Goal: Task Accomplishment & Management: Use online tool/utility

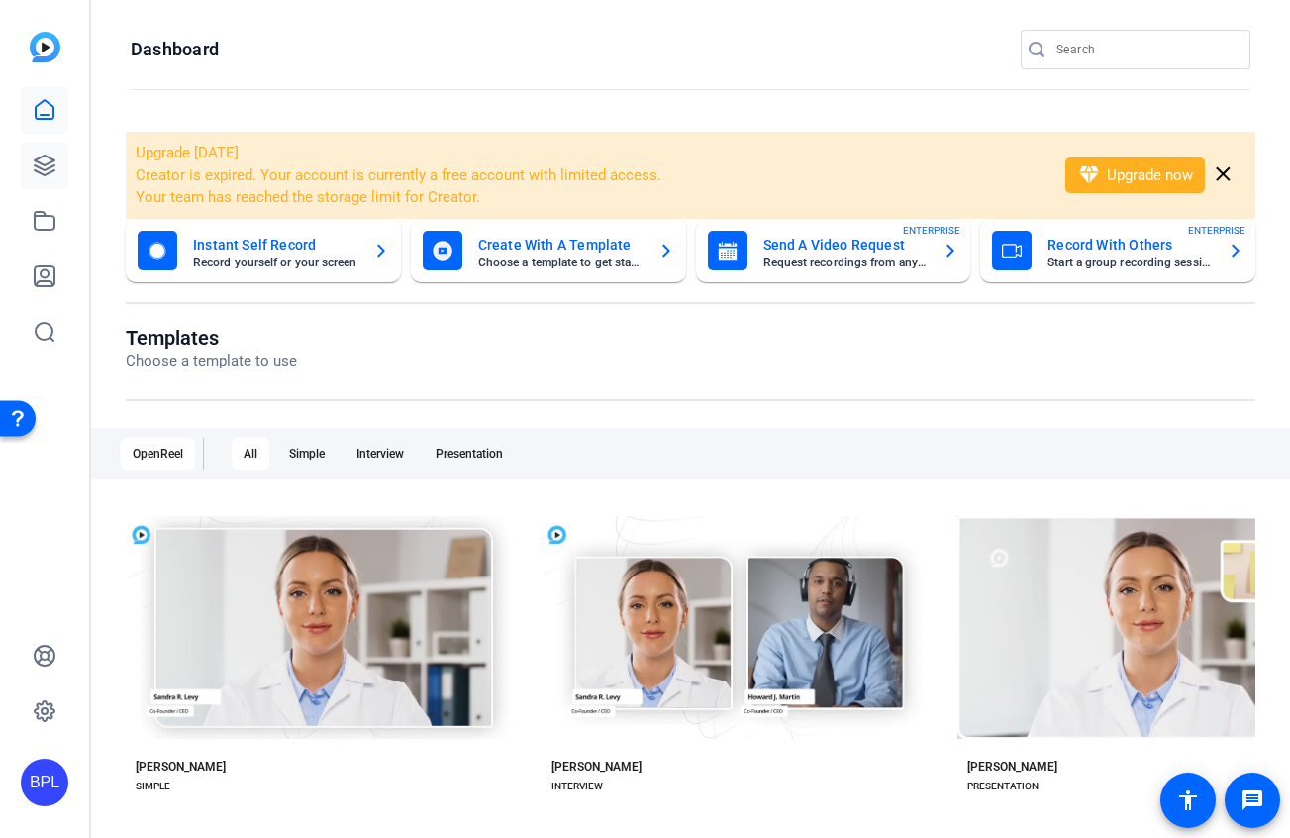
click at [64, 162] on link at bounding box center [45, 166] width 48 height 48
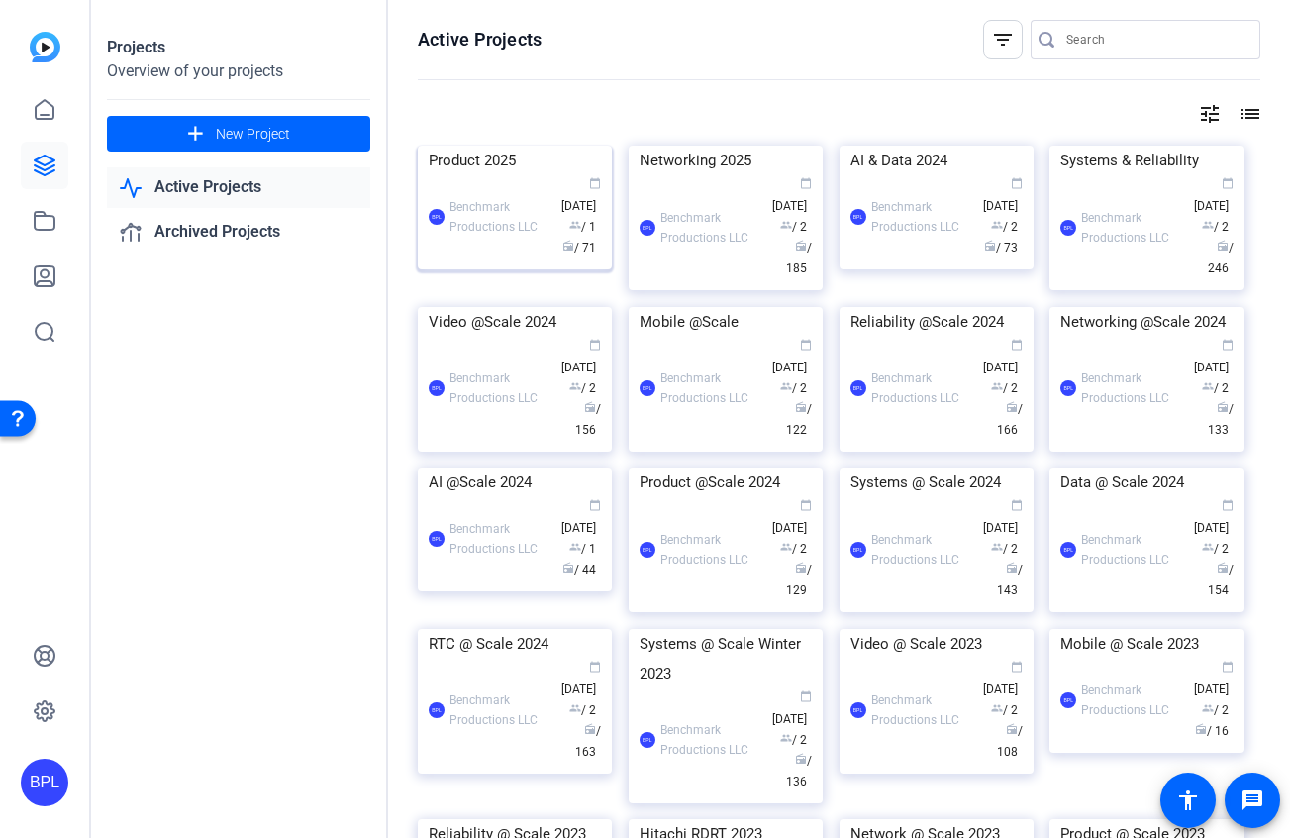
click at [499, 146] on img at bounding box center [515, 146] width 194 height 0
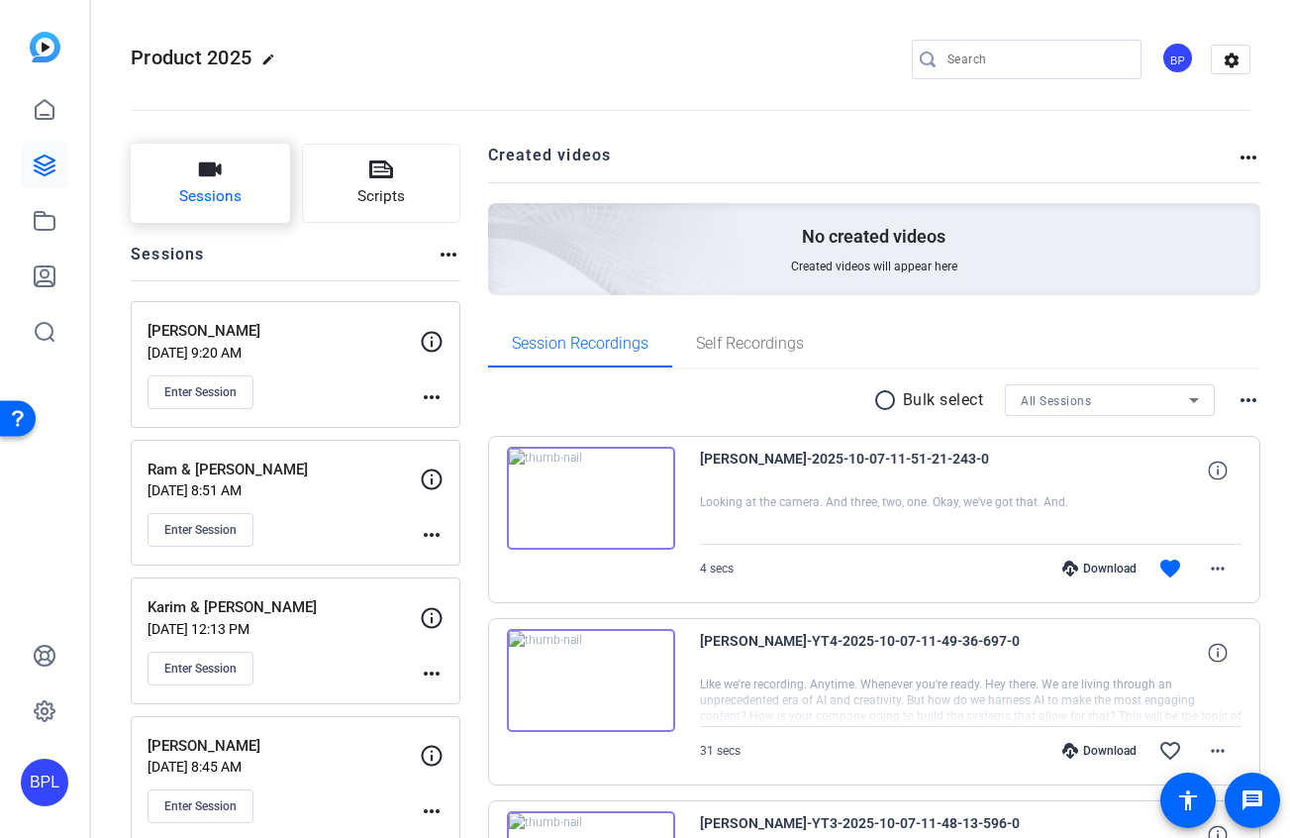
click at [228, 183] on button "Sessions" at bounding box center [210, 183] width 159 height 79
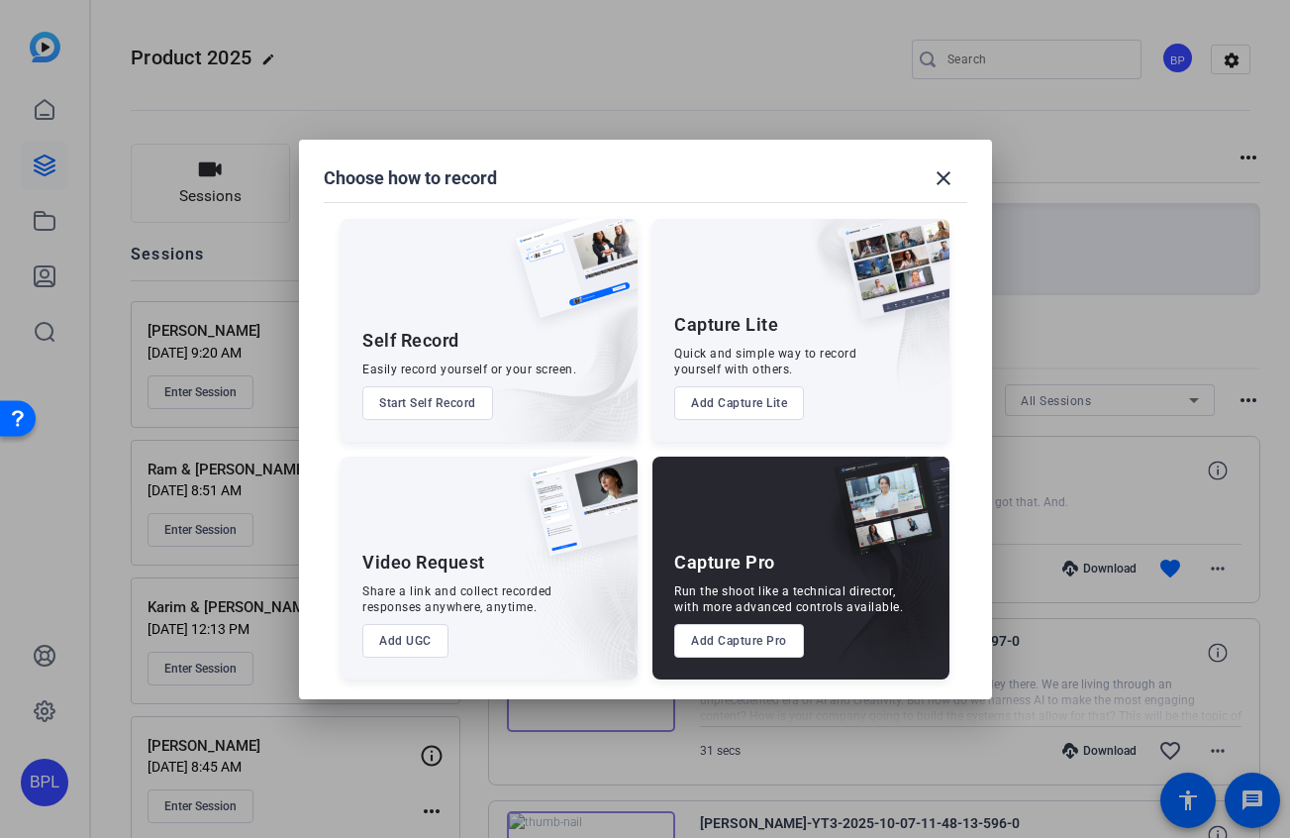
click at [711, 637] on button "Add Capture Pro" at bounding box center [739, 641] width 130 height 34
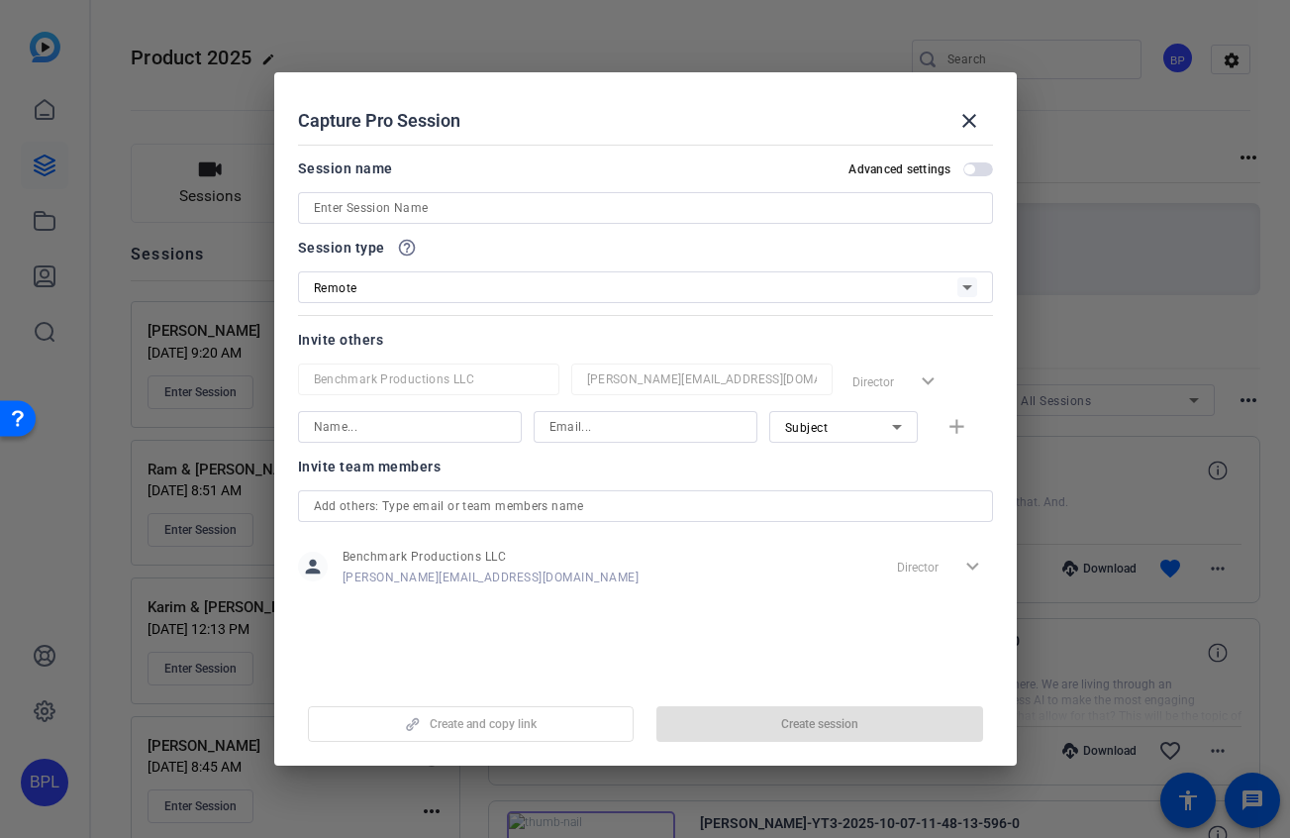
click at [383, 208] on input at bounding box center [645, 208] width 663 height 24
paste input "Ryan"
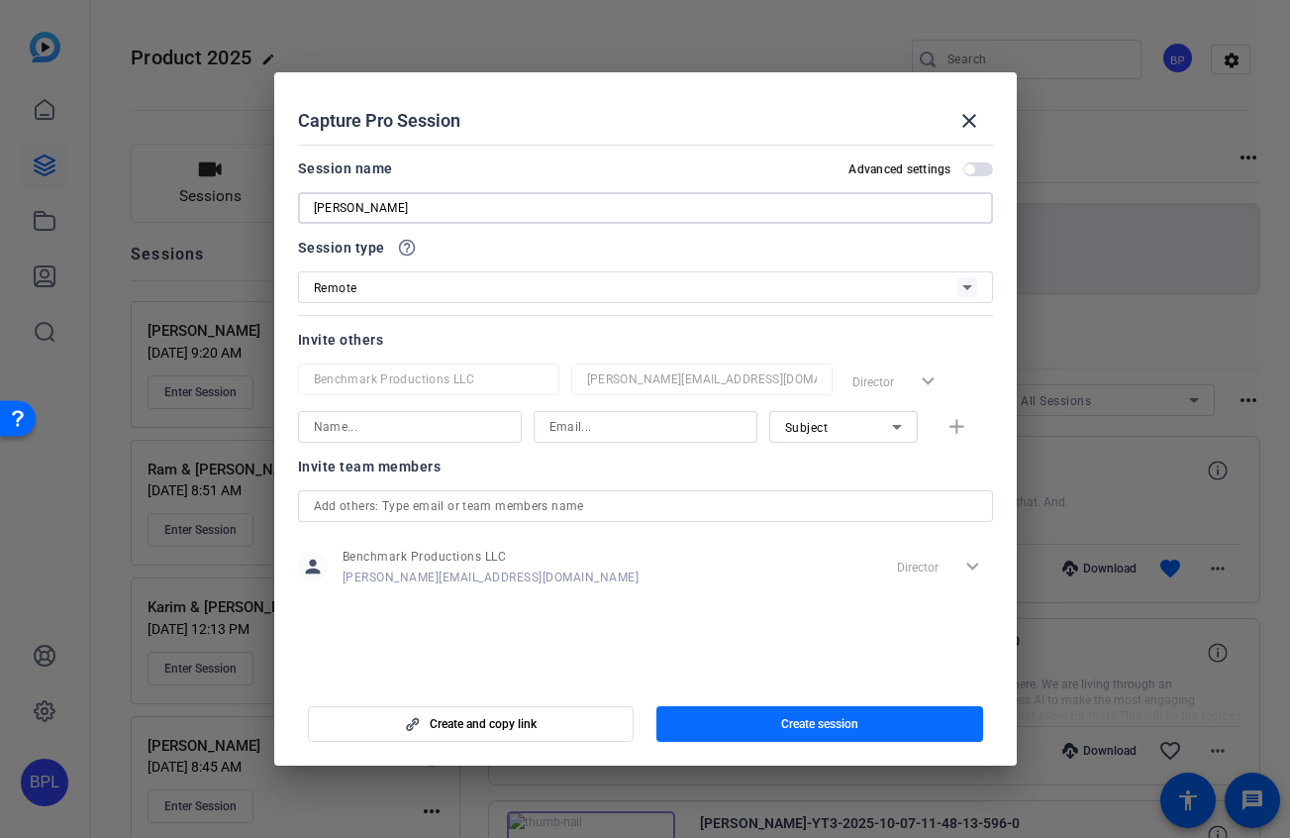
type input "[PERSON_NAME]"
click at [878, 743] on span "button" at bounding box center [819, 724] width 327 height 48
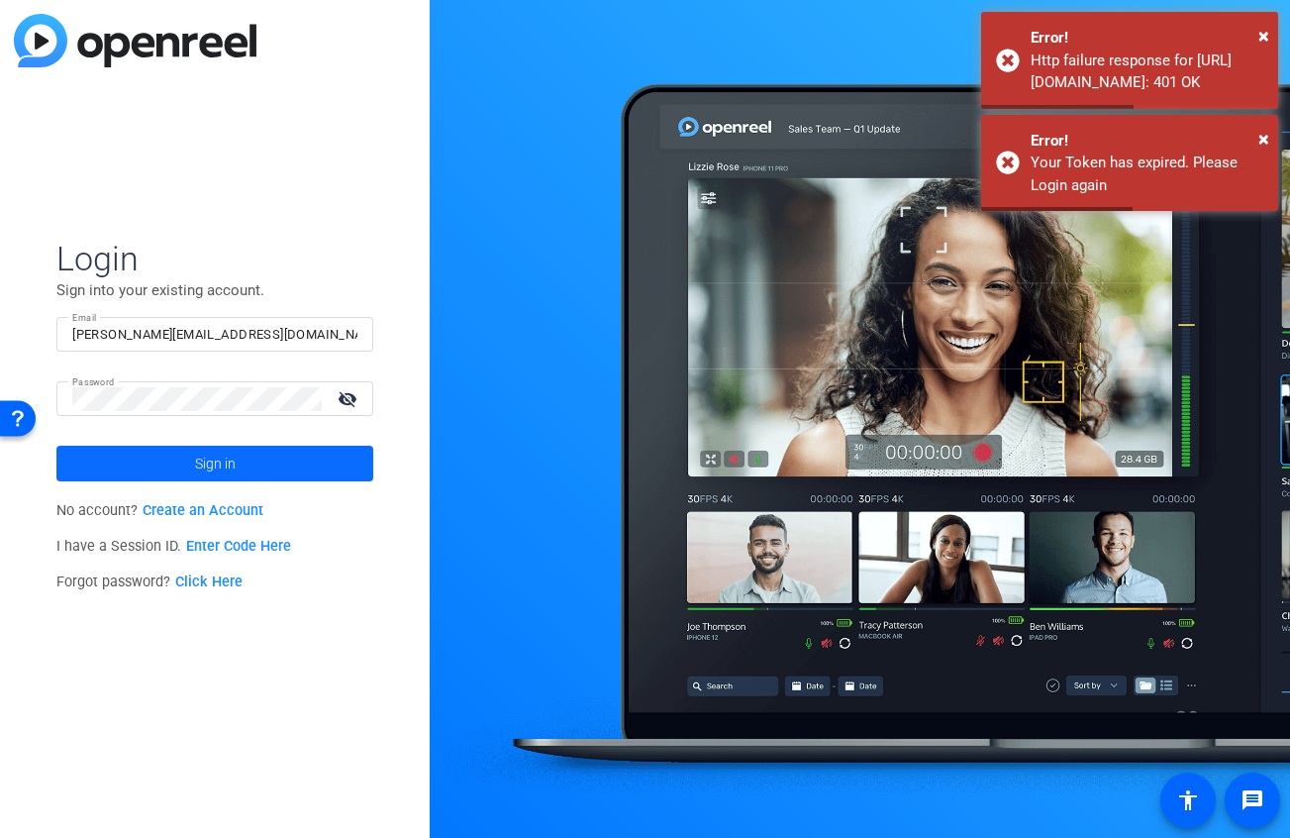
click at [295, 464] on span at bounding box center [214, 464] width 317 height 48
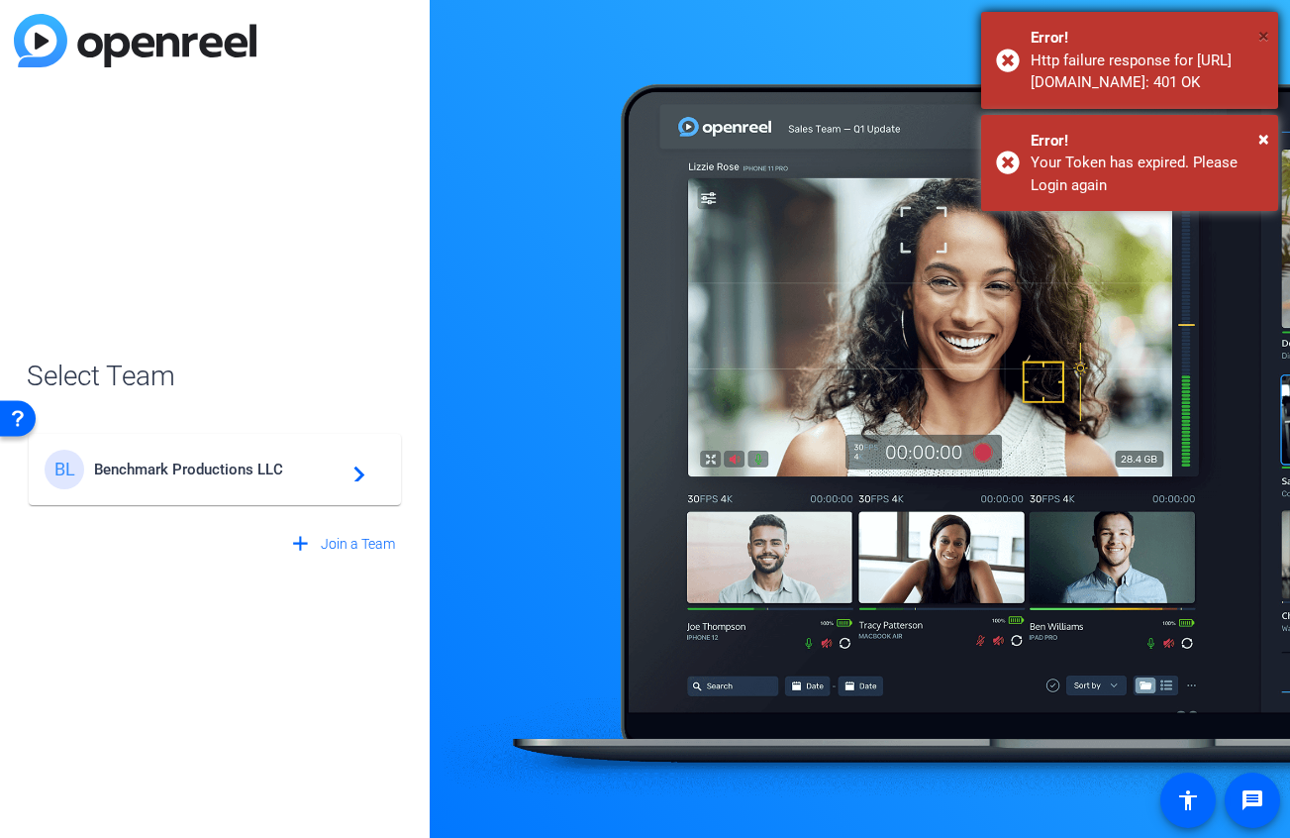
click at [1264, 31] on span "×" at bounding box center [1263, 36] width 11 height 24
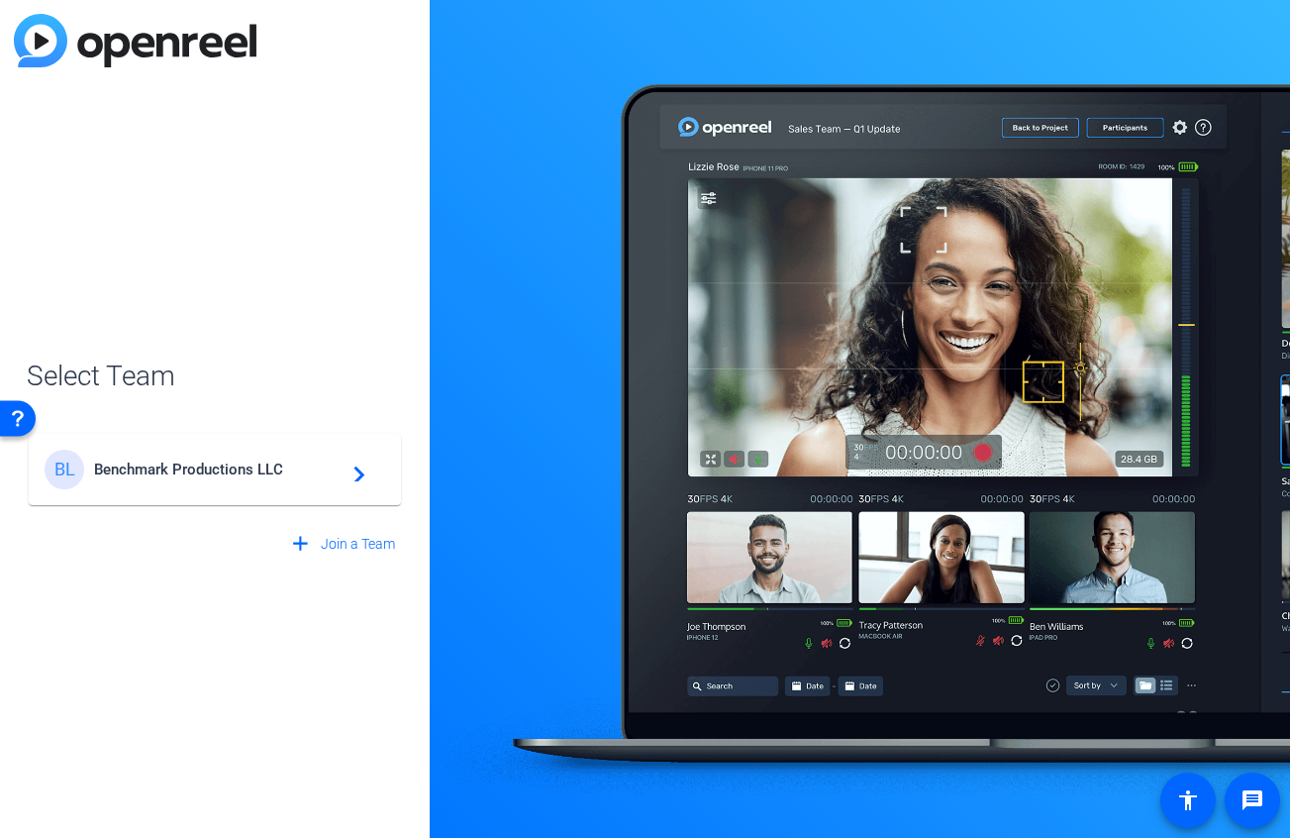
click at [273, 471] on span "Benchmark Productions LLC" at bounding box center [218, 469] width 248 height 18
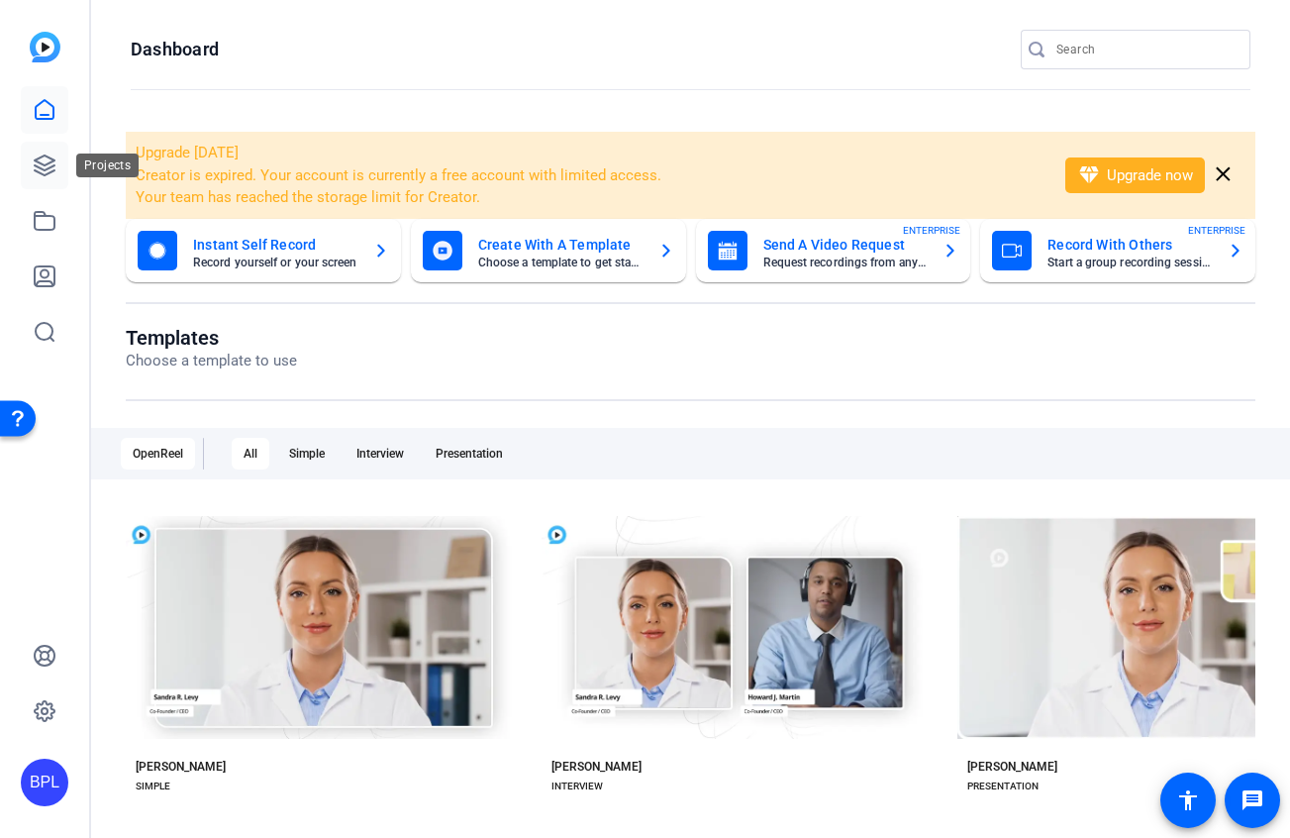
click at [52, 156] on icon at bounding box center [45, 165] width 24 height 24
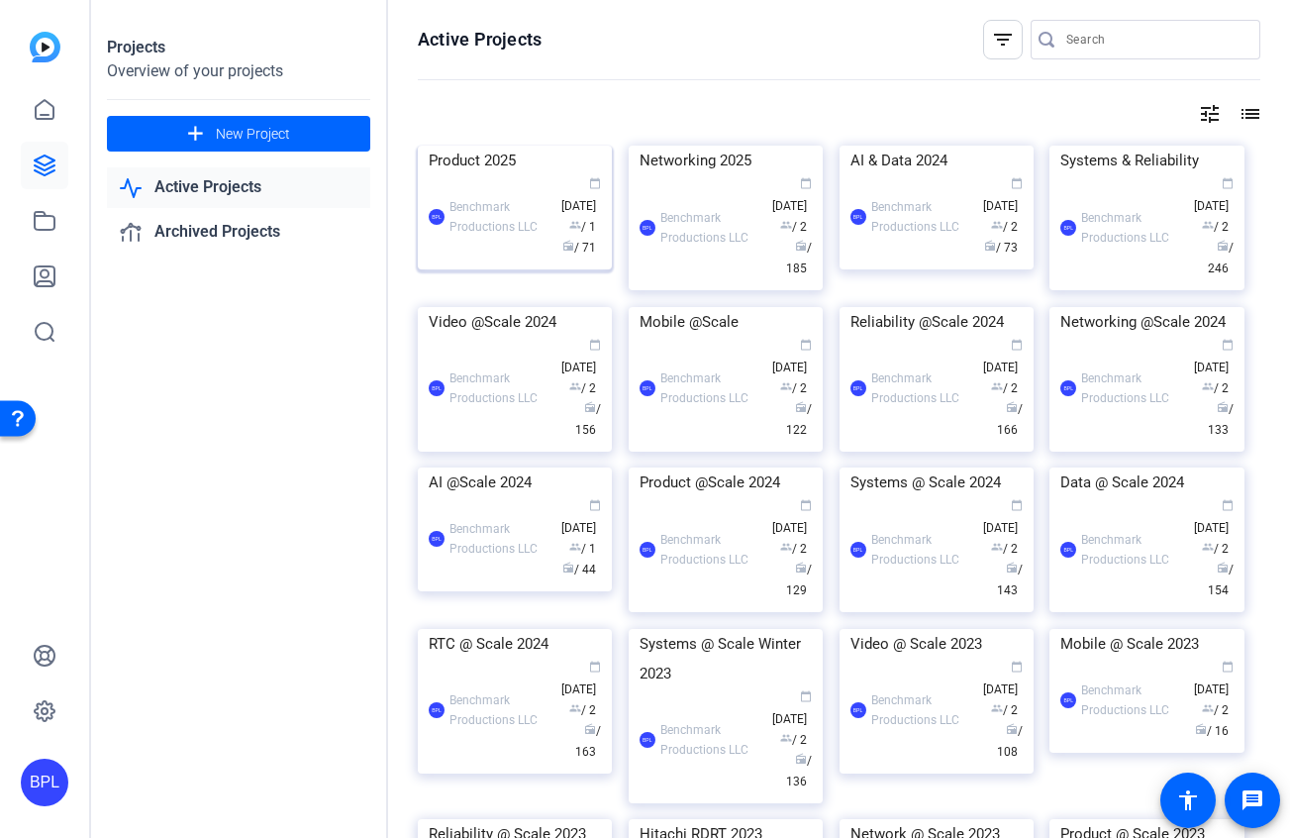
click at [504, 146] on img at bounding box center [515, 146] width 194 height 0
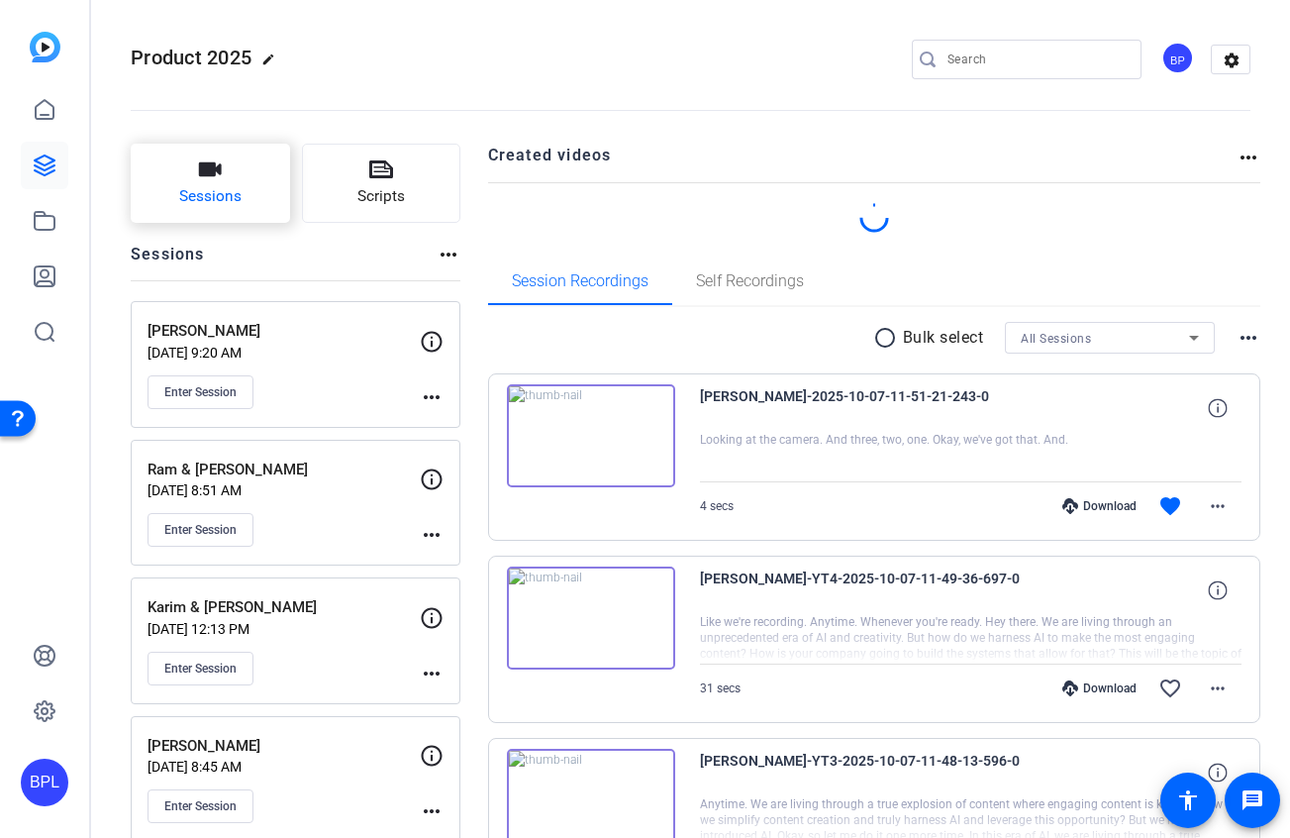
click at [216, 176] on icon "button" at bounding box center [210, 169] width 24 height 24
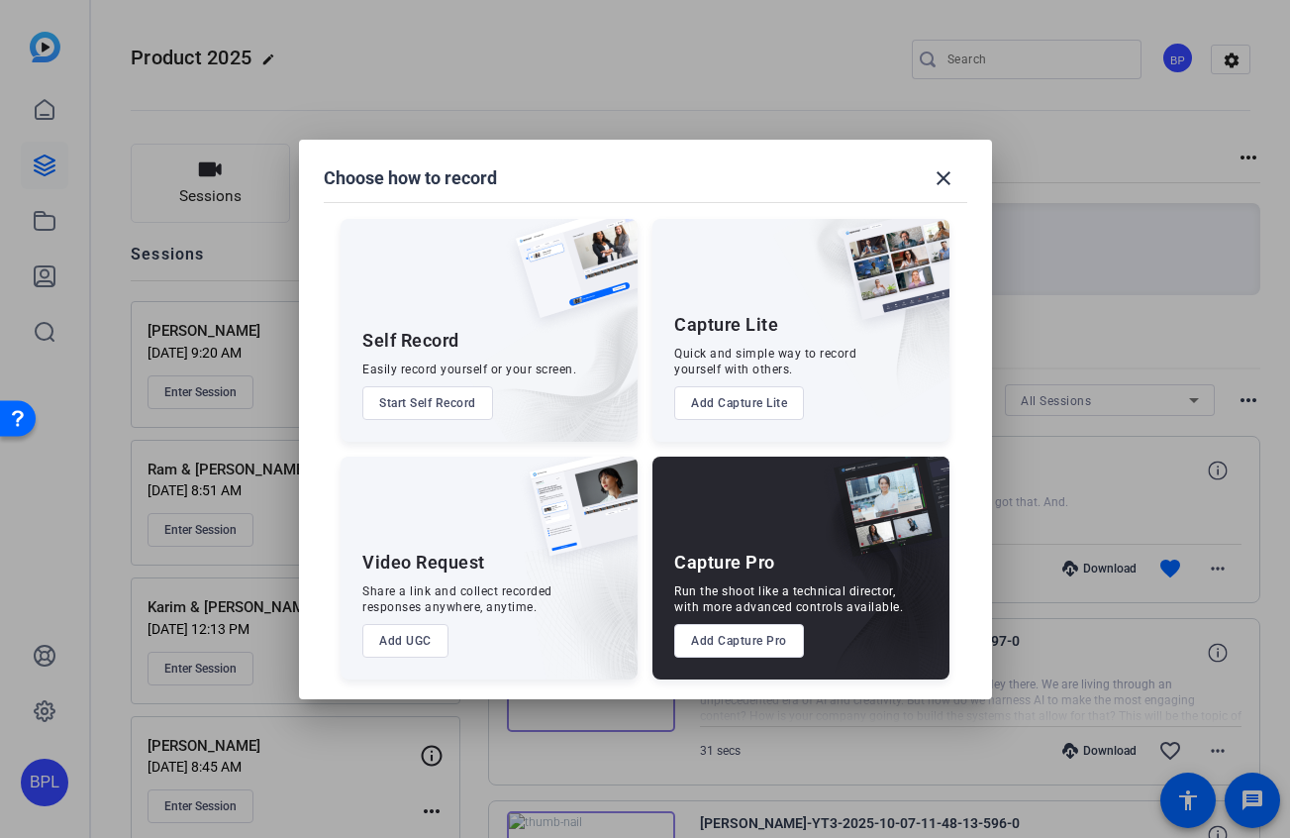
click at [775, 645] on button "Add Capture Pro" at bounding box center [739, 641] width 130 height 34
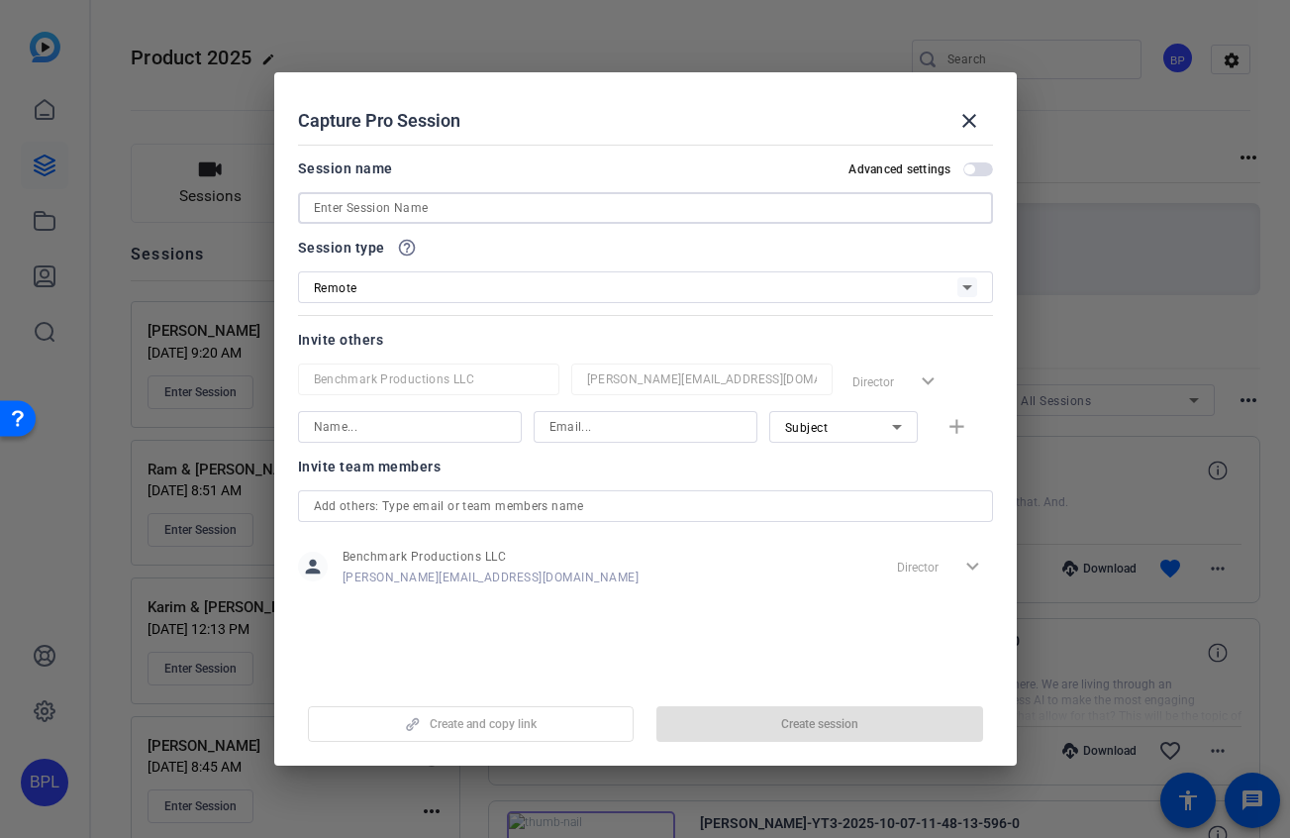
click at [573, 206] on input at bounding box center [645, 208] width 663 height 24
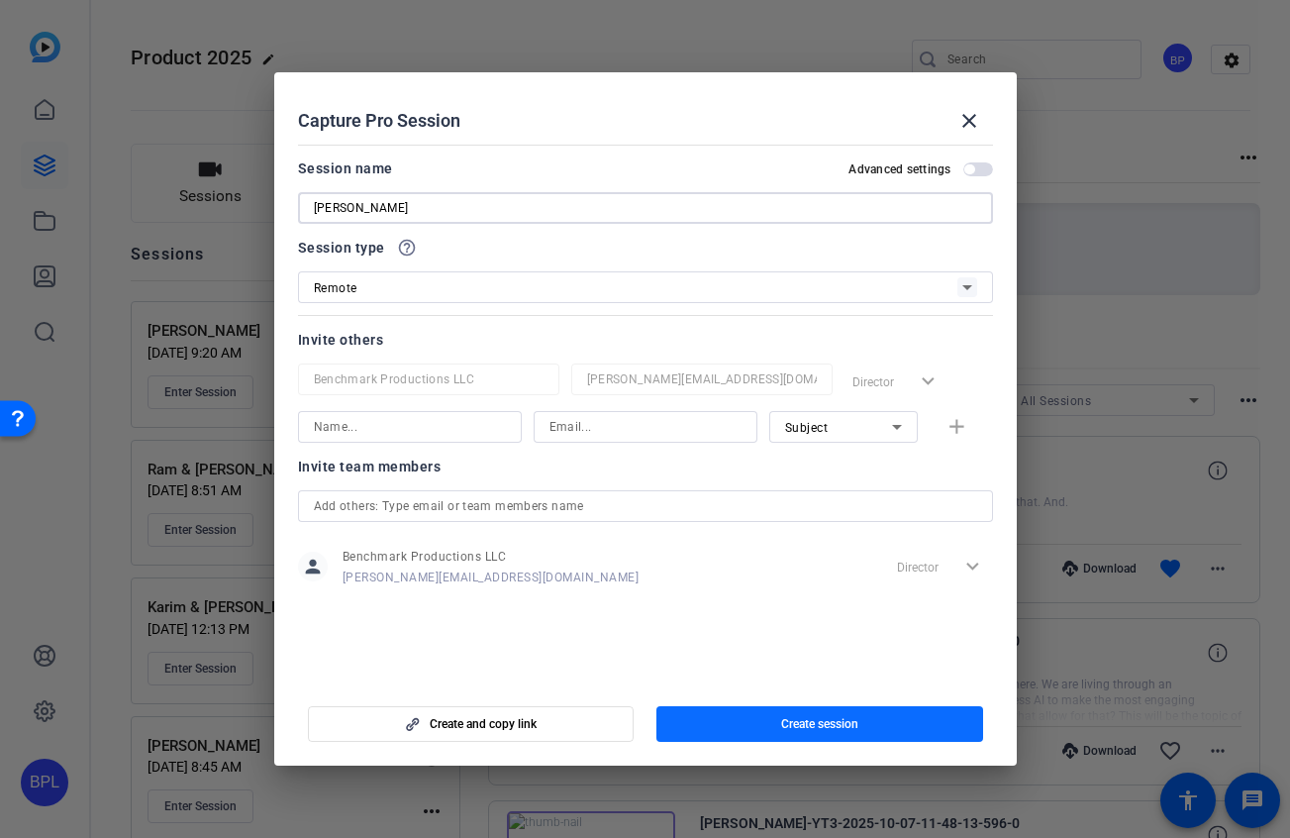
type input "[PERSON_NAME]"
click at [894, 726] on span "button" at bounding box center [819, 724] width 327 height 48
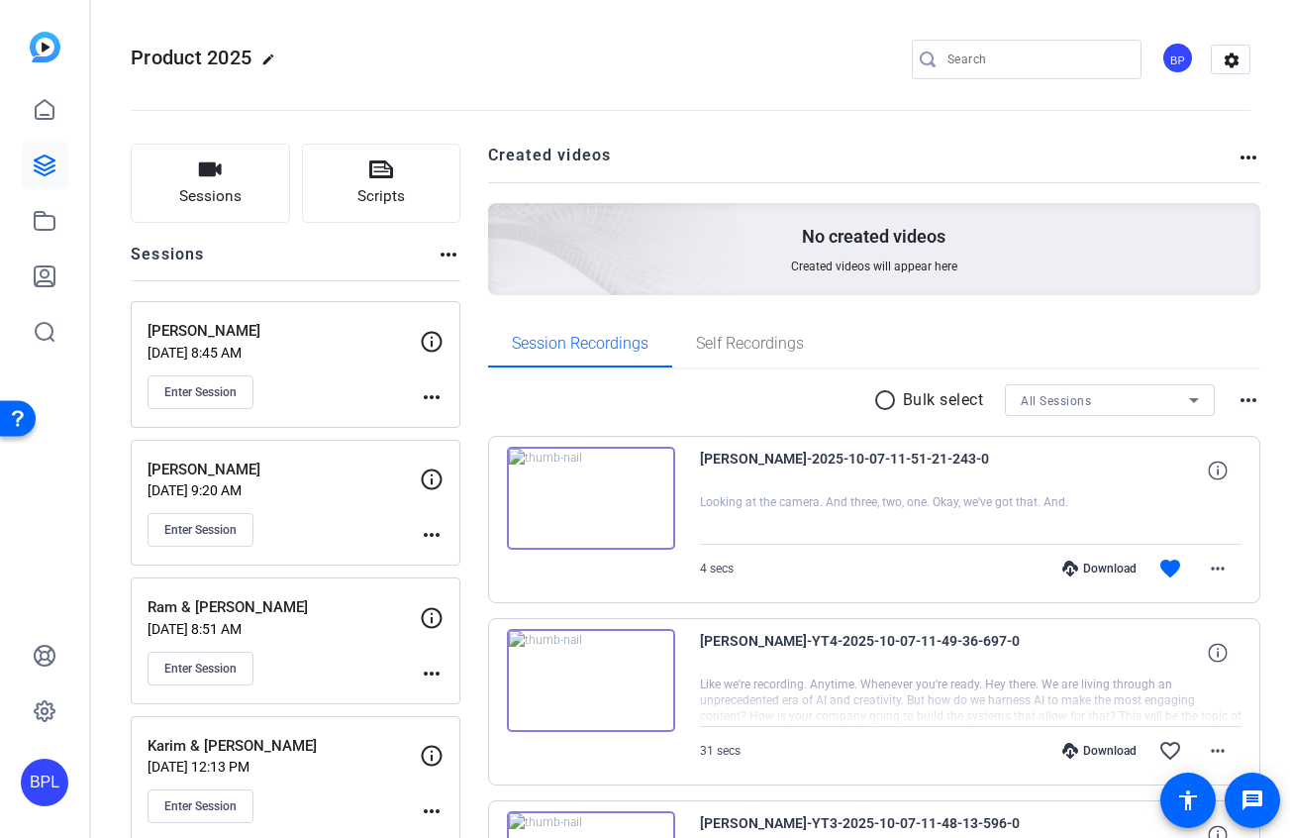
click at [442, 390] on mat-icon "more_horiz" at bounding box center [432, 397] width 24 height 24
click at [479, 422] on span "Edit Session" at bounding box center [481, 426] width 90 height 24
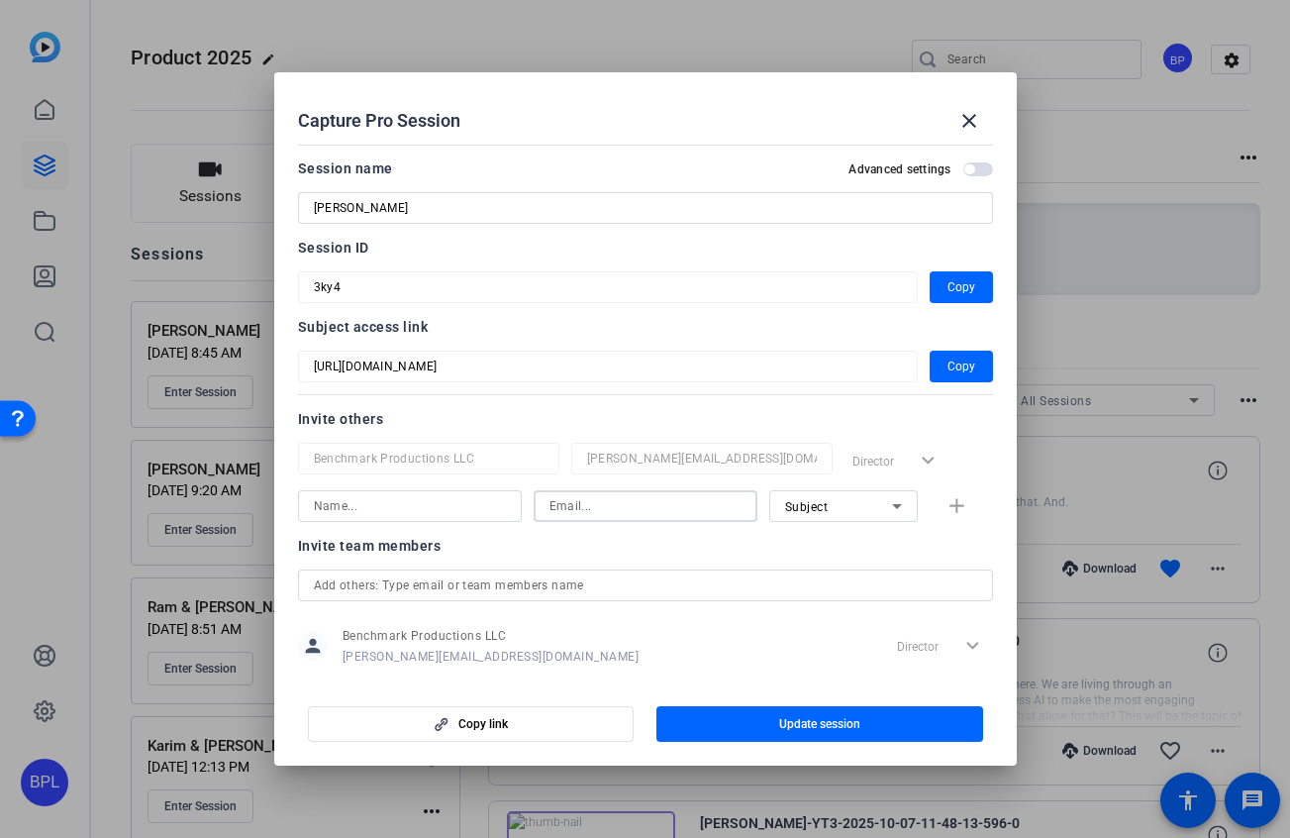
click at [668, 507] on input at bounding box center [645, 506] width 192 height 24
paste input "[EMAIL_ADDRESS][DOMAIN_NAME]"
type input "[EMAIL_ADDRESS][DOMAIN_NAME]"
click at [870, 510] on div "Subject" at bounding box center [838, 506] width 107 height 25
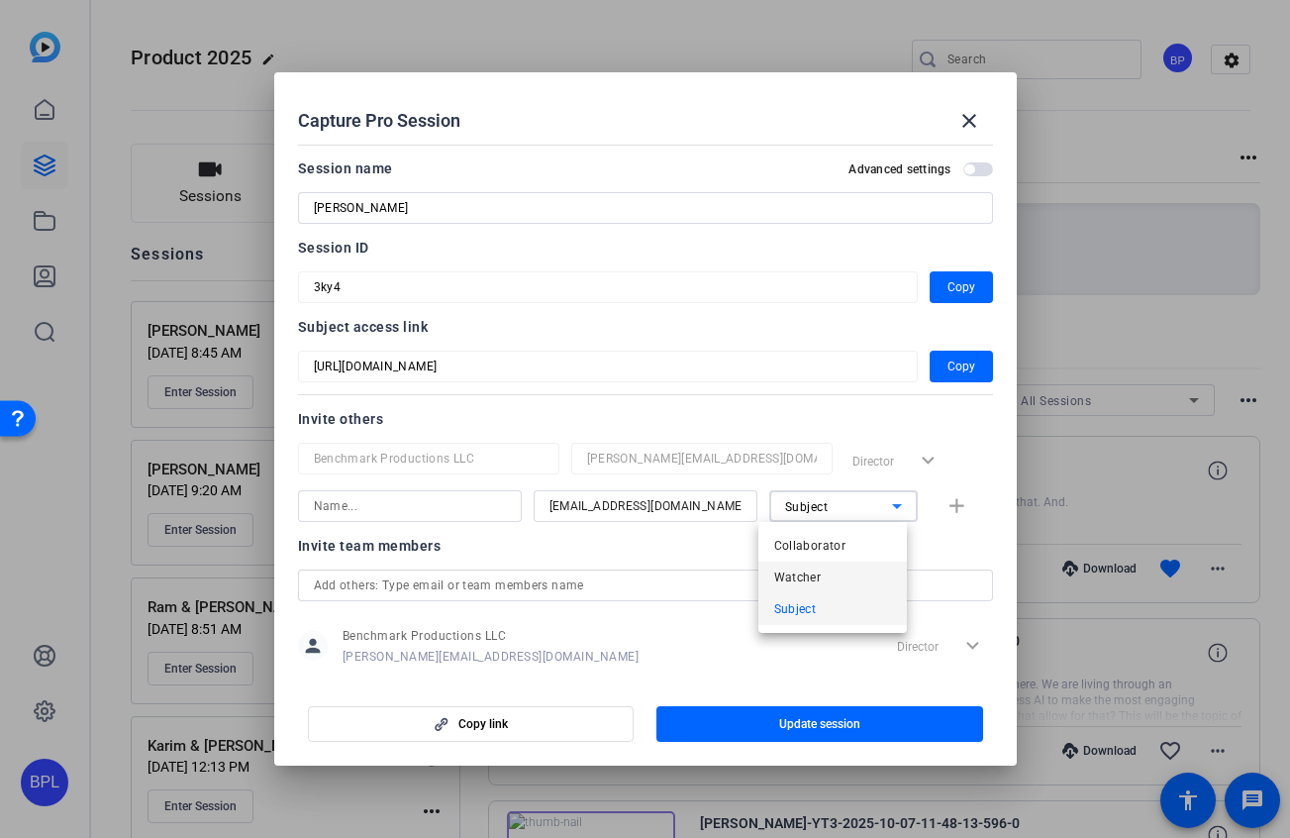
click at [816, 576] on span "Watcher" at bounding box center [798, 577] width 48 height 24
click at [383, 507] on input at bounding box center [410, 506] width 192 height 24
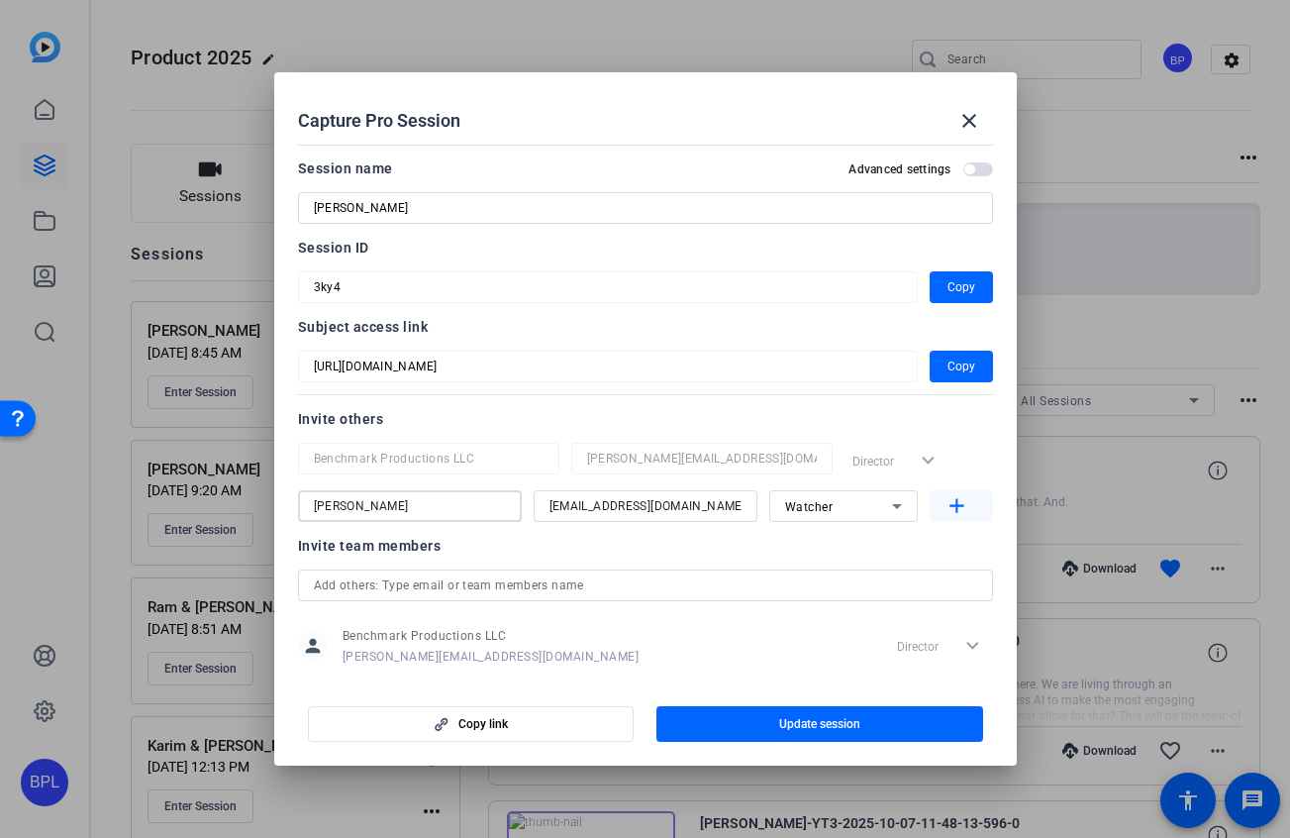
type input "[PERSON_NAME]"
click at [947, 500] on mat-icon "add" at bounding box center [957, 506] width 25 height 25
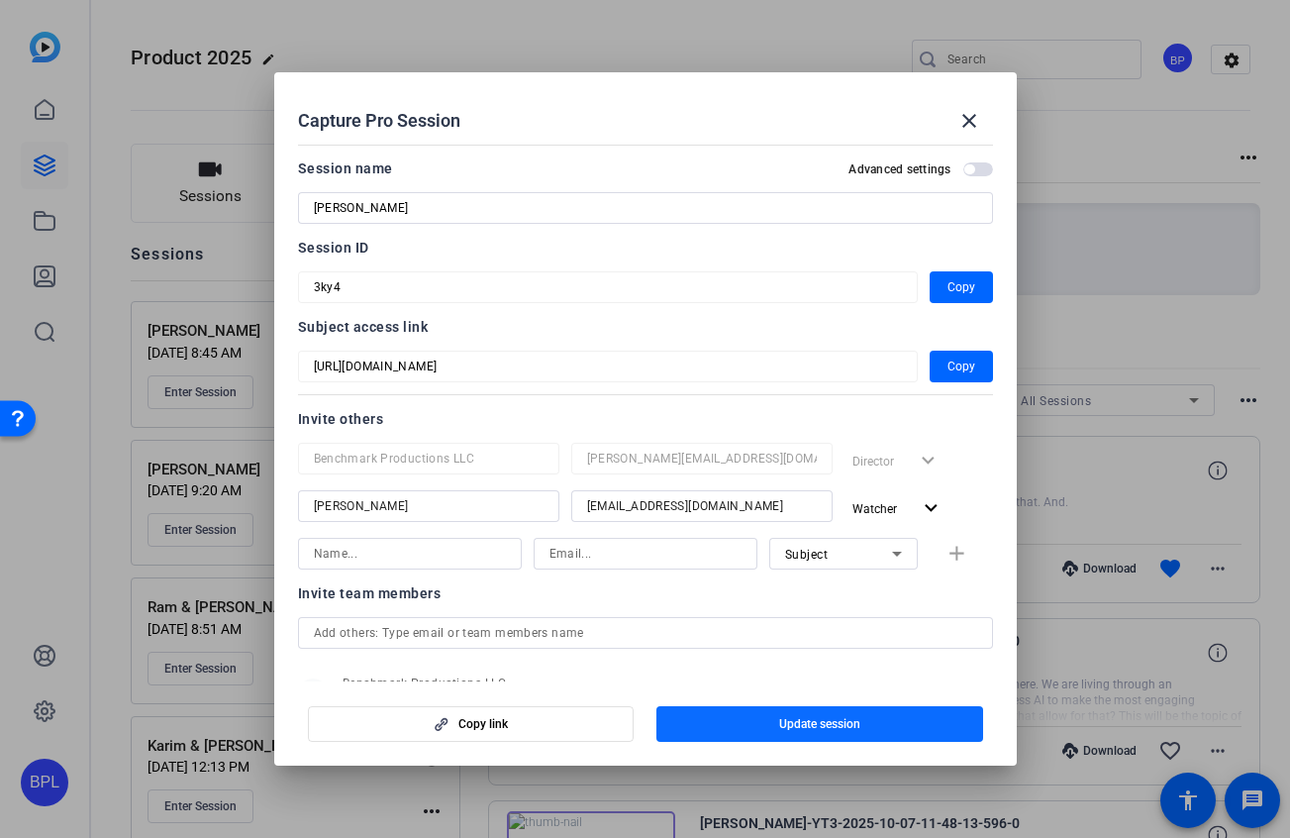
click at [851, 728] on span "Update session" at bounding box center [819, 724] width 81 height 16
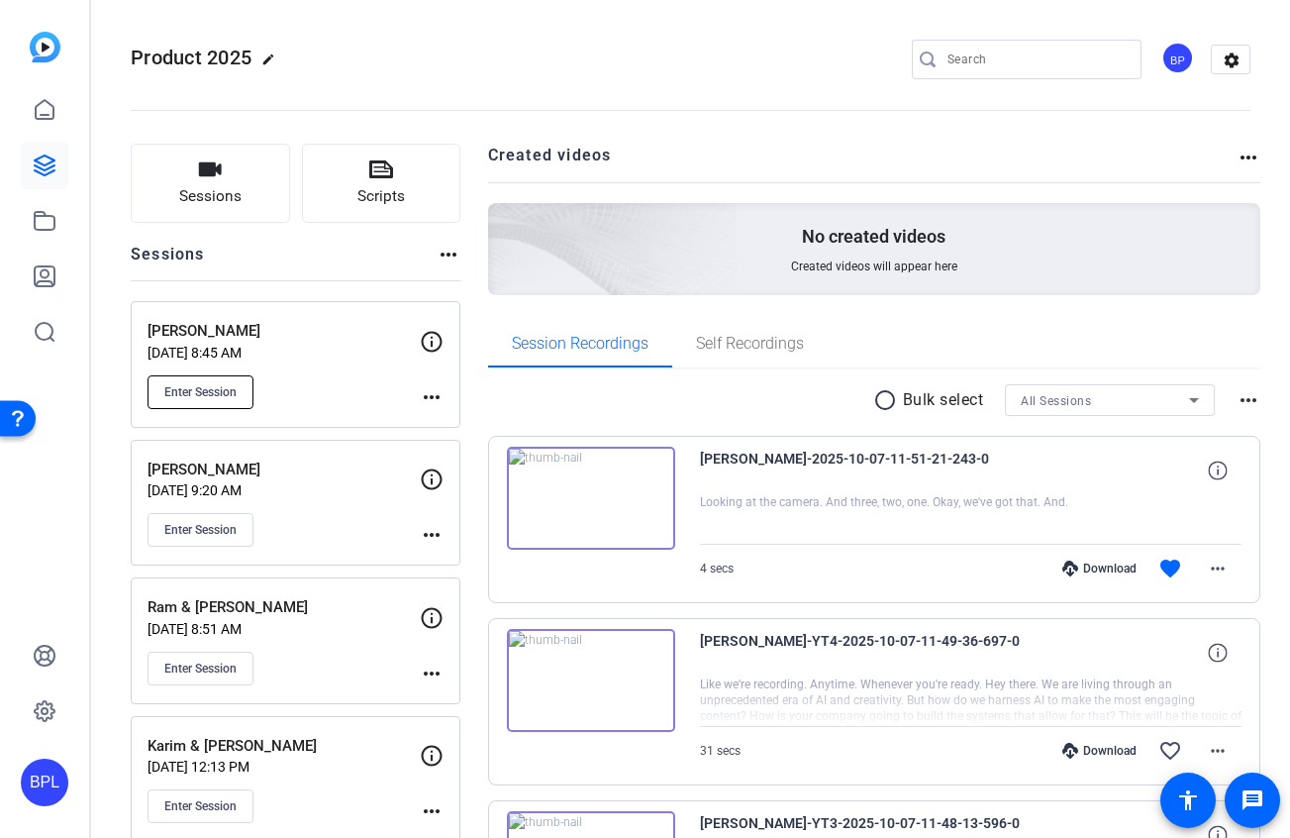
click at [204, 384] on span "Enter Session" at bounding box center [200, 392] width 72 height 16
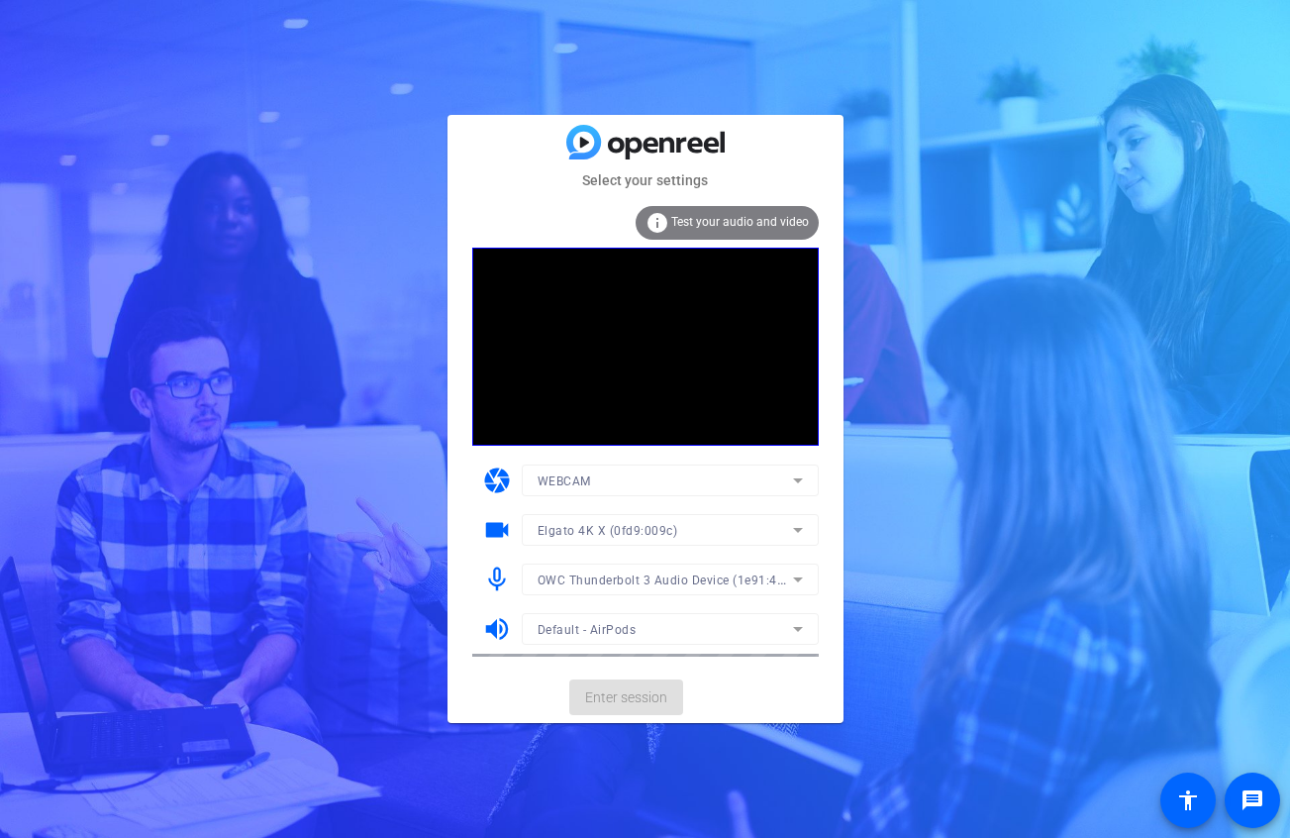
click at [646, 575] on span "OWC Thunderbolt 3 Audio Device (1e91:4001)" at bounding box center [671, 579] width 266 height 16
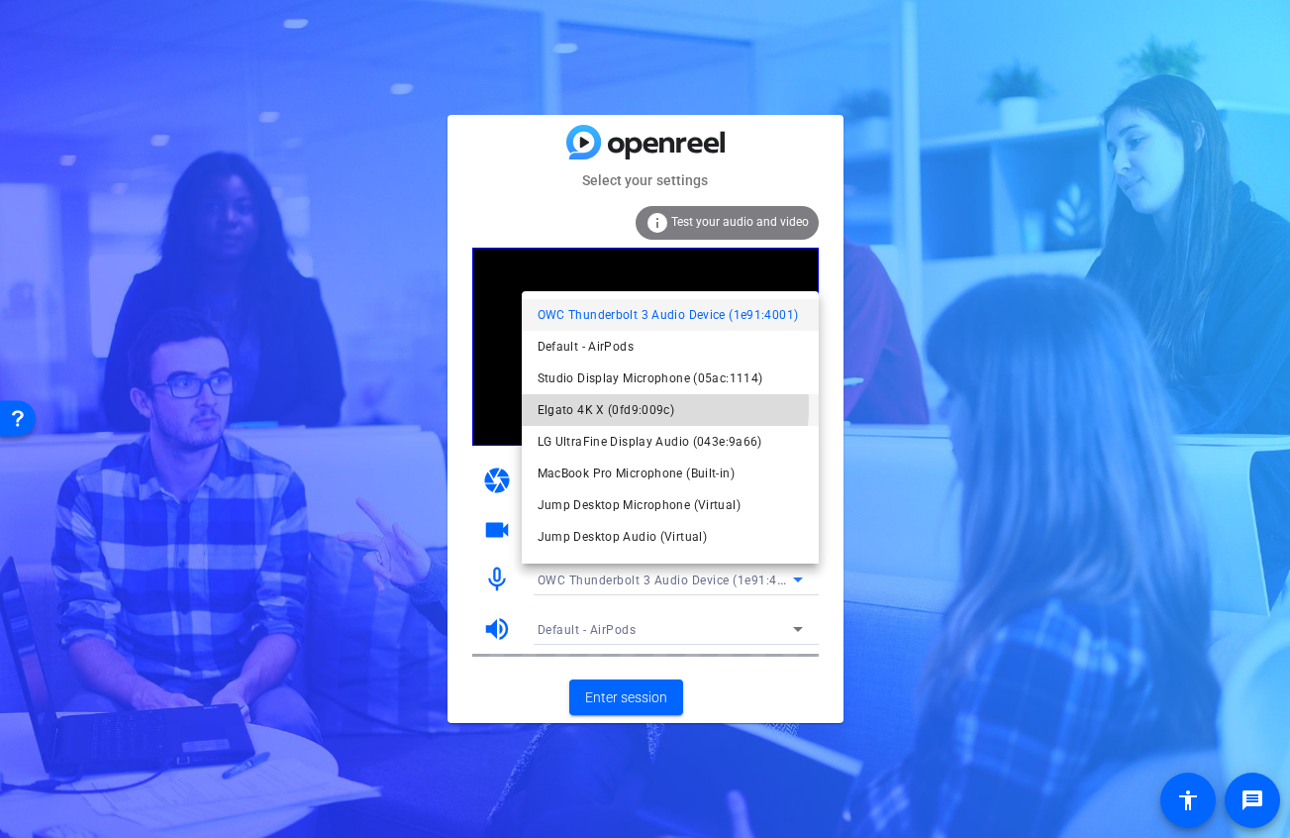
click at [617, 406] on span "Elgato 4K X (0fd9:009c)" at bounding box center [607, 410] width 138 height 24
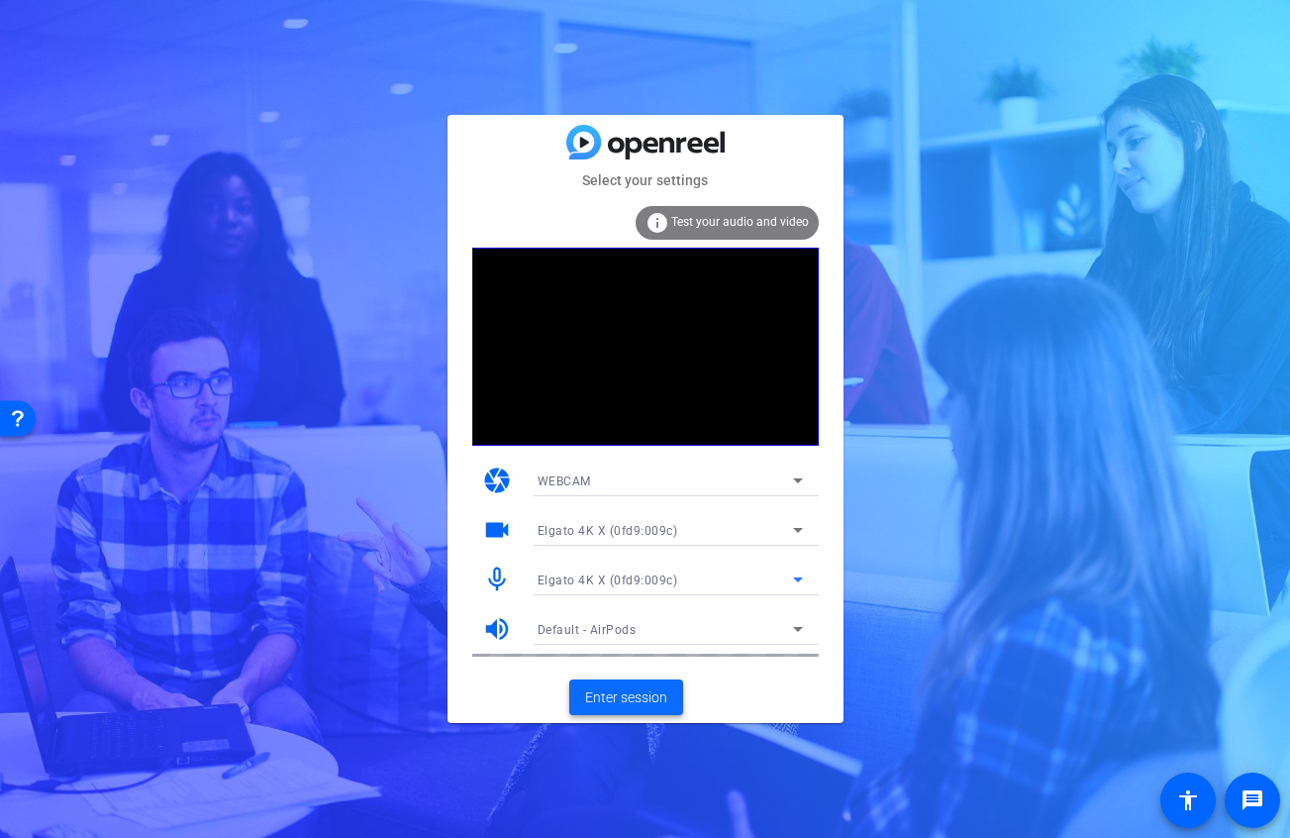
click at [623, 685] on span at bounding box center [626, 697] width 114 height 48
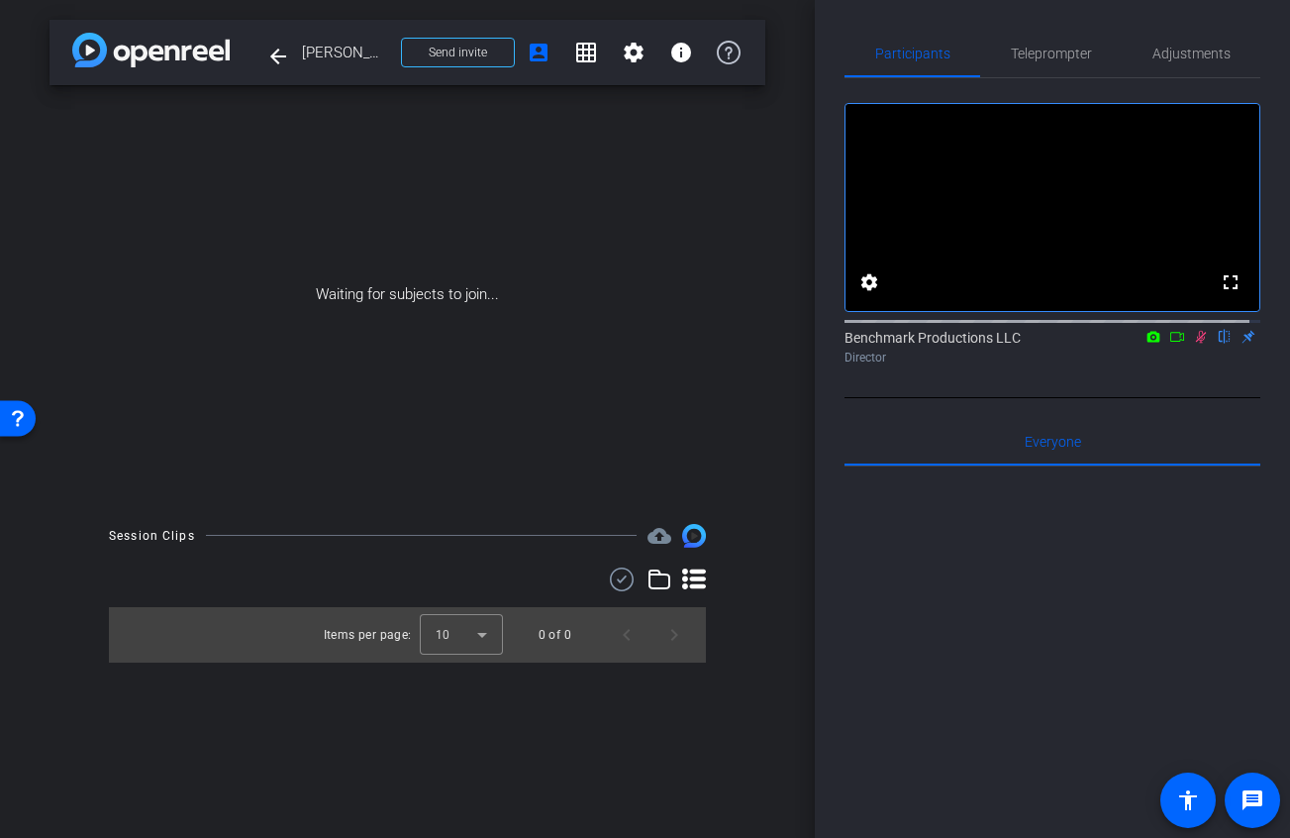
click at [1169, 344] on icon at bounding box center [1177, 337] width 16 height 14
click at [490, 53] on span at bounding box center [458, 53] width 112 height 48
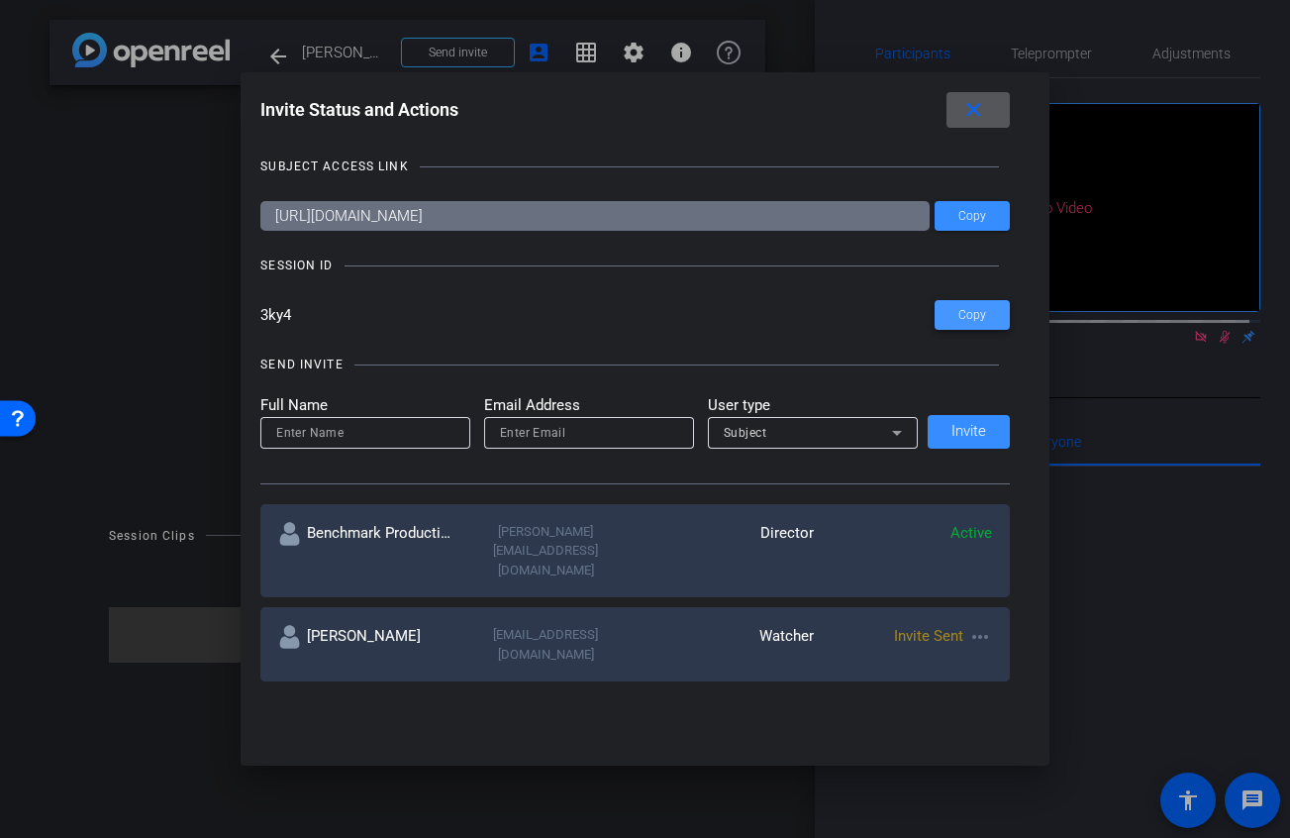
click at [962, 310] on span "Copy" at bounding box center [972, 315] width 28 height 15
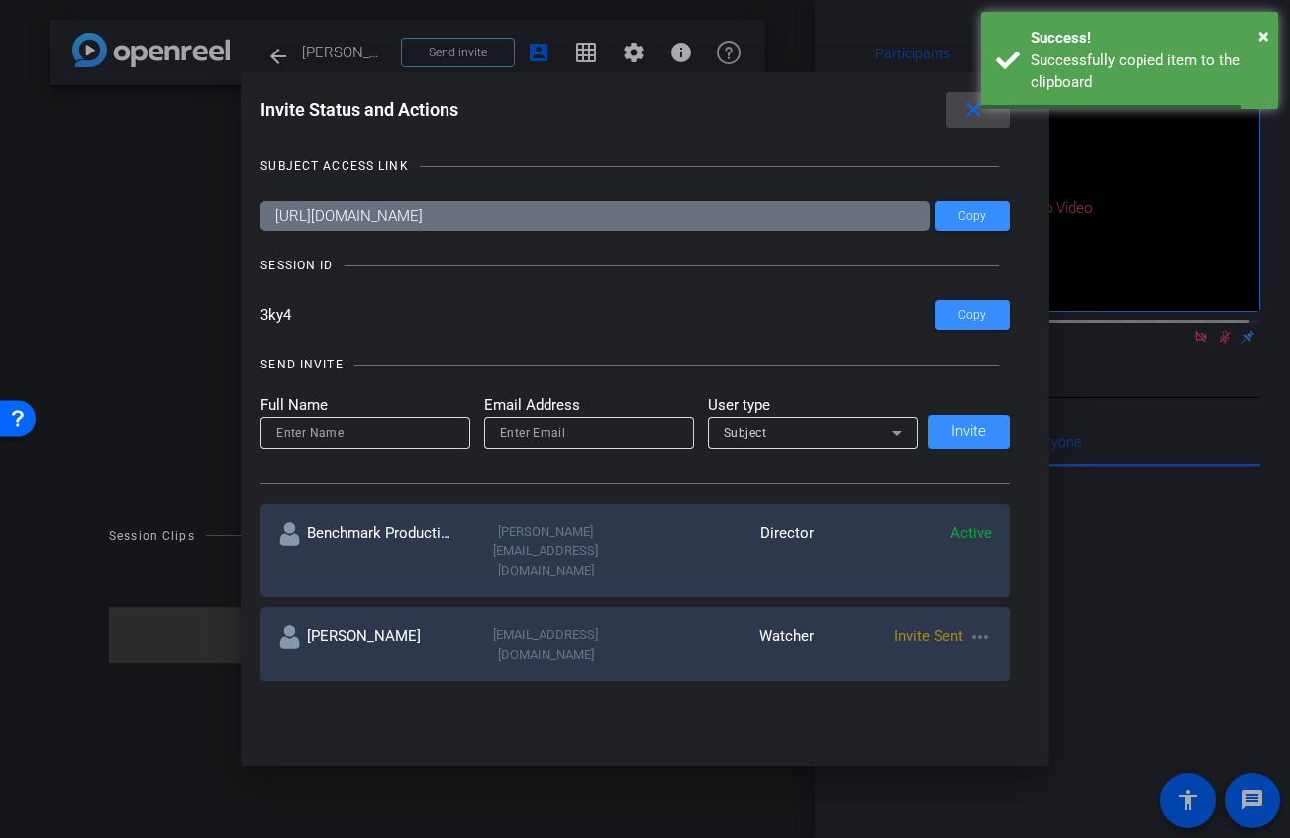
click at [979, 110] on mat-icon "close" at bounding box center [973, 110] width 25 height 25
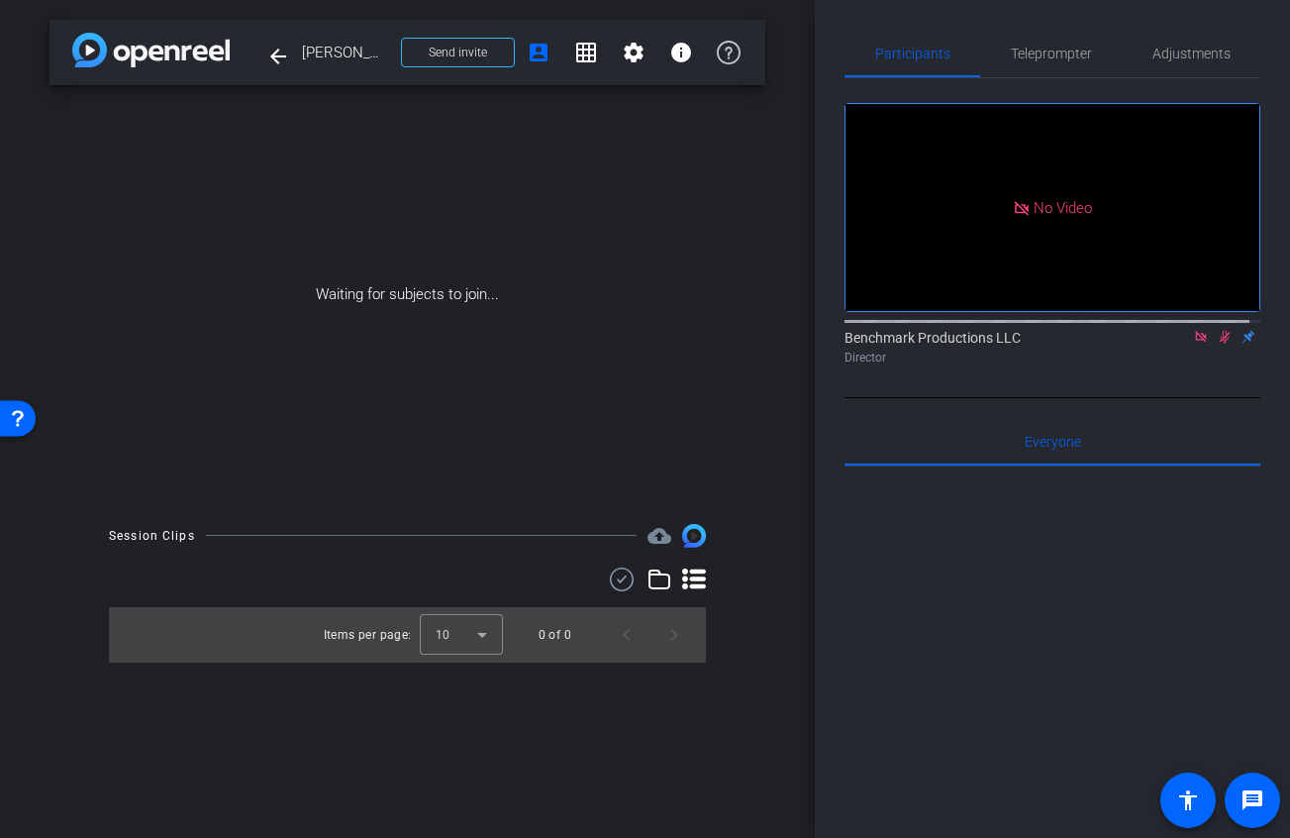
click at [1195, 342] on icon at bounding box center [1200, 336] width 11 height 11
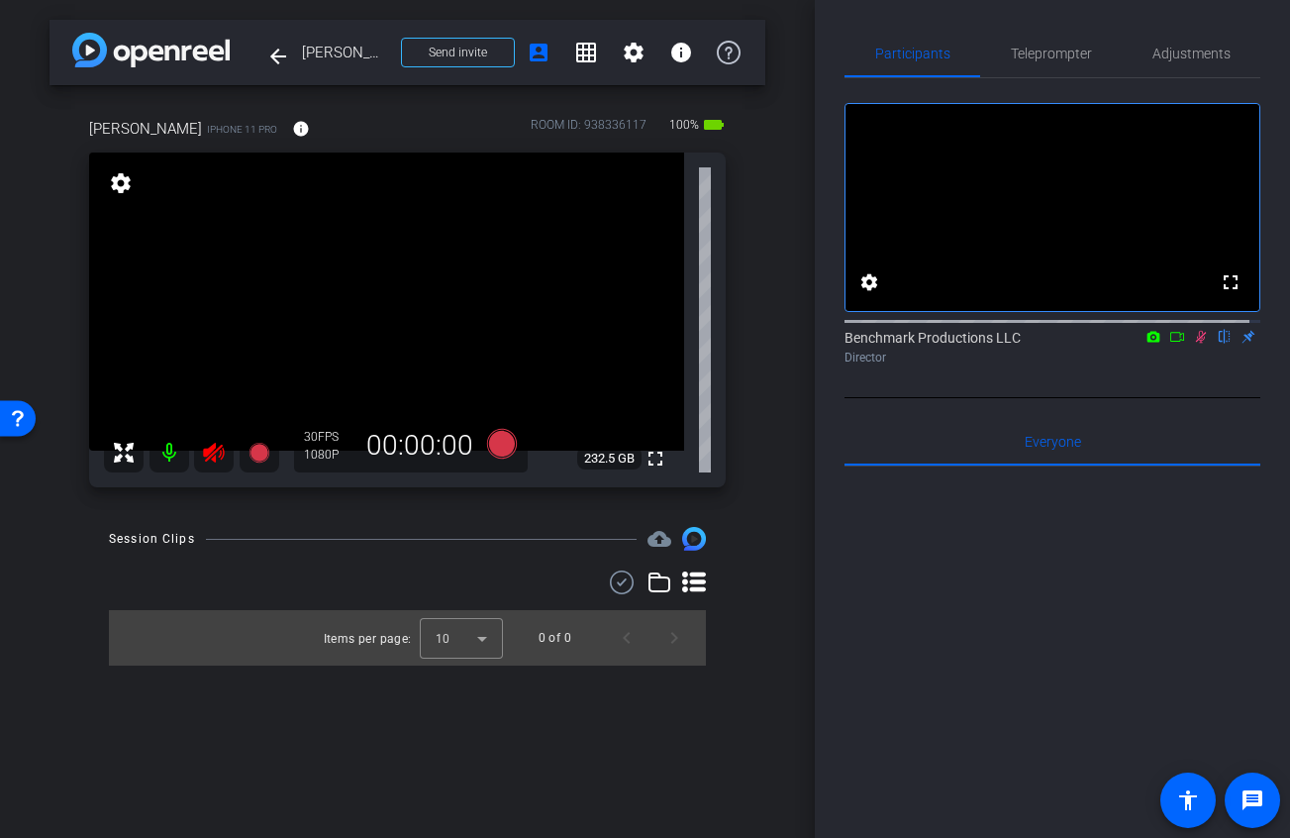
click at [175, 451] on mat-icon at bounding box center [169, 453] width 40 height 40
click at [1078, 372] on div "Benchmark Productions LLC flip Director" at bounding box center [1053, 342] width 416 height 60
click at [1169, 344] on icon at bounding box center [1177, 337] width 16 height 14
click at [1154, 53] on span "Adjustments" at bounding box center [1191, 54] width 78 height 14
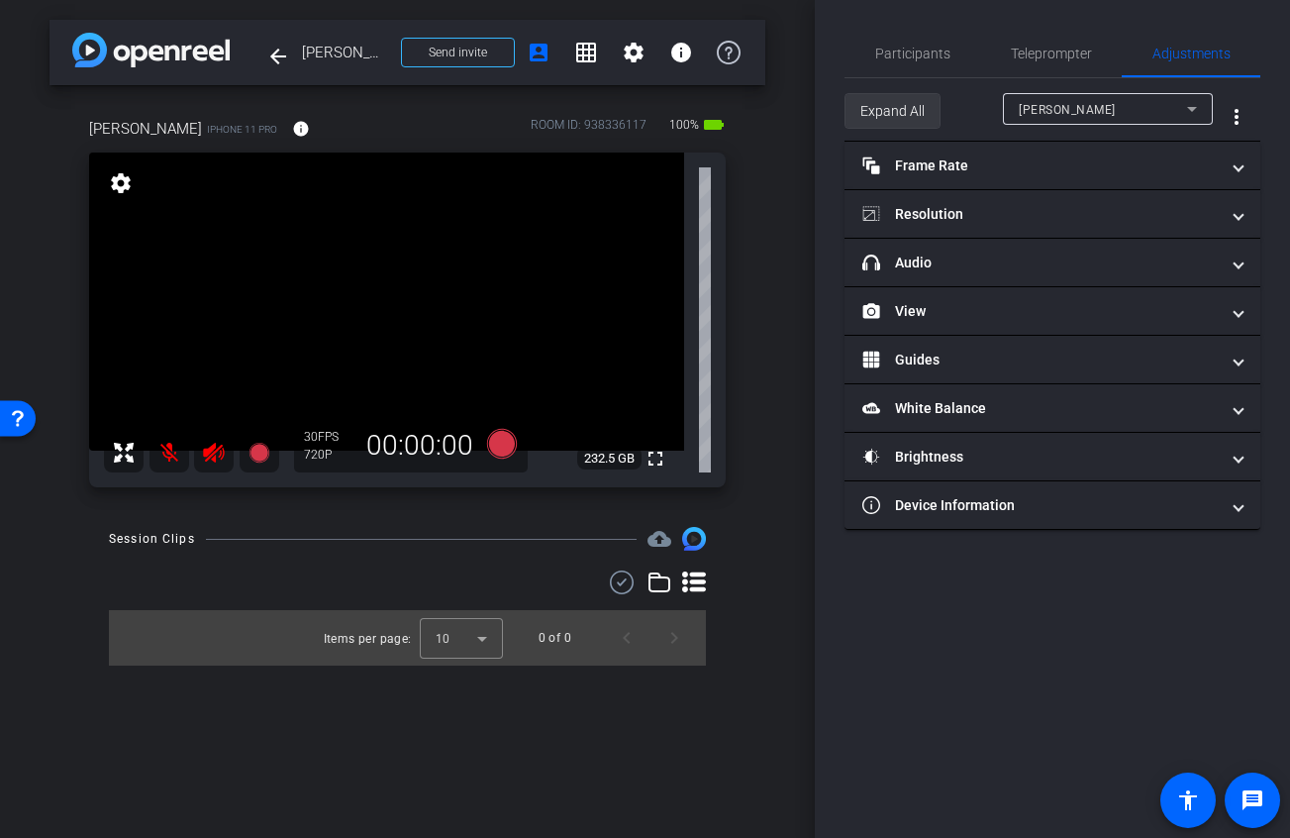
click at [896, 111] on span "Expand All" at bounding box center [892, 111] width 64 height 38
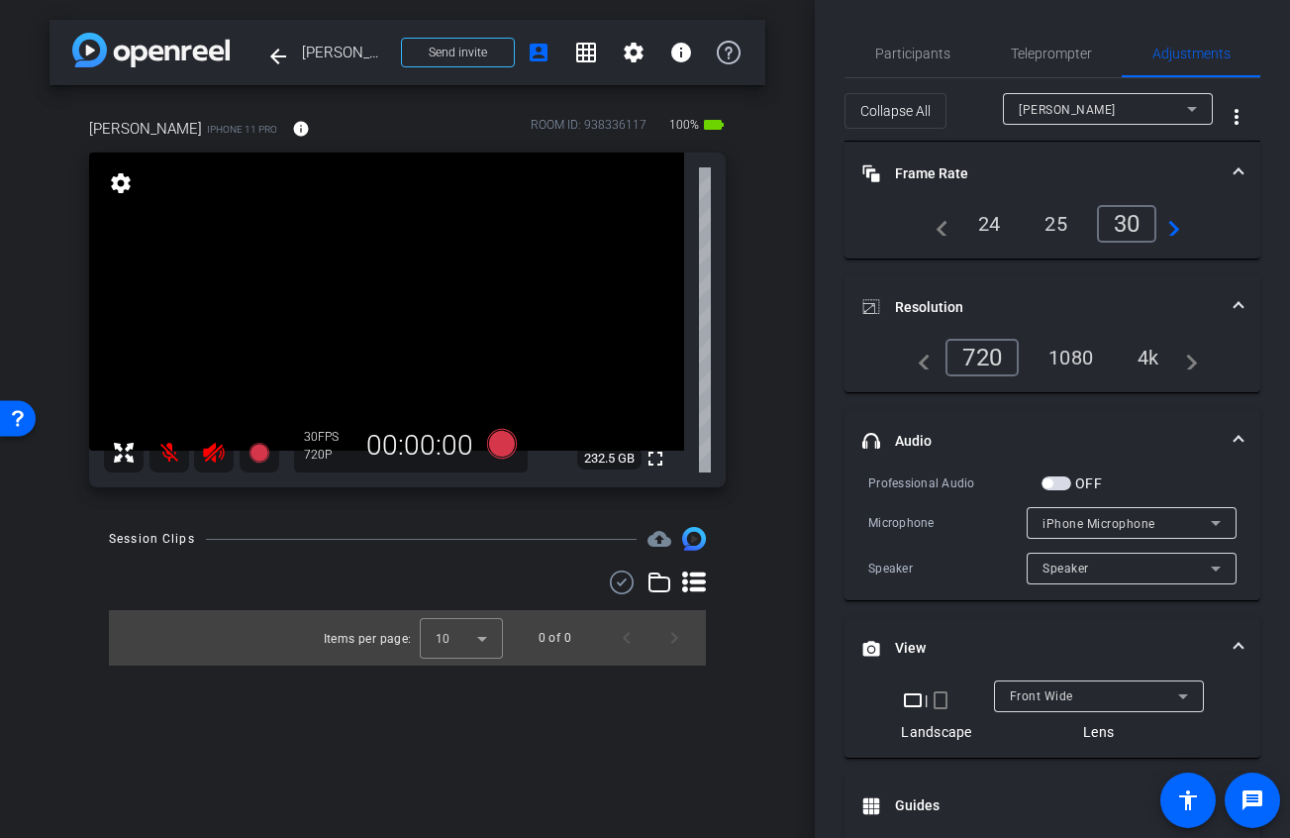
click at [1142, 347] on div "4k" at bounding box center [1148, 358] width 51 height 34
click at [1013, 700] on span "Front Wide" at bounding box center [1041, 696] width 63 height 14
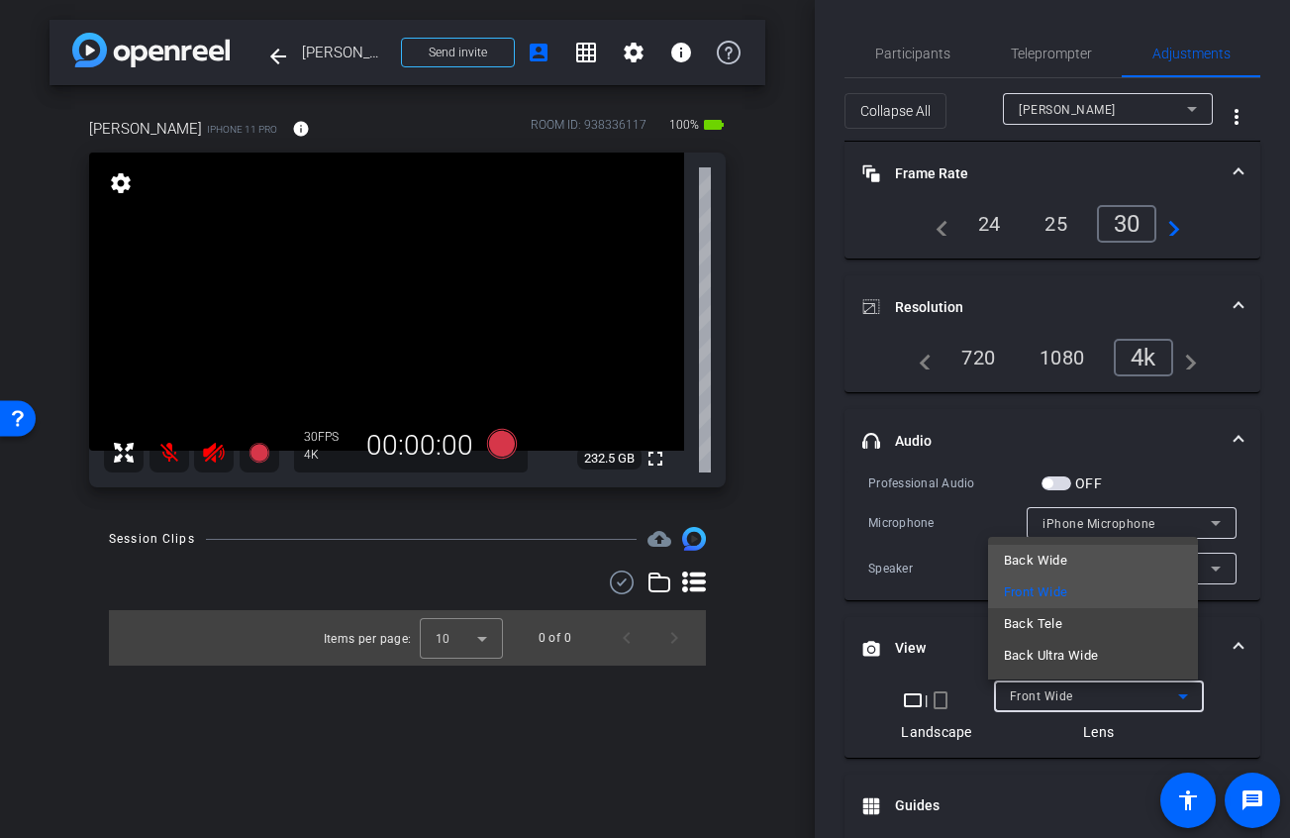
click at [1037, 561] on span "Back Wide" at bounding box center [1035, 560] width 63 height 24
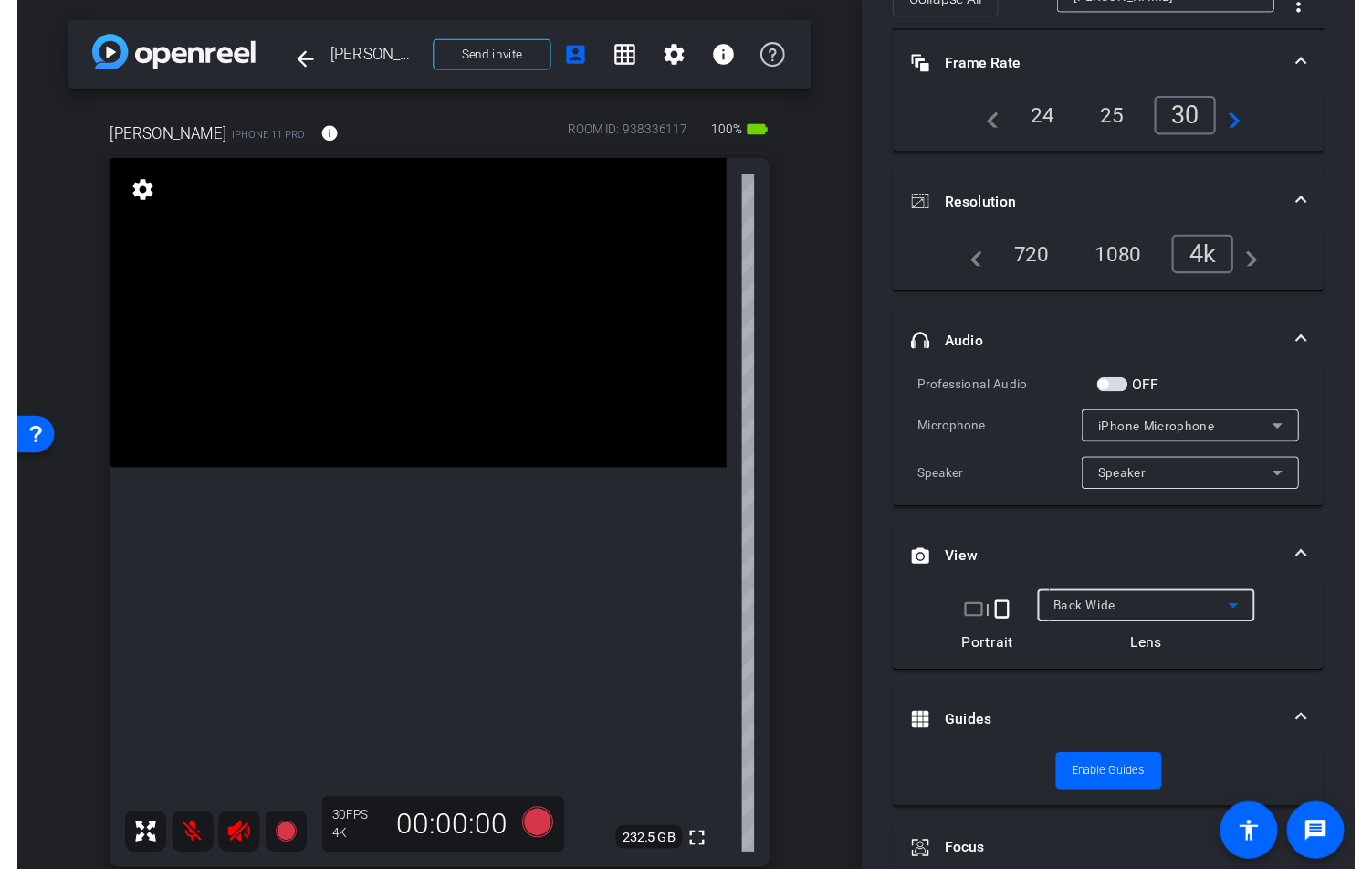
scroll to position [155, 0]
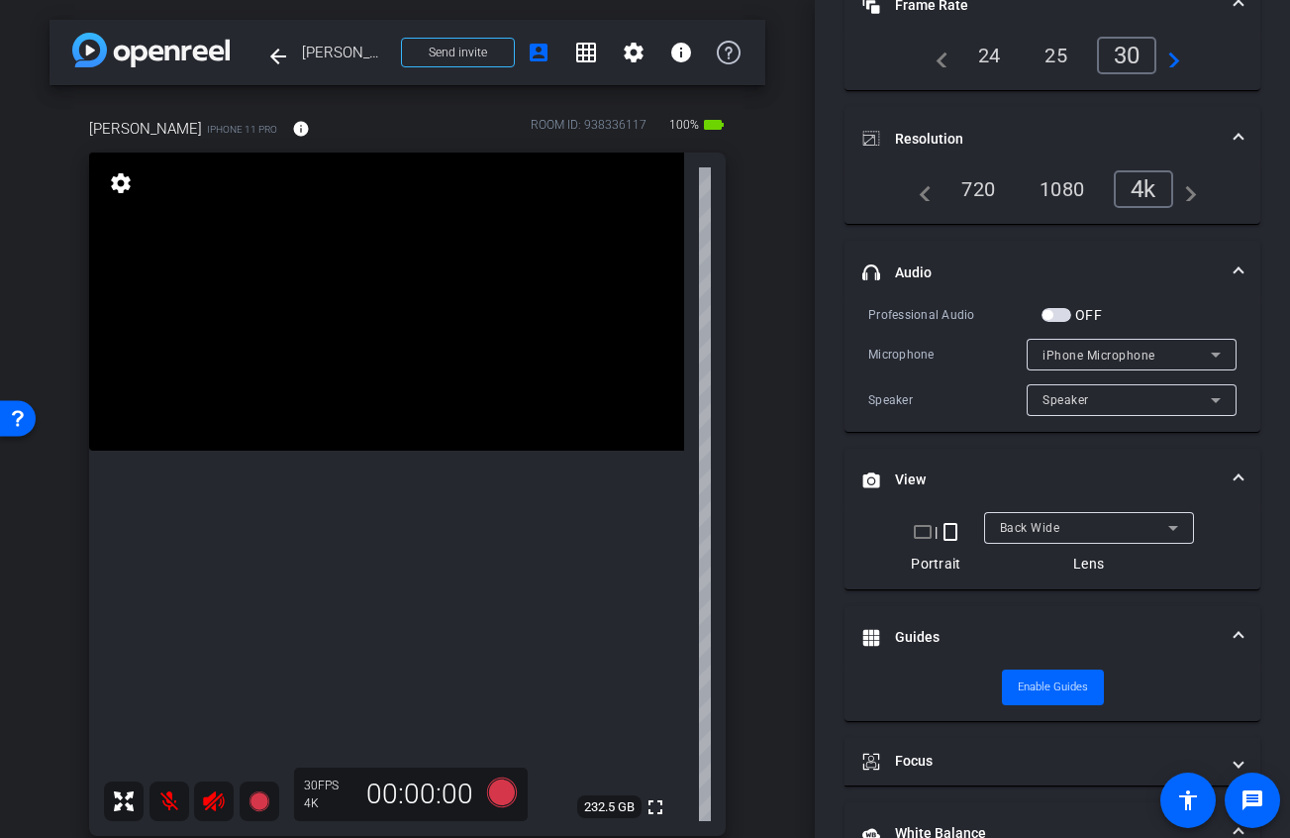
click at [918, 531] on mat-icon "crop_landscape" at bounding box center [923, 532] width 24 height 24
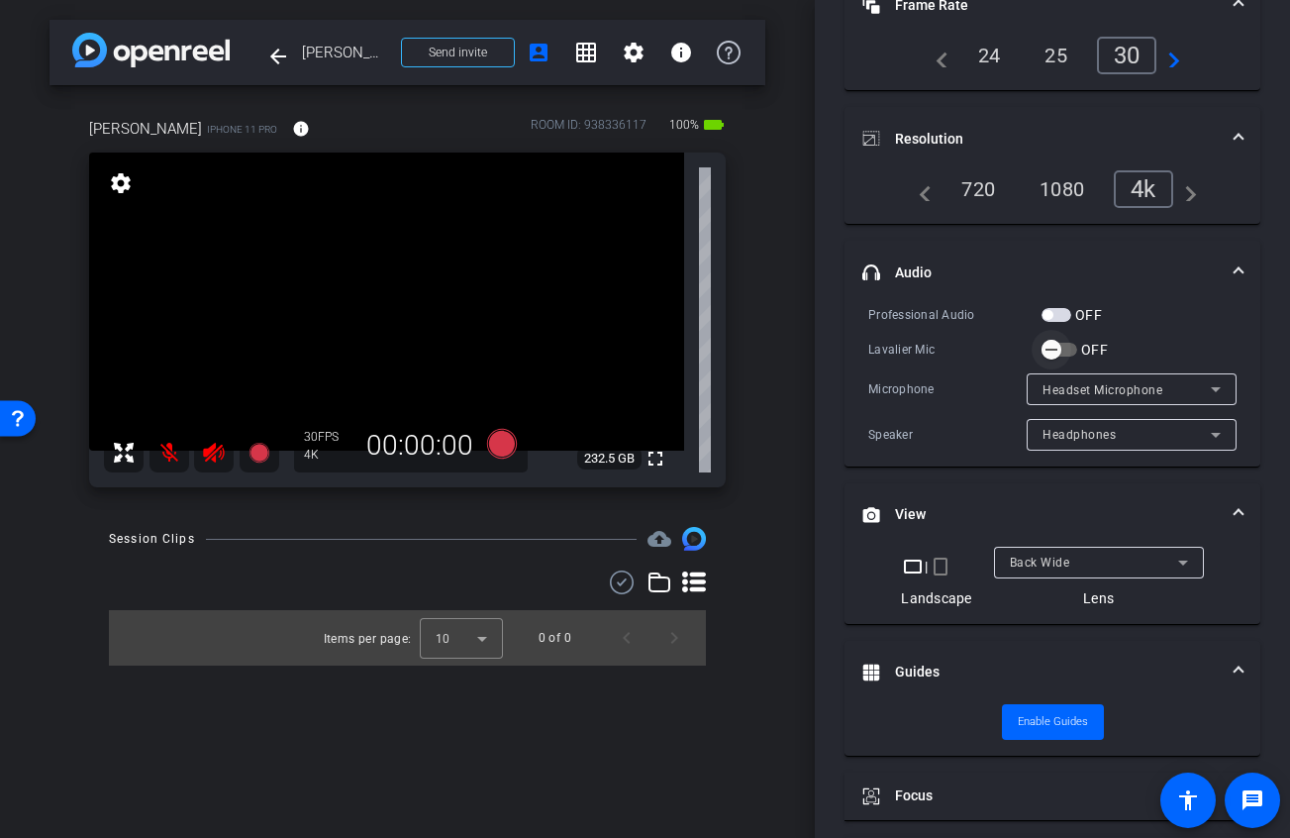
click at [1061, 348] on span "button" at bounding box center [1052, 350] width 40 height 40
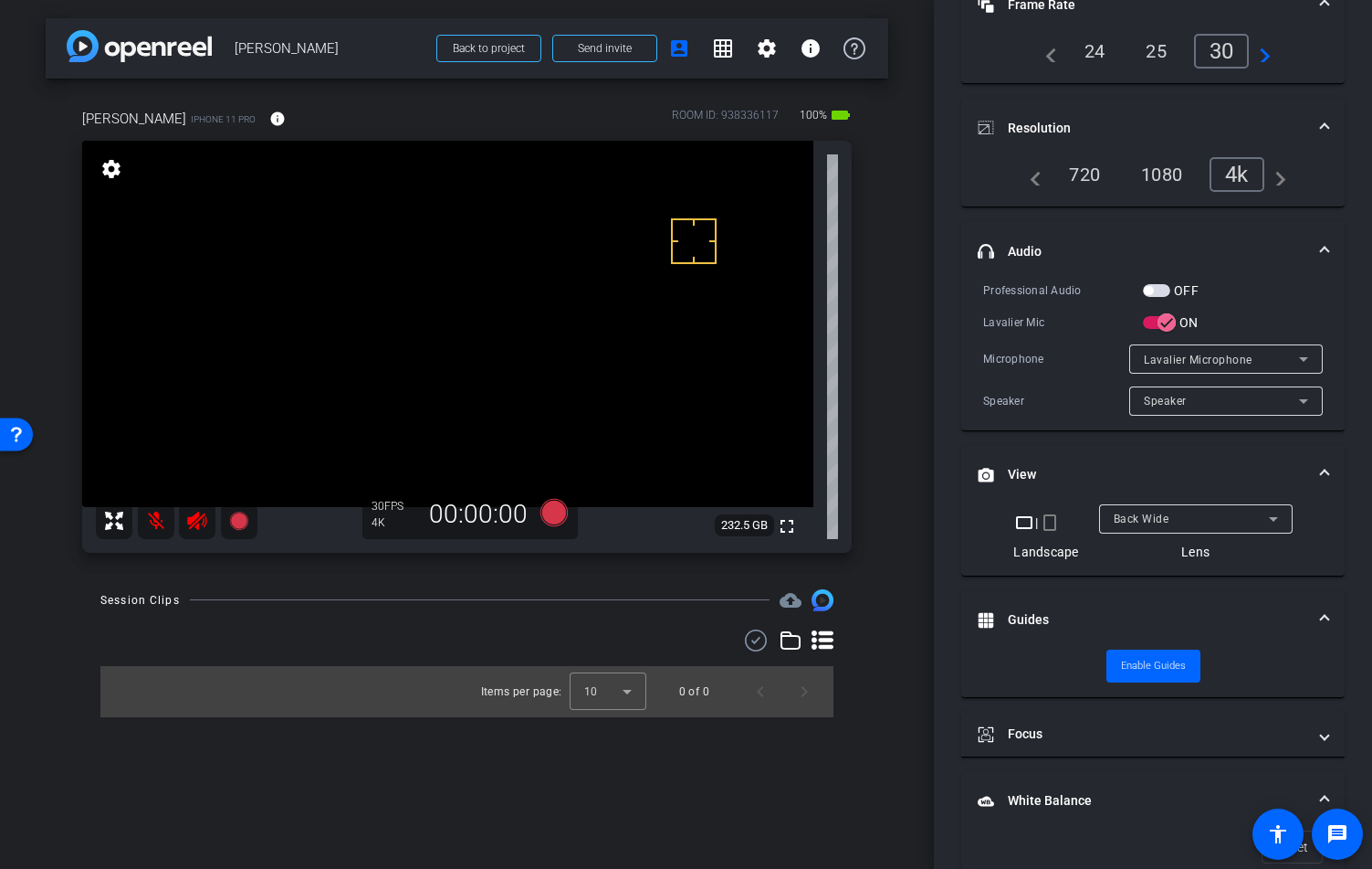
click at [19, 764] on div "arrow_back [PERSON_NAME] L Back to project Send invite account_box grid_on sett…" at bounding box center [467, 434] width 934 height 869
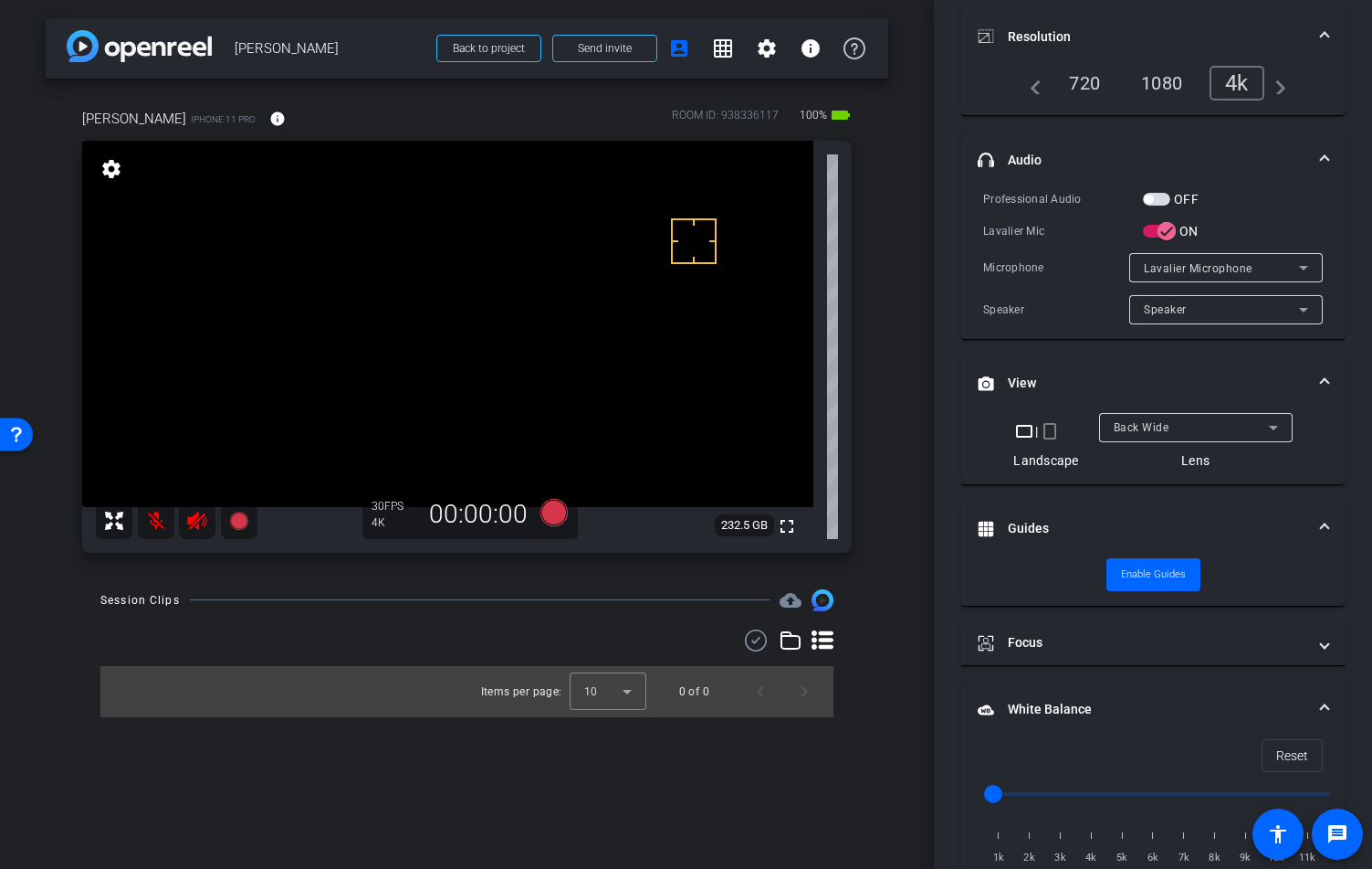
scroll to position [315, 0]
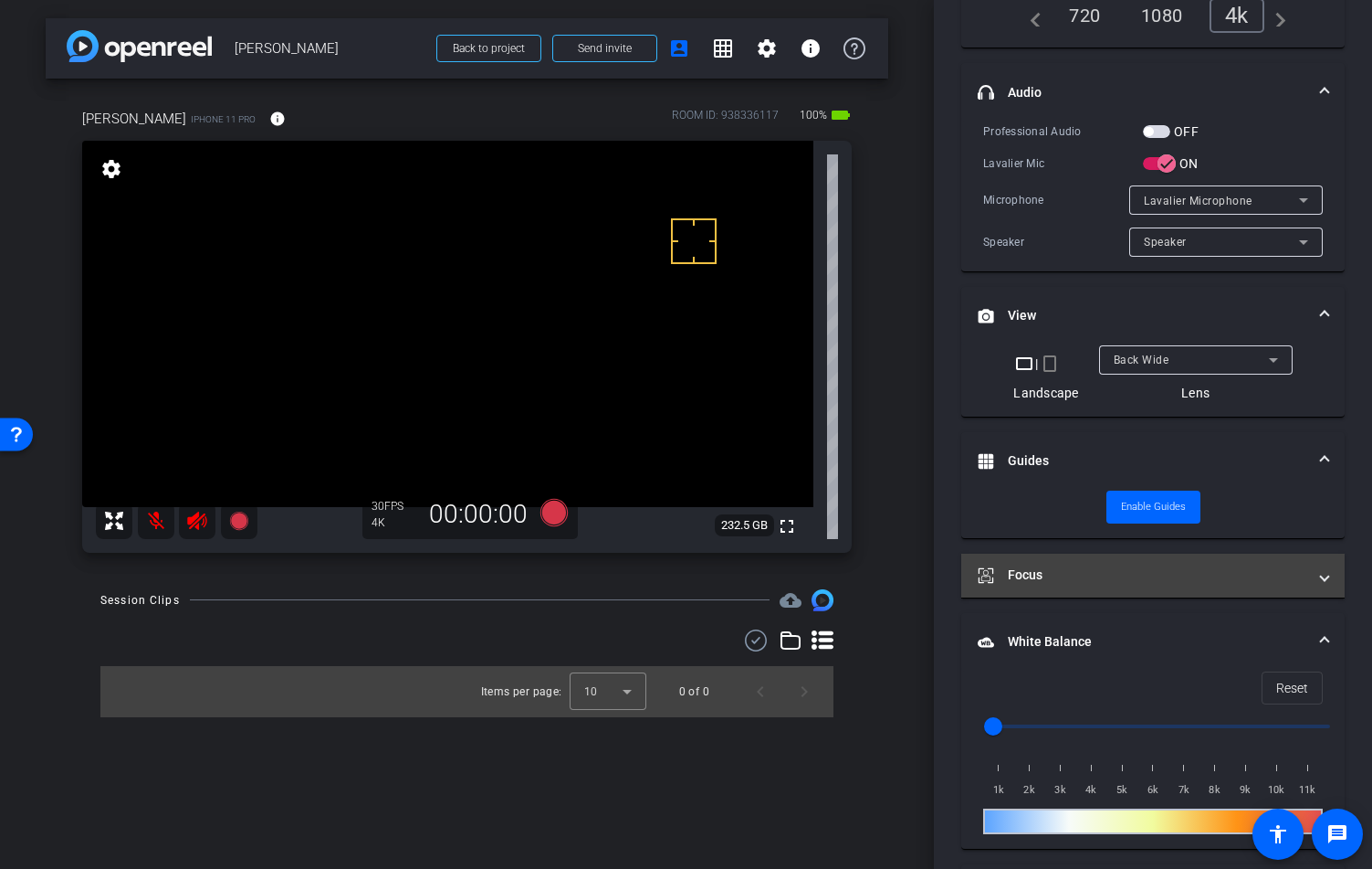
click at [1065, 576] on mat-panel-title "Focus" at bounding box center [1141, 575] width 328 height 19
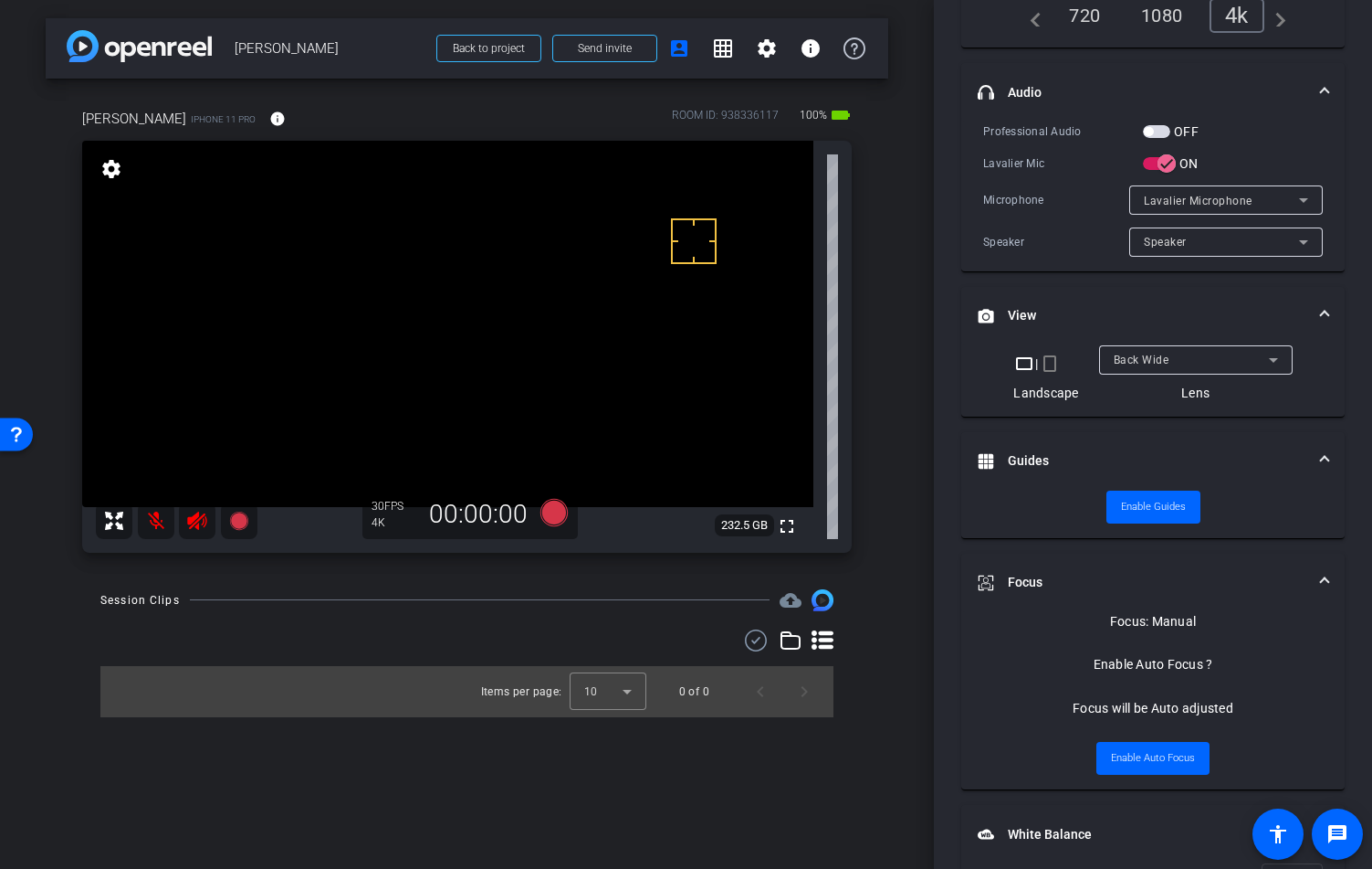
click at [564, 349] on video at bounding box center [447, 323] width 731 height 366
click at [1153, 762] on span "Enable Auto Focus" at bounding box center [1153, 758] width 84 height 28
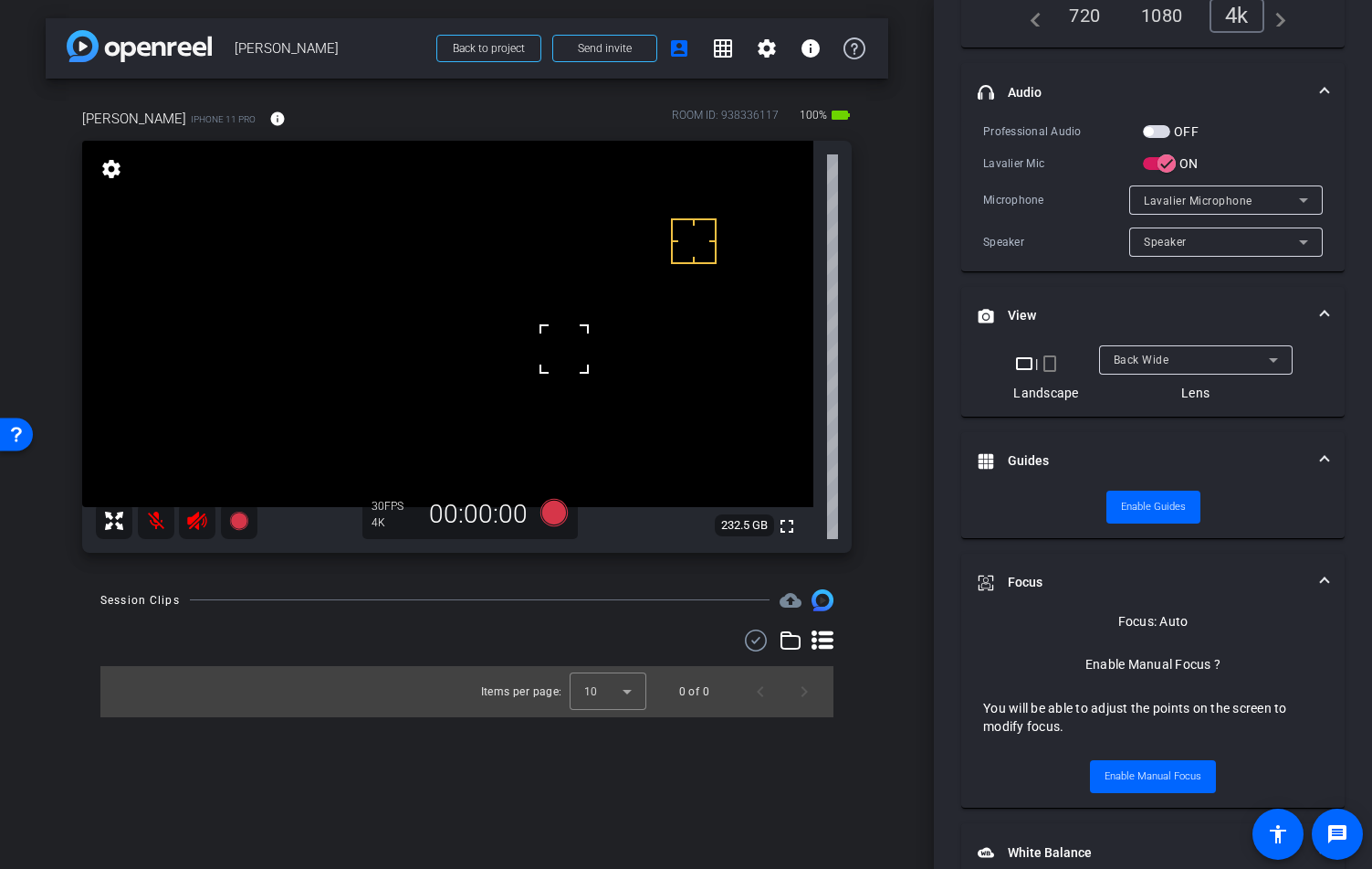
scroll to position [958, 0]
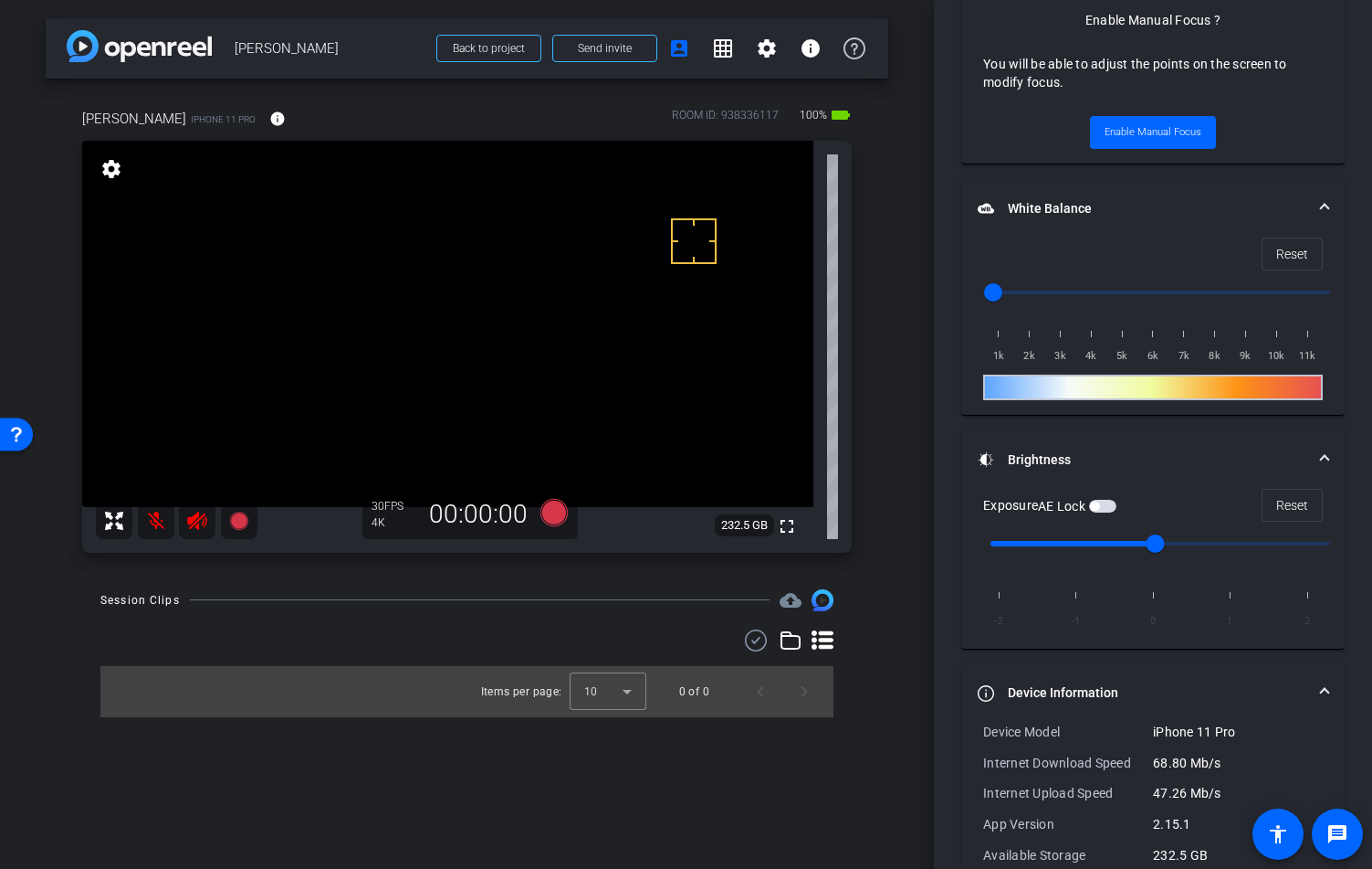
click at [999, 678] on mat-expansion-panel-header "Device Information" at bounding box center [1153, 693] width 384 height 58
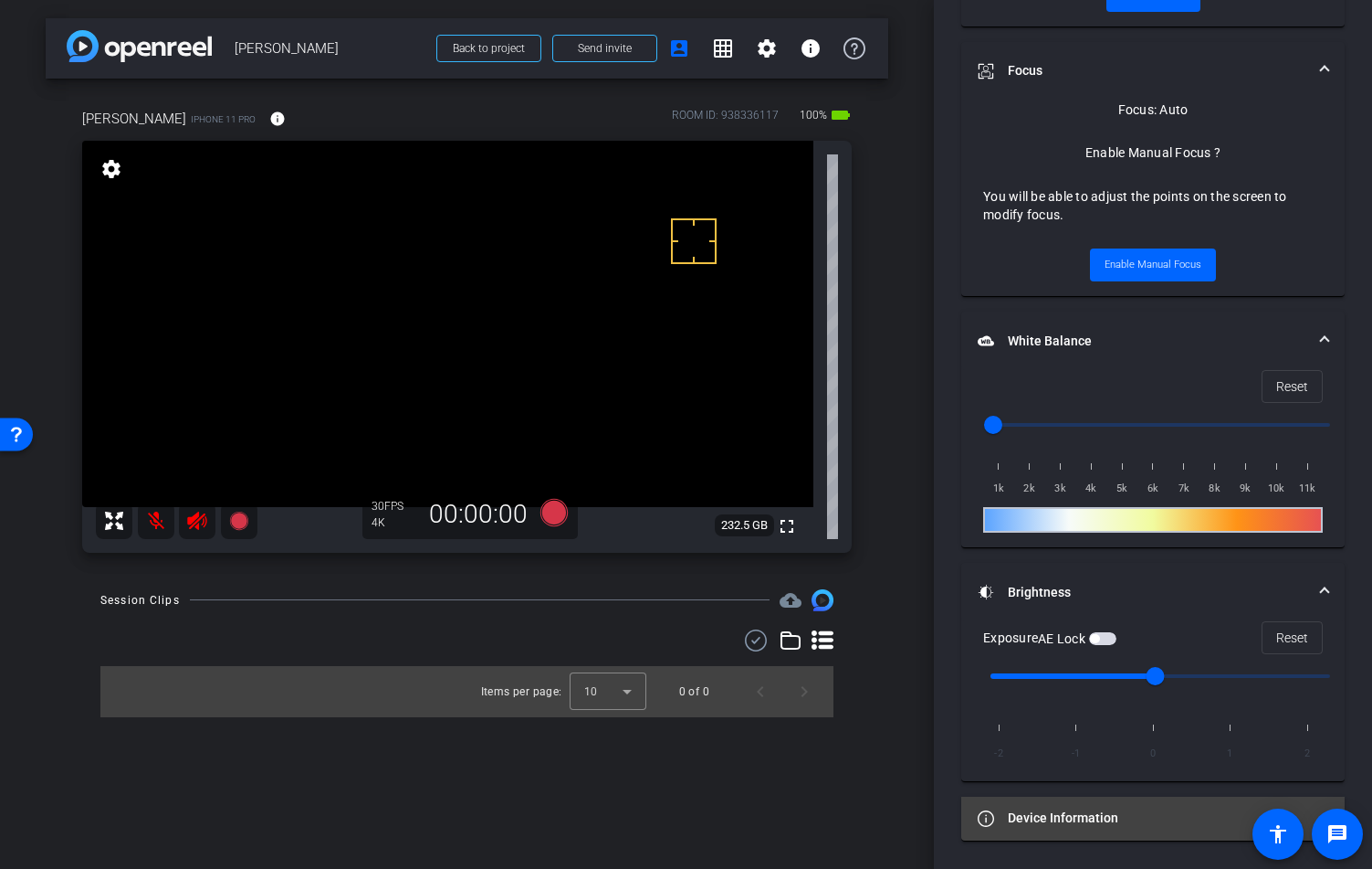
scroll to position [825, 0]
click at [1036, 772] on mat-panel-title "Device Information" at bounding box center [1141, 818] width 328 height 19
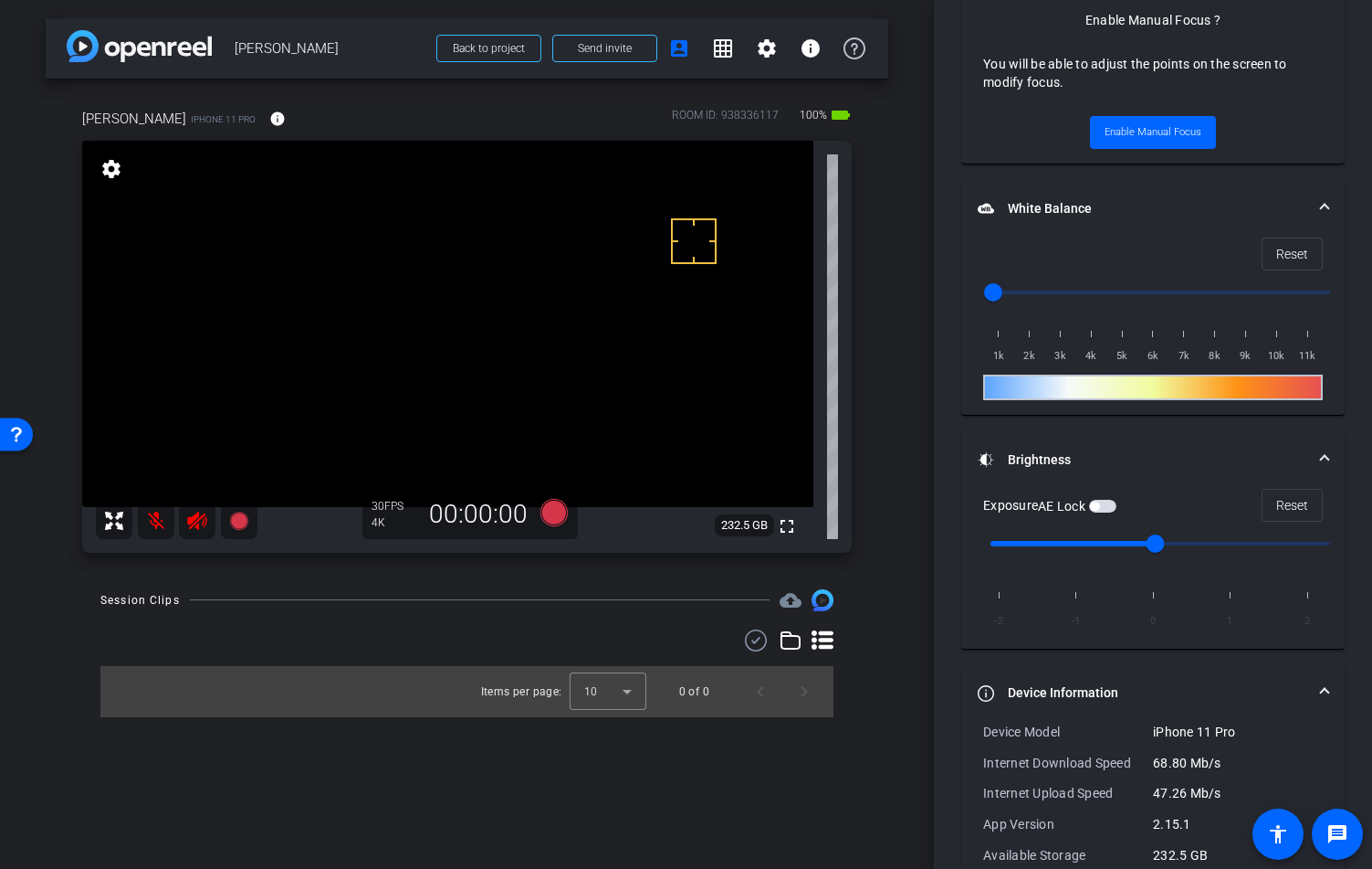
scroll to position [1026, 0]
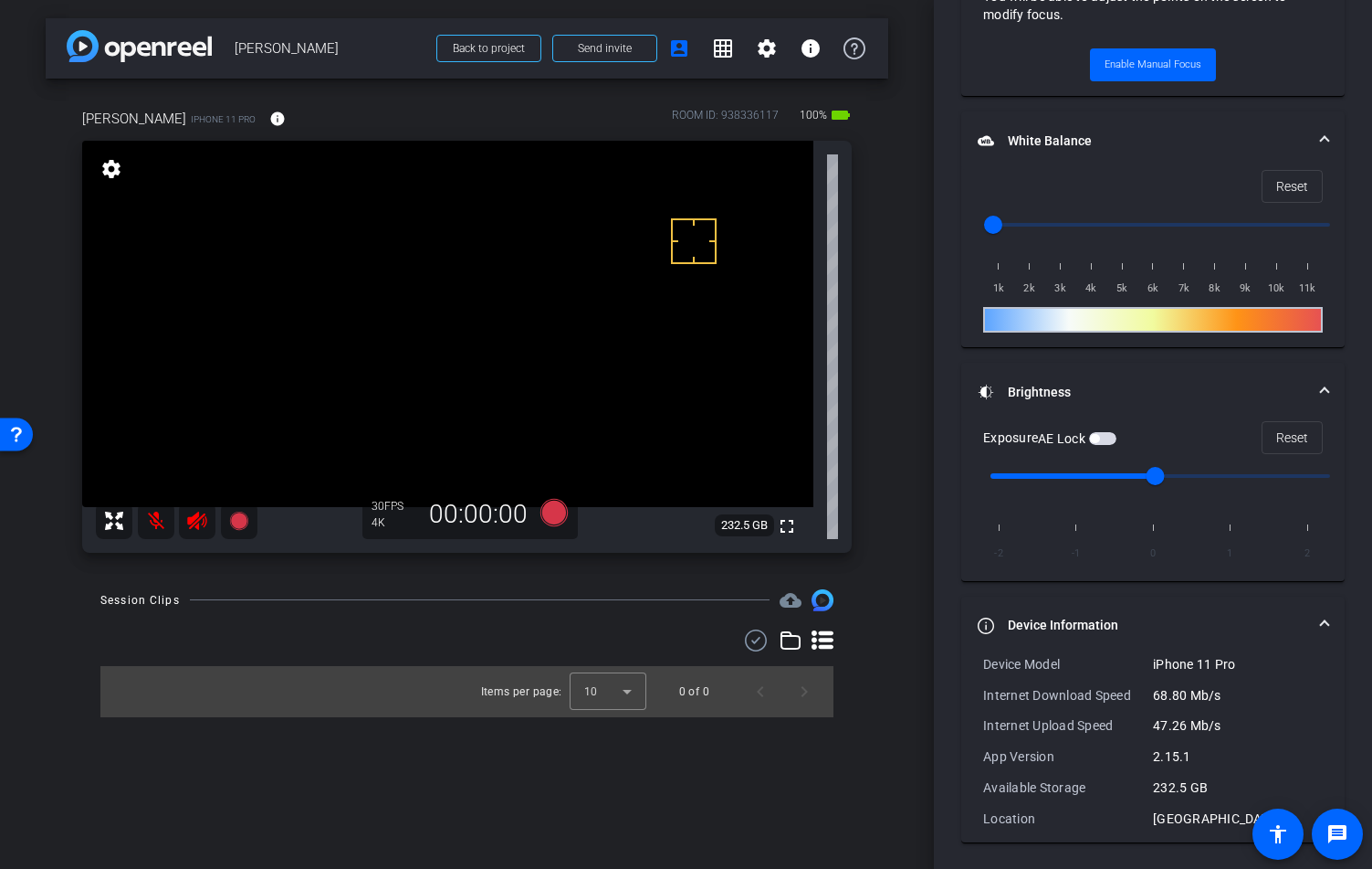
click at [1067, 627] on mat-panel-title "Device Information" at bounding box center [1141, 625] width 328 height 19
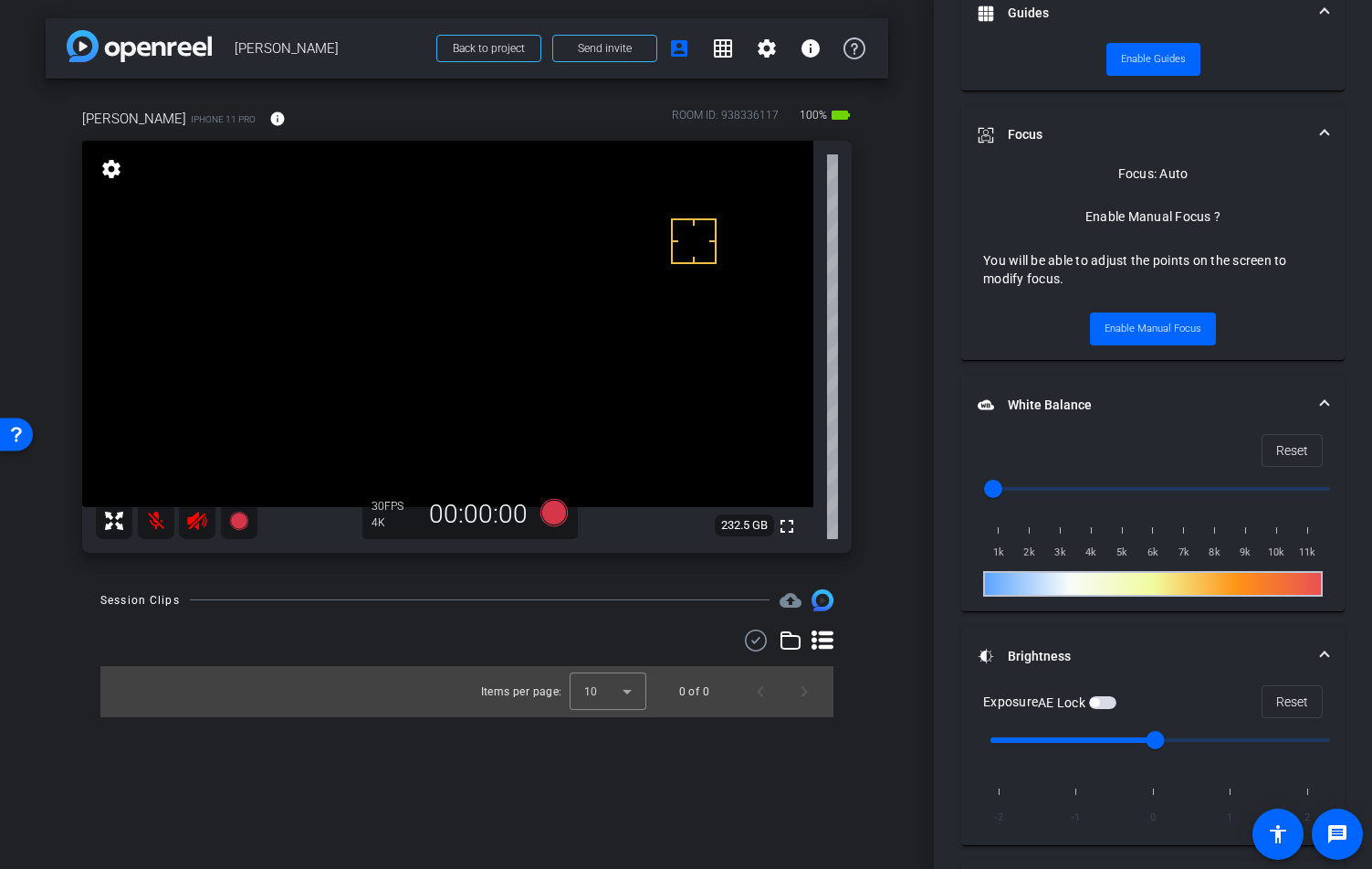
scroll to position [825, 0]
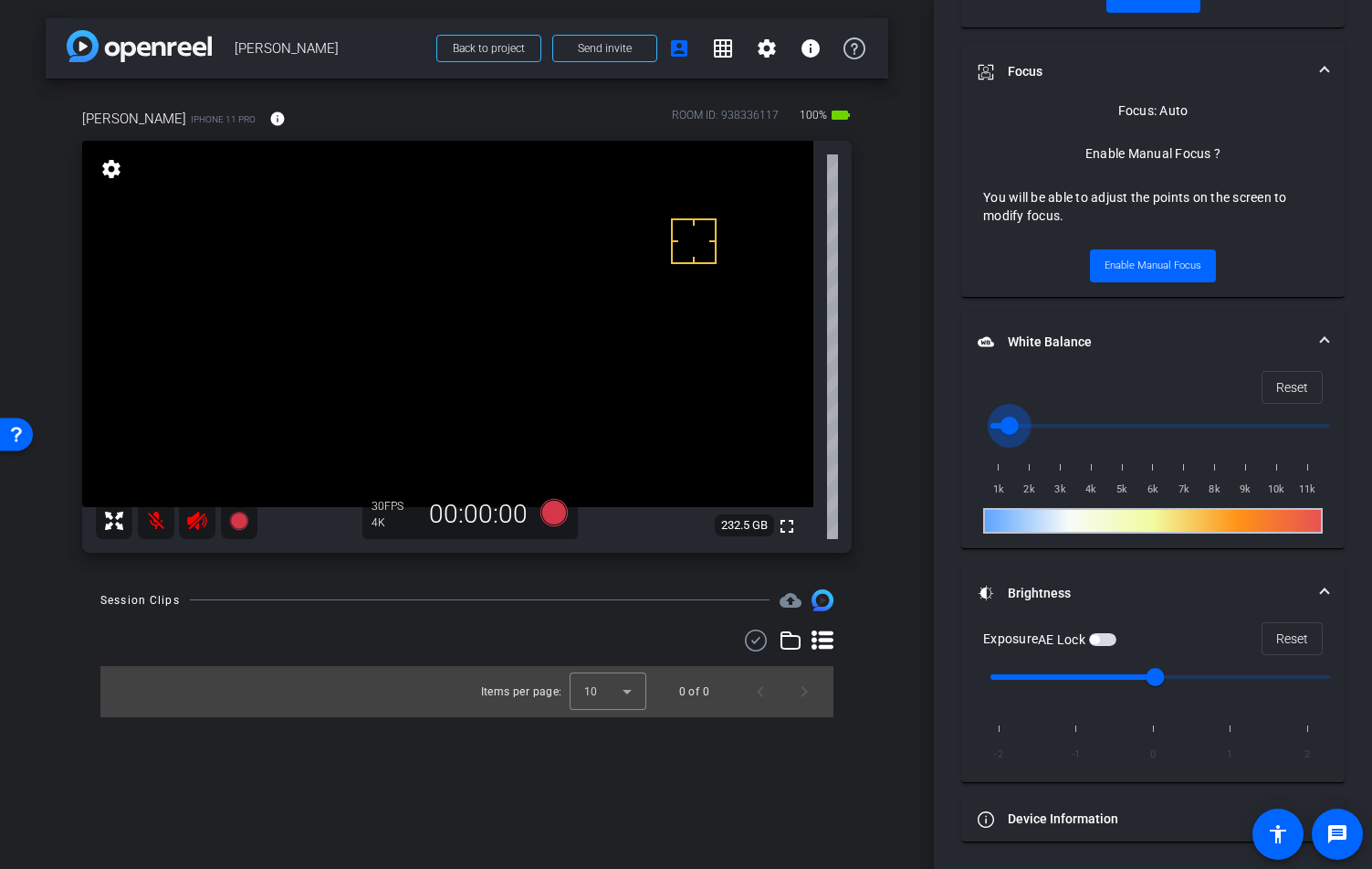
click at [1002, 425] on input "range" at bounding box center [1160, 426] width 378 height 41
drag, startPoint x: 1008, startPoint y: 425, endPoint x: 1331, endPoint y: 418, distance: 323.1
click at [1189, 418] on input "range" at bounding box center [1160, 426] width 378 height 41
drag, startPoint x: 1315, startPoint y: 424, endPoint x: 1273, endPoint y: 428, distance: 42.2
click at [1189, 428] on input "range" at bounding box center [1160, 426] width 378 height 41
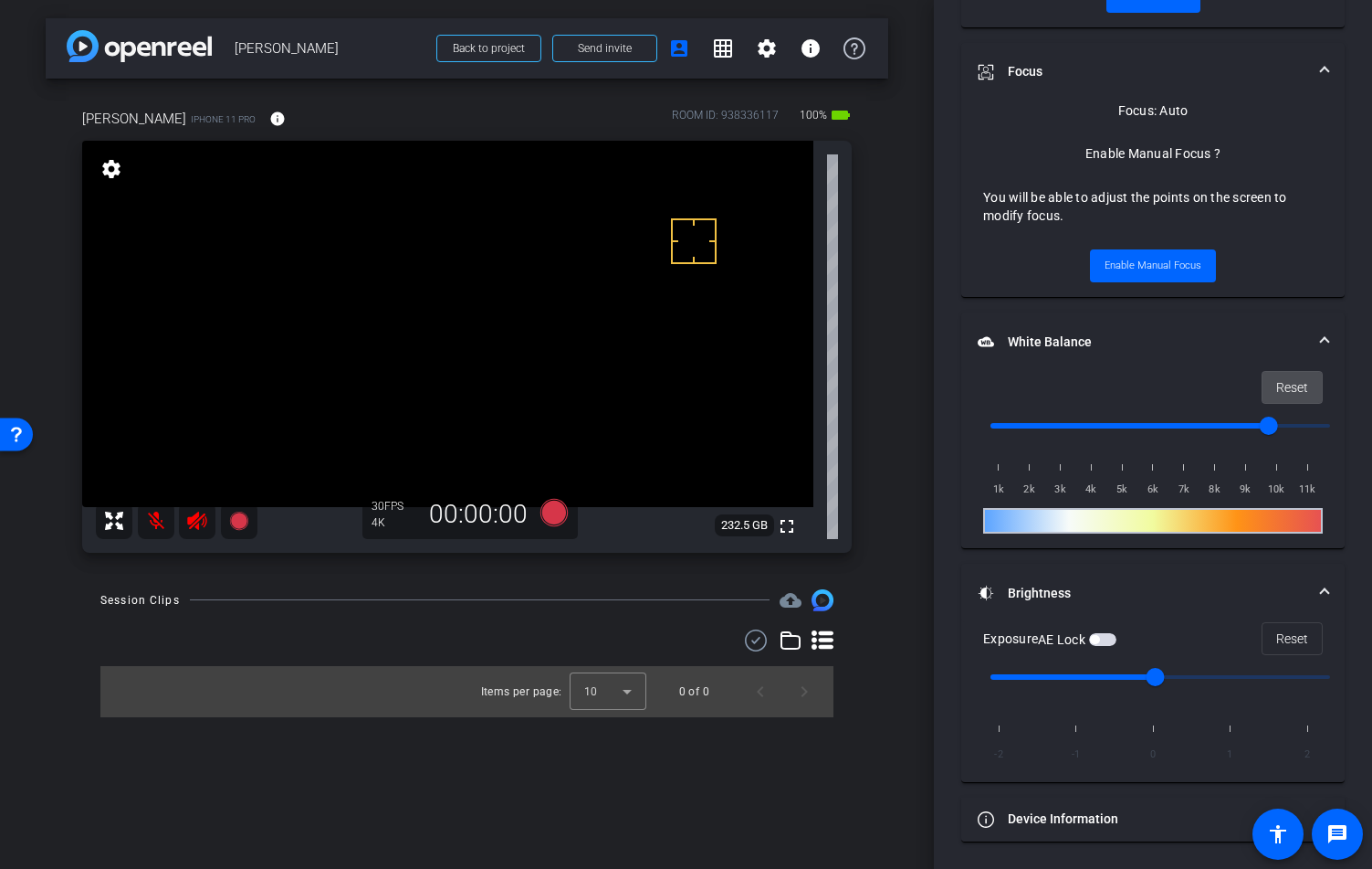
click at [1189, 384] on span "Reset" at bounding box center [1292, 387] width 32 height 35
type input "1000"
click at [1143, 269] on span "Enable Manual Focus" at bounding box center [1153, 266] width 97 height 28
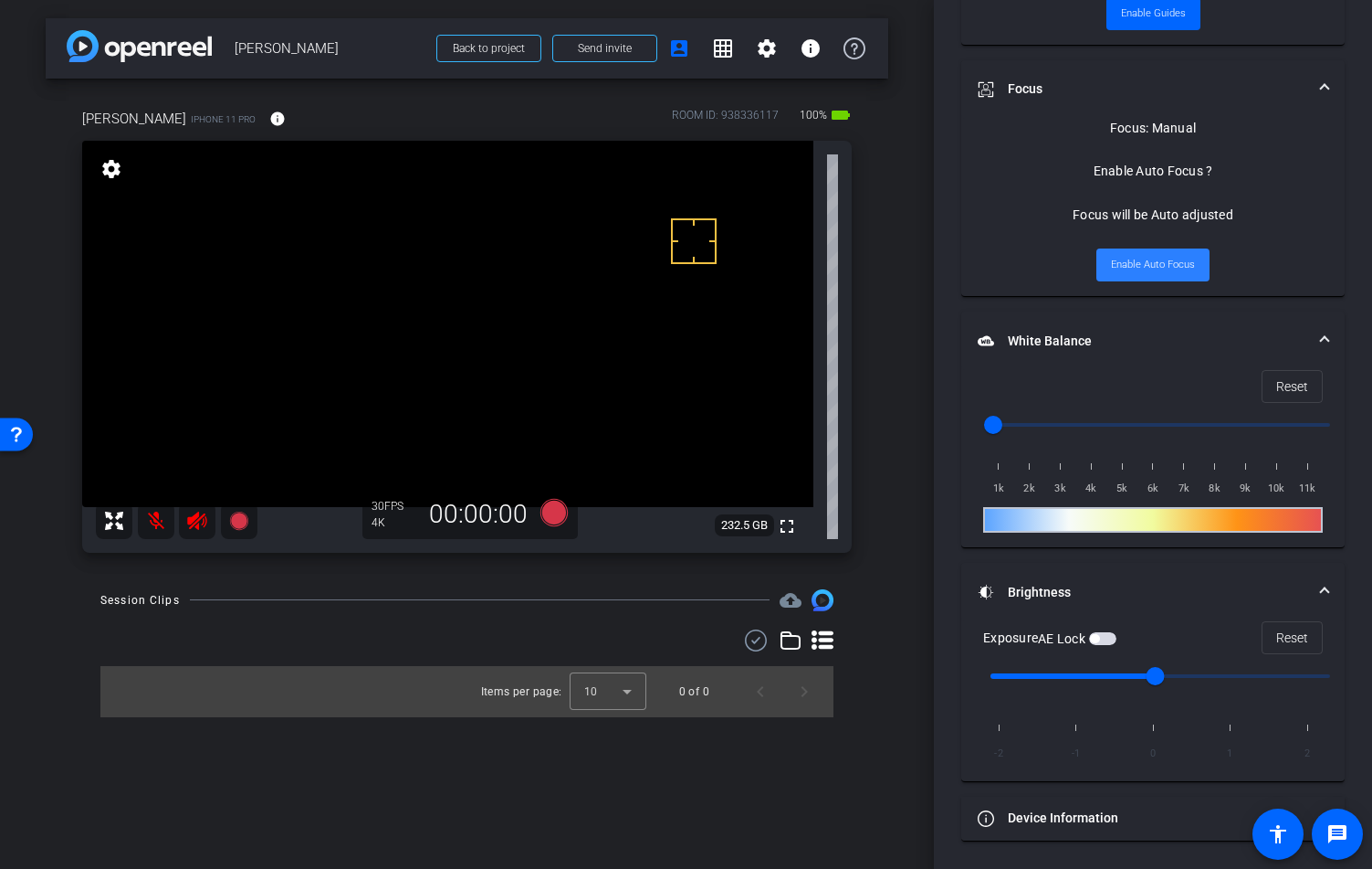
scroll to position [806, 0]
click at [1143, 269] on span "Enable Auto Focus" at bounding box center [1153, 266] width 84 height 28
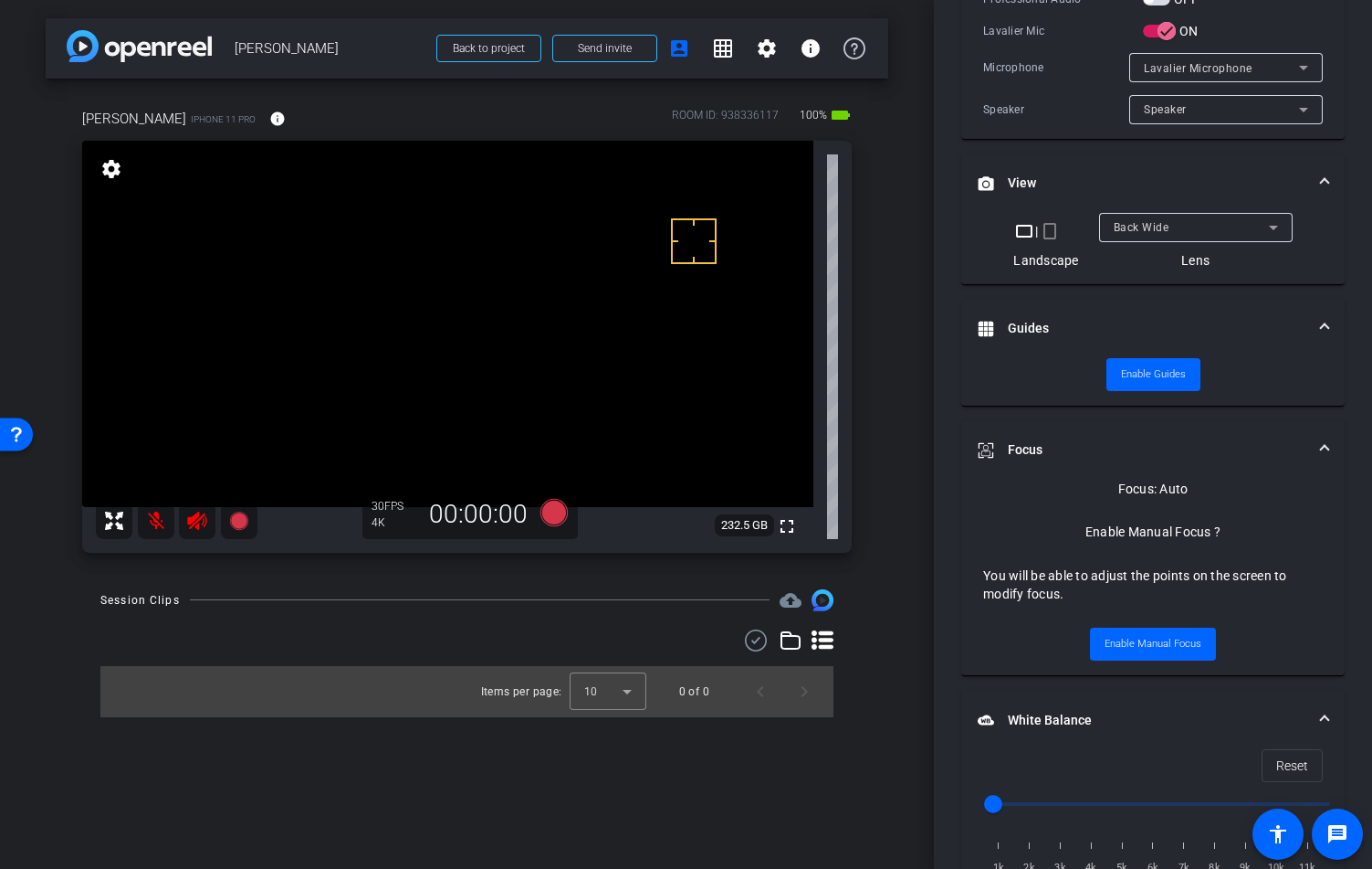
scroll to position [446, 0]
click at [1136, 372] on span "Enable Guides" at bounding box center [1153, 375] width 65 height 28
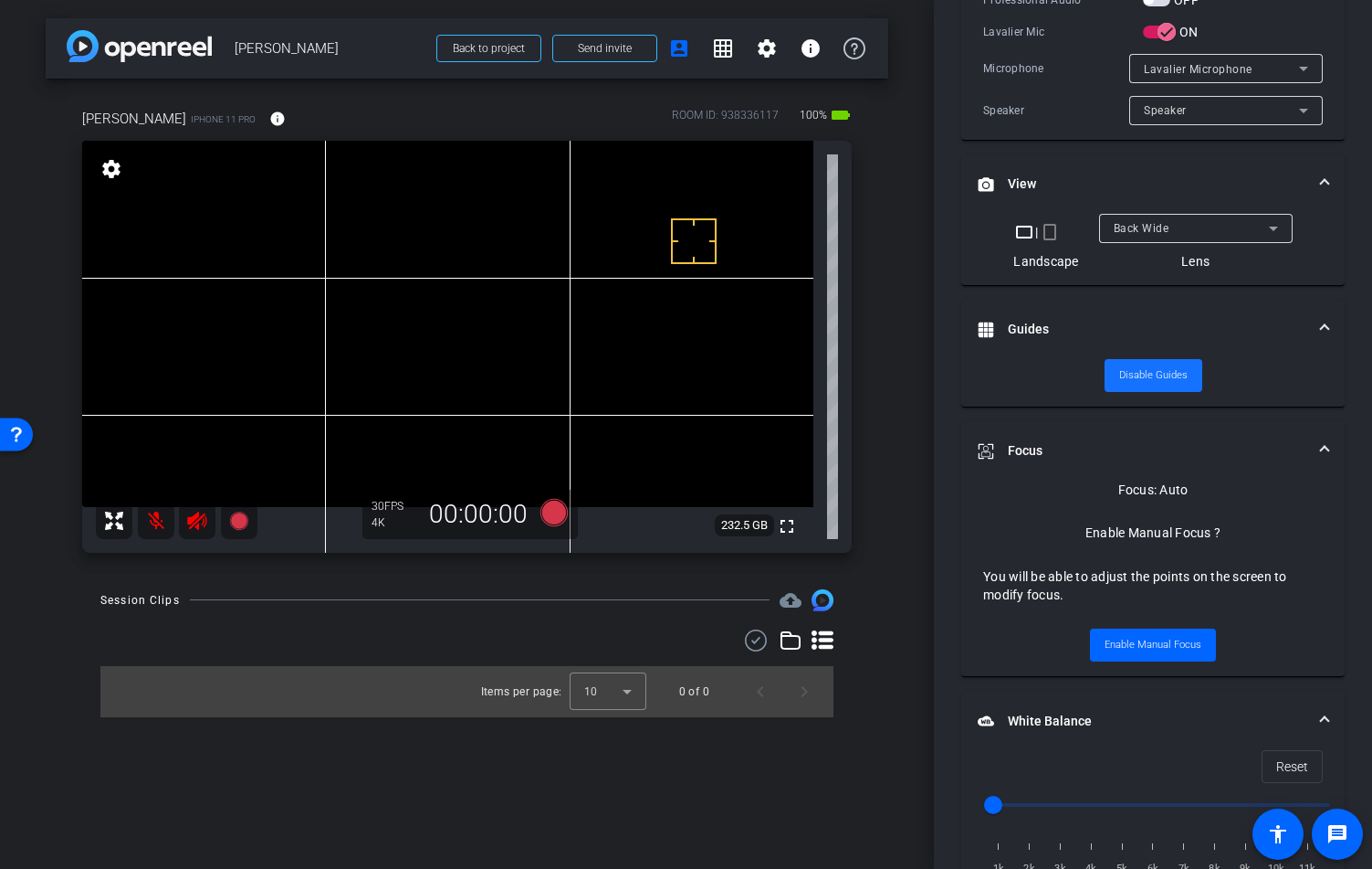
click at [1158, 383] on span "Disable Guides" at bounding box center [1153, 375] width 68 height 28
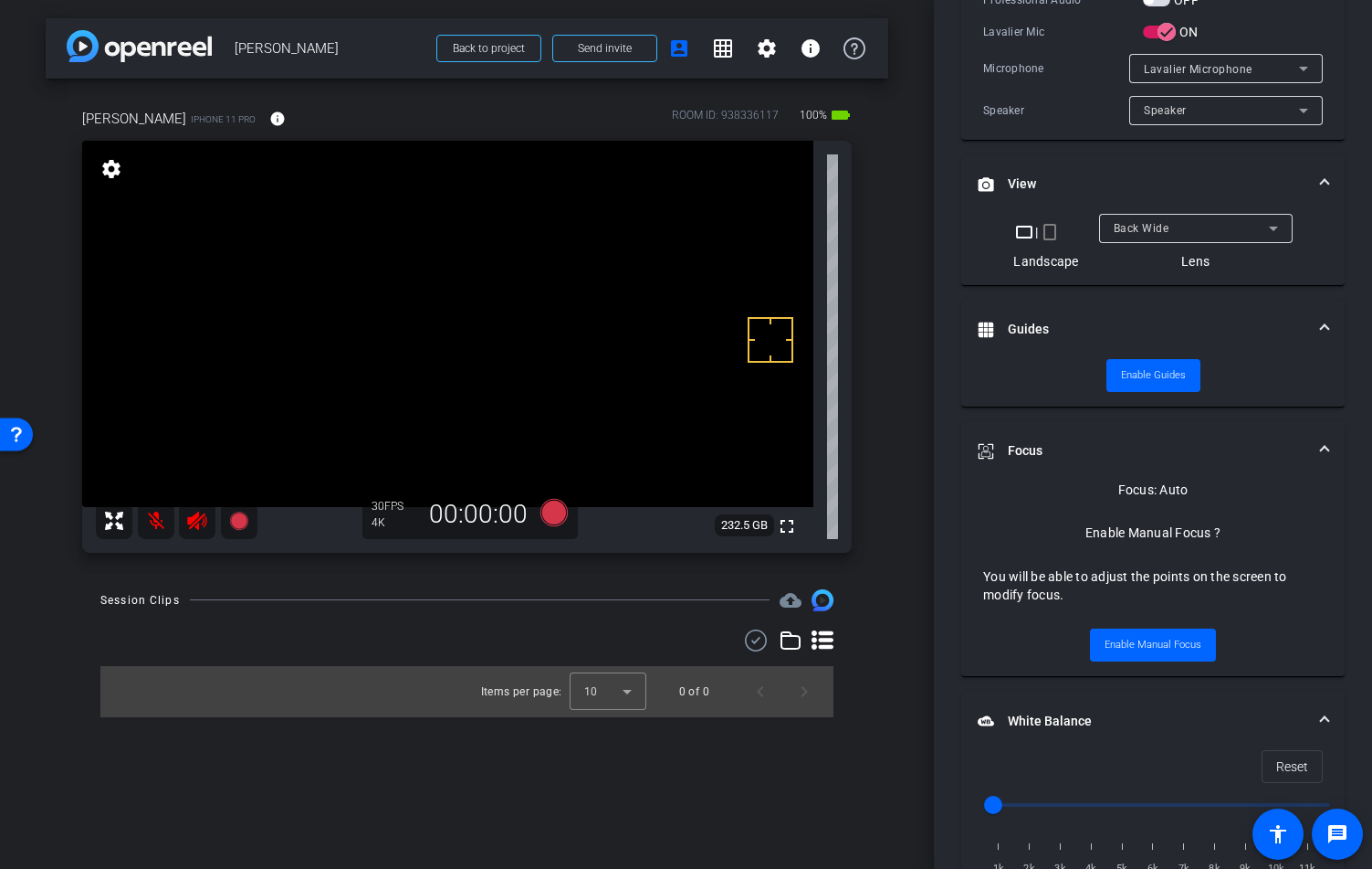
click at [777, 246] on video at bounding box center [447, 323] width 731 height 366
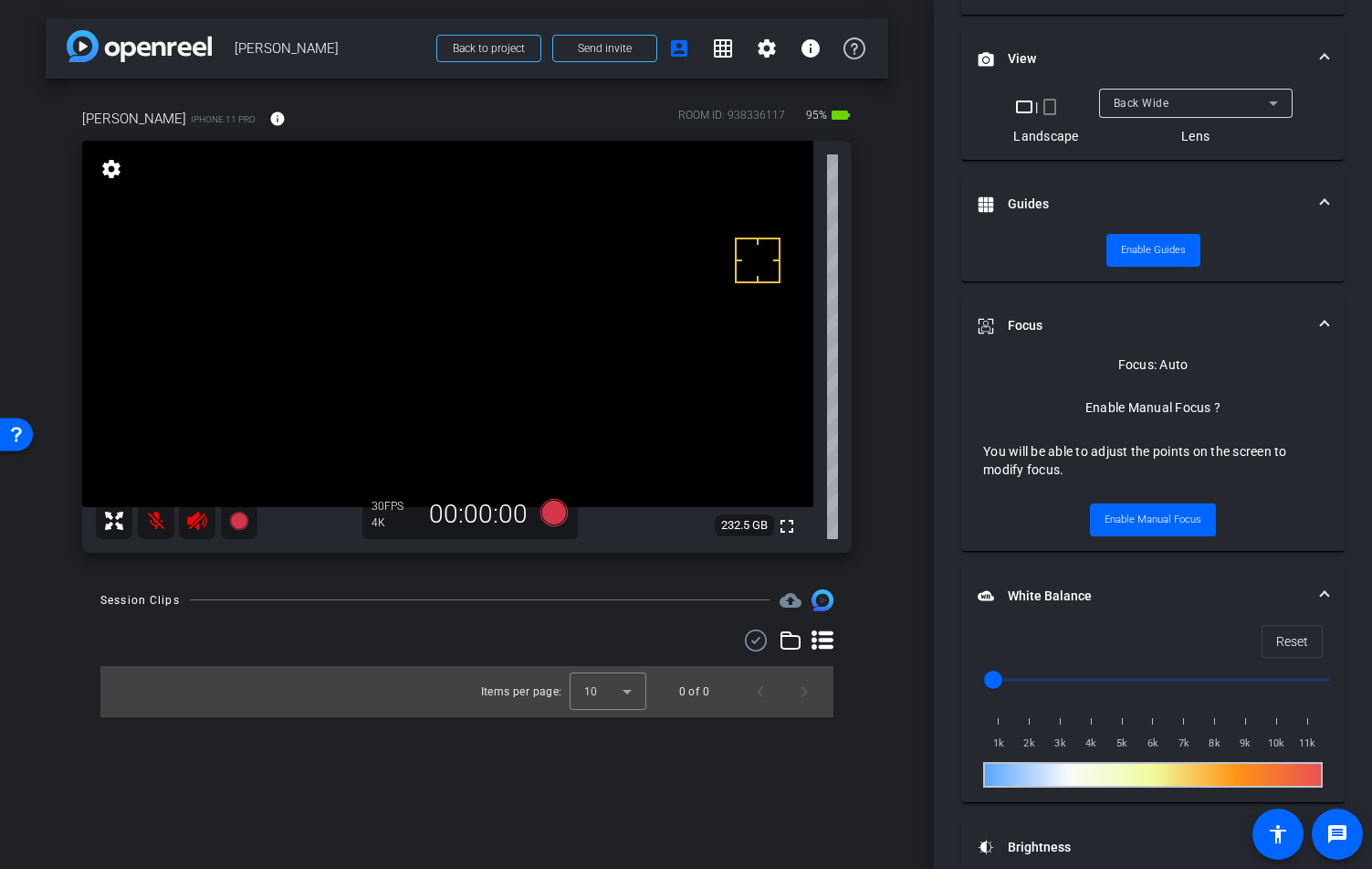
scroll to position [825, 0]
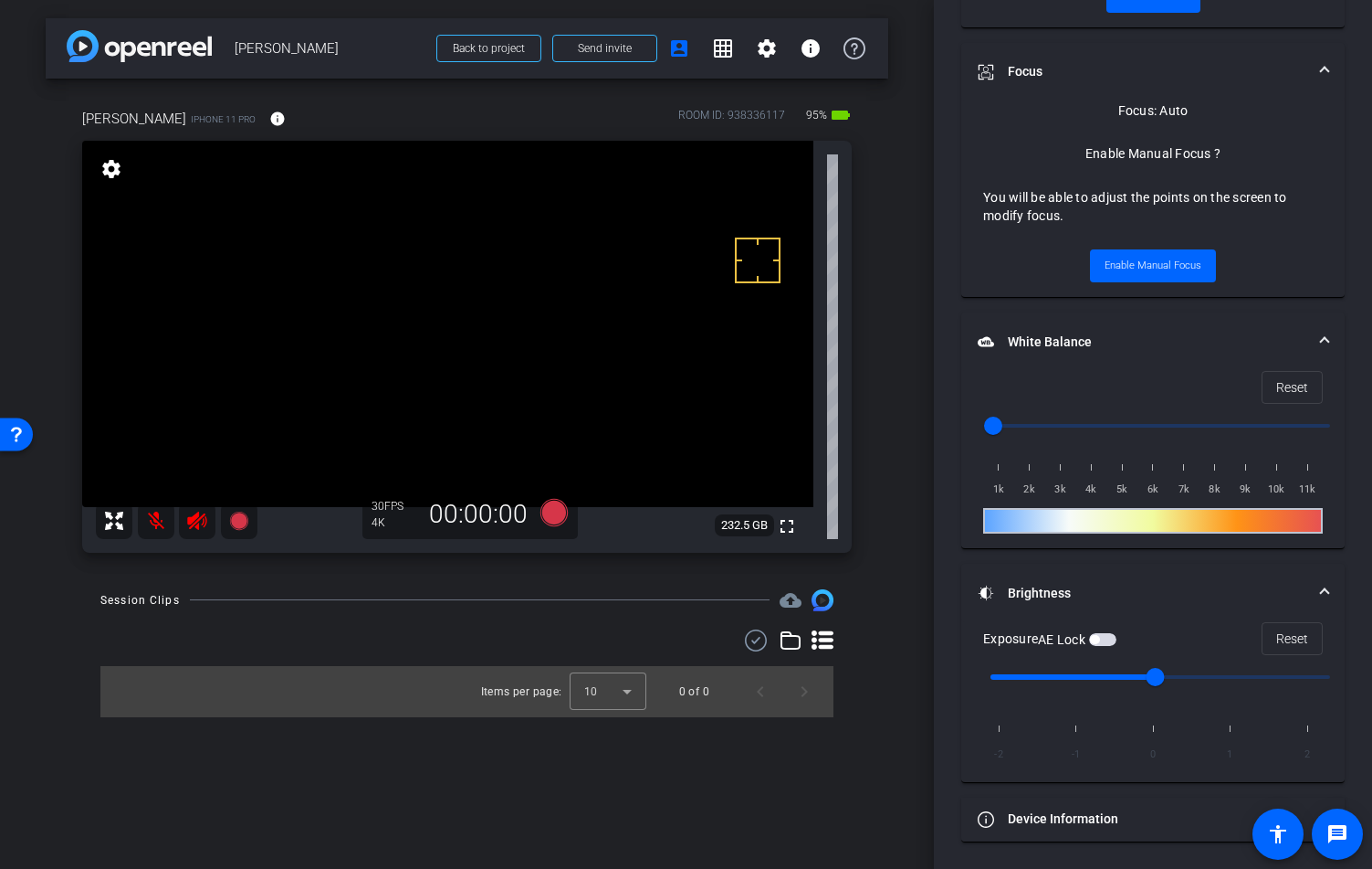
click at [451, 353] on video at bounding box center [447, 323] width 731 height 366
click at [439, 351] on video at bounding box center [447, 323] width 731 height 366
click at [445, 351] on video at bounding box center [447, 323] width 731 height 366
click at [1152, 266] on span "Enable Manual Focus" at bounding box center [1153, 266] width 97 height 28
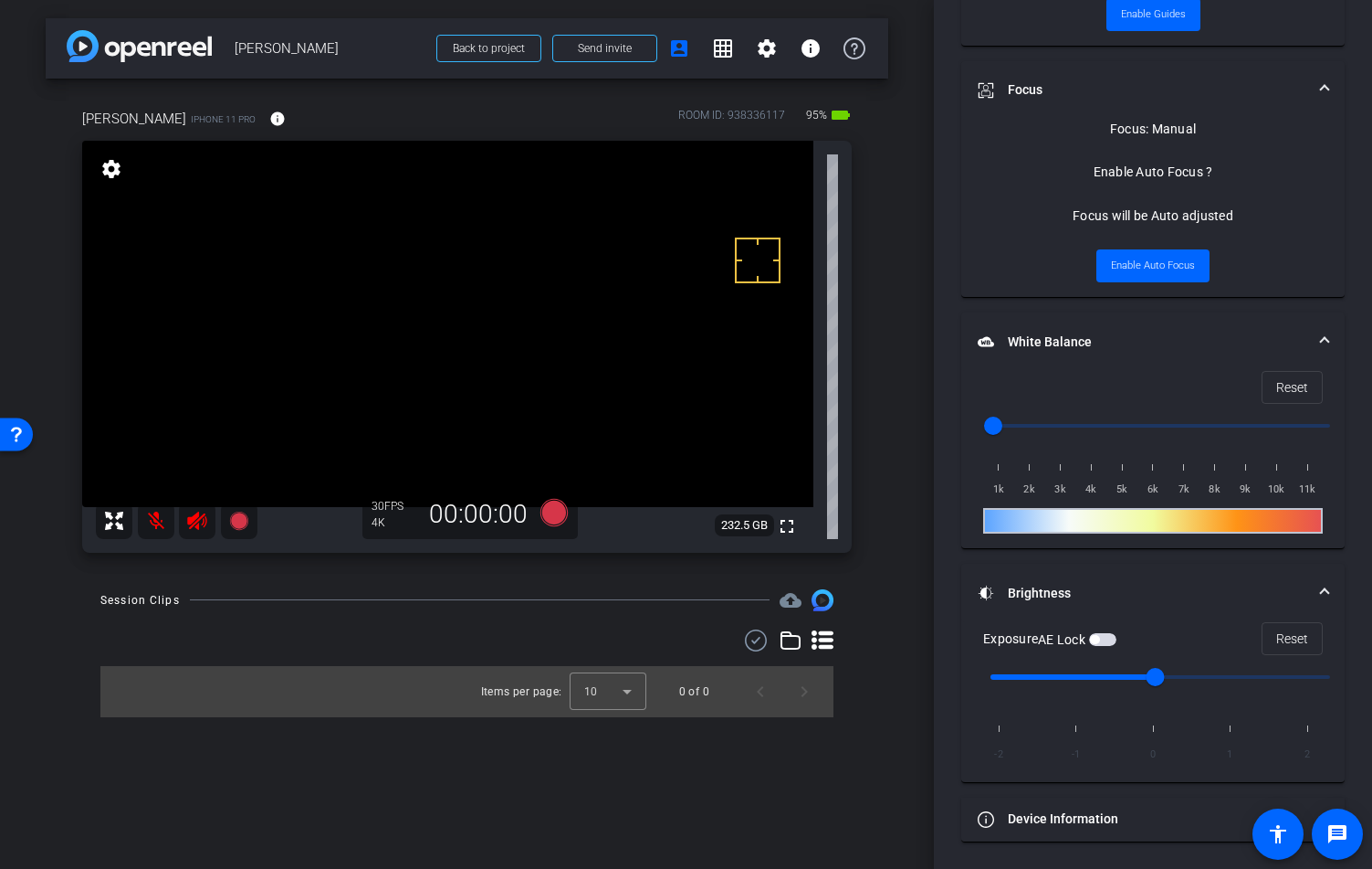
click at [433, 367] on video at bounding box center [447, 323] width 731 height 366
click at [454, 369] on div at bounding box center [434, 367] width 46 height 46
click at [1184, 264] on span "Enable Auto Focus" at bounding box center [1153, 266] width 84 height 28
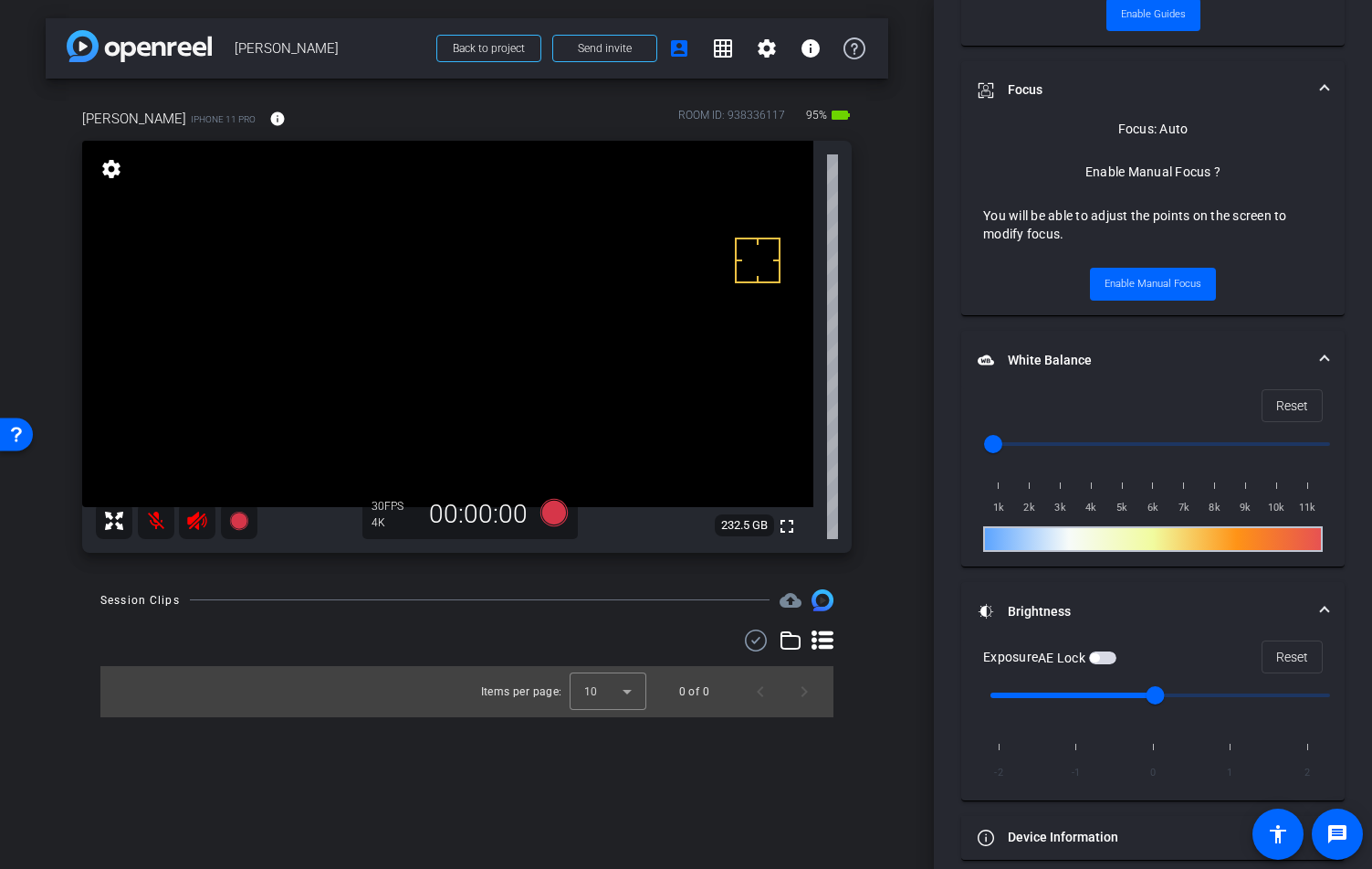
click at [432, 370] on video at bounding box center [447, 323] width 731 height 366
click at [471, 381] on video at bounding box center [447, 323] width 731 height 366
click at [179, 568] on div "[PERSON_NAME] iPhone 11 Pro info ROOM ID: 938336117 95% battery_std fullscreen …" at bounding box center [467, 325] width 843 height 493
click at [161, 537] on mat-icon at bounding box center [156, 521] width 37 height 37
click at [192, 524] on icon at bounding box center [196, 520] width 19 height 18
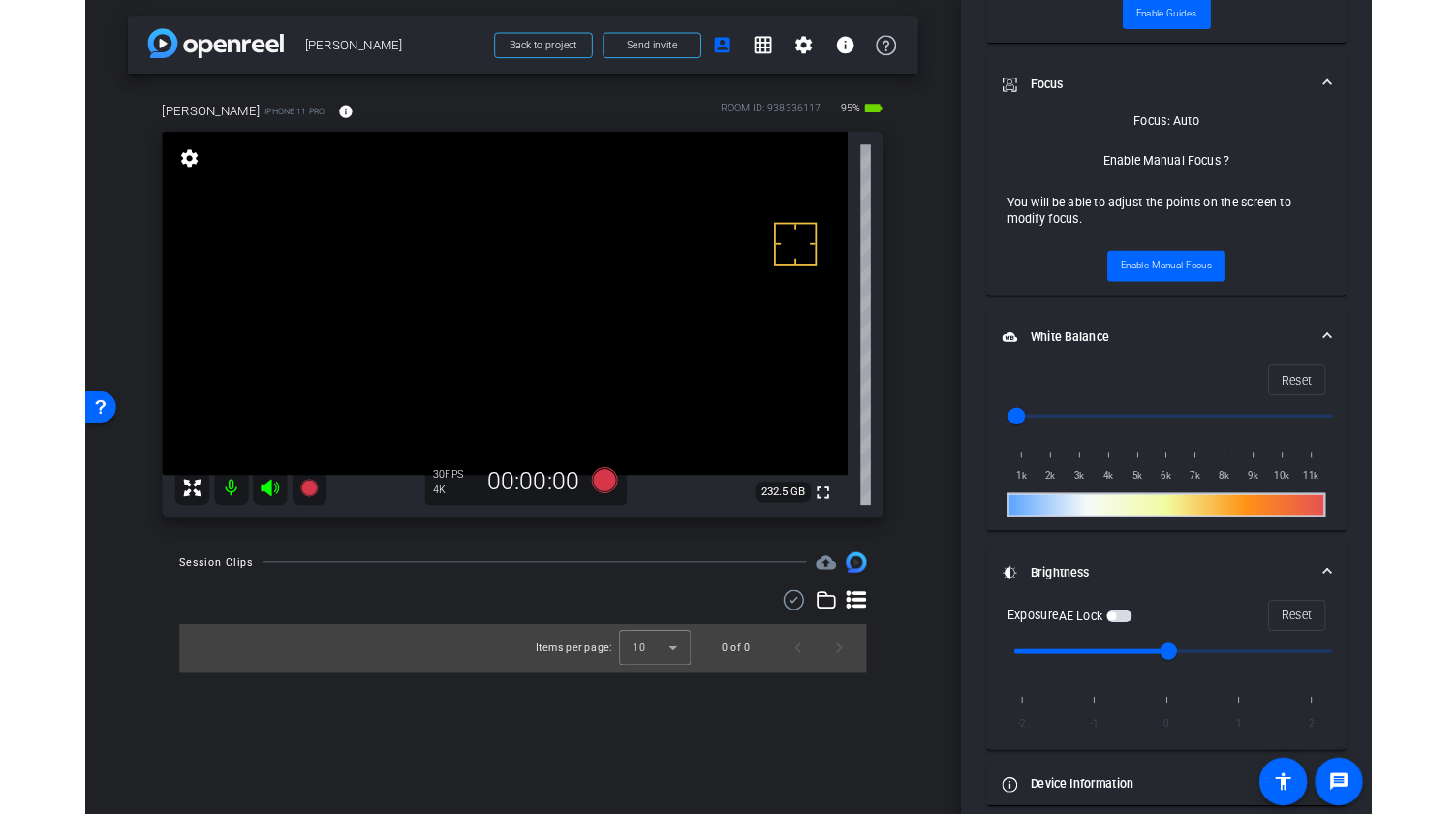
scroll to position [0, 0]
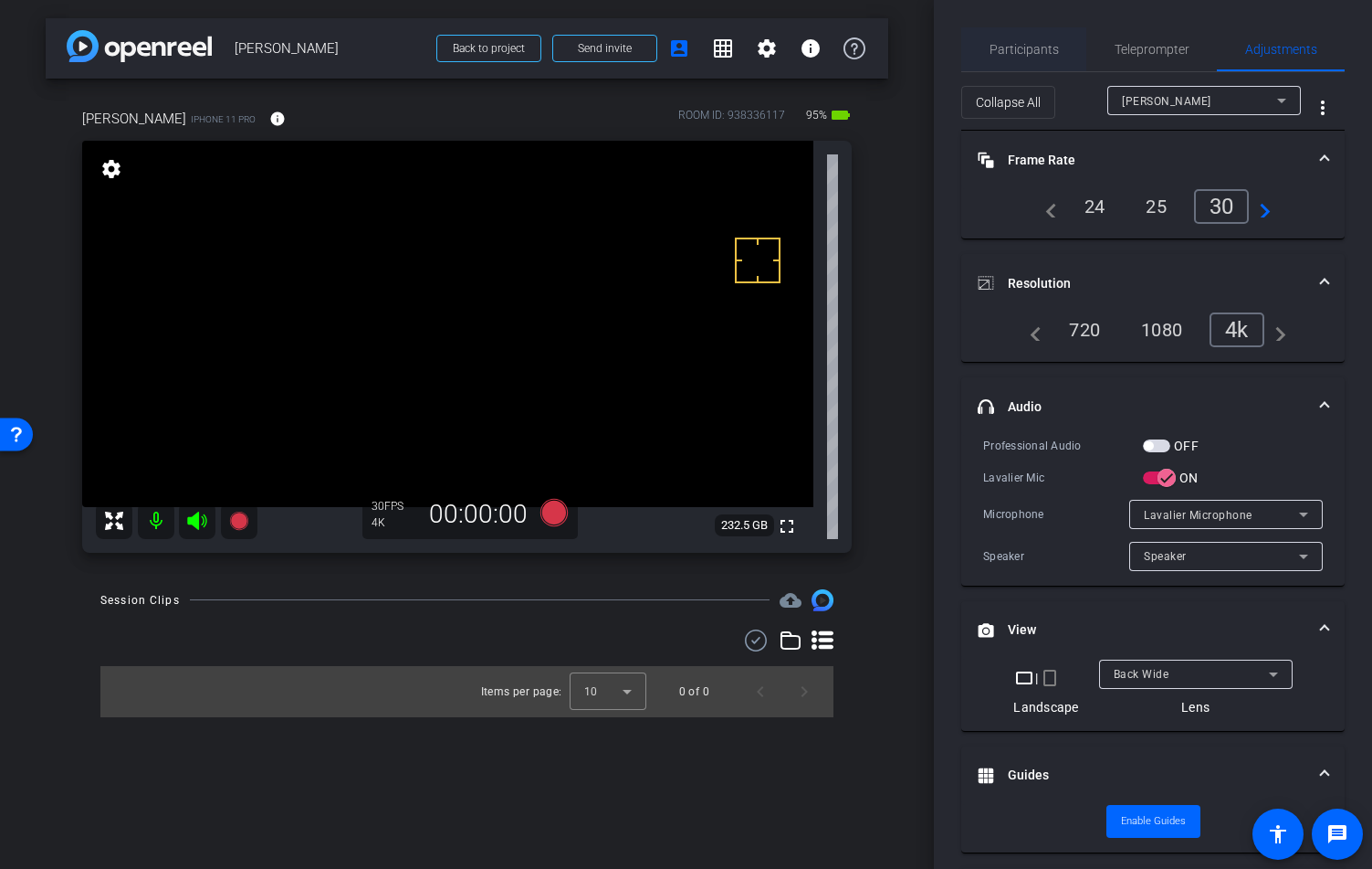
click at [1019, 46] on span "Participants" at bounding box center [1023, 50] width 69 height 13
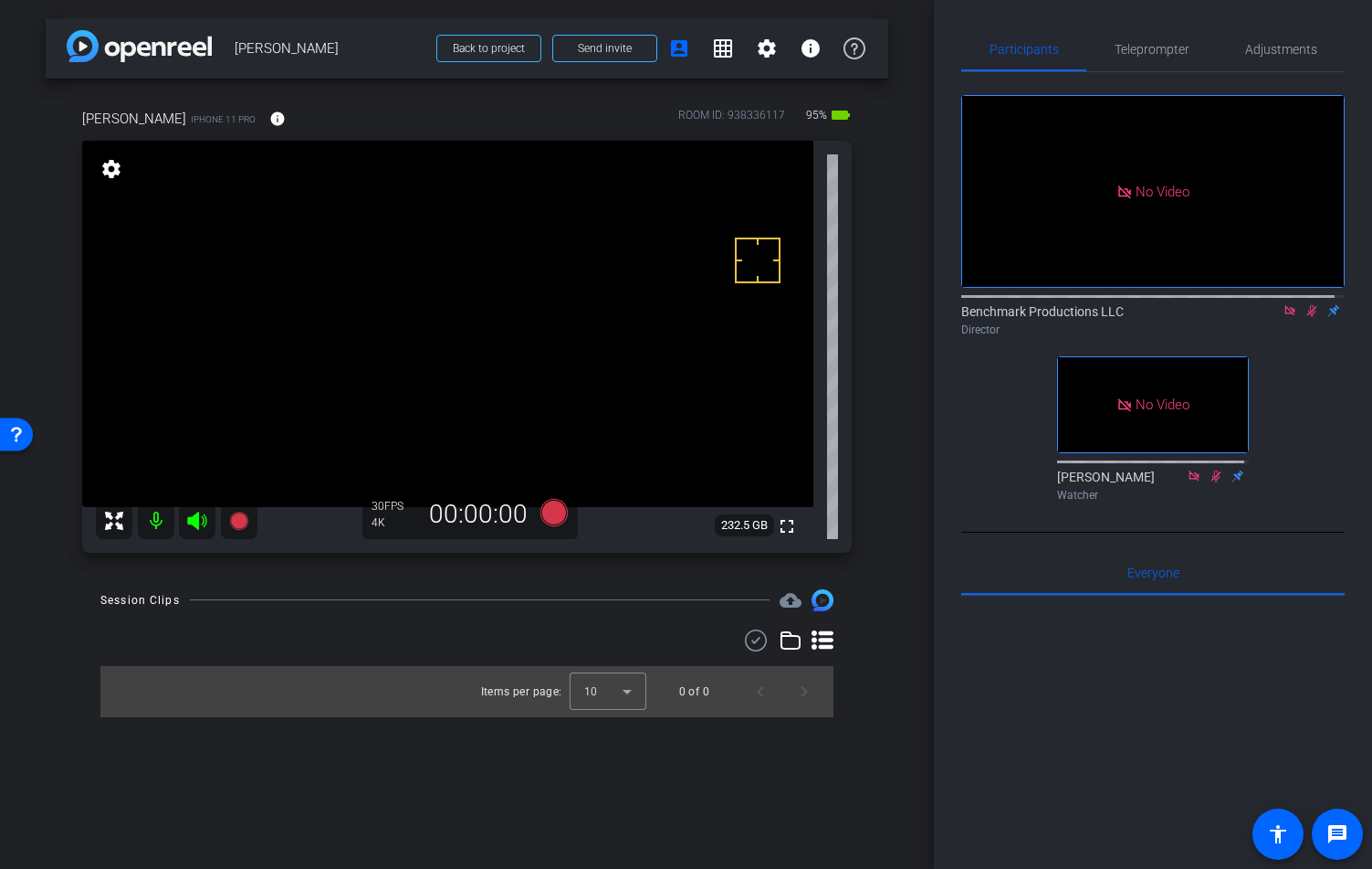
click at [1189, 305] on icon at bounding box center [1312, 311] width 10 height 12
click at [247, 595] on div "Session Clips cloud_upload" at bounding box center [467, 601] width 733 height 22
click at [1189, 304] on icon at bounding box center [1312, 311] width 15 height 13
click at [225, 614] on div "Session Clips cloud_upload Items per page: 10 0 of 0" at bounding box center [467, 653] width 843 height 128
click at [197, 519] on icon at bounding box center [196, 520] width 19 height 18
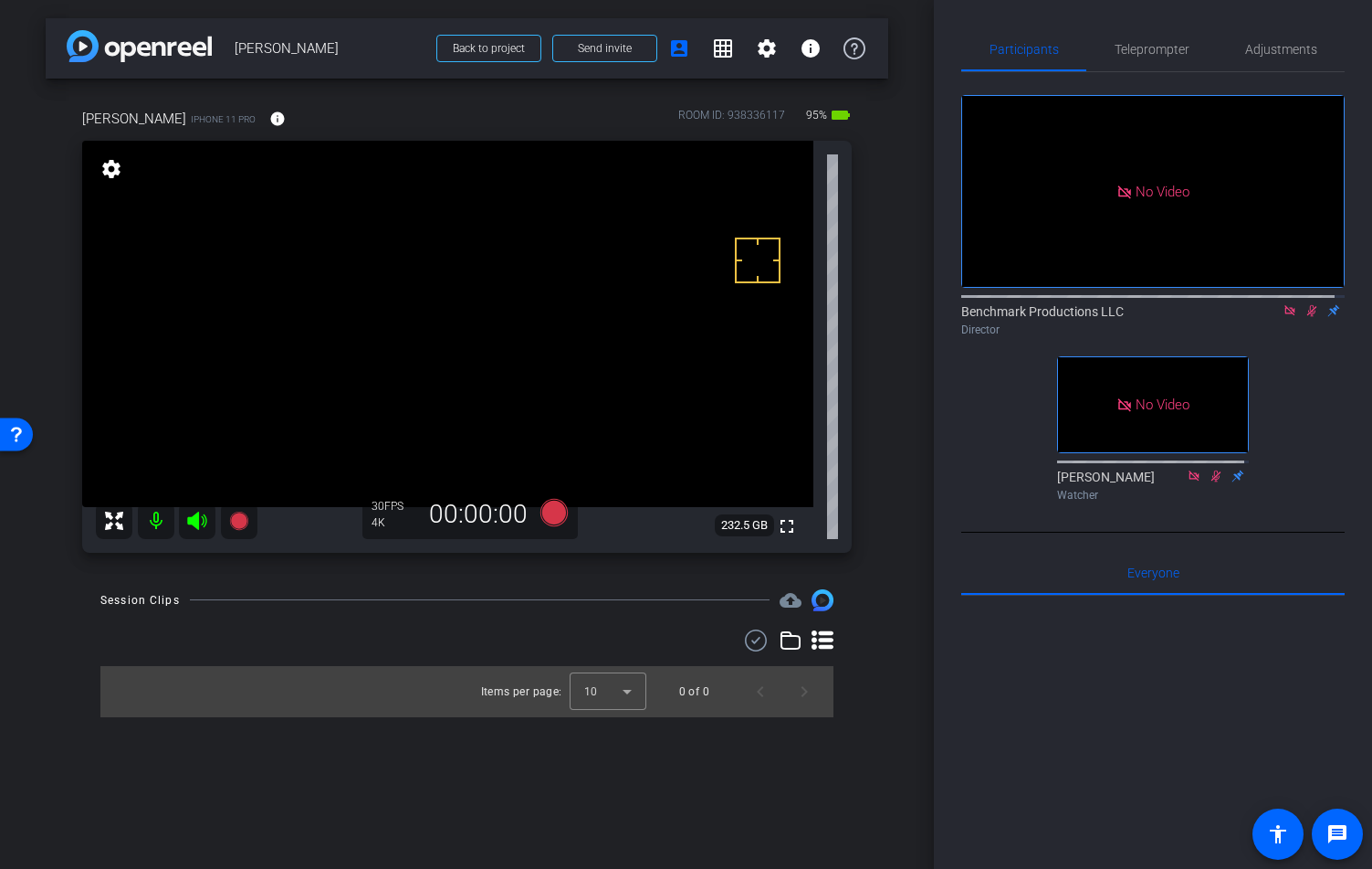
click at [152, 523] on mat-icon at bounding box center [156, 521] width 37 height 37
click at [302, 633] on div at bounding box center [467, 640] width 733 height 22
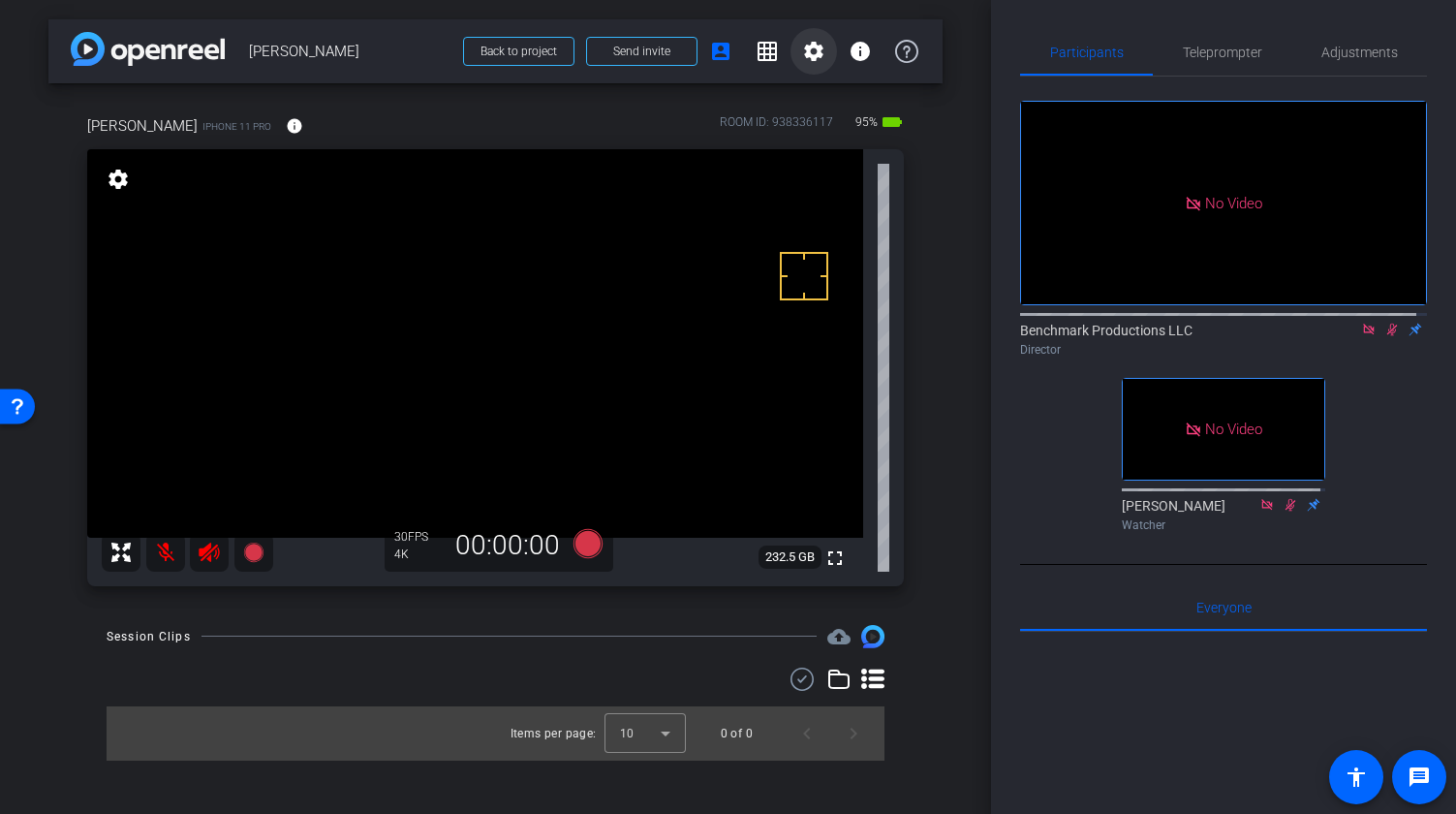
click at [814, 48] on mat-icon "settings" at bounding box center [814, 52] width 23 height 23
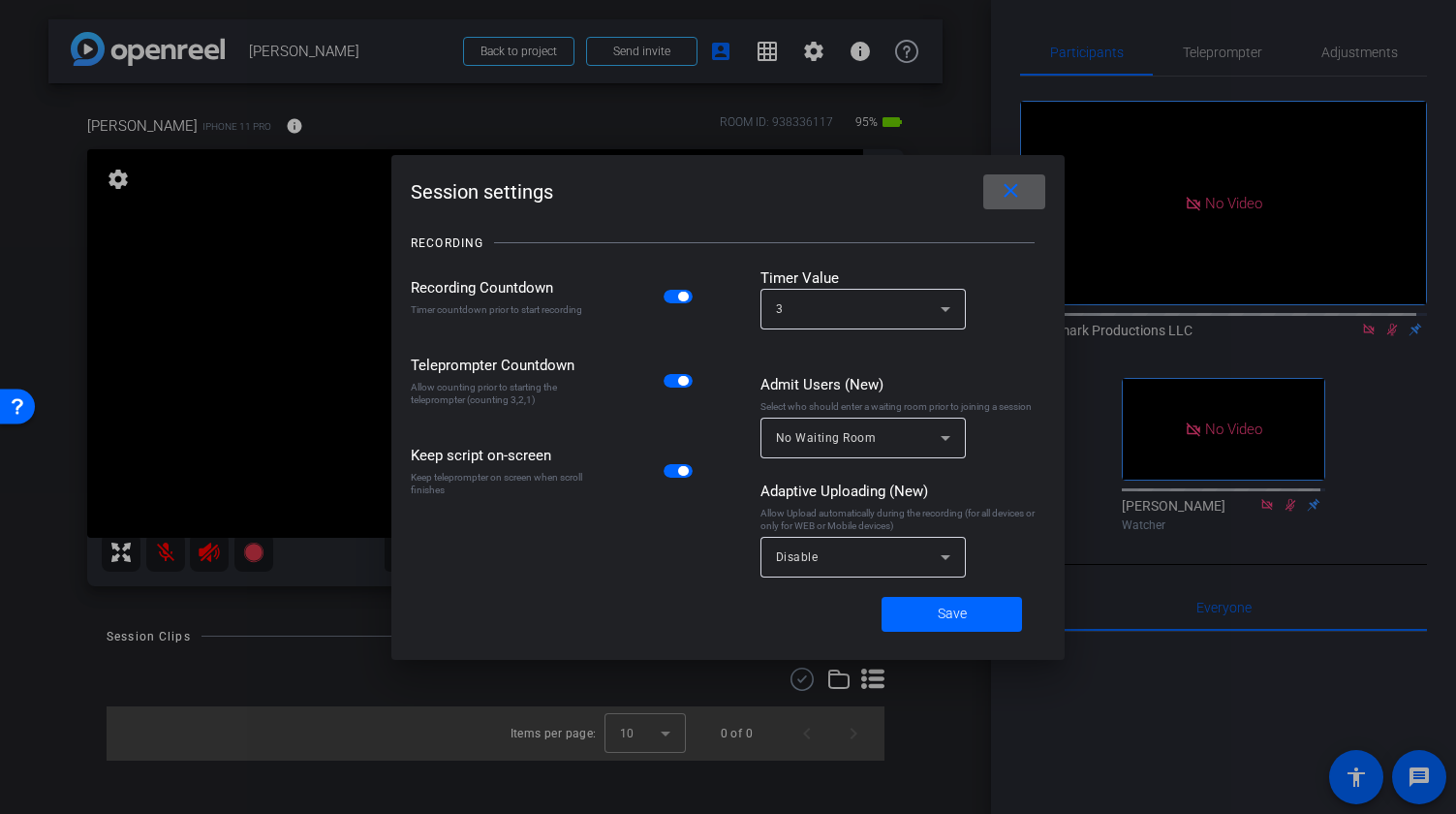
click at [674, 294] on span "button" at bounding box center [678, 296] width 29 height 14
click at [972, 621] on span at bounding box center [952, 614] width 141 height 47
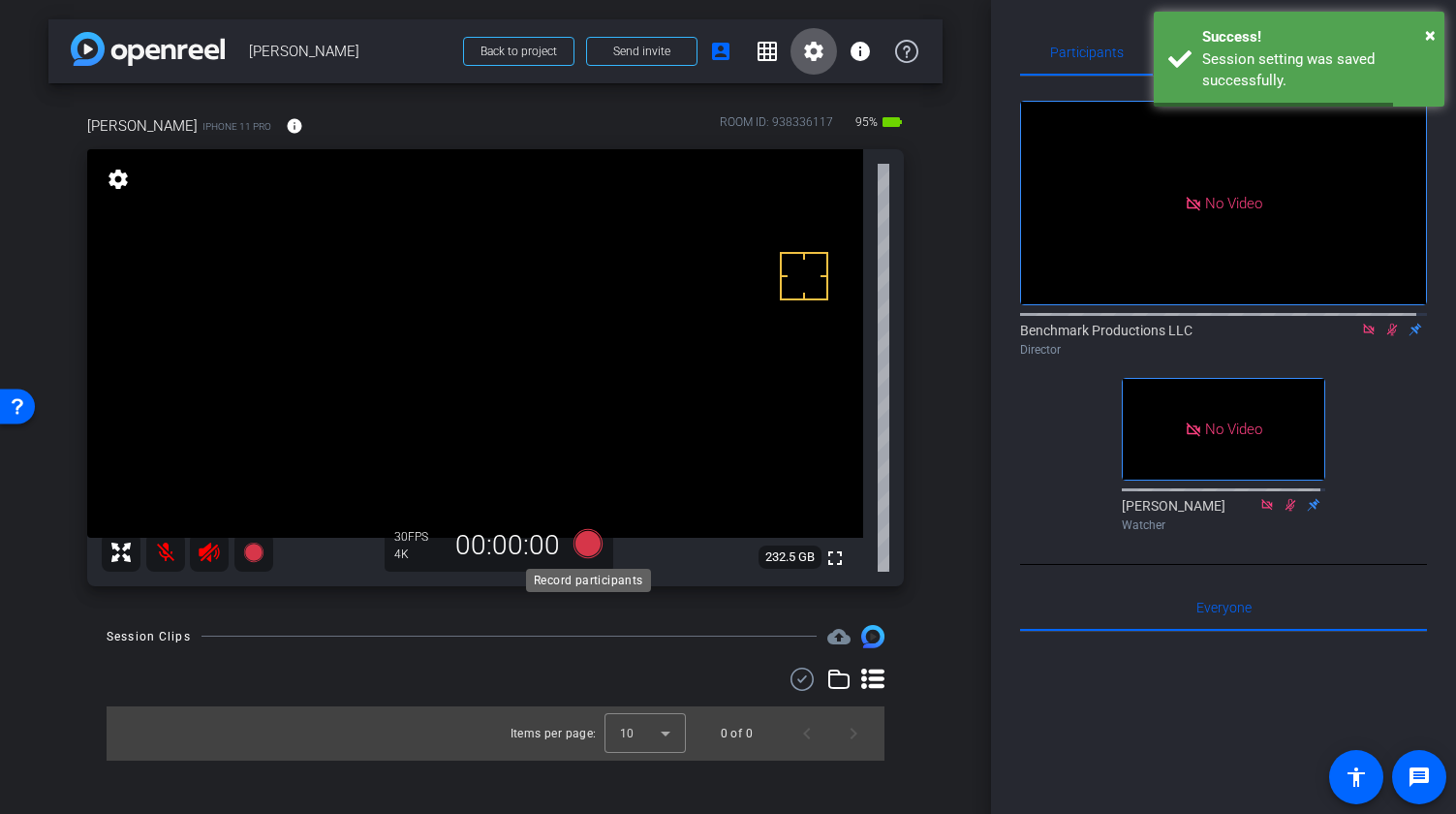
click at [583, 551] on icon at bounding box center [587, 543] width 29 height 29
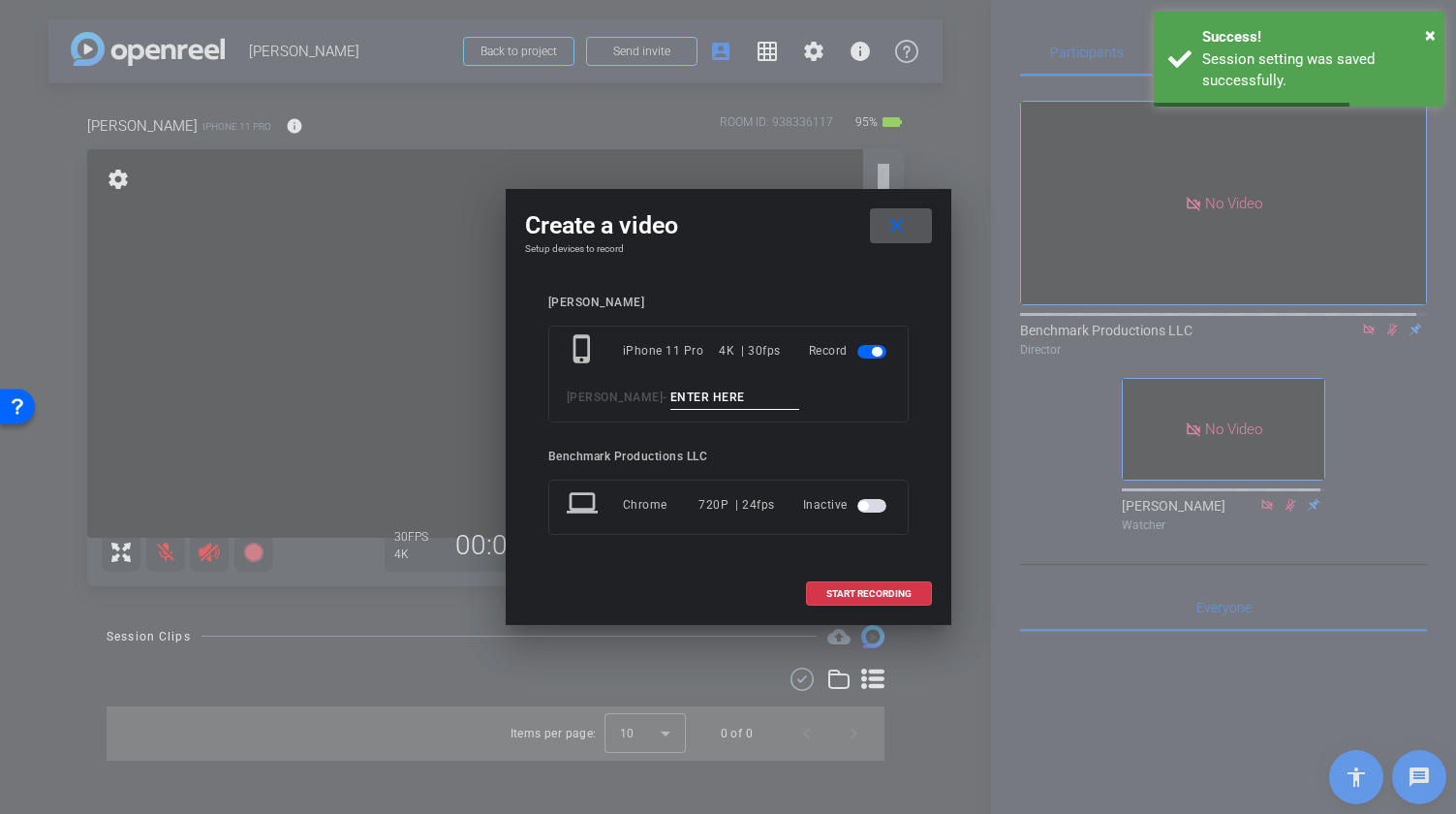
click at [682, 391] on input at bounding box center [735, 397] width 130 height 24
type input "test1"
click at [888, 593] on span "START RECORDING" at bounding box center [869, 594] width 85 height 10
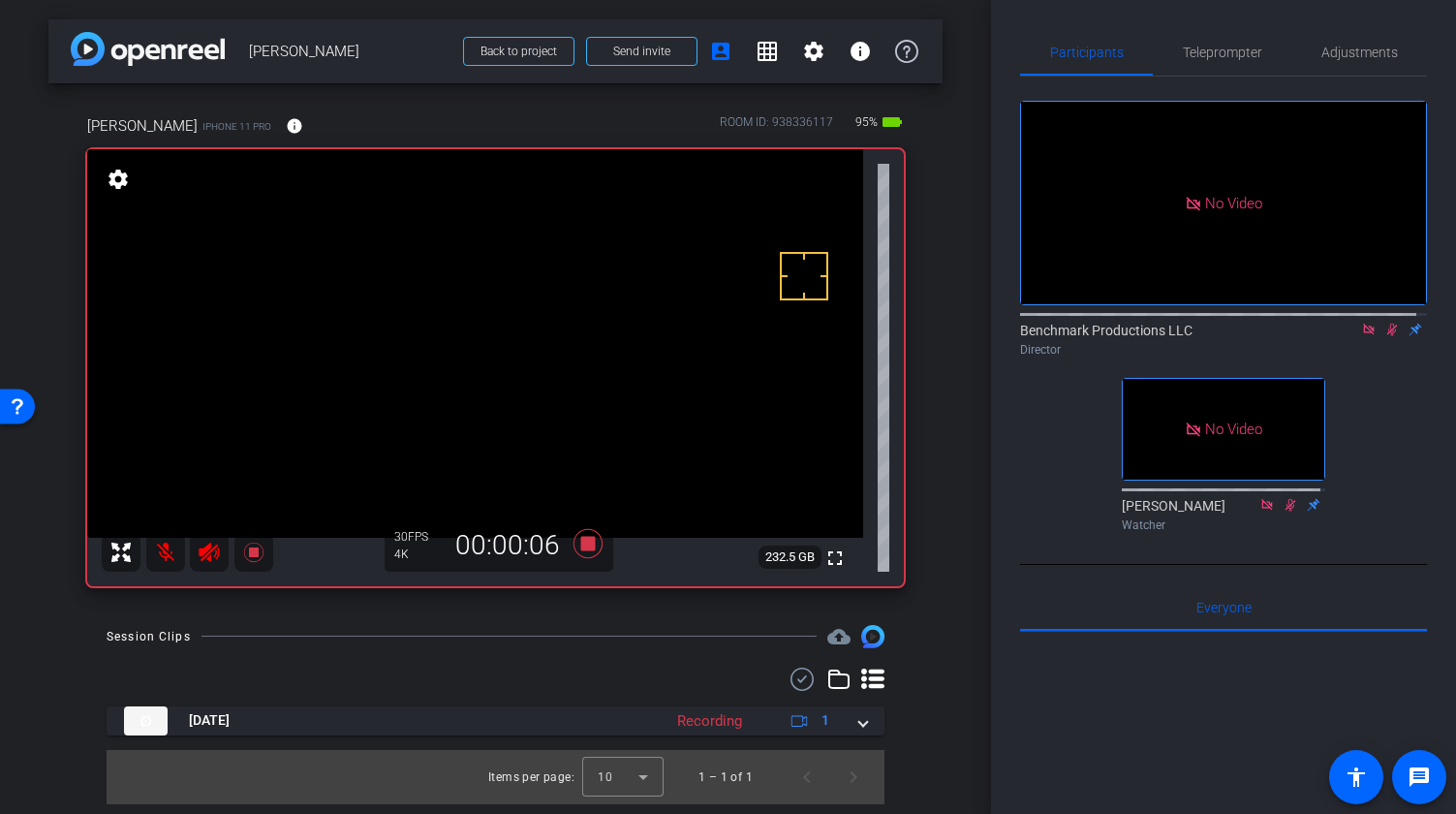
click at [510, 315] on video at bounding box center [475, 342] width 776 height 388
click at [874, 677] on icon at bounding box center [873, 678] width 23 height 21
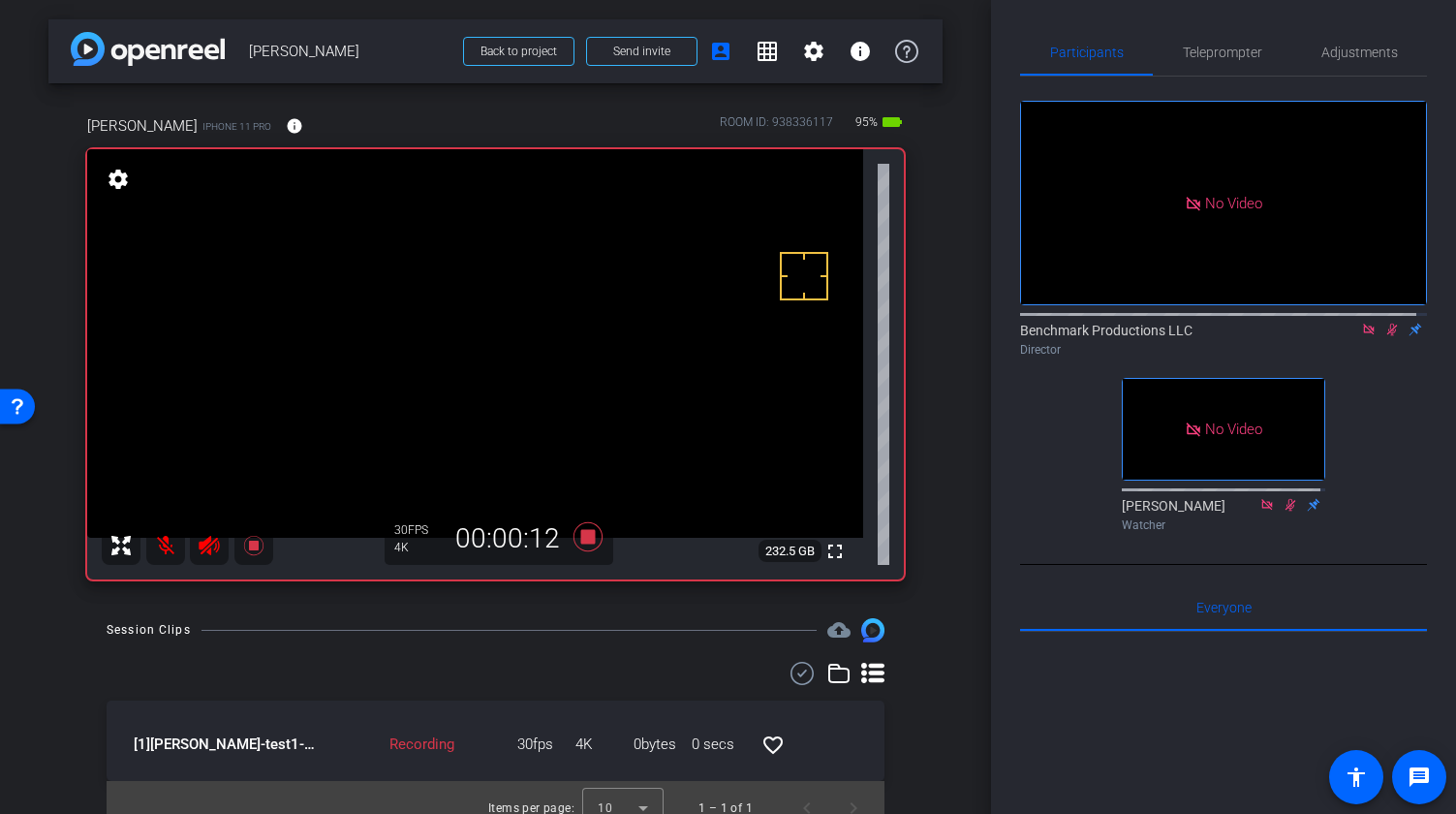
click at [538, 632] on div "Session Clips cloud_upload" at bounding box center [495, 630] width 778 height 23
click at [580, 540] on icon at bounding box center [587, 537] width 29 height 29
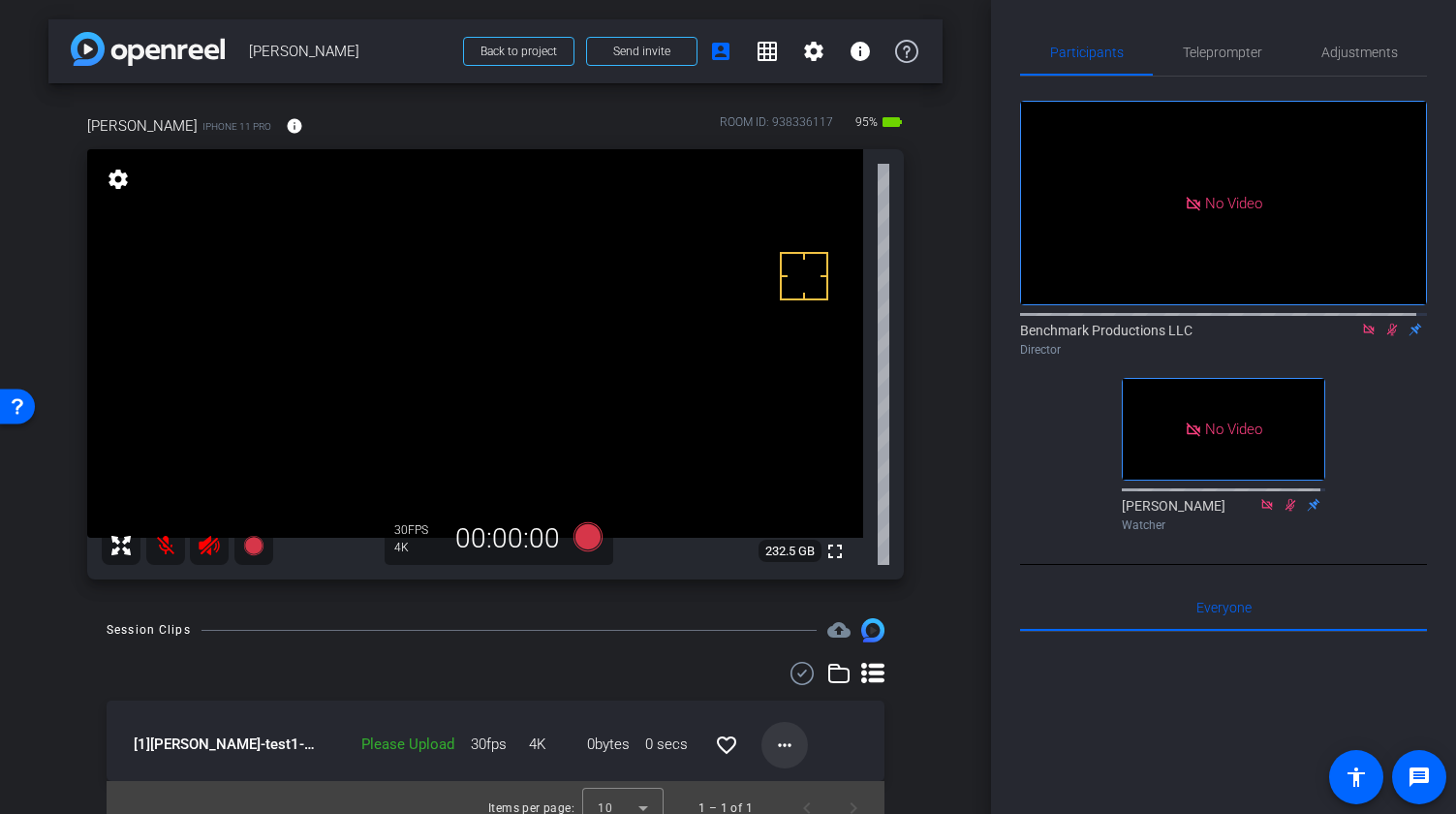
click at [773, 749] on mat-icon "more_horiz" at bounding box center [785, 745] width 23 height 23
click at [807, 656] on span "Upload" at bounding box center [805, 656] width 77 height 23
click at [1261, 43] on div "Adjustments" at bounding box center [1359, 53] width 136 height 47
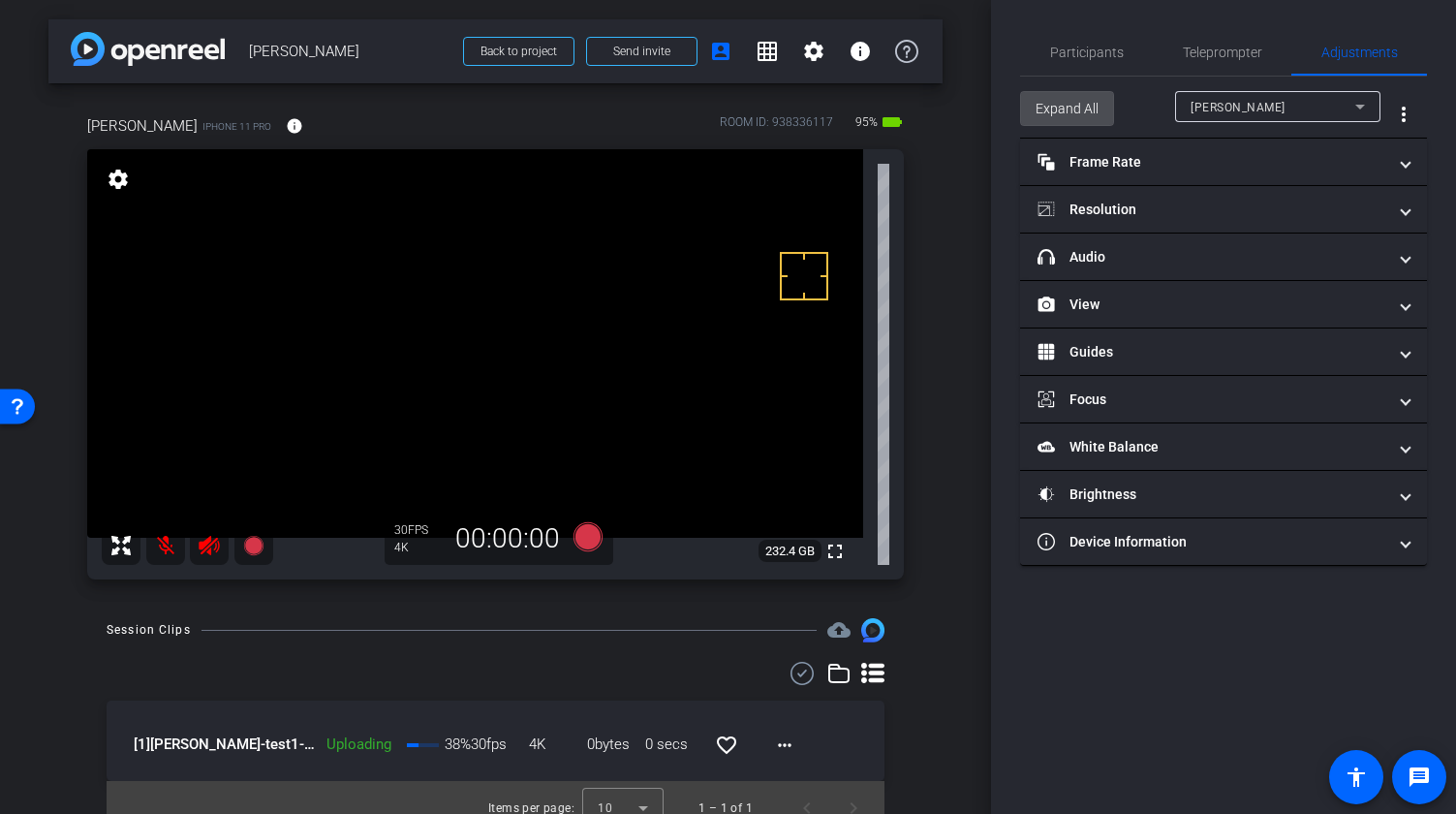
click at [1076, 112] on span "Expand All" at bounding box center [1067, 109] width 63 height 37
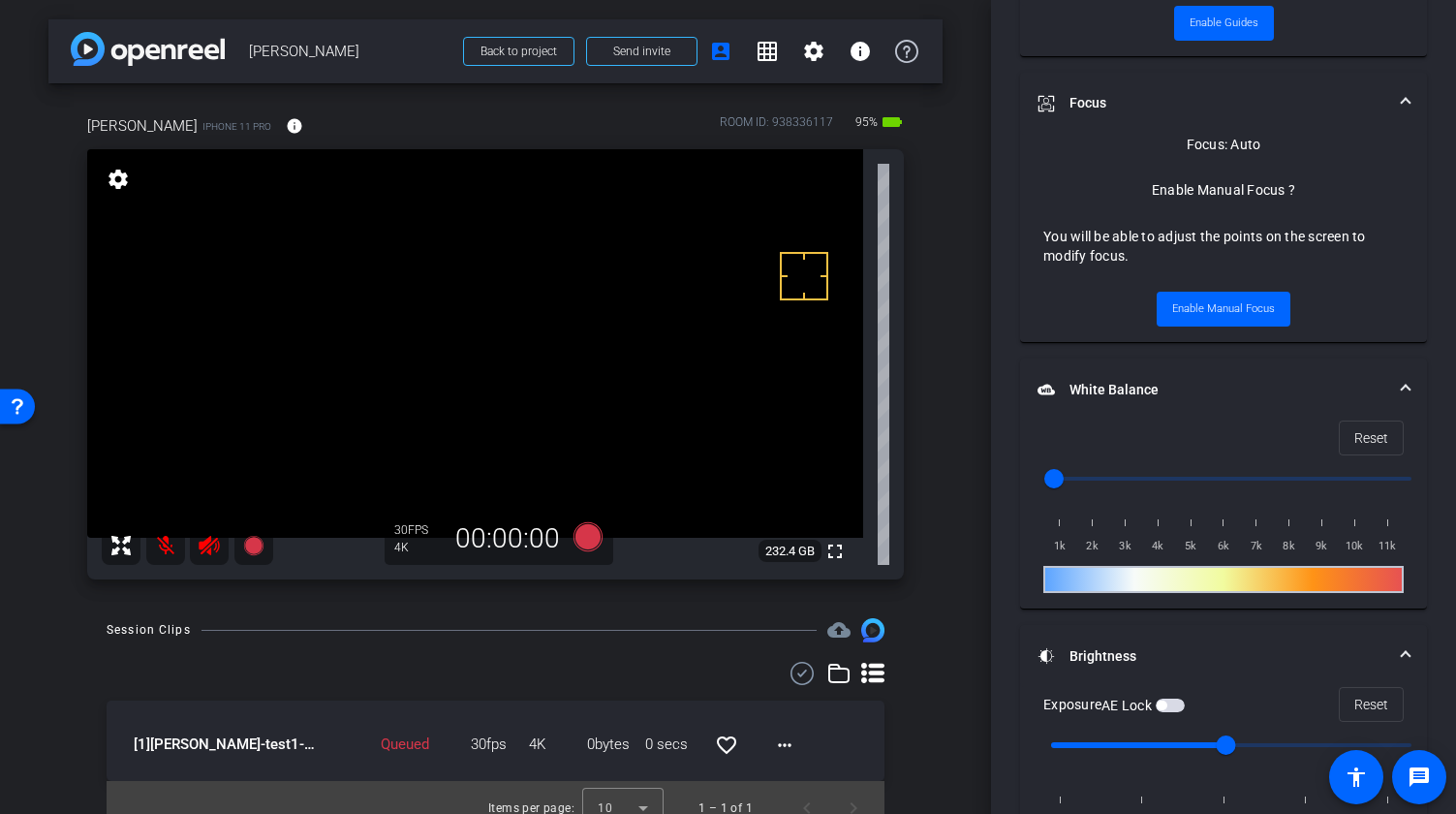
scroll to position [846, 0]
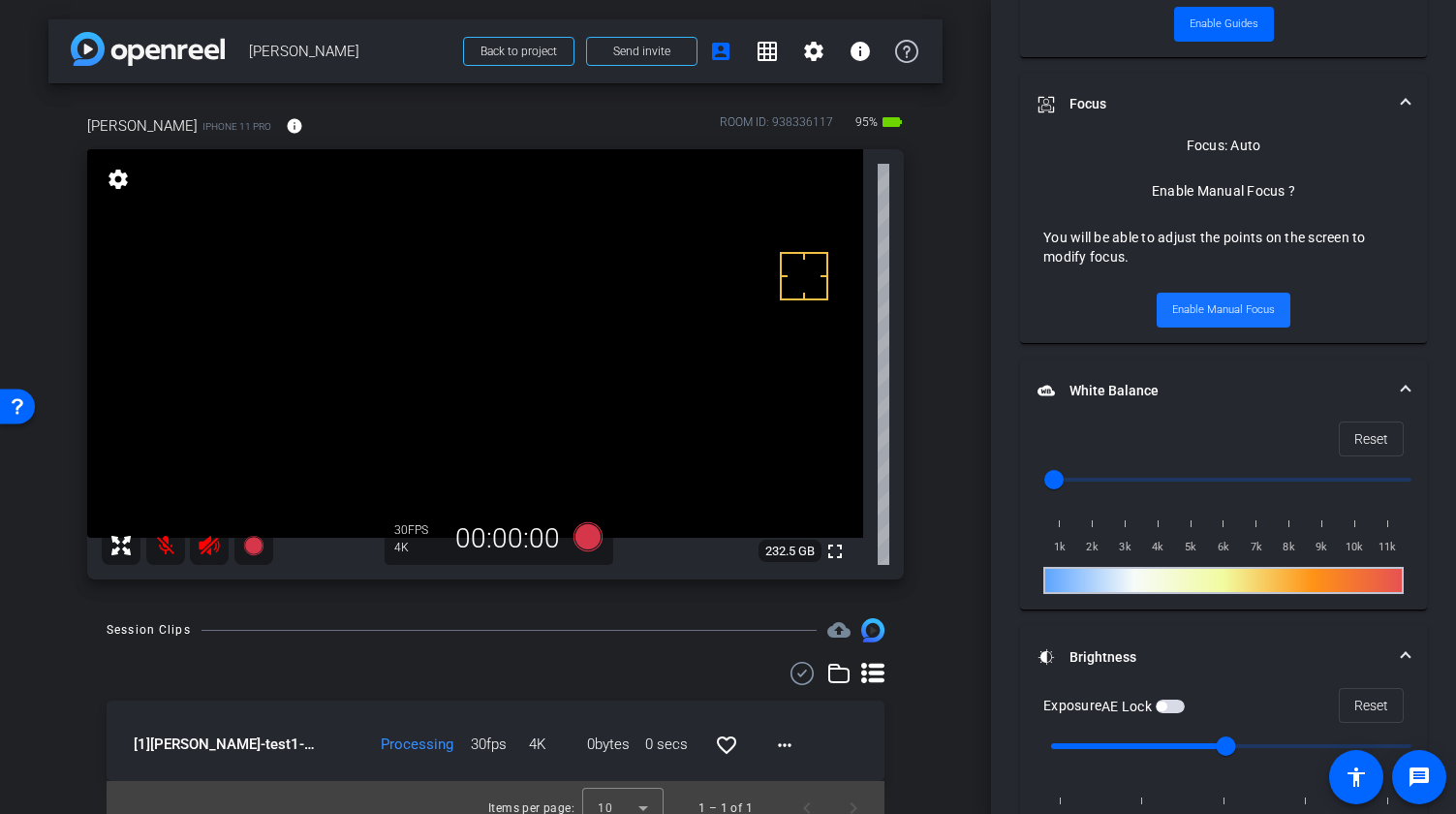
click at [1258, 307] on span "Enable Manual Focus" at bounding box center [1223, 310] width 103 height 29
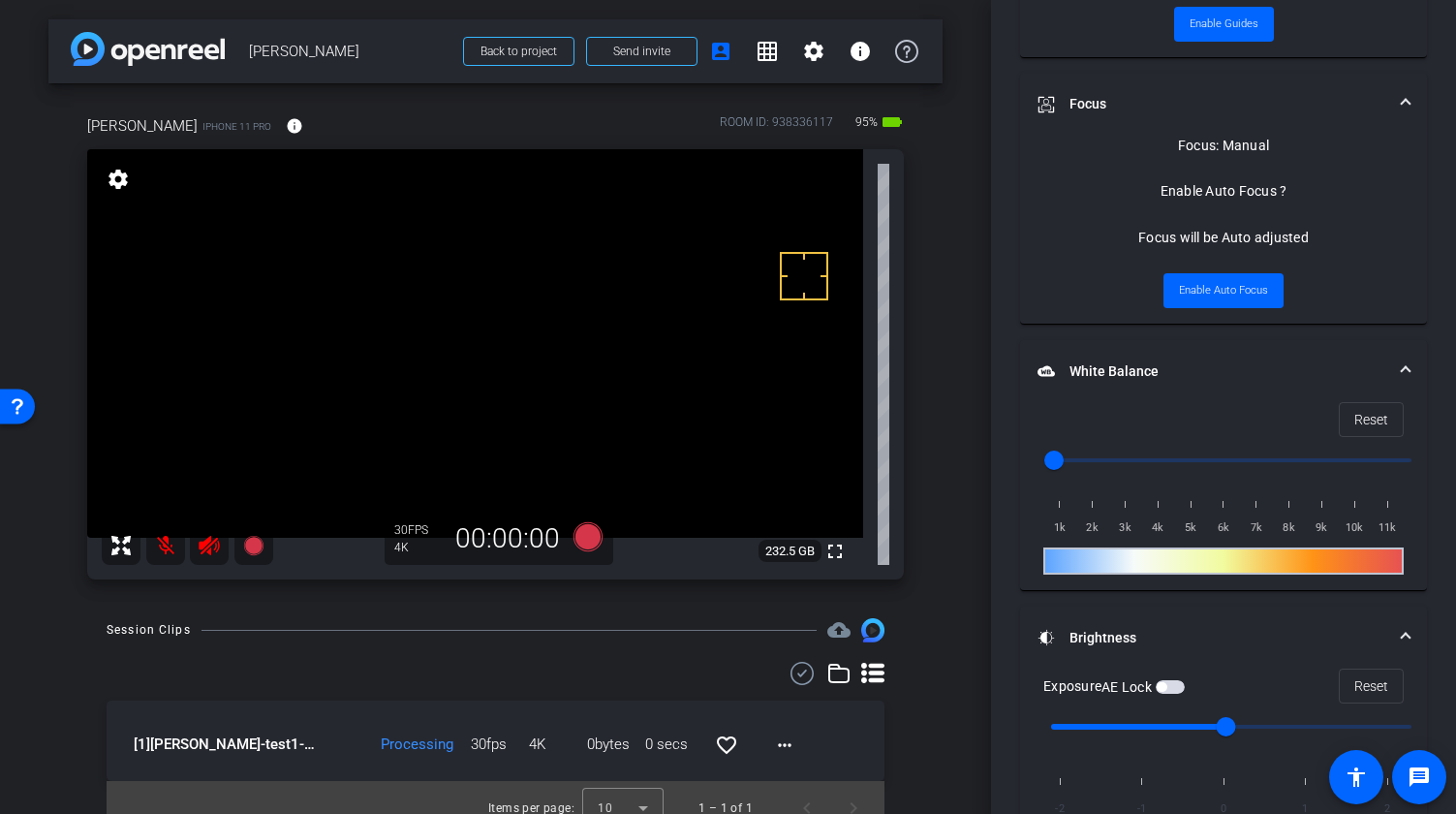
click at [493, 392] on video at bounding box center [475, 342] width 776 height 388
click at [1230, 294] on span "Enable Auto Focus" at bounding box center [1223, 291] width 89 height 29
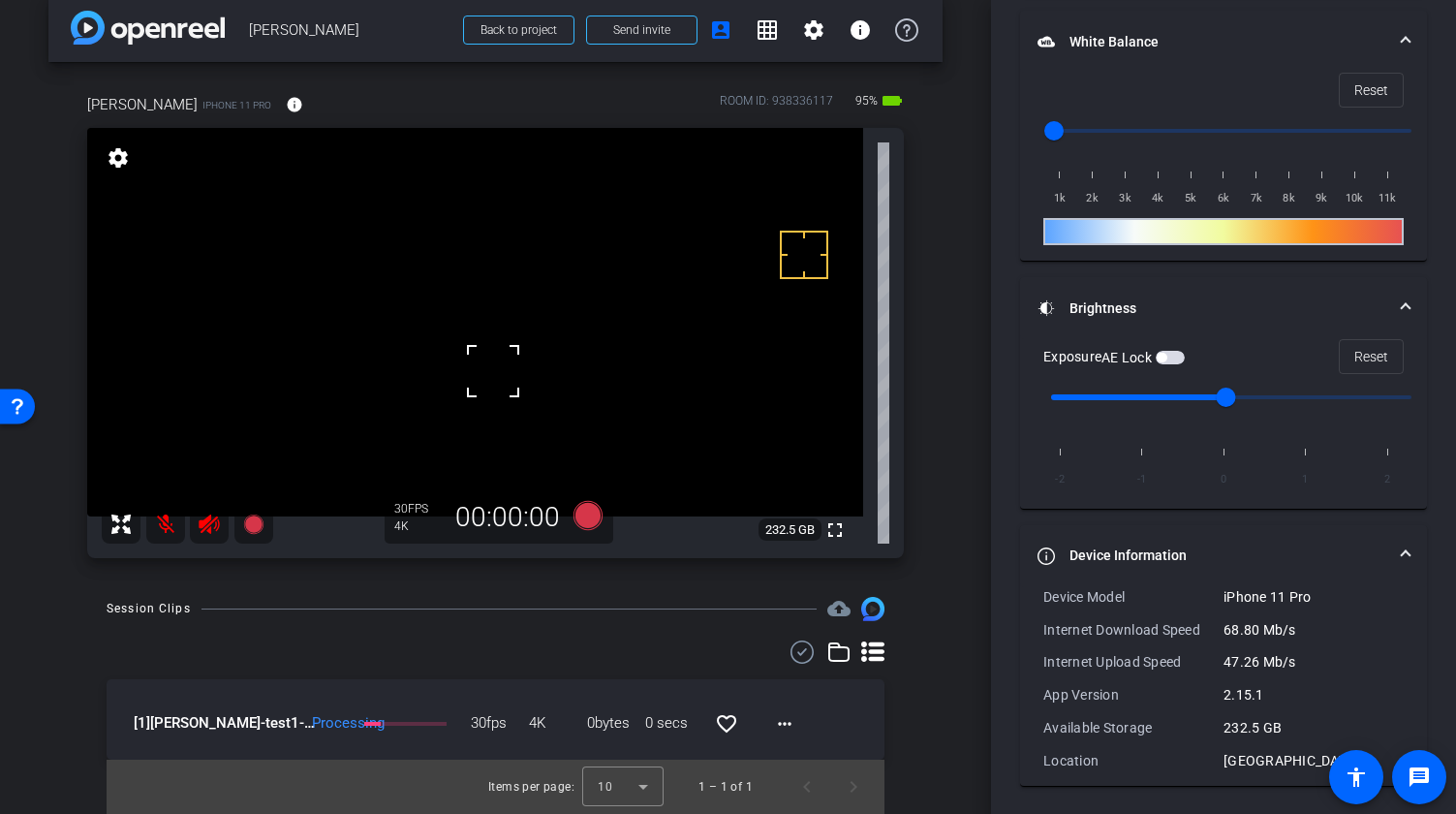
scroll to position [1194, 0]
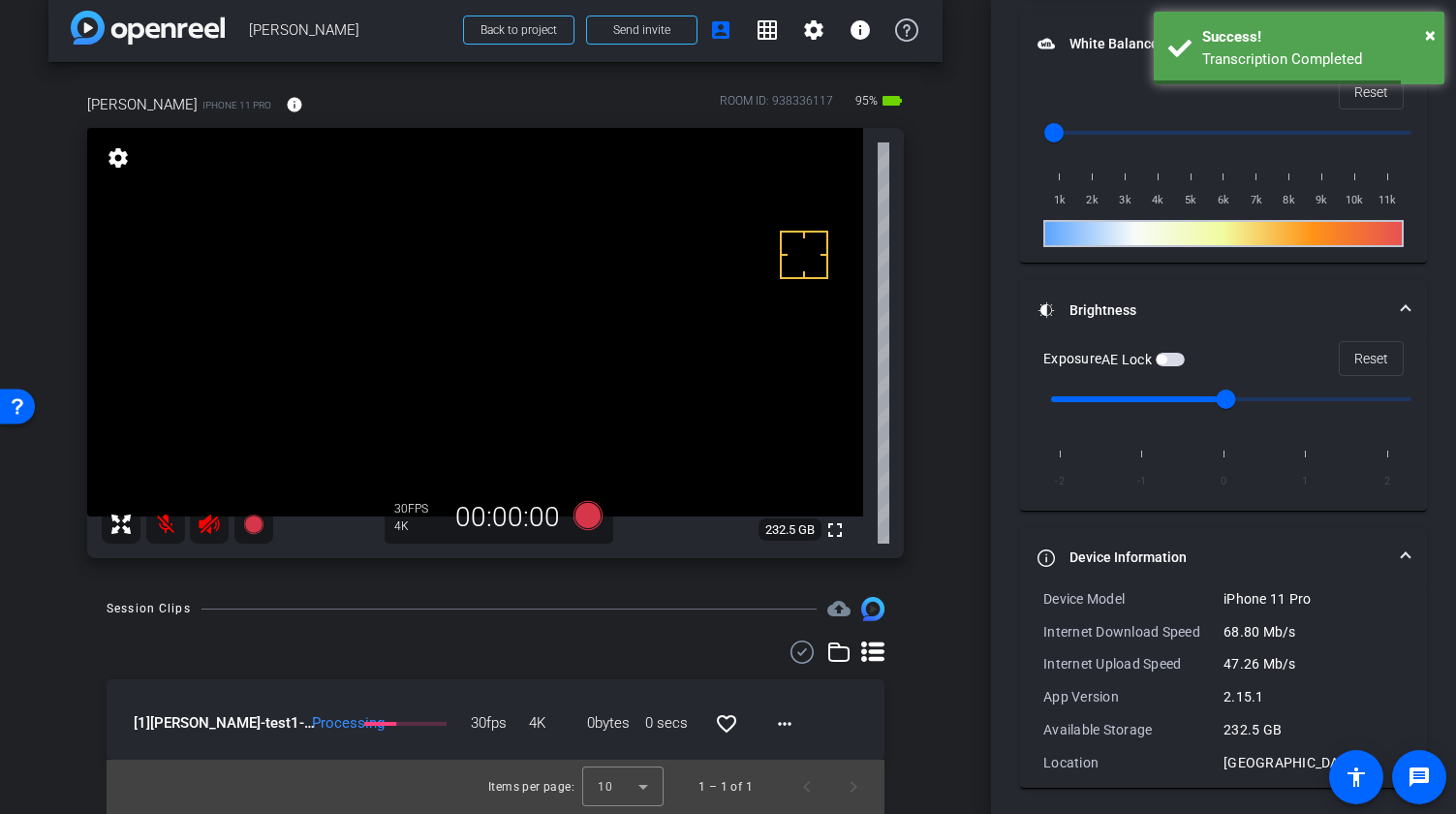
click at [1139, 547] on mat-panel-title "Device Information" at bounding box center [1211, 557] width 348 height 21
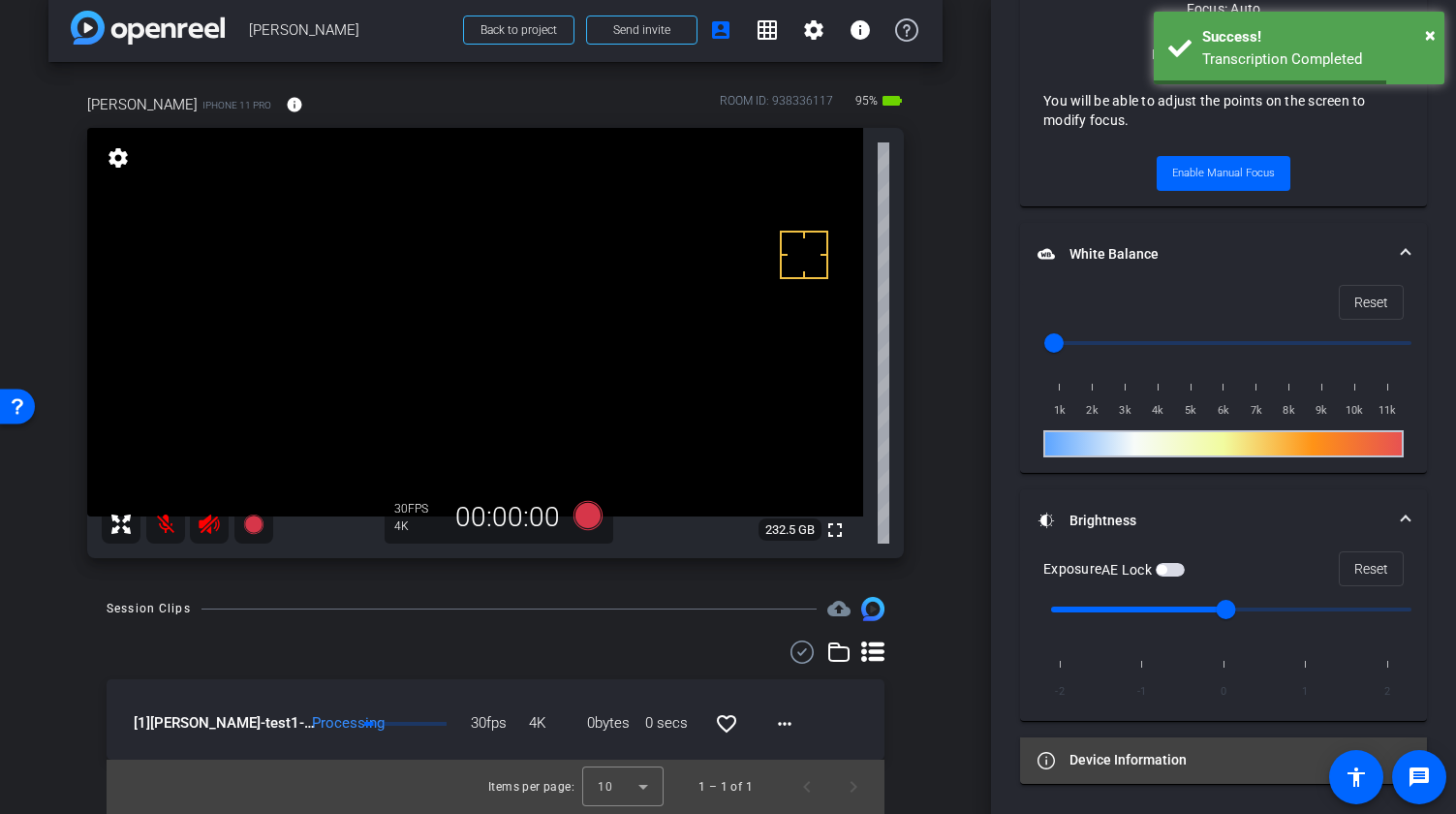
scroll to position [982, 0]
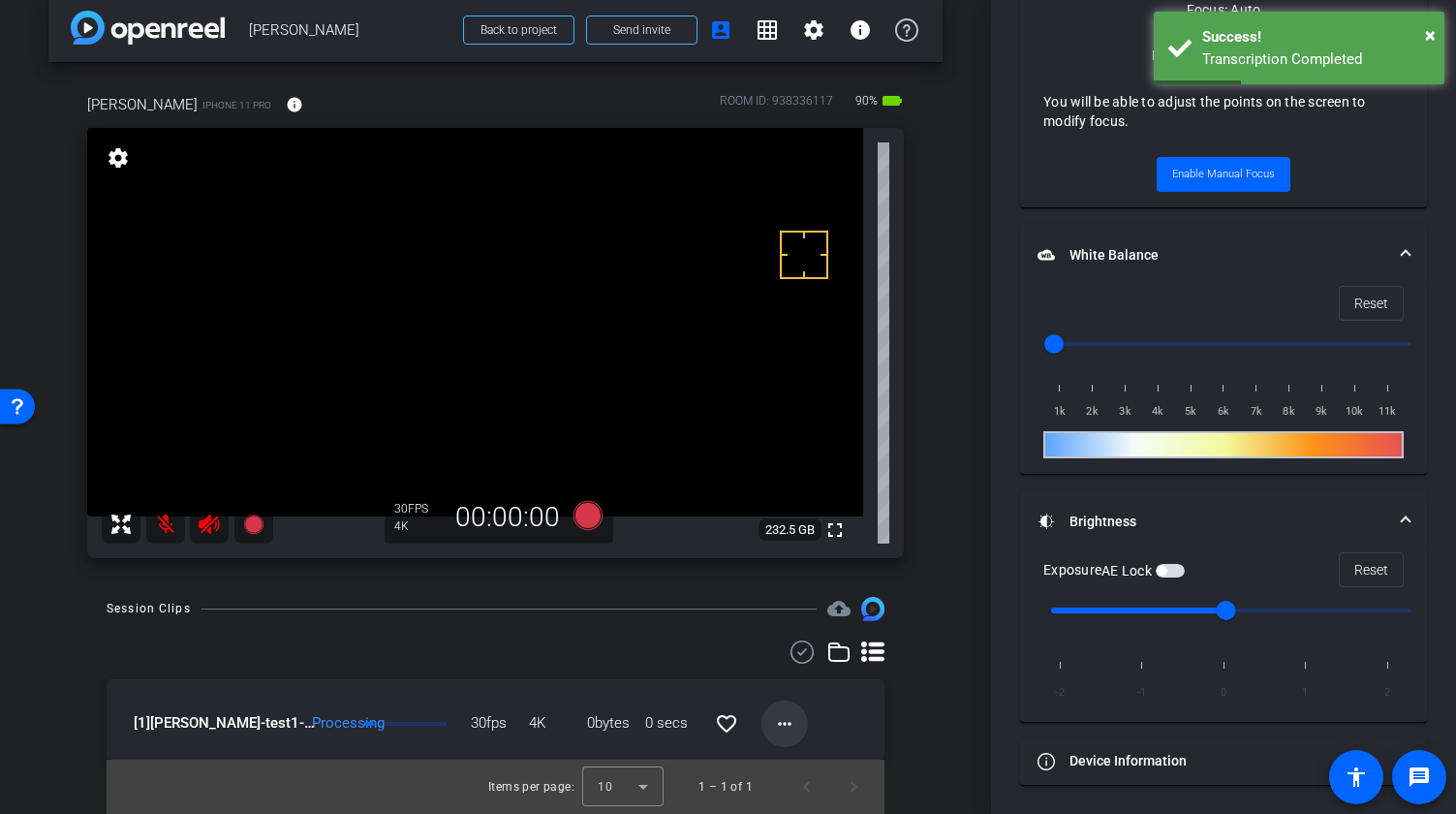
click at [776, 726] on mat-icon "more_horiz" at bounding box center [785, 724] width 23 height 23
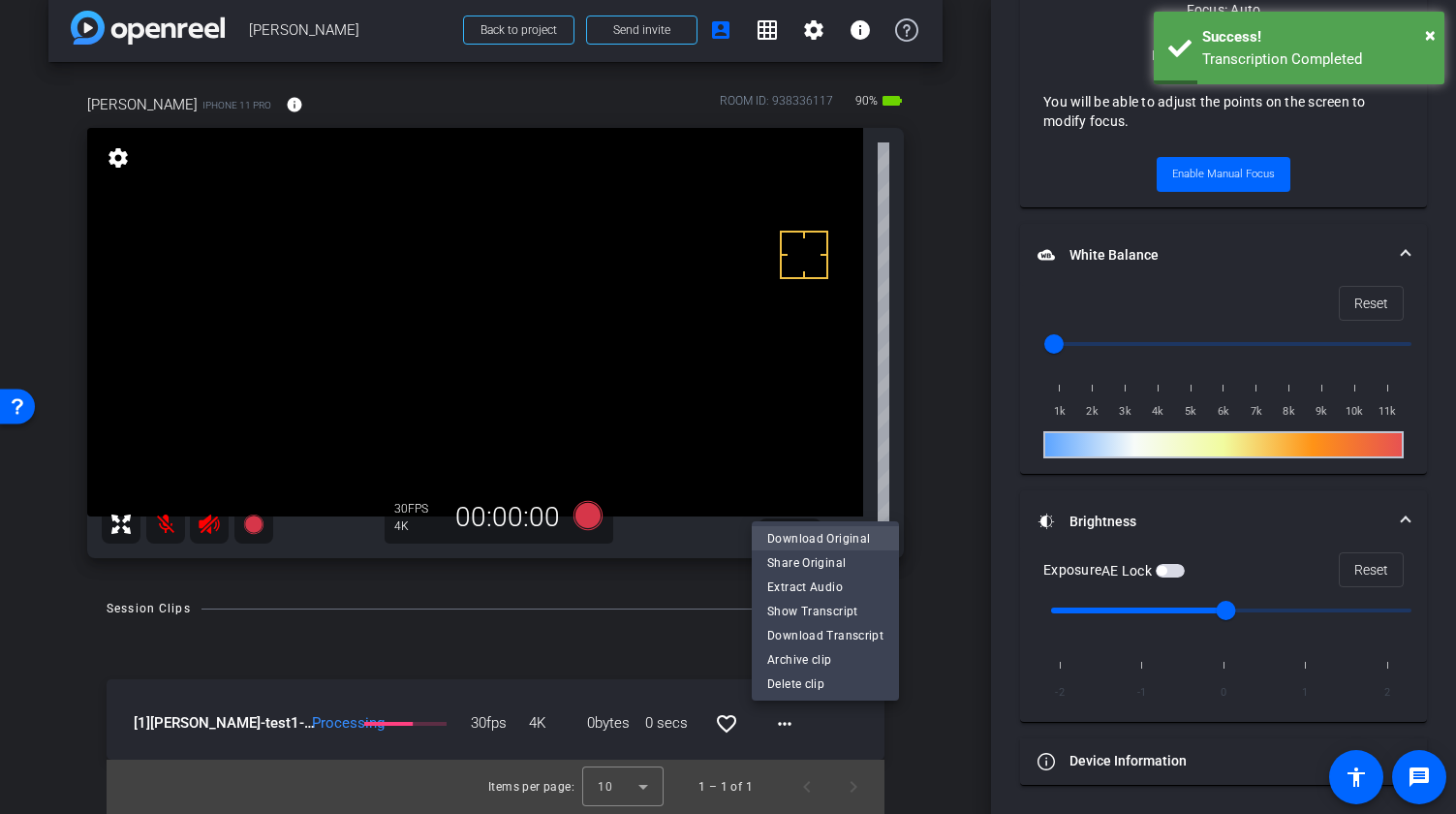
click at [816, 542] on span "Download Original" at bounding box center [825, 538] width 116 height 23
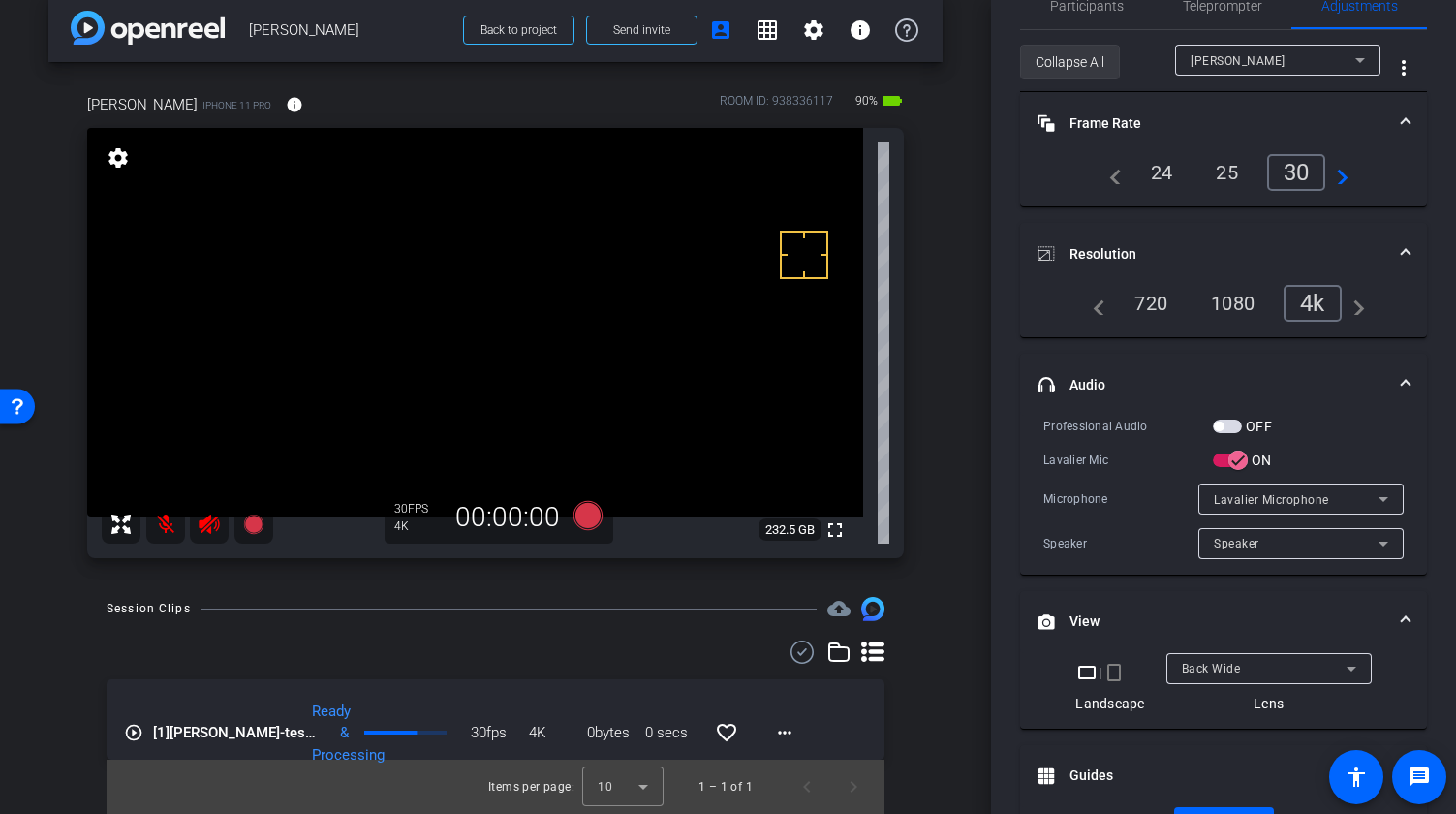
scroll to position [0, 0]
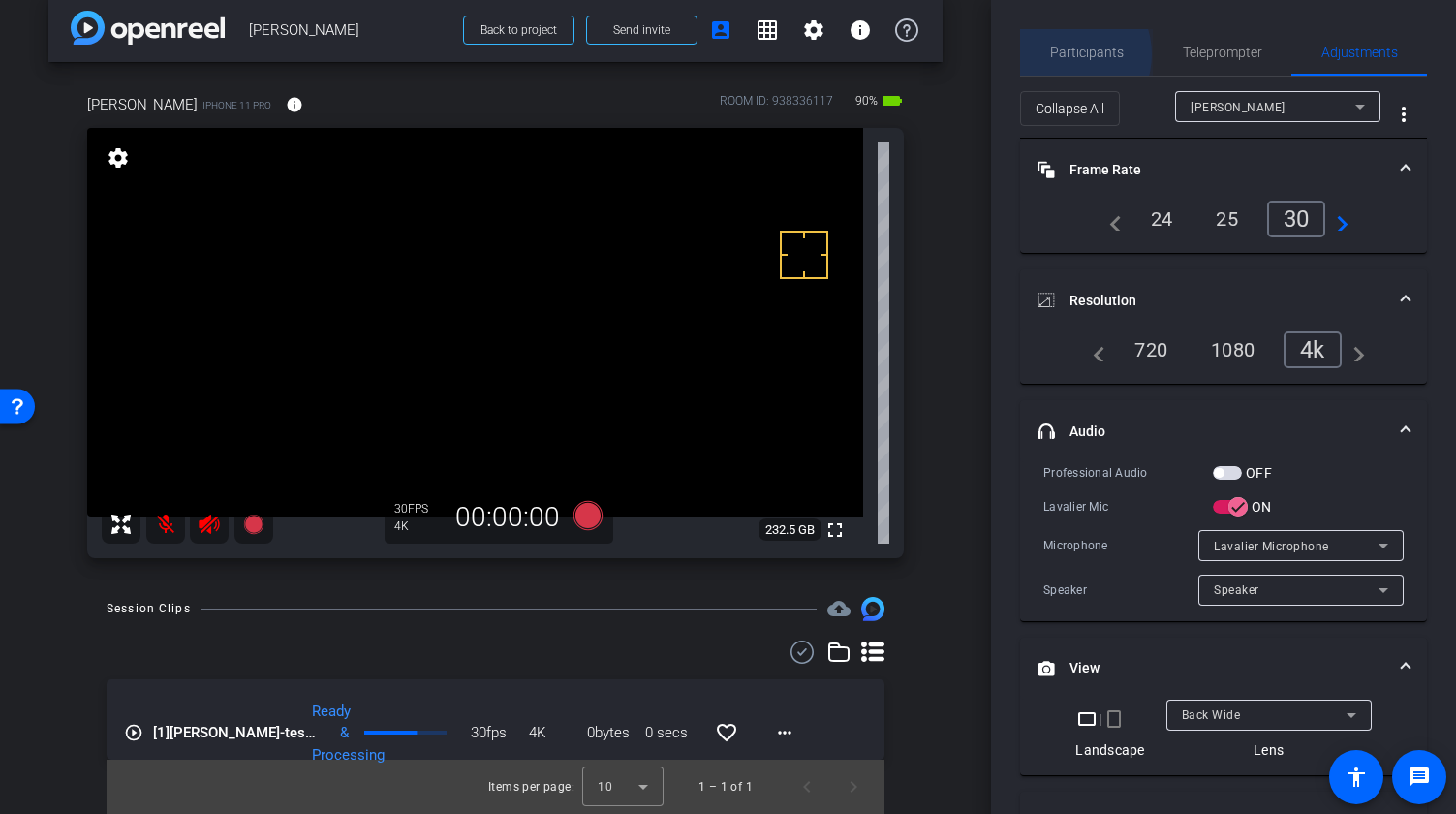
click at [1064, 54] on span "Participants" at bounding box center [1086, 53] width 73 height 14
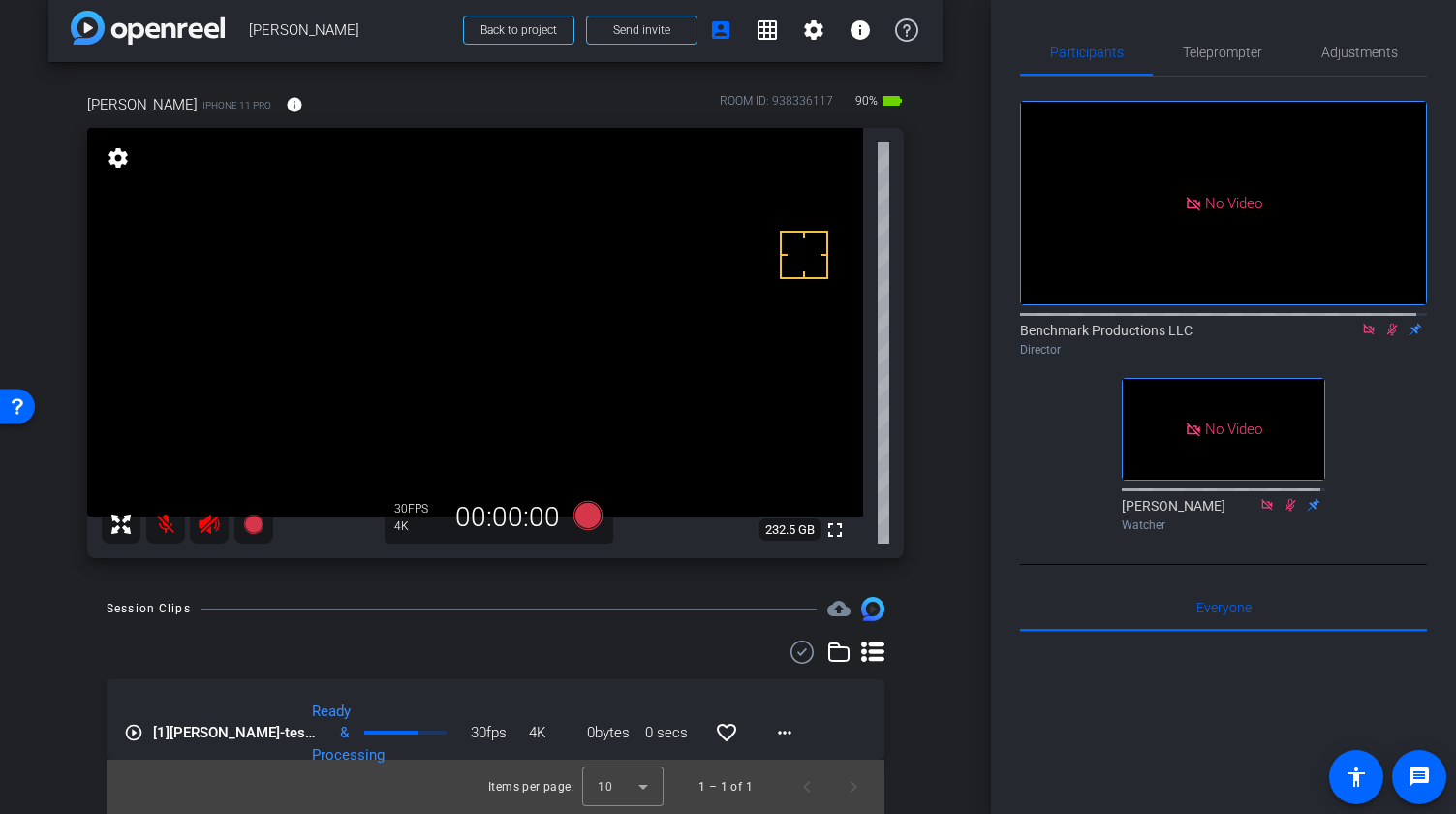
click at [1261, 324] on icon at bounding box center [1392, 330] width 11 height 13
click at [1261, 323] on icon at bounding box center [1392, 330] width 16 height 14
click at [1261, 58] on span "Adjustments" at bounding box center [1359, 53] width 76 height 14
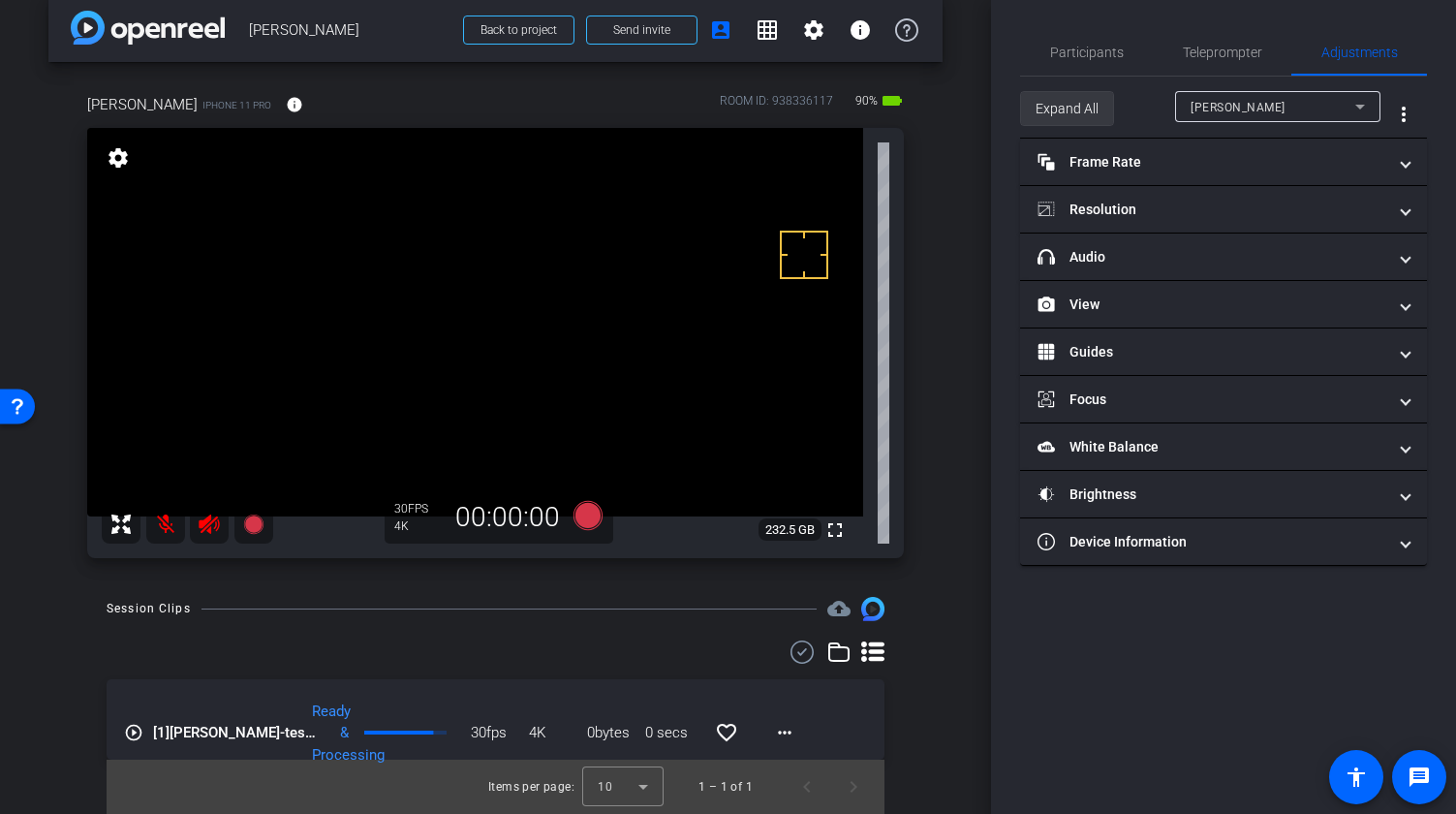
click at [1041, 99] on span "Expand All" at bounding box center [1067, 109] width 63 height 37
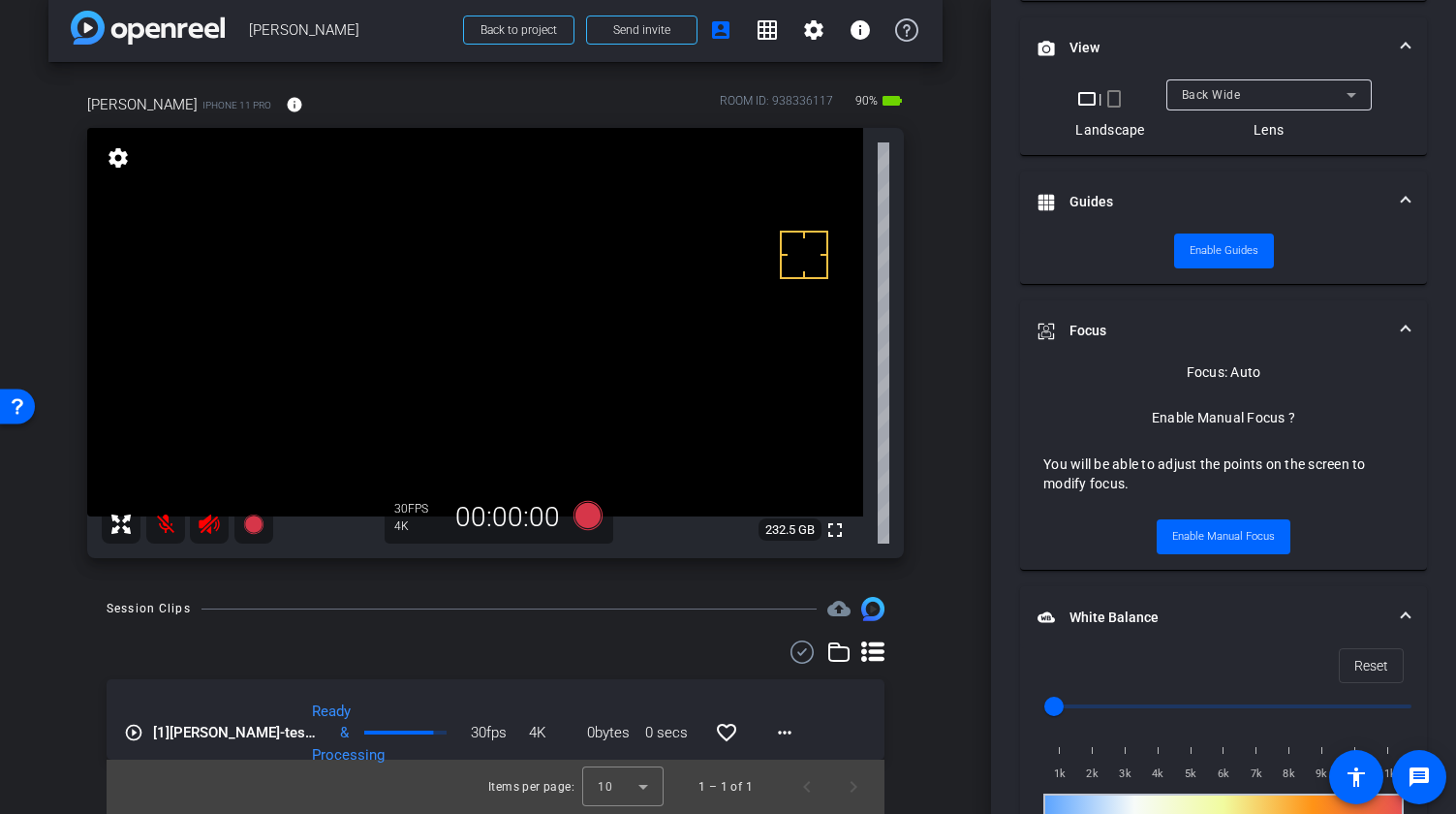
scroll to position [736, 0]
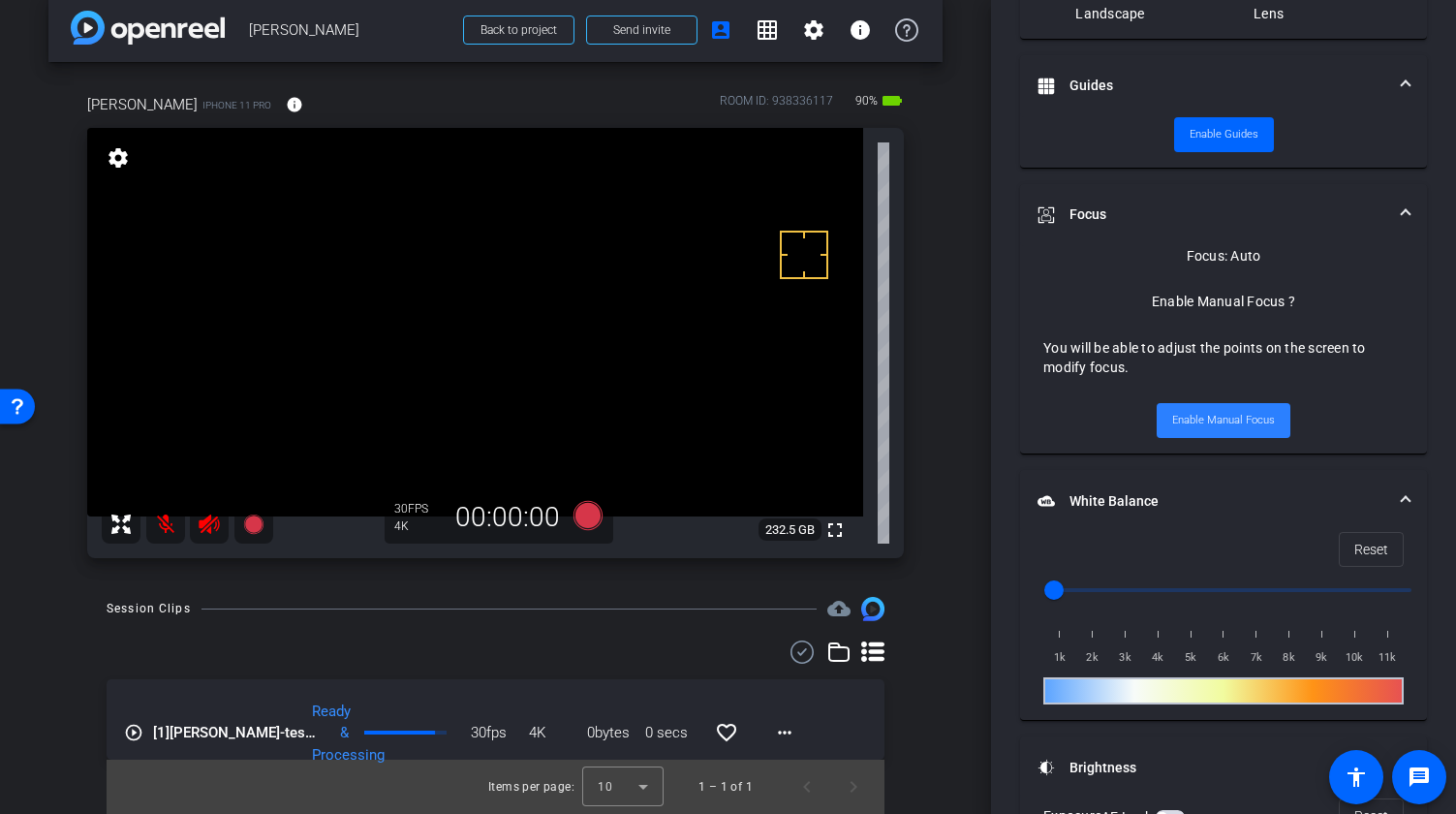
click at [1234, 428] on span "Enable Manual Focus" at bounding box center [1223, 421] width 103 height 29
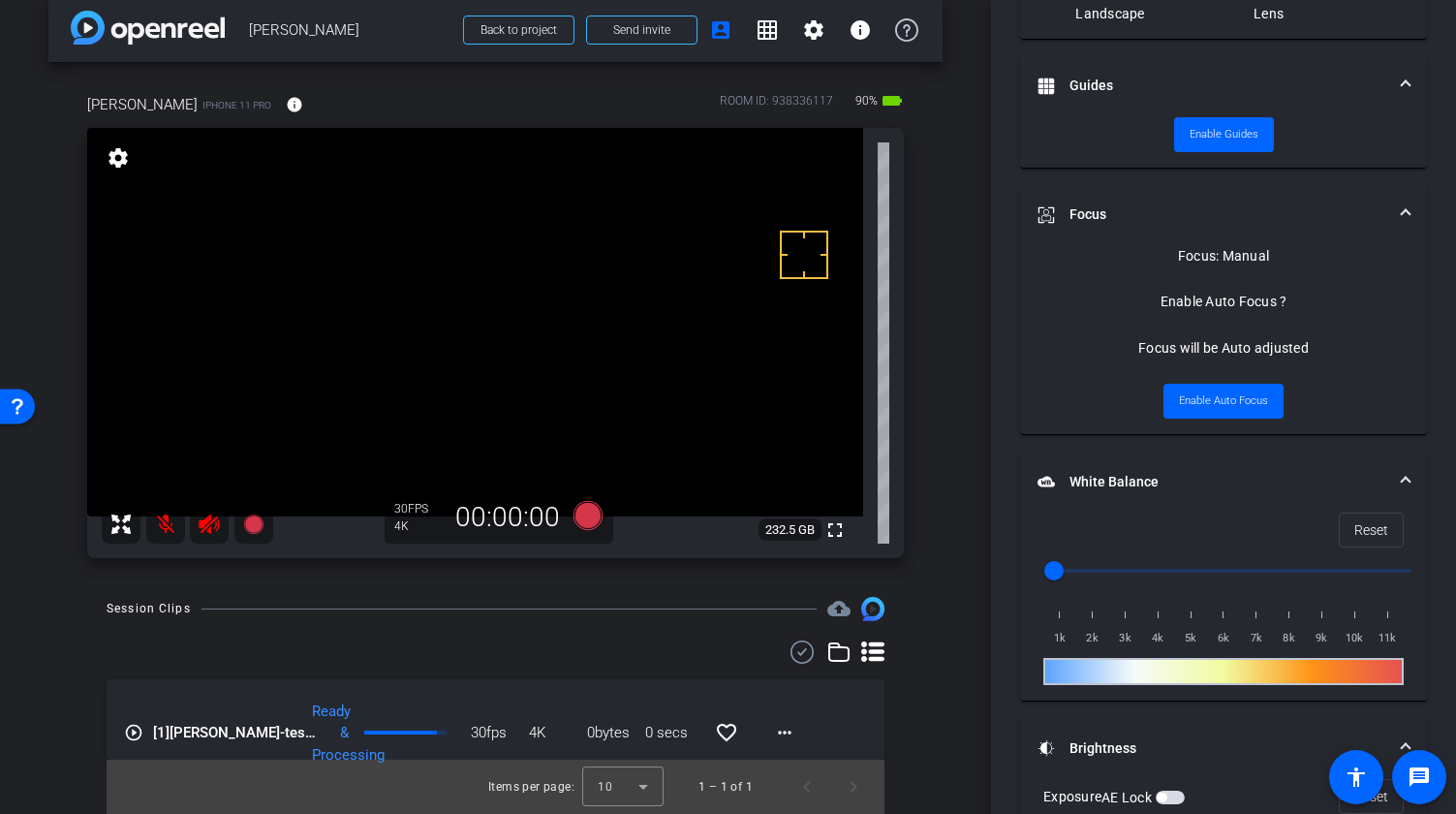
click at [491, 346] on video at bounding box center [475, 322] width 776 height 388
click at [503, 377] on video at bounding box center [475, 322] width 776 height 388
click at [666, 623] on div "Session Clips cloud_upload play_circle_outline [1] [PERSON_NAME]-test1-2025-10-…" at bounding box center [496, 704] width 894 height 216
click at [585, 524] on icon at bounding box center [587, 516] width 29 height 29
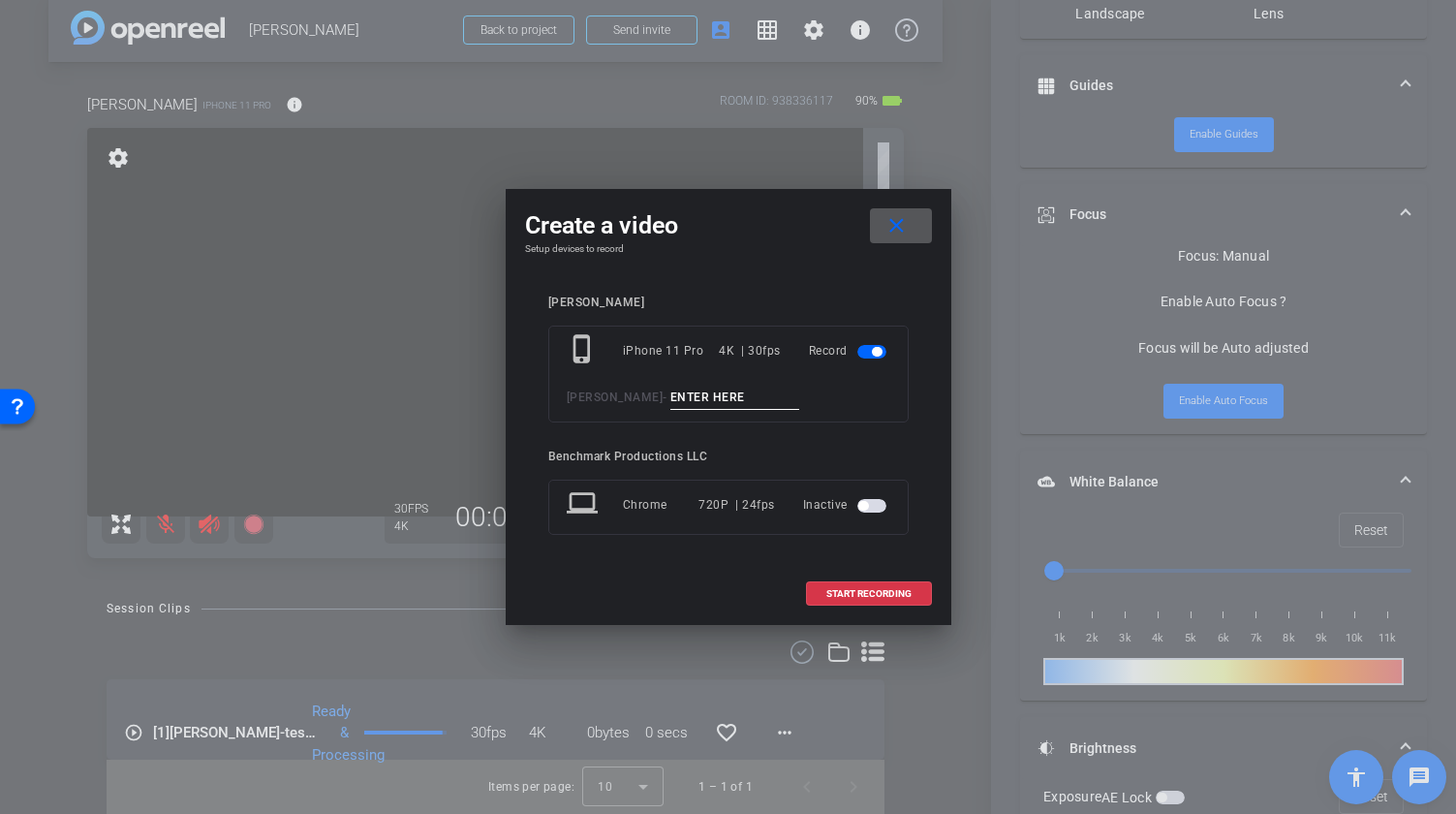
click at [670, 401] on input at bounding box center [735, 397] width 130 height 24
type input "take1"
click at [887, 597] on span "START RECORDING" at bounding box center [869, 594] width 85 height 10
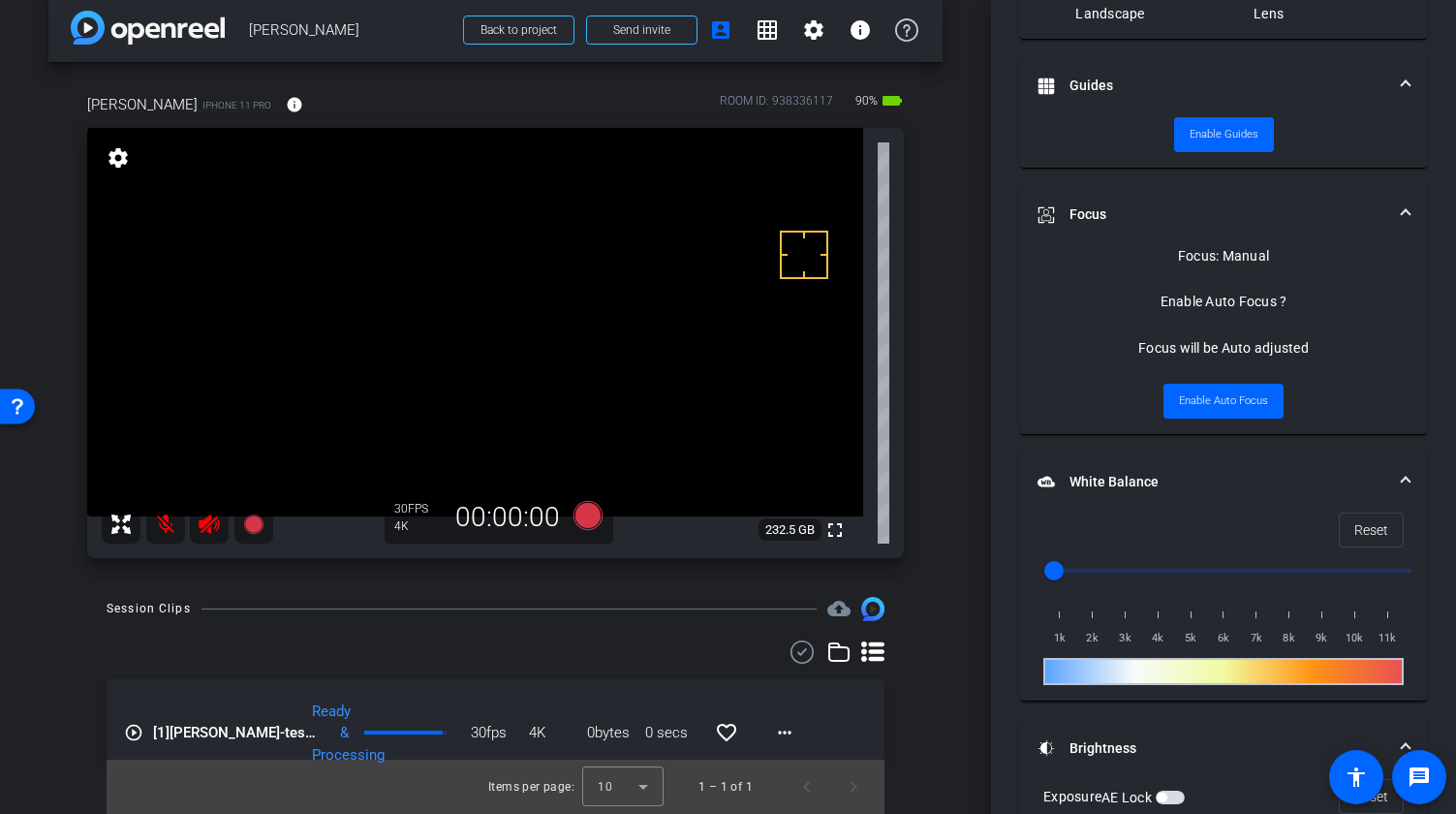
scroll to position [801, 0]
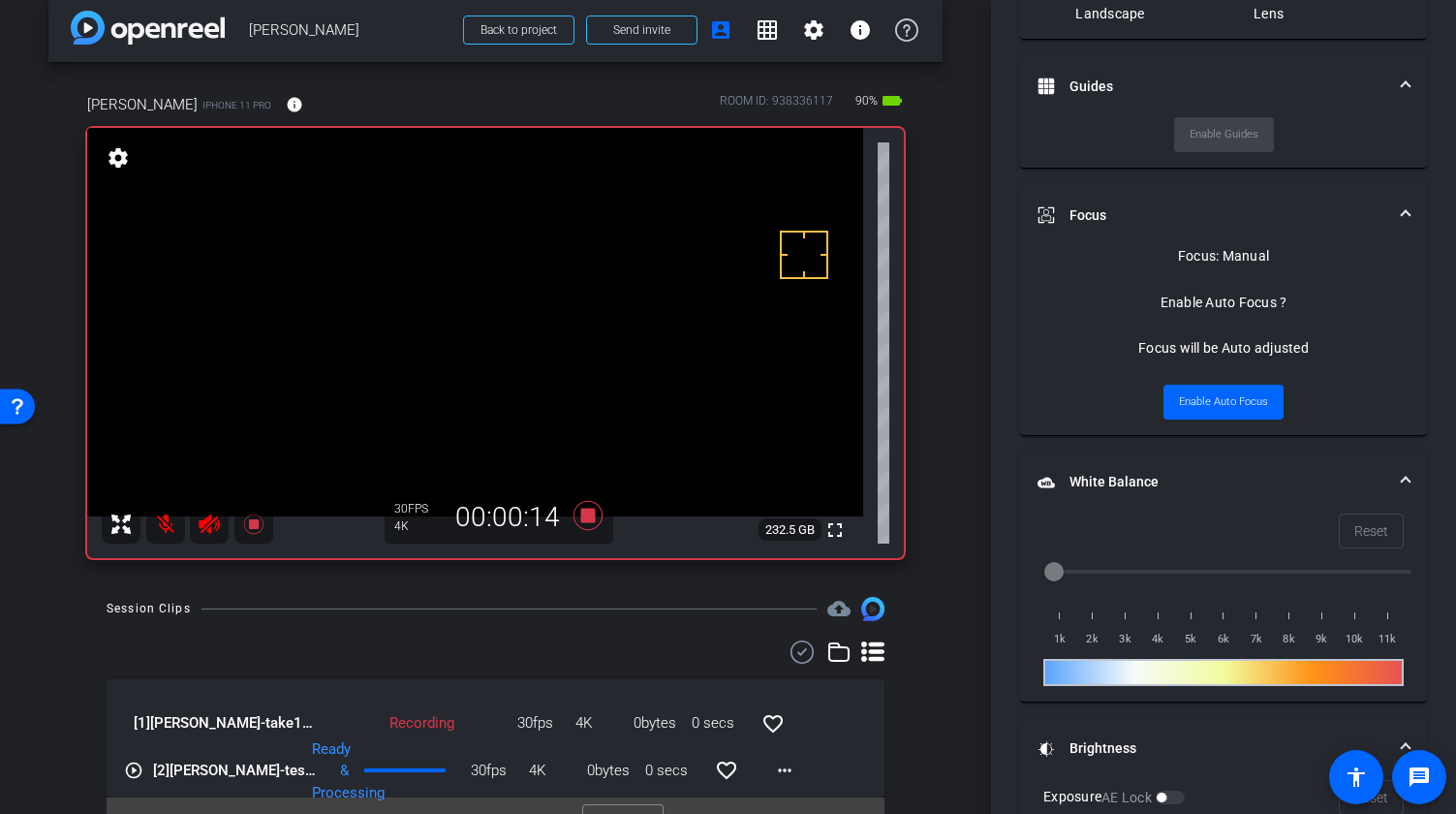
click at [167, 532] on mat-icon at bounding box center [165, 524] width 39 height 39
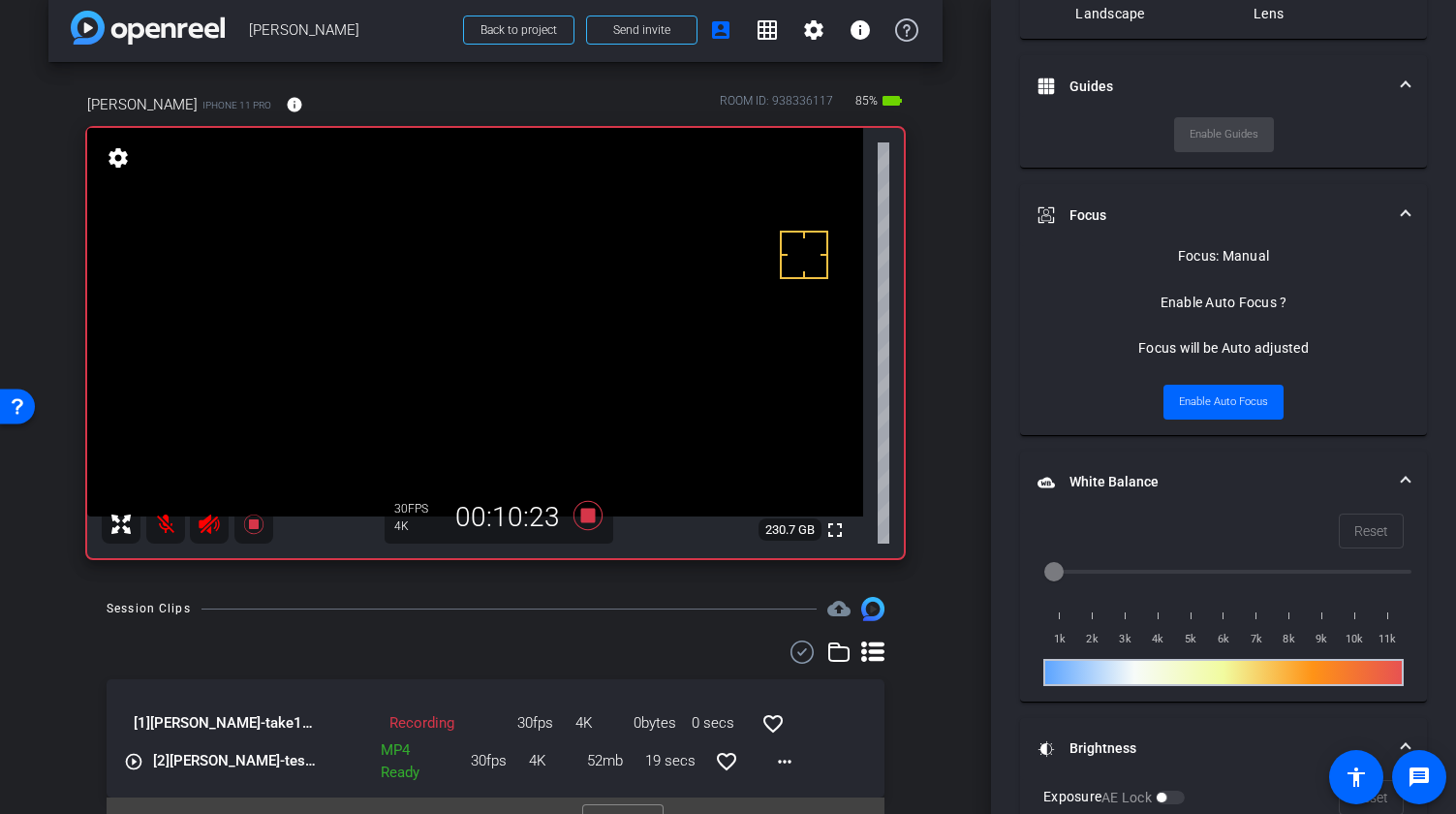
click at [168, 526] on mat-icon at bounding box center [165, 524] width 39 height 39
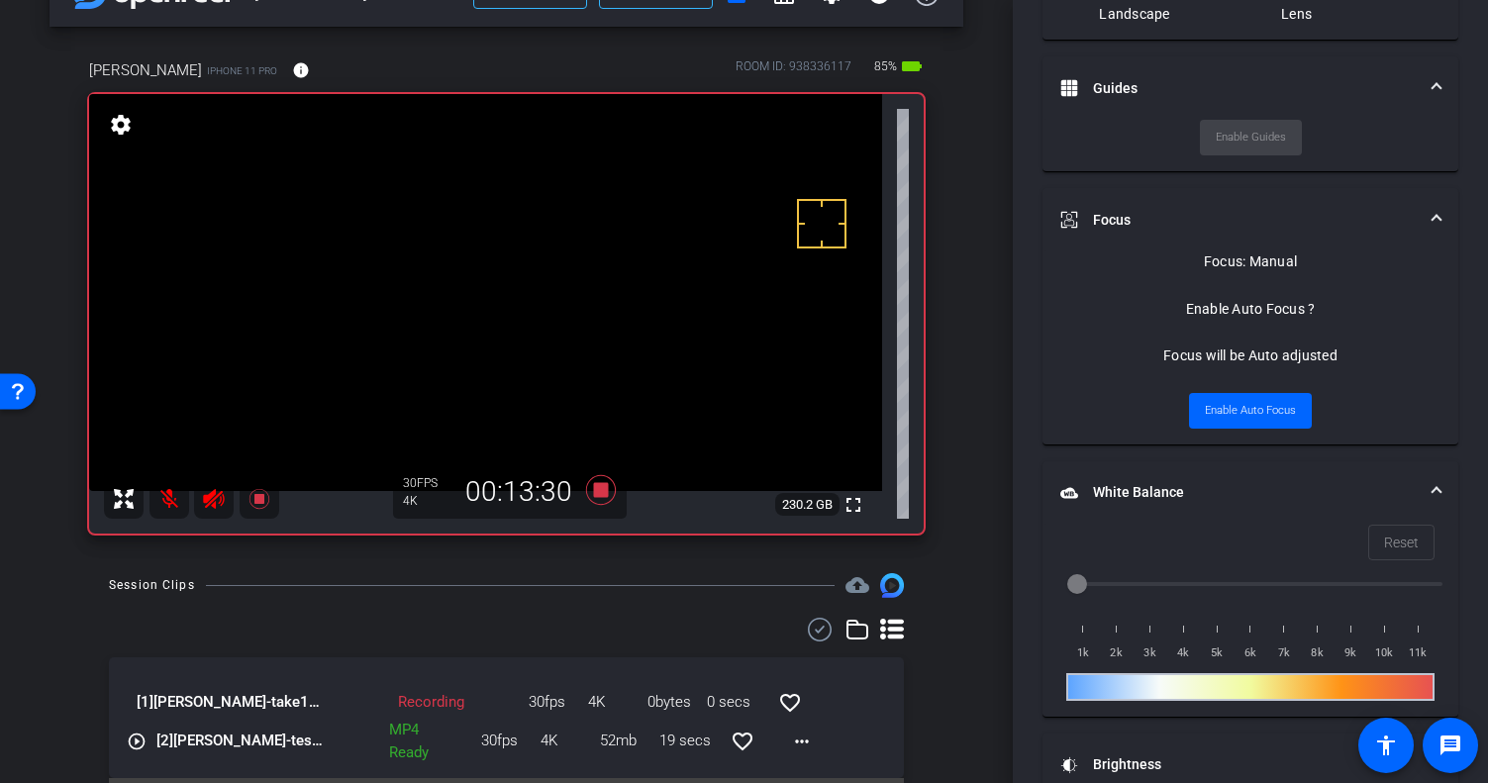
scroll to position [109, 0]
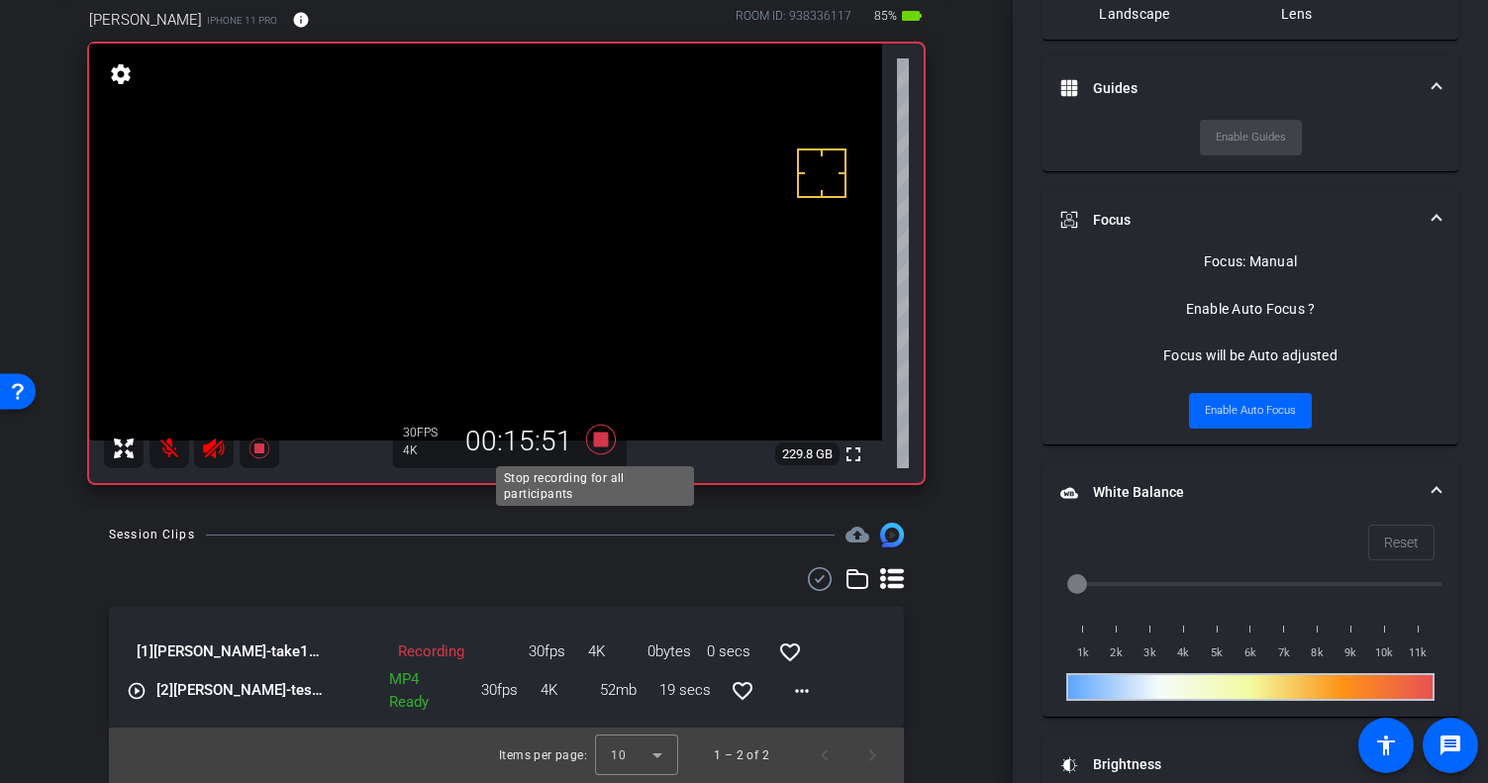
click at [588, 439] on icon at bounding box center [600, 440] width 30 height 30
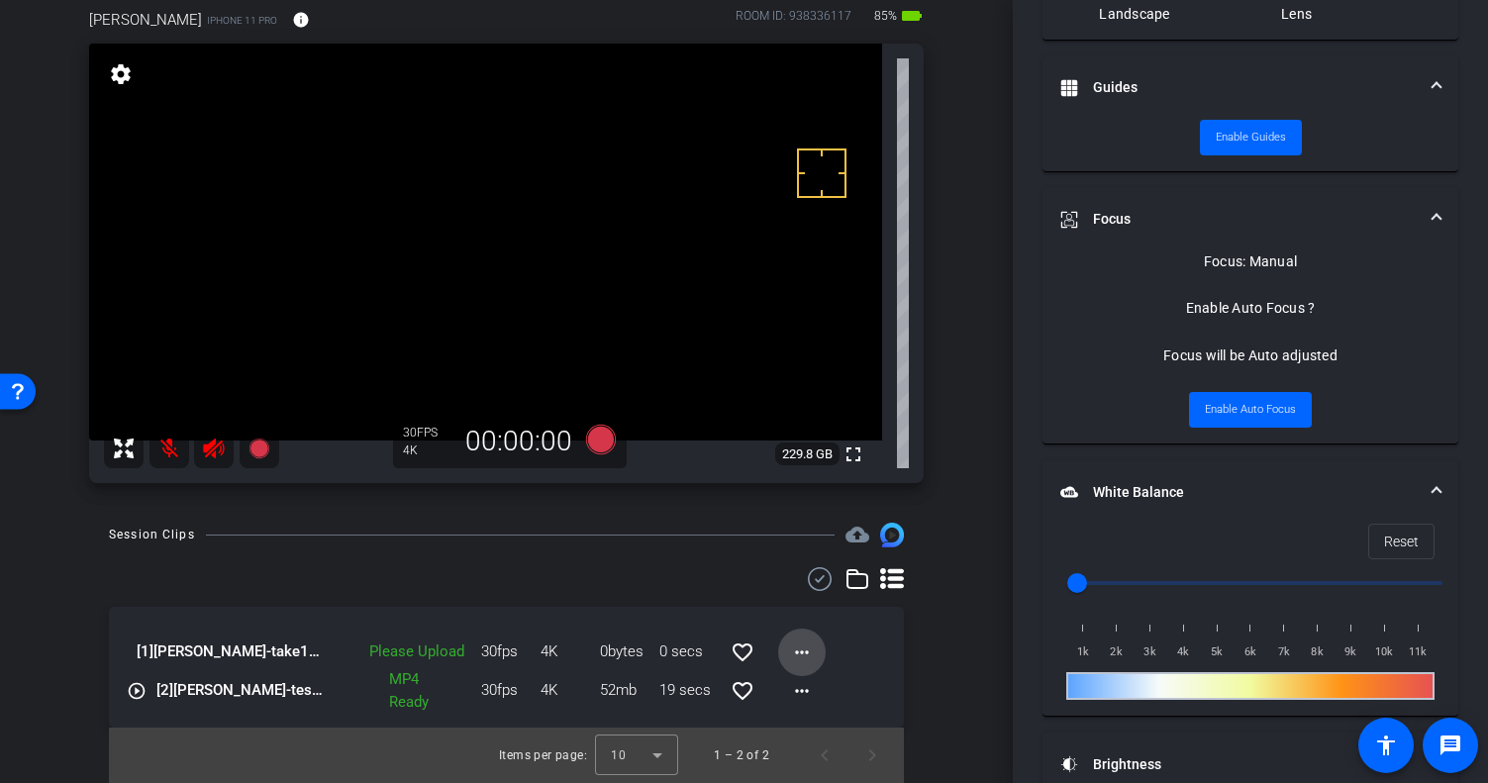
click at [800, 648] on mat-icon "more_horiz" at bounding box center [802, 653] width 24 height 24
click at [833, 686] on span "Upload" at bounding box center [823, 693] width 79 height 24
click at [790, 646] on mat-icon "more_horiz" at bounding box center [802, 653] width 24 height 24
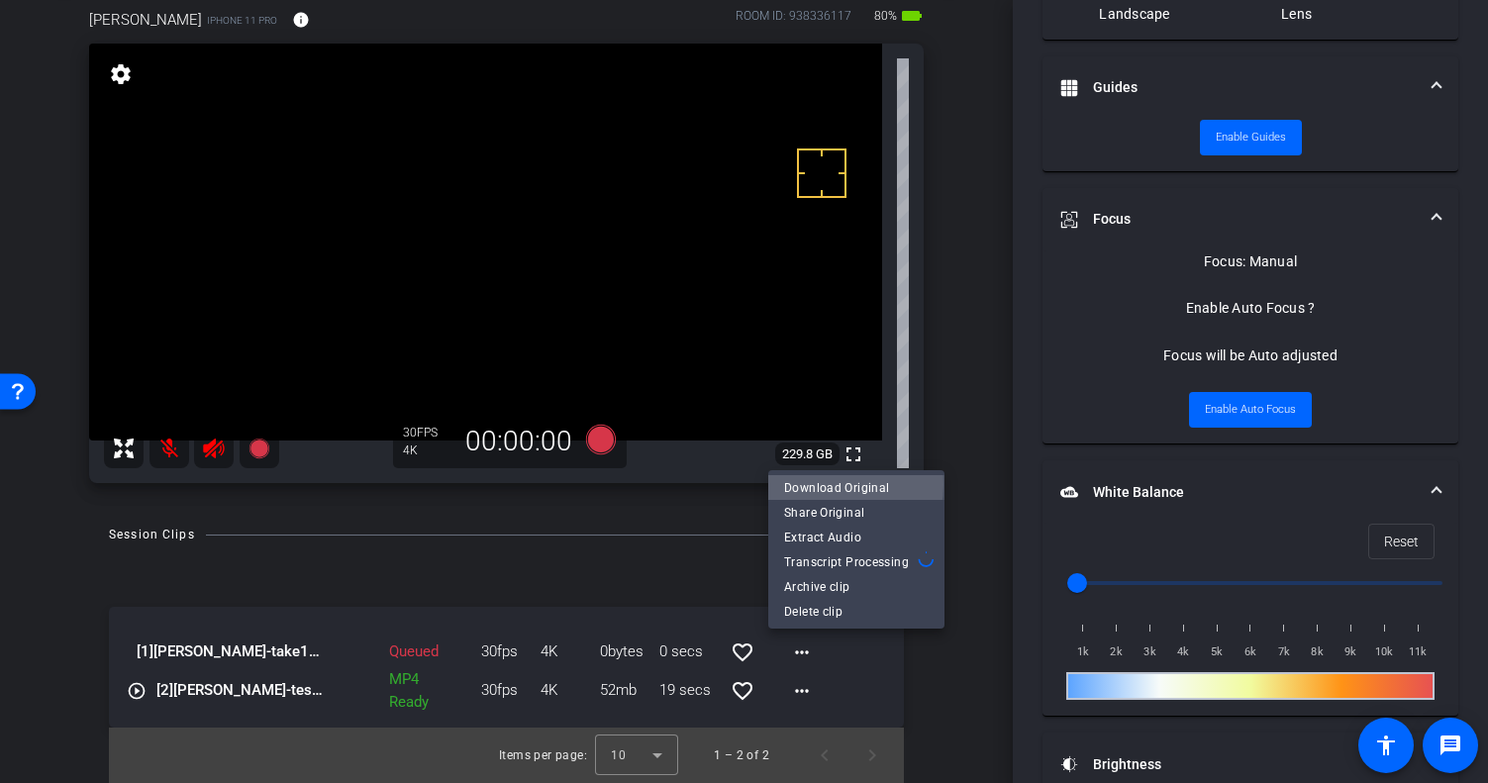
click at [826, 484] on span "Download Original" at bounding box center [856, 487] width 145 height 24
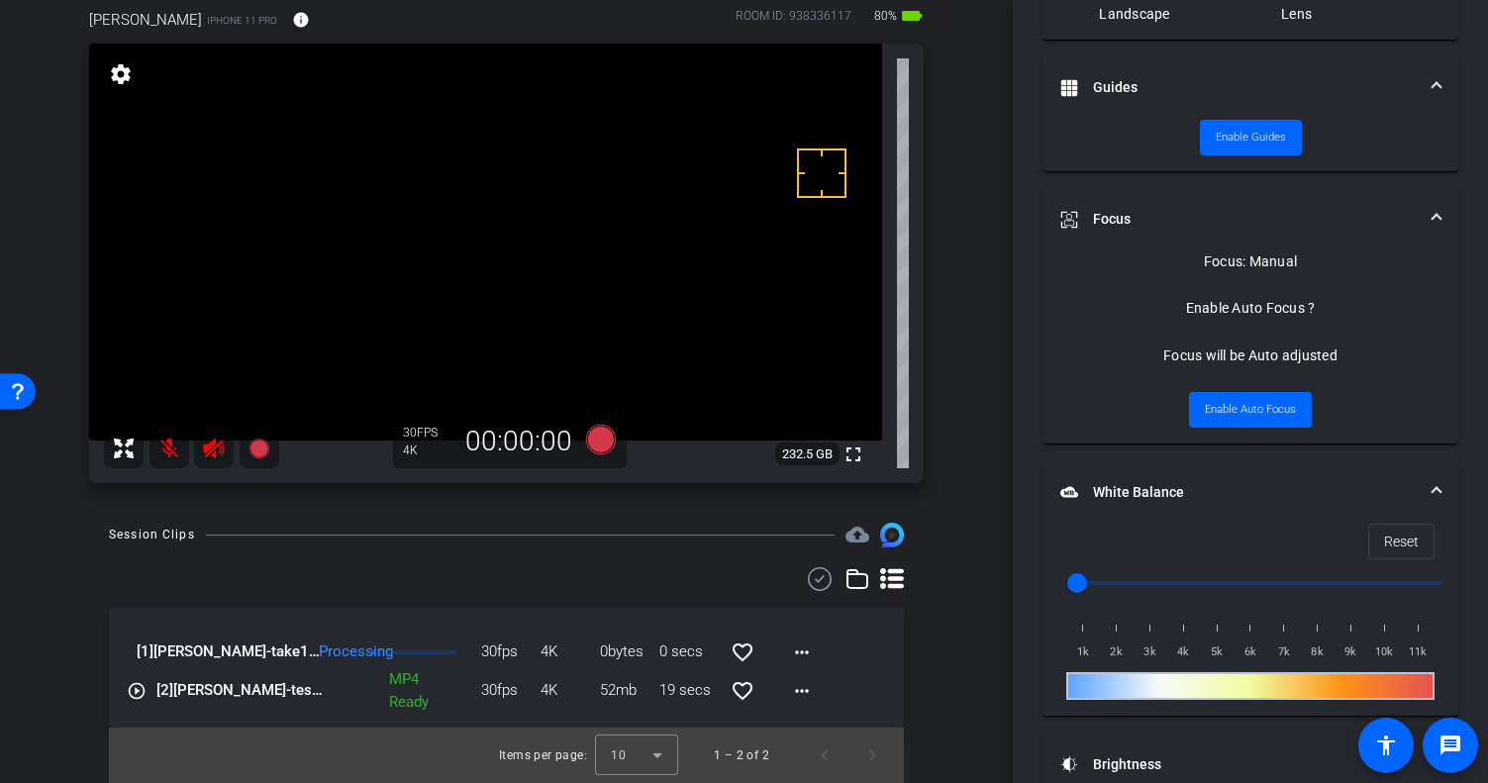
click at [472, 548] on div "Session Clips cloud_upload [1] [PERSON_NAME]-take1-2025-10-08-09-31-18-867-0 Pr…" at bounding box center [507, 652] width 914 height 259
click at [599, 446] on icon at bounding box center [600, 440] width 30 height 30
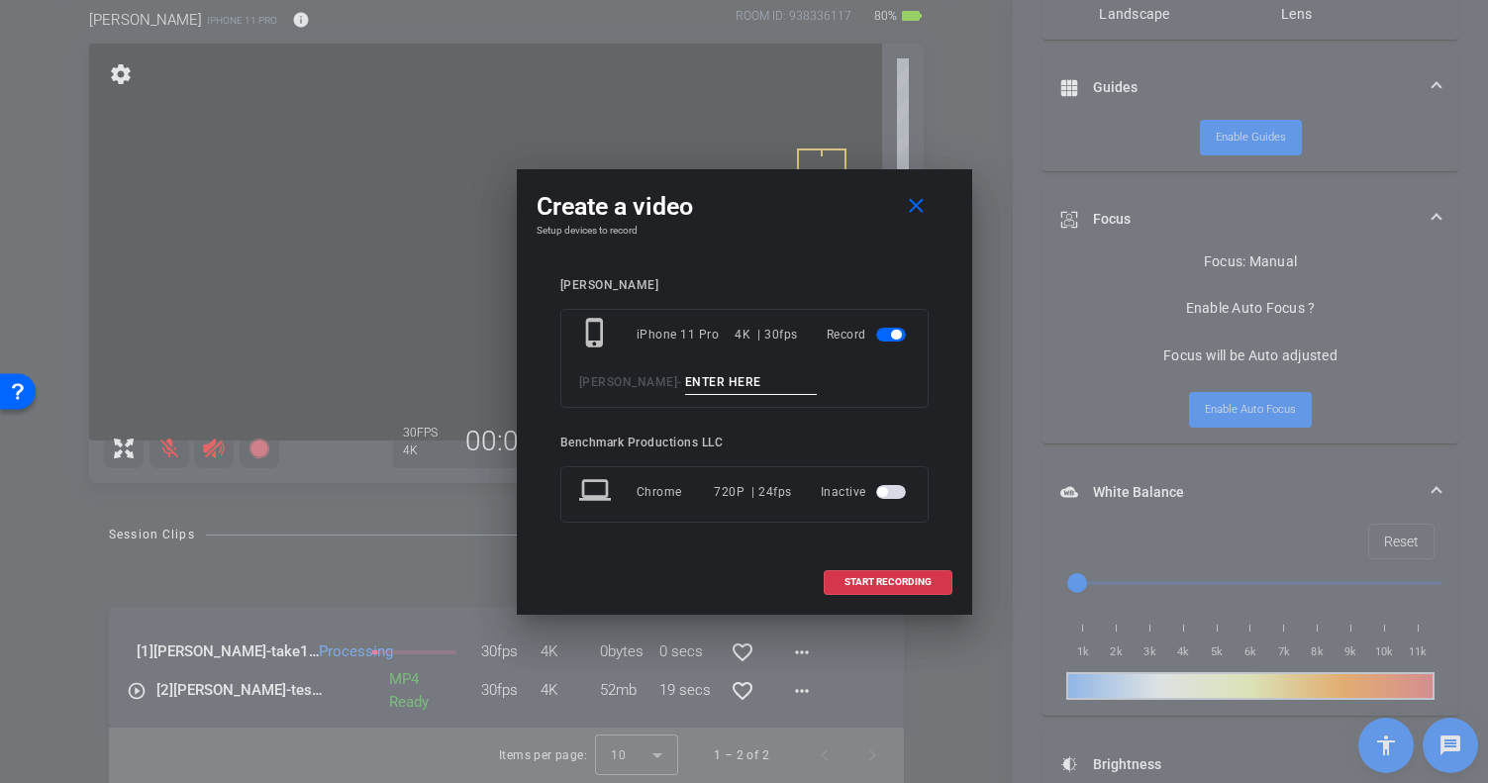
click at [703, 373] on input at bounding box center [751, 382] width 133 height 25
type input "take2"
click at [899, 572] on span at bounding box center [888, 582] width 127 height 48
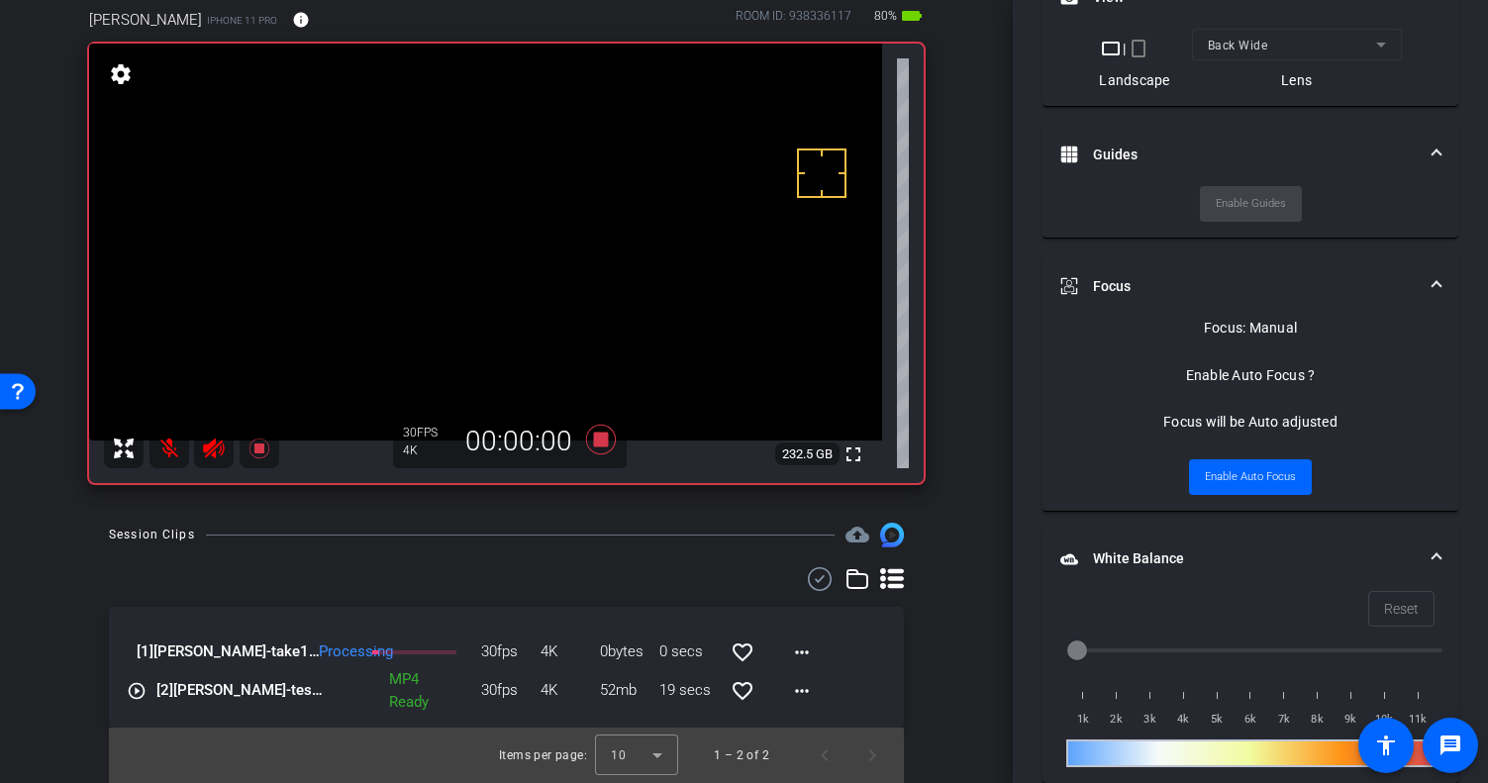
scroll to position [819, 0]
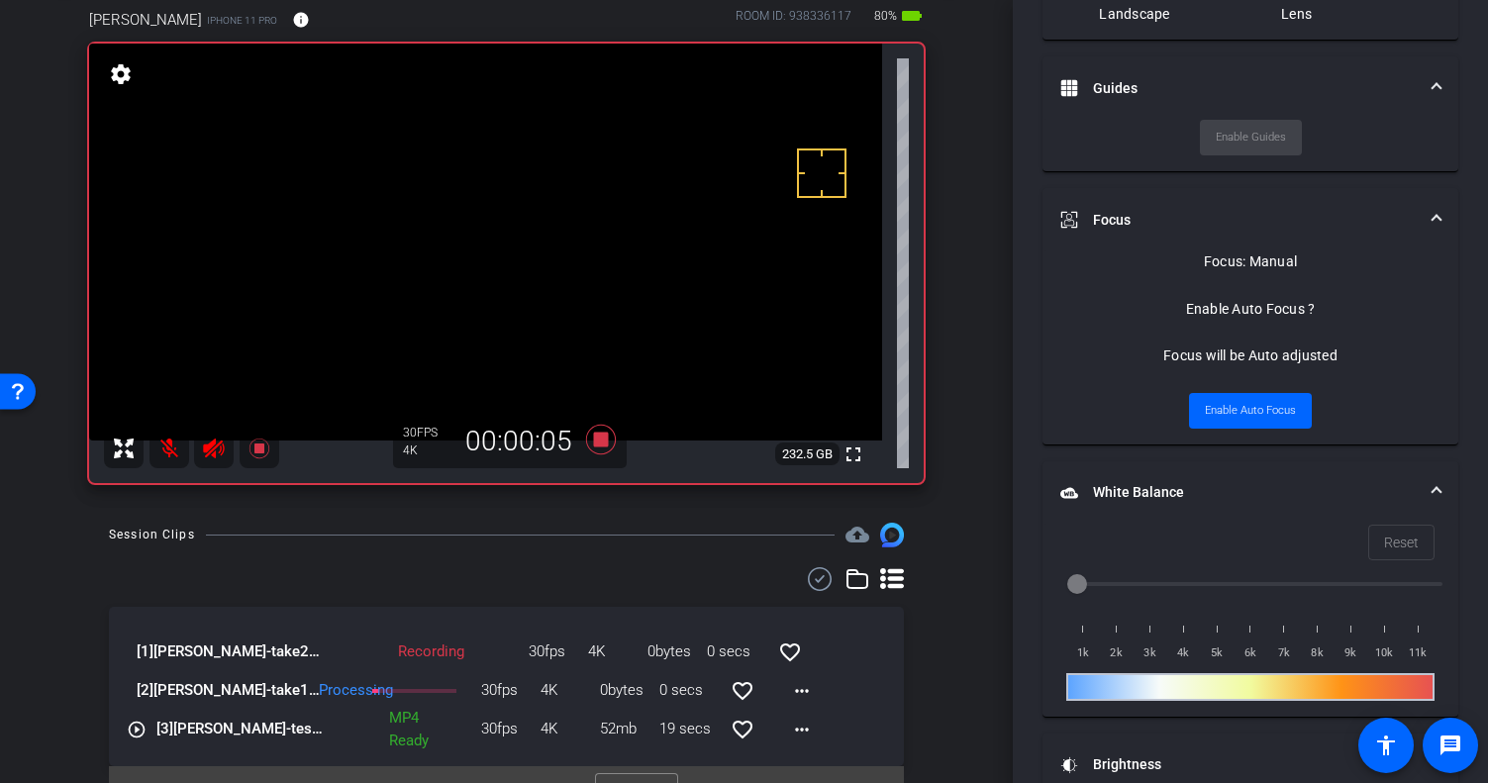
click at [174, 457] on mat-icon at bounding box center [169, 449] width 40 height 40
click at [173, 455] on mat-icon at bounding box center [169, 449] width 40 height 40
click at [595, 442] on icon at bounding box center [600, 440] width 30 height 30
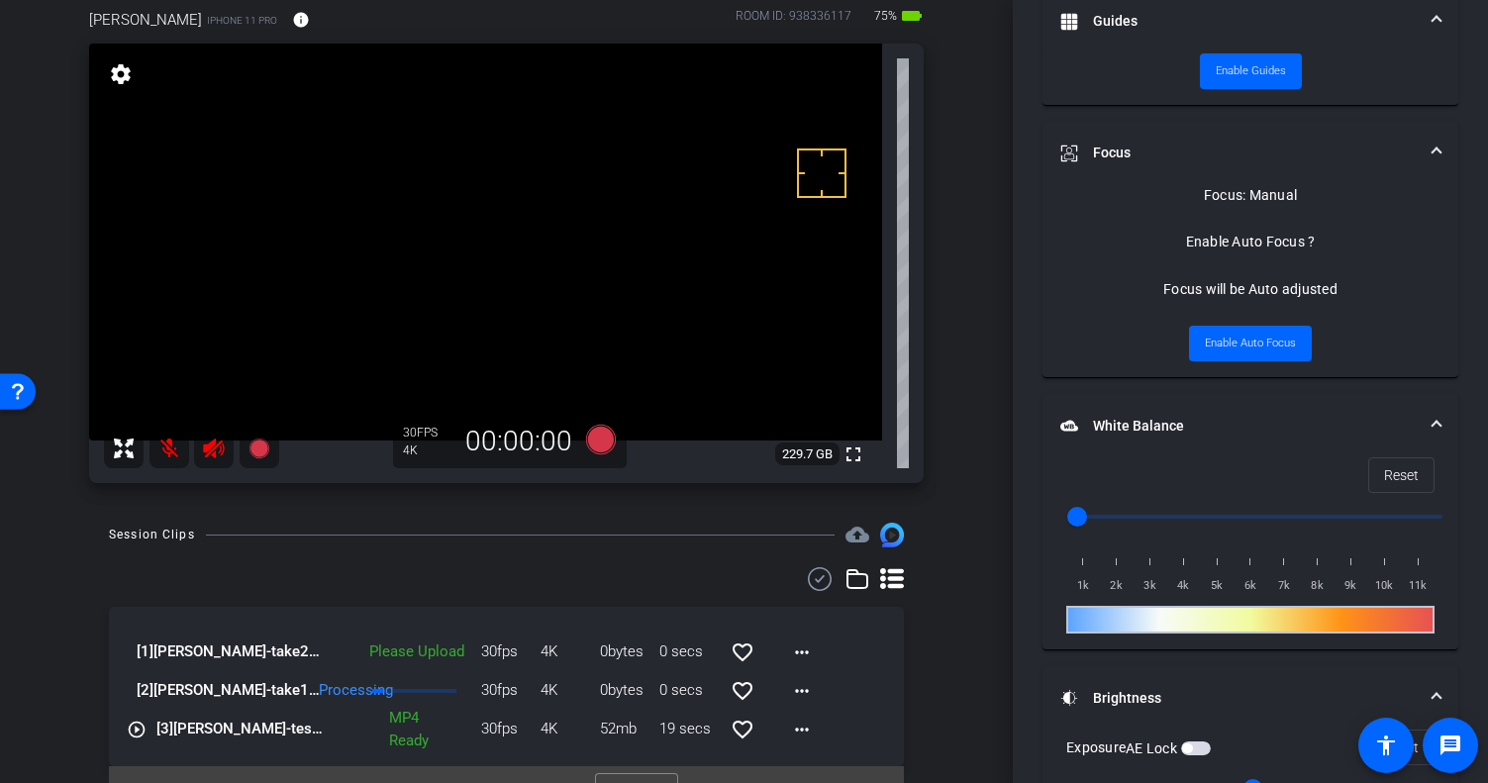
scroll to position [752, 0]
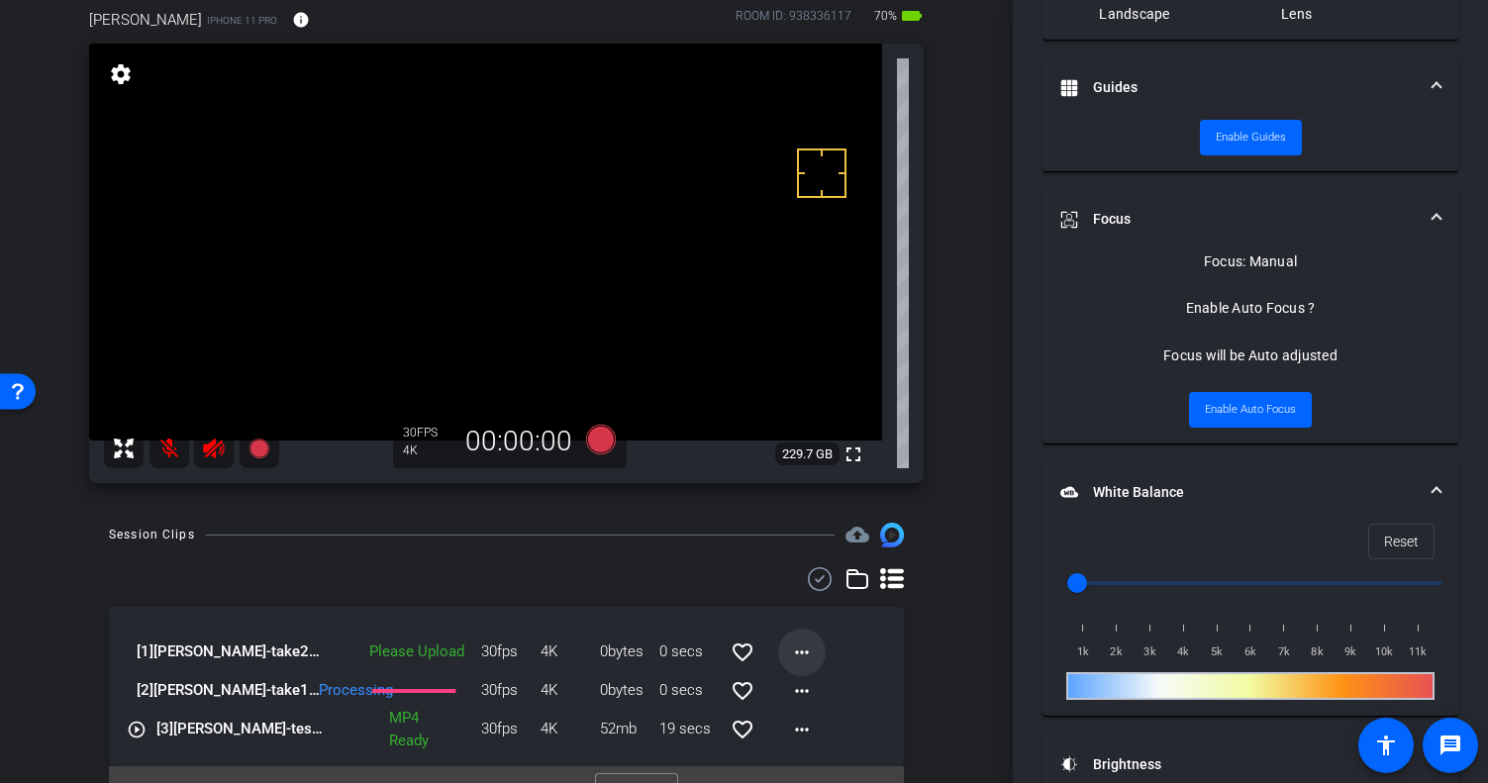
click at [792, 653] on mat-icon "more_horiz" at bounding box center [802, 653] width 24 height 24
click at [813, 697] on span "Upload" at bounding box center [823, 693] width 79 height 24
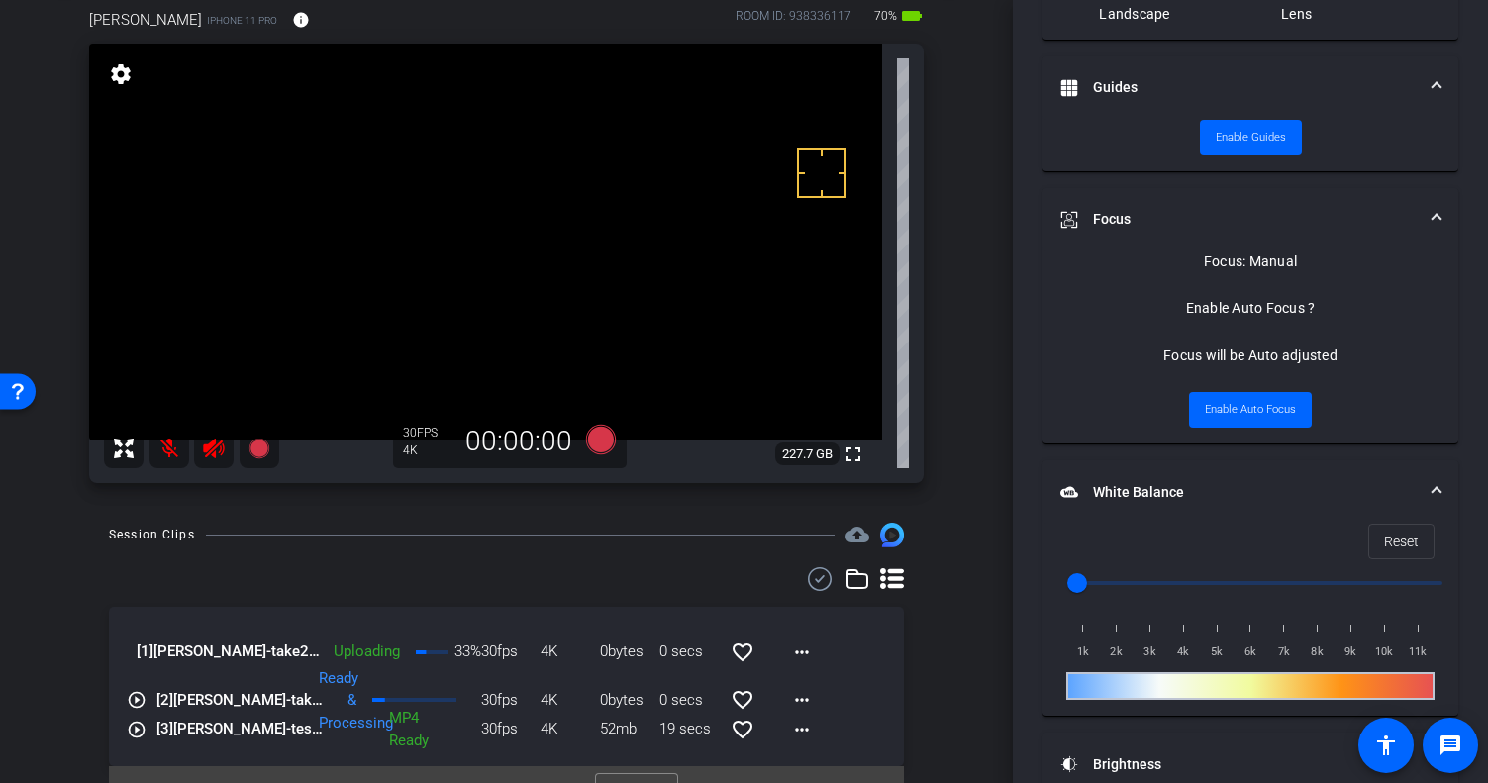
click at [963, 630] on div "arrow_back [PERSON_NAME] L Back to project Send invite account_box grid_on sett…" at bounding box center [506, 282] width 1013 height 783
click at [579, 580] on div at bounding box center [506, 579] width 795 height 24
click at [599, 441] on icon at bounding box center [600, 440] width 30 height 30
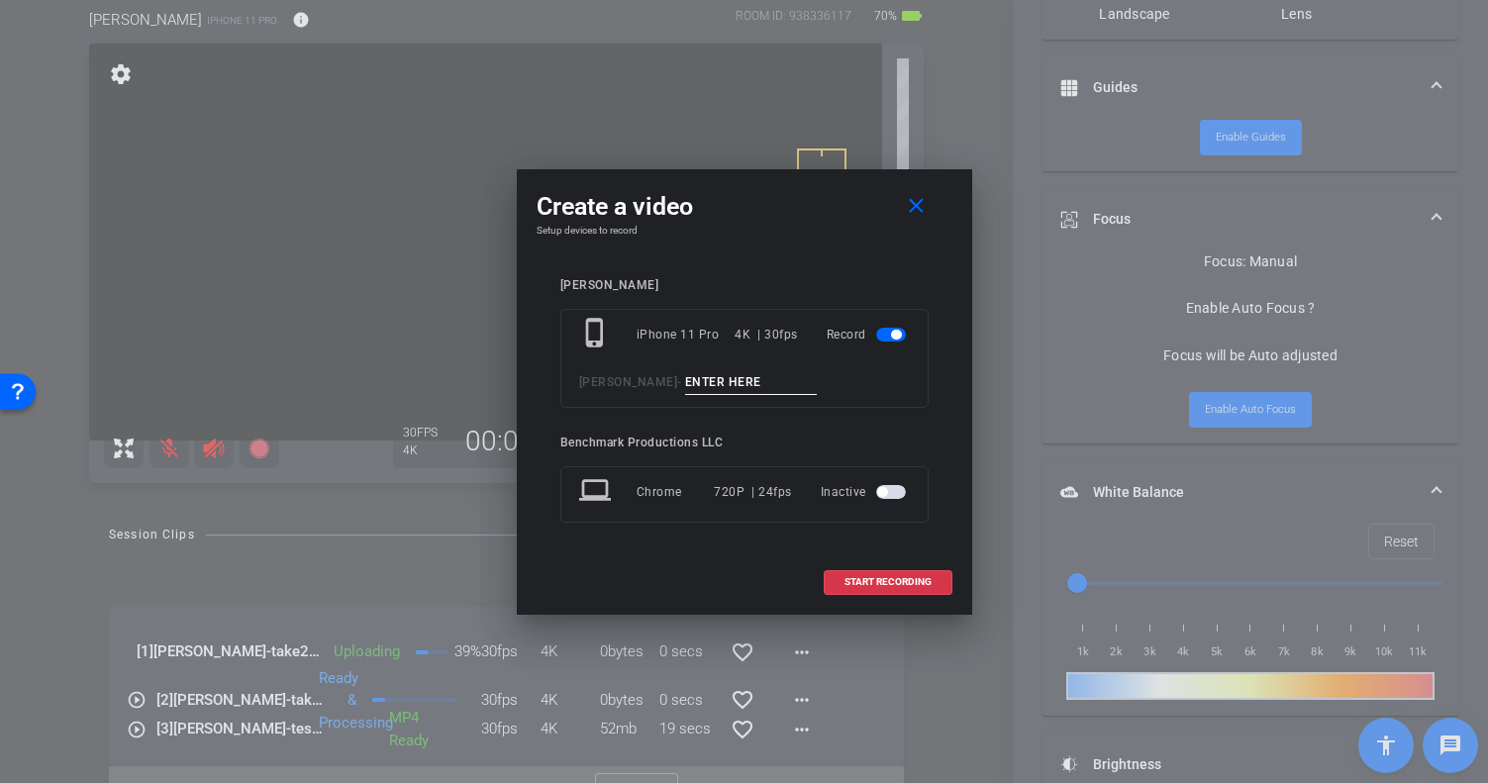
click at [698, 384] on input at bounding box center [751, 382] width 133 height 25
type input "Redo s4"
click at [874, 577] on span "START RECORDING" at bounding box center [888, 582] width 87 height 10
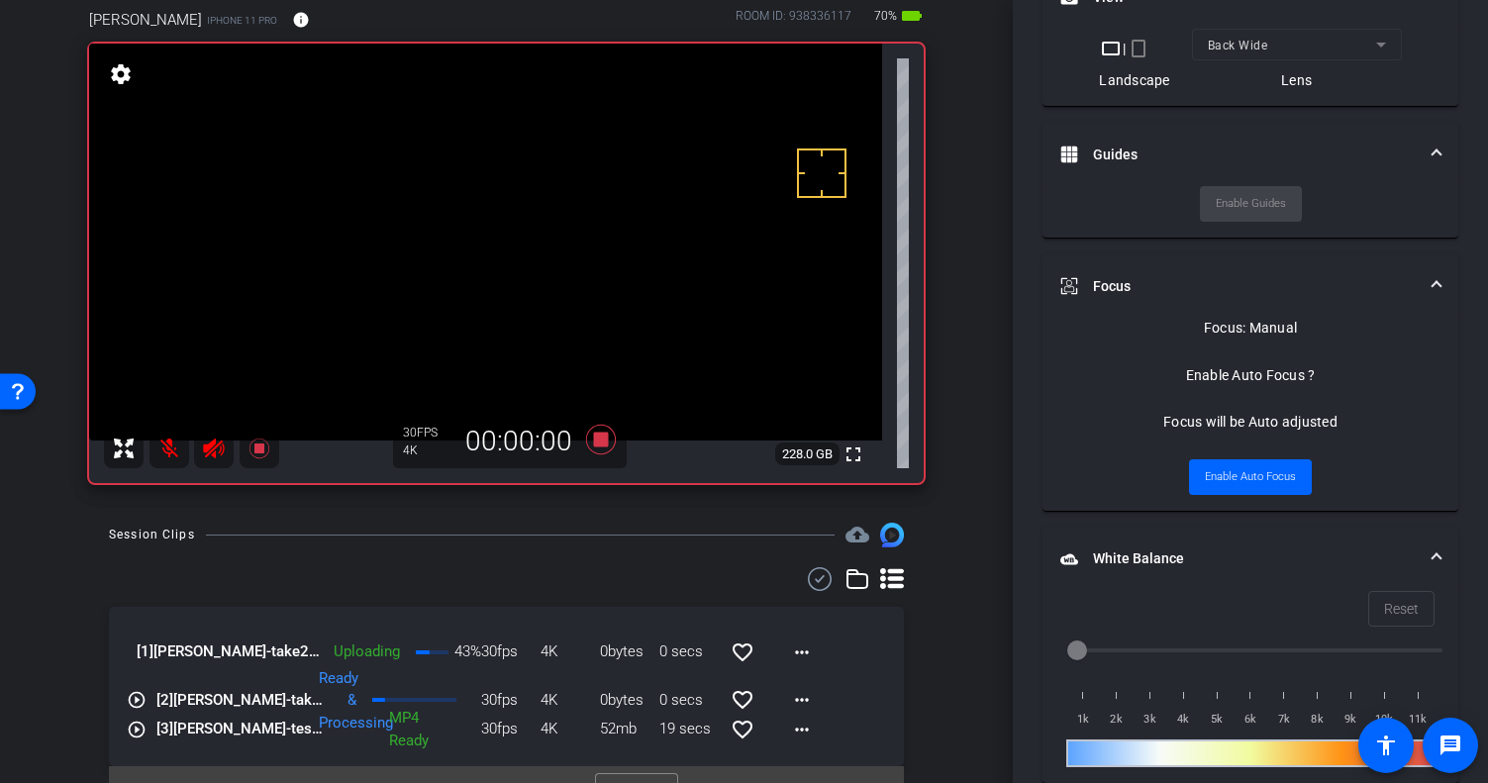
scroll to position [819, 0]
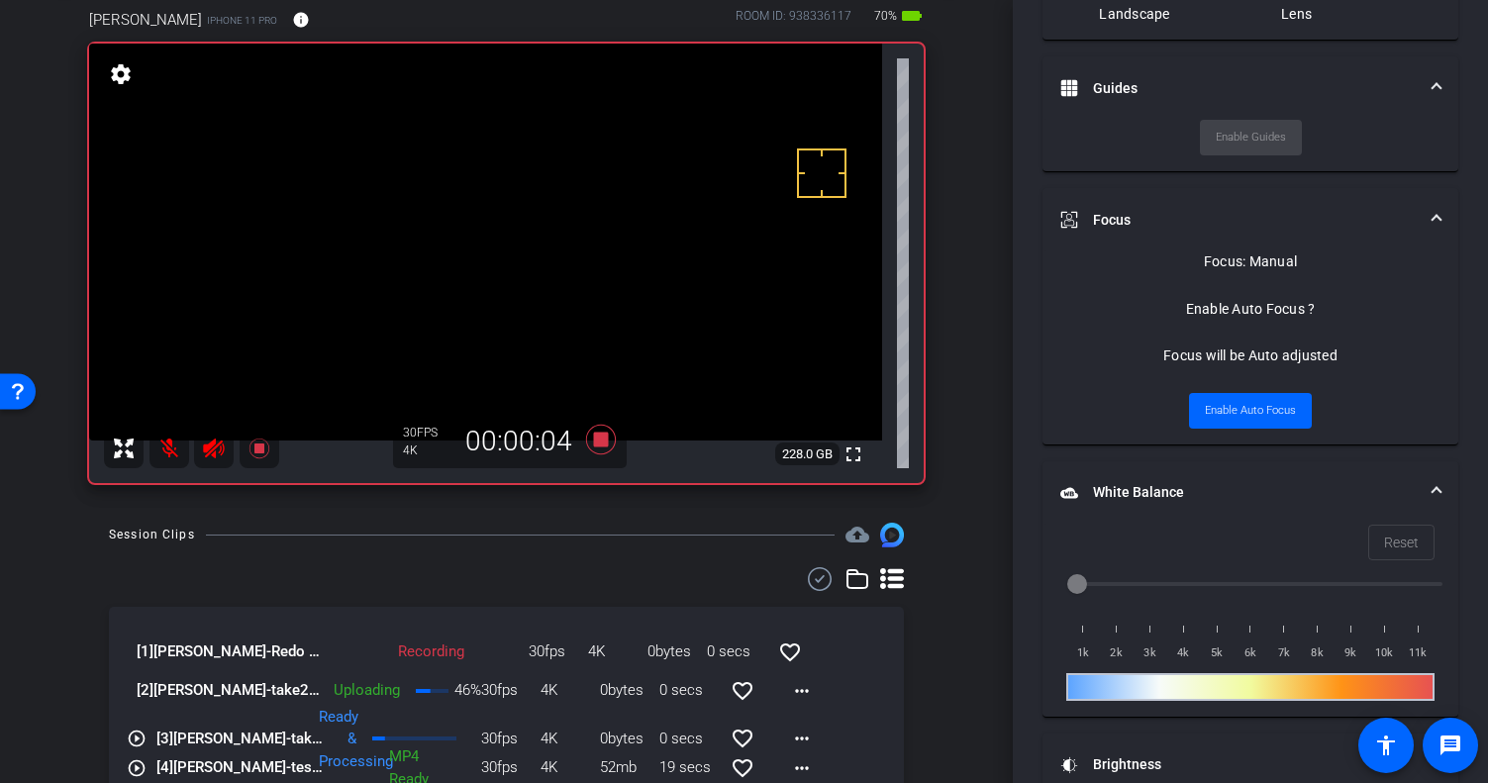
click at [168, 452] on mat-icon at bounding box center [169, 449] width 40 height 40
click at [600, 441] on icon at bounding box center [600, 440] width 30 height 30
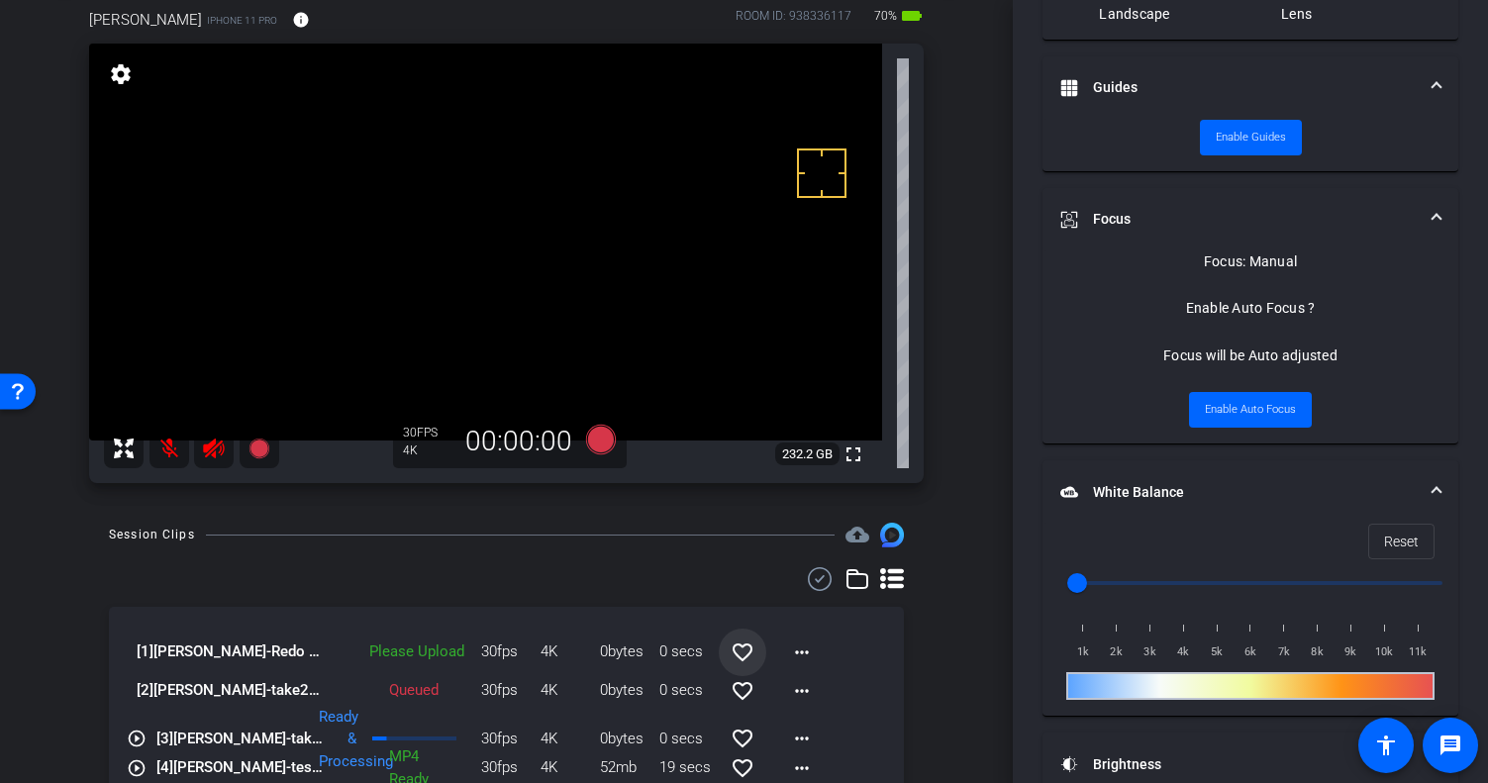
click at [731, 650] on mat-icon "favorite_border" at bounding box center [743, 653] width 24 height 24
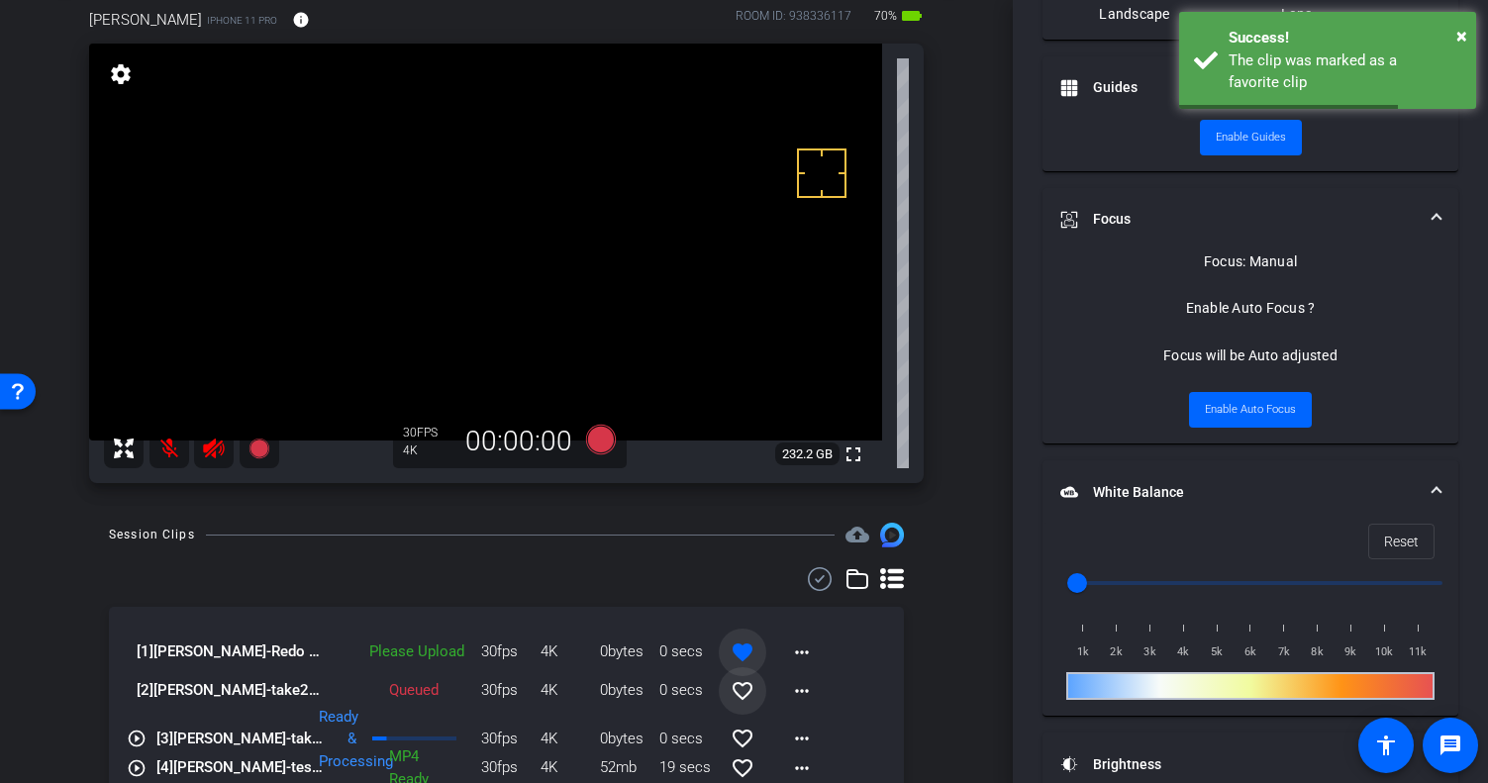
click at [732, 692] on mat-icon "favorite_border" at bounding box center [743, 691] width 24 height 24
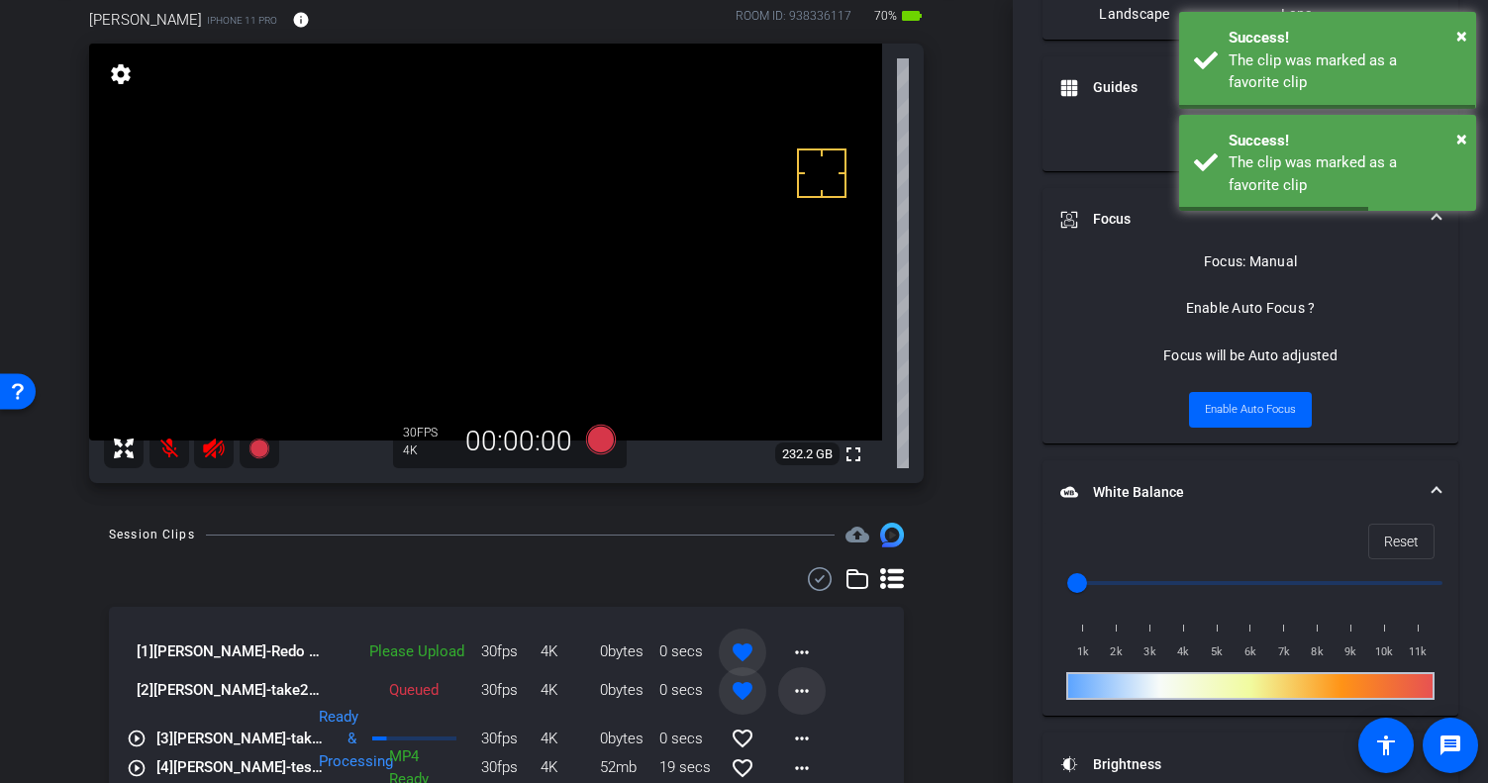
click at [792, 687] on mat-icon "more_horiz" at bounding box center [802, 691] width 24 height 24
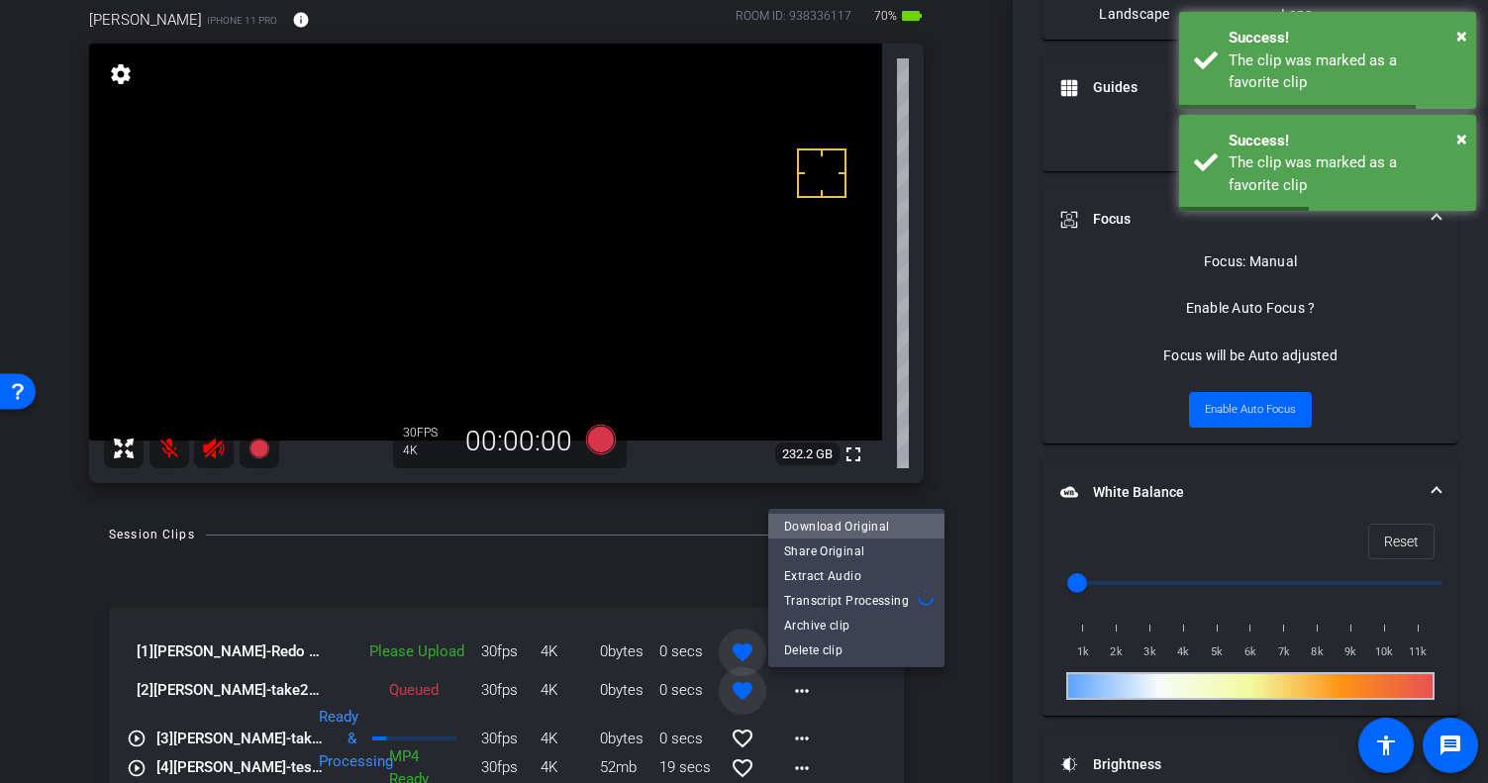
click at [855, 516] on span "Download Original" at bounding box center [856, 526] width 145 height 24
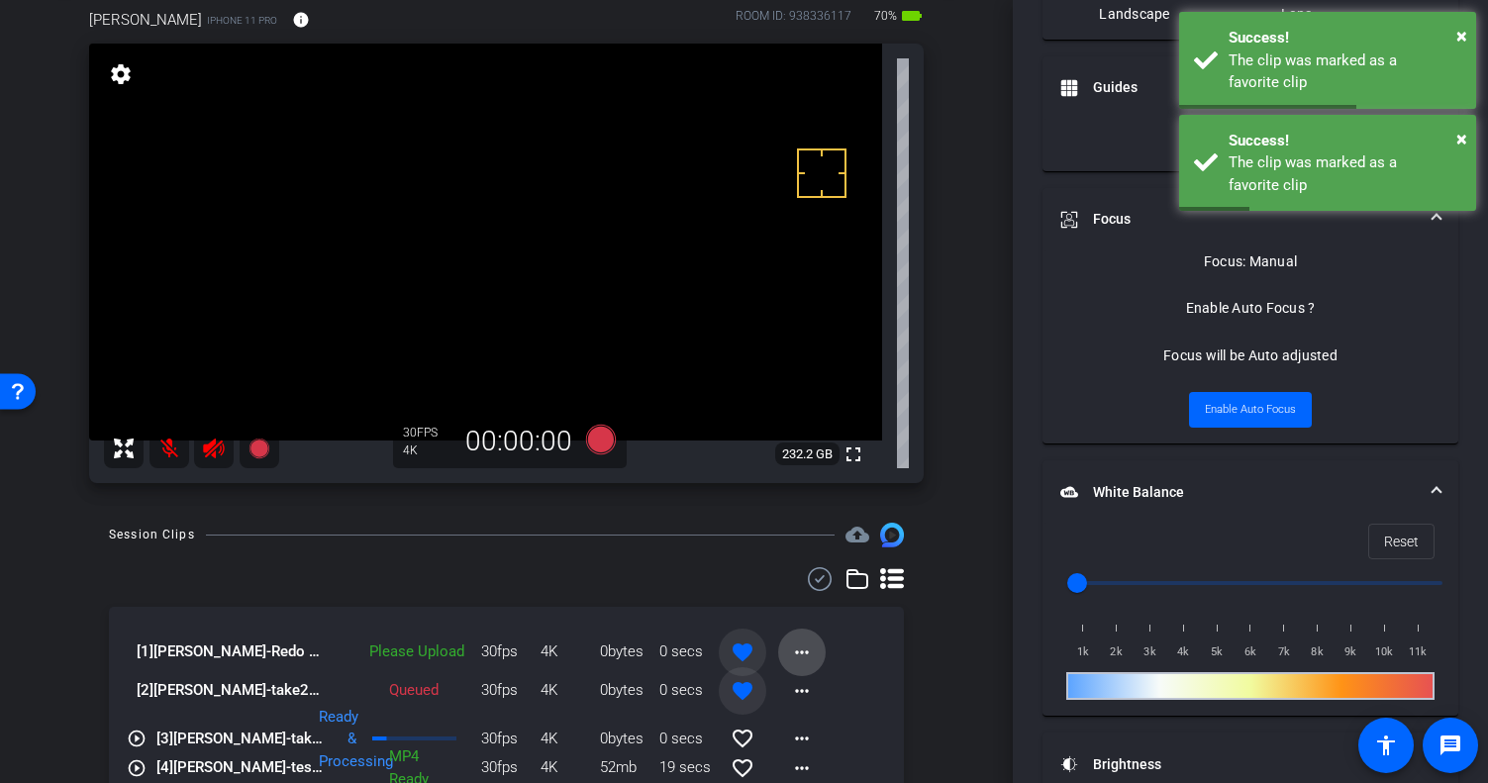
click at [790, 652] on mat-icon "more_horiz" at bounding box center [802, 653] width 24 height 24
click at [819, 688] on span "Upload" at bounding box center [823, 693] width 79 height 24
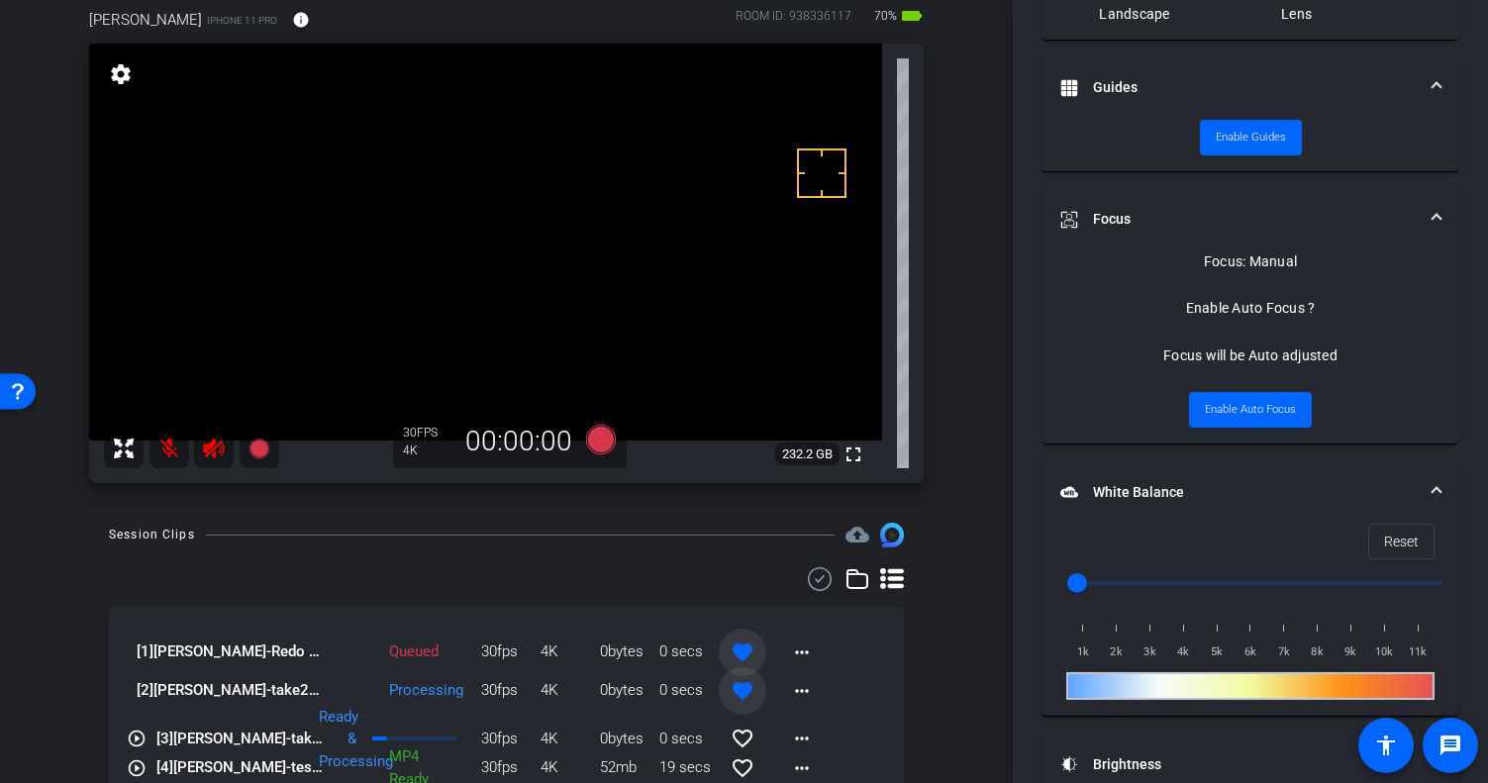
click at [647, 571] on div at bounding box center [506, 579] width 795 height 24
click at [593, 430] on icon at bounding box center [600, 440] width 30 height 30
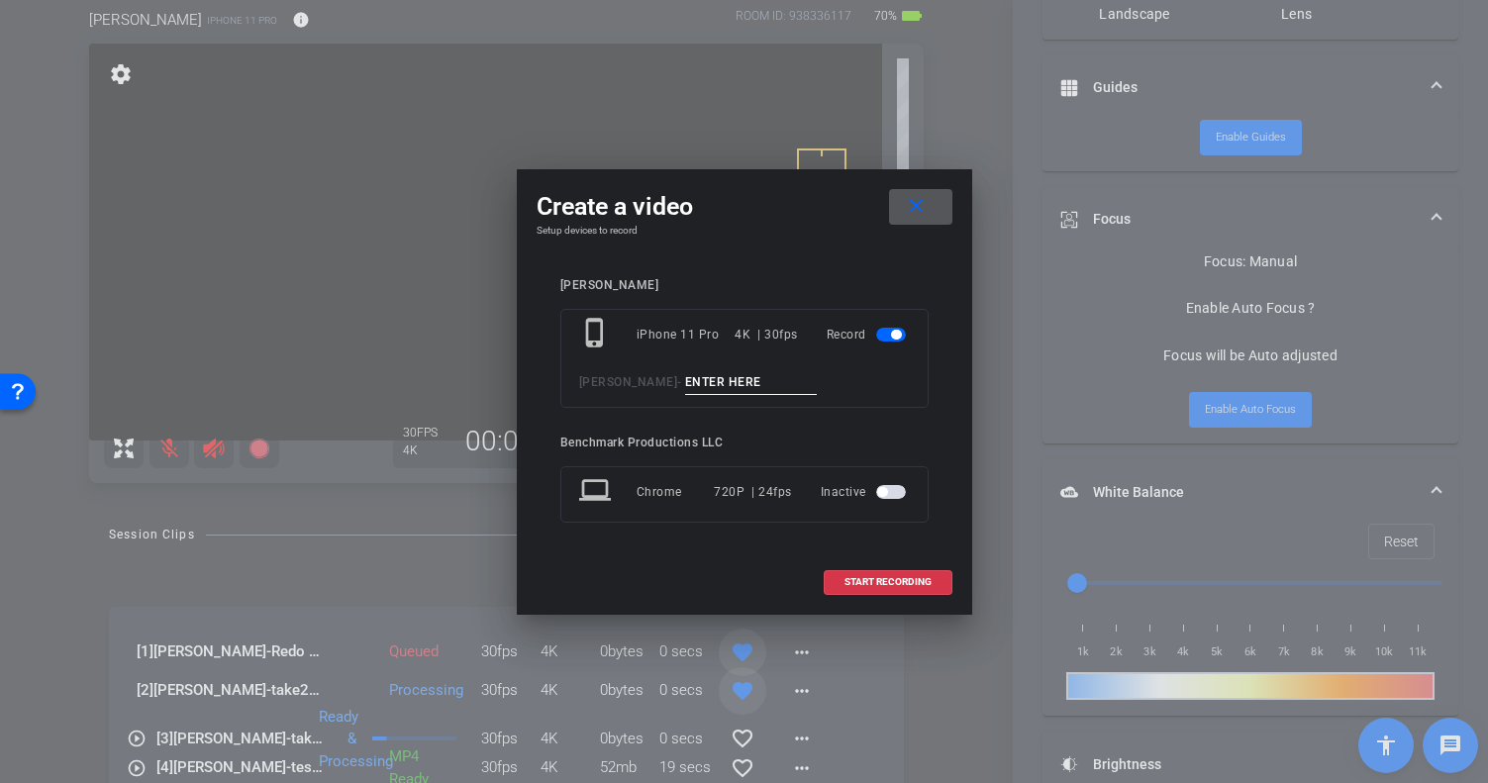
click at [690, 382] on input at bounding box center [751, 382] width 133 height 25
type input "Redo 6"
click at [872, 577] on span "START RECORDING" at bounding box center [888, 582] width 87 height 10
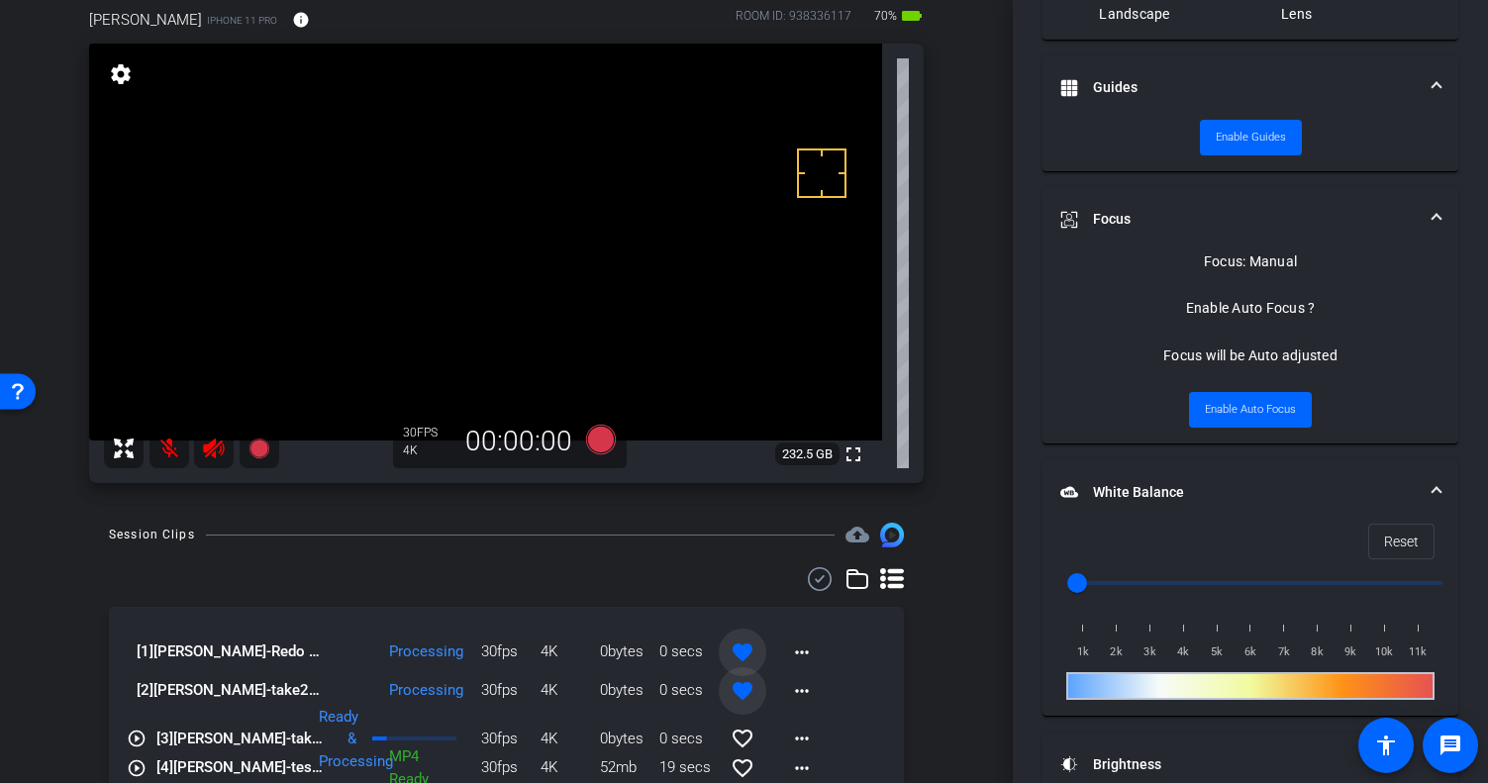
scroll to position [819, 0]
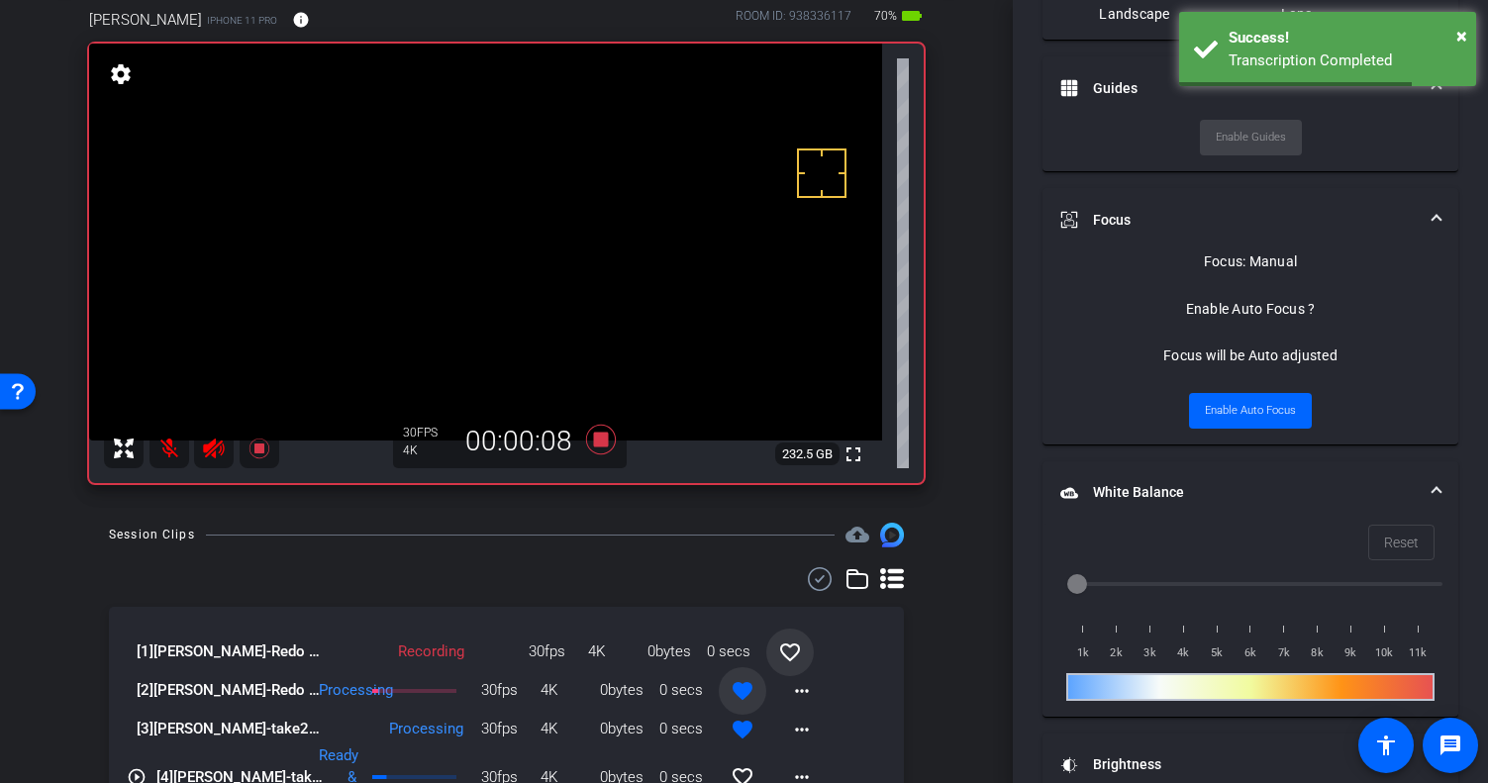
click at [169, 451] on mat-icon at bounding box center [169, 449] width 40 height 40
click at [790, 692] on mat-icon "more_horiz" at bounding box center [802, 691] width 24 height 24
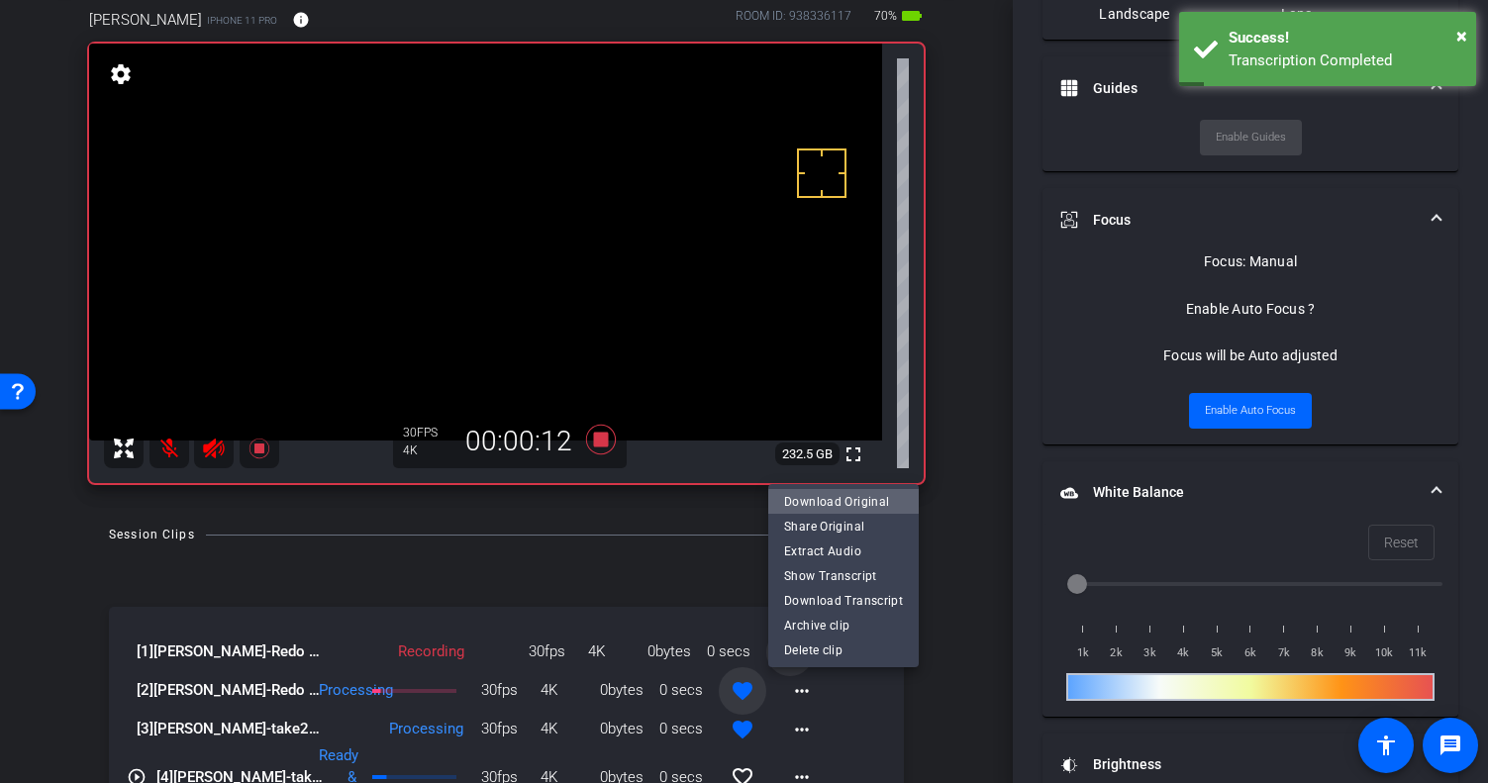
click at [845, 504] on span "Download Original" at bounding box center [843, 501] width 119 height 24
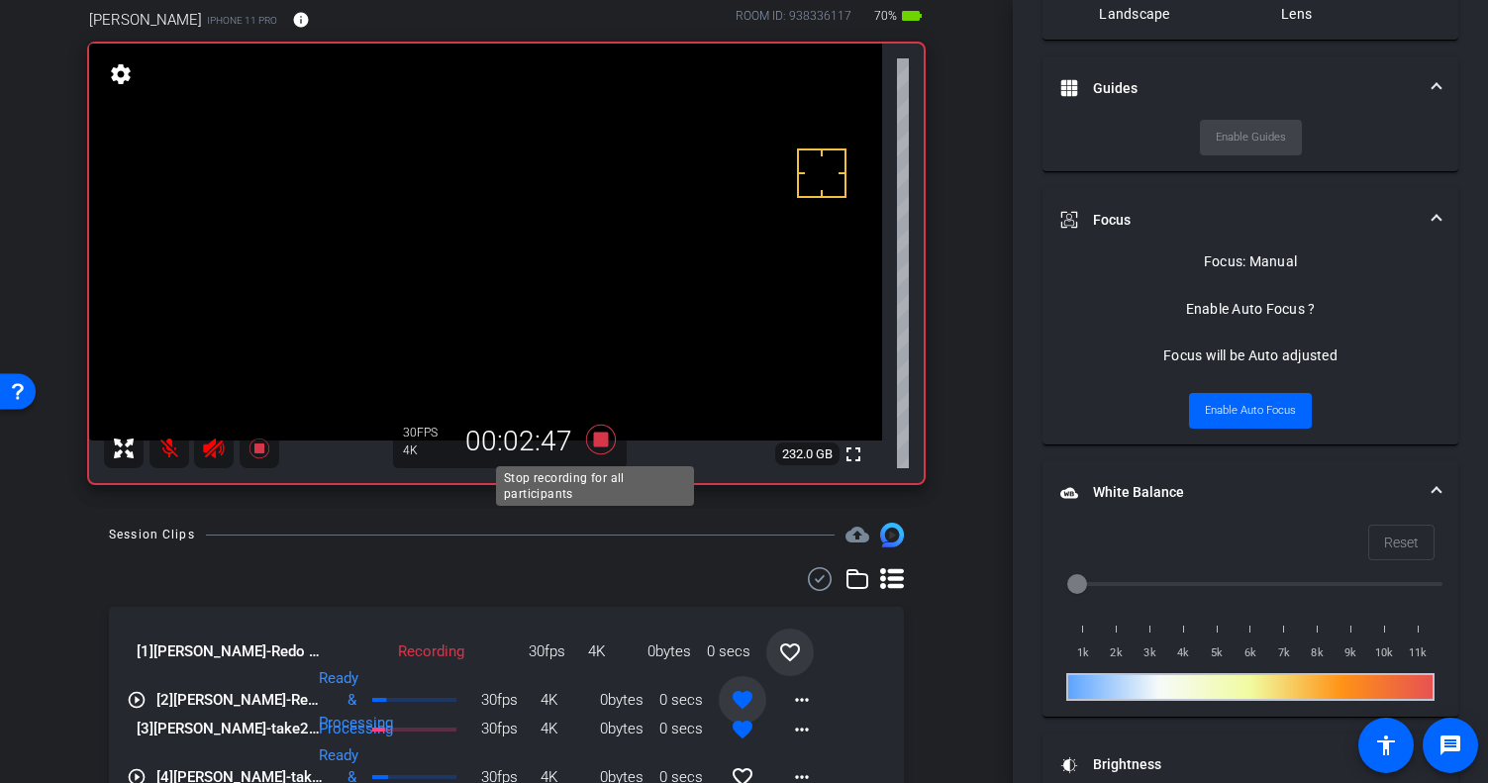
click at [597, 441] on icon at bounding box center [600, 440] width 30 height 30
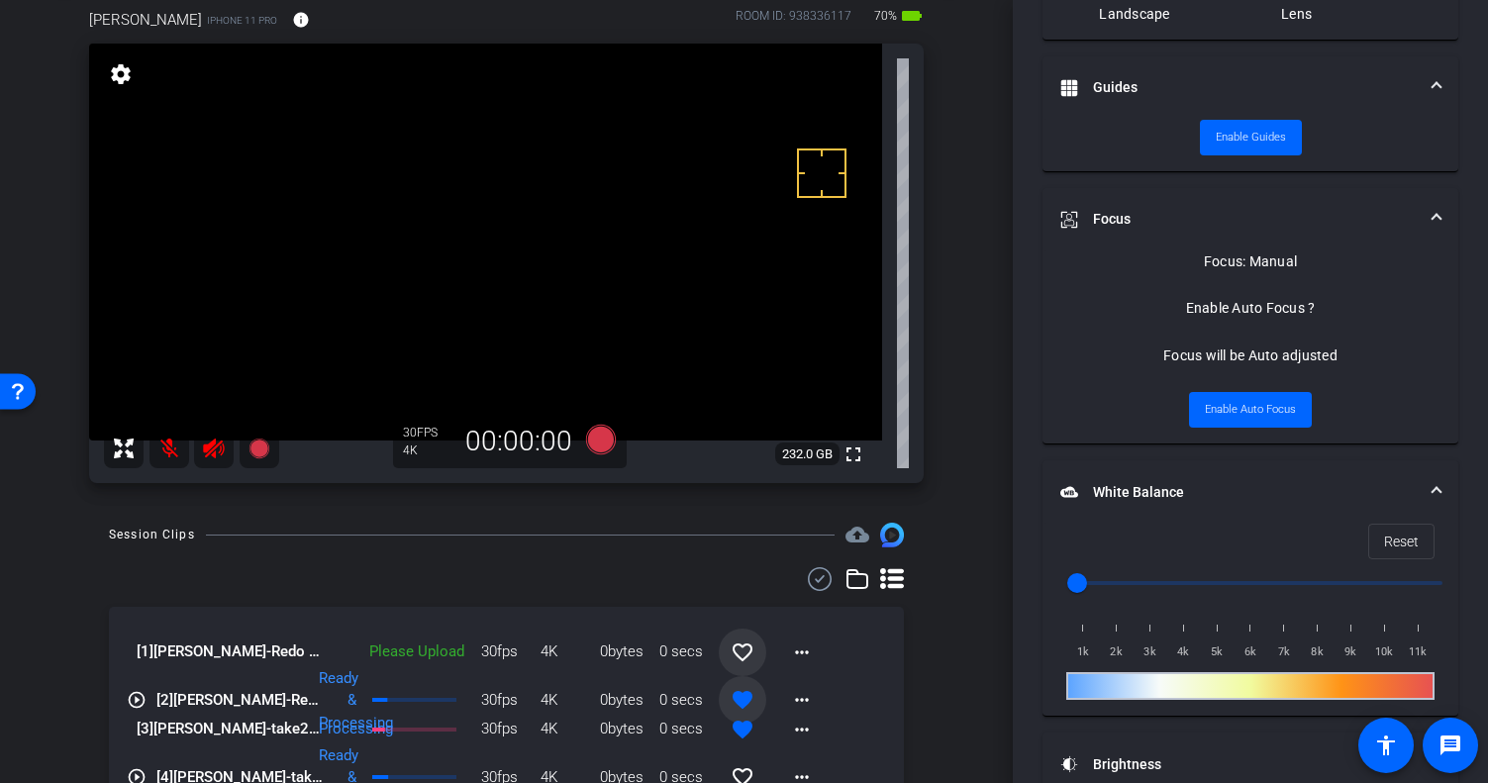
click at [737, 653] on mat-icon "favorite_border" at bounding box center [743, 653] width 24 height 24
click at [790, 654] on mat-icon "more_horiz" at bounding box center [802, 653] width 24 height 24
click at [808, 694] on span "Upload" at bounding box center [823, 693] width 79 height 24
click at [653, 585] on div at bounding box center [506, 579] width 795 height 24
click at [598, 440] on icon at bounding box center [600, 440] width 30 height 30
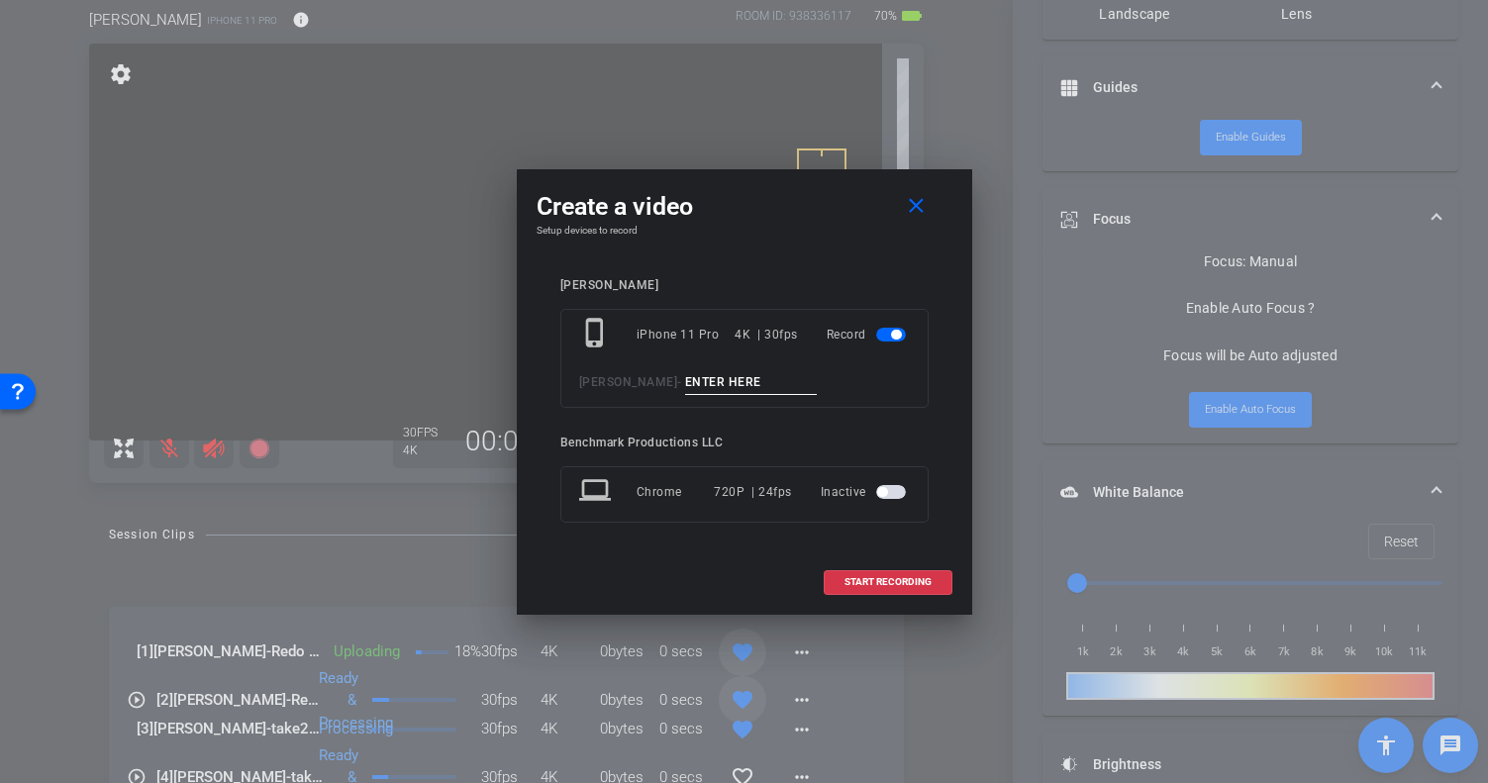
click at [731, 378] on input at bounding box center [751, 382] width 133 height 25
type input "Redo 7"
click at [898, 583] on span "START RECORDING" at bounding box center [888, 582] width 87 height 10
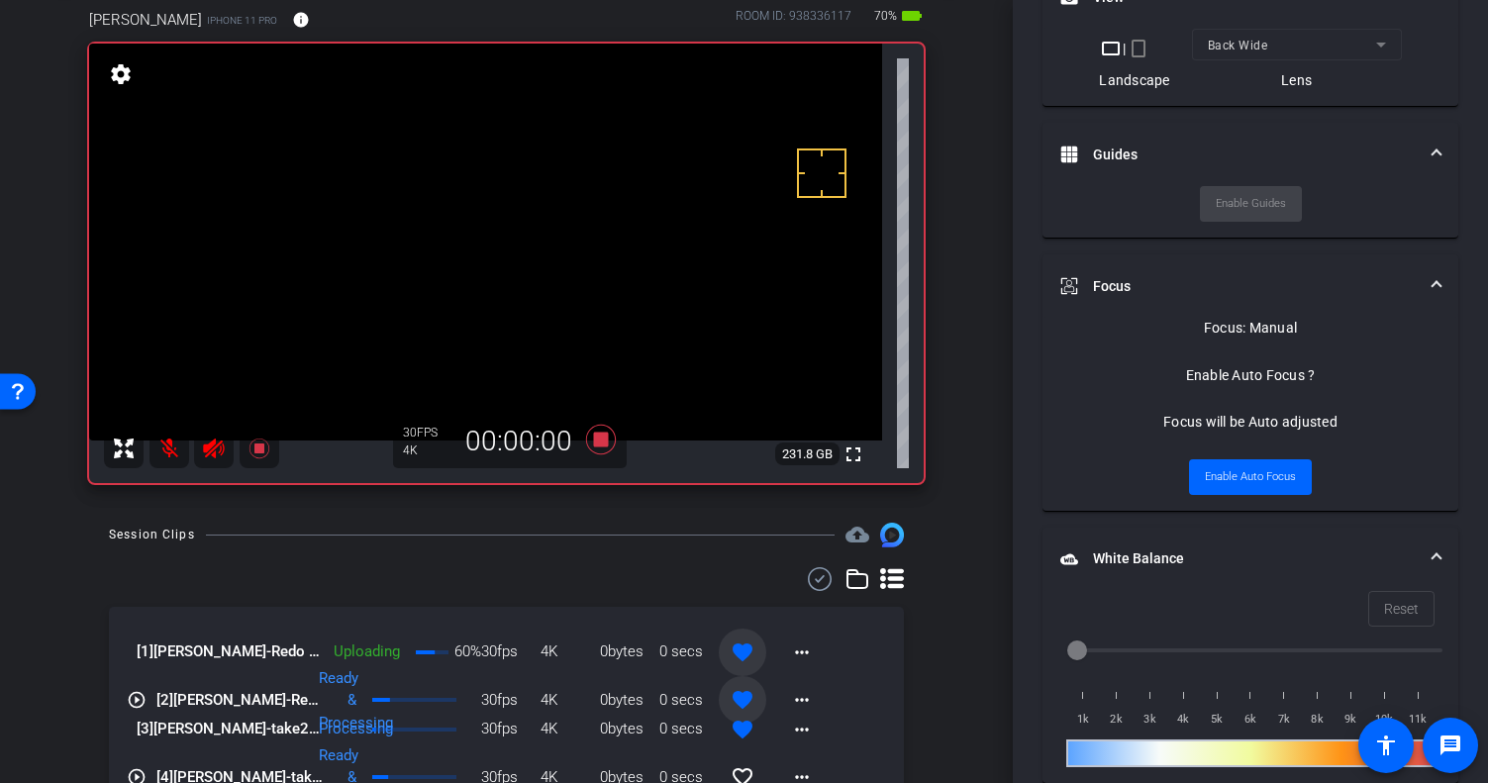
scroll to position [819, 0]
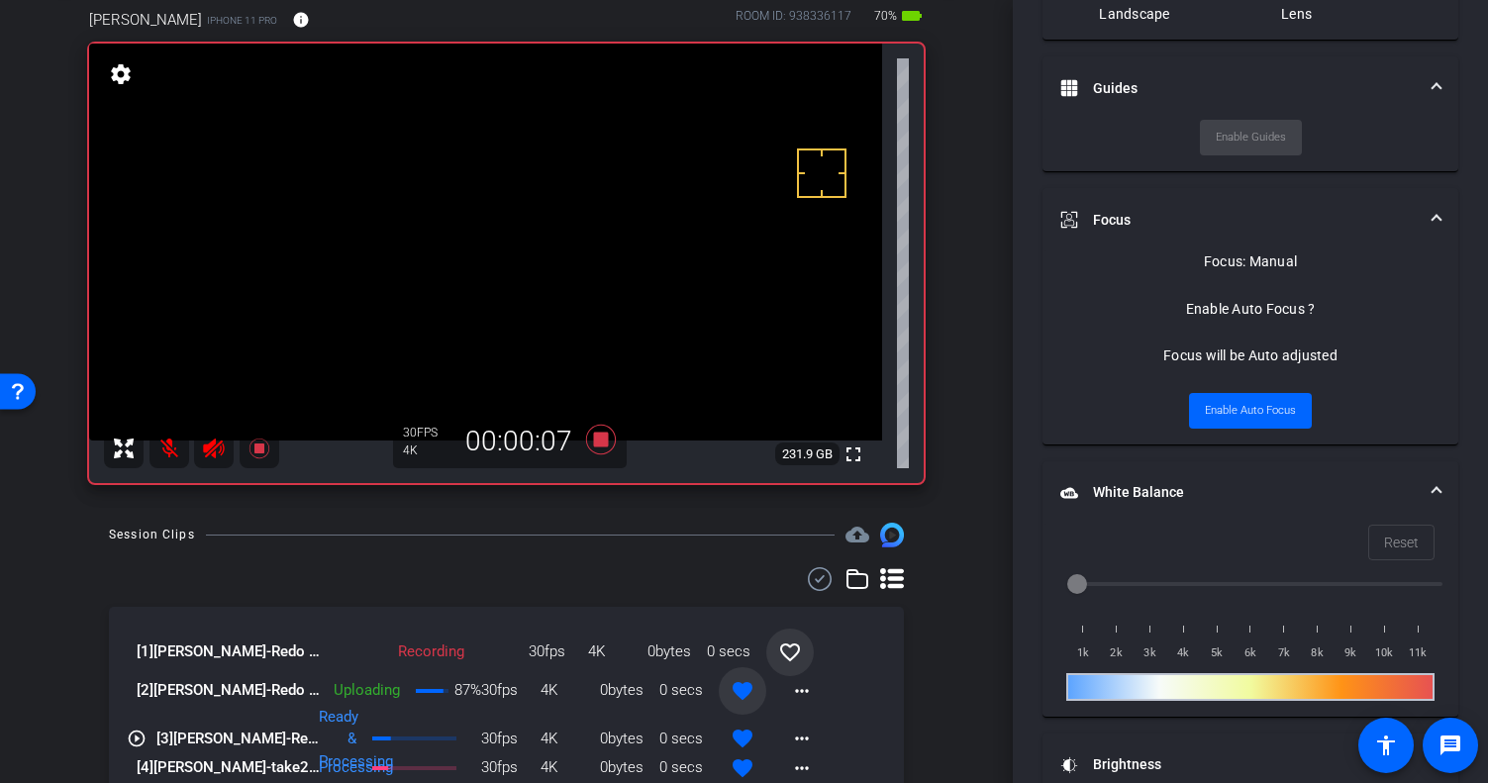
click at [175, 456] on mat-icon at bounding box center [169, 449] width 40 height 40
click at [874, 660] on div "[1] [PERSON_NAME]-Redo 7-2025-10-08-10-21-15-542-0 Recording 30fps 4K 0bytes 0 …" at bounding box center [506, 744] width 795 height 275
click at [778, 702] on span at bounding box center [802, 691] width 48 height 48
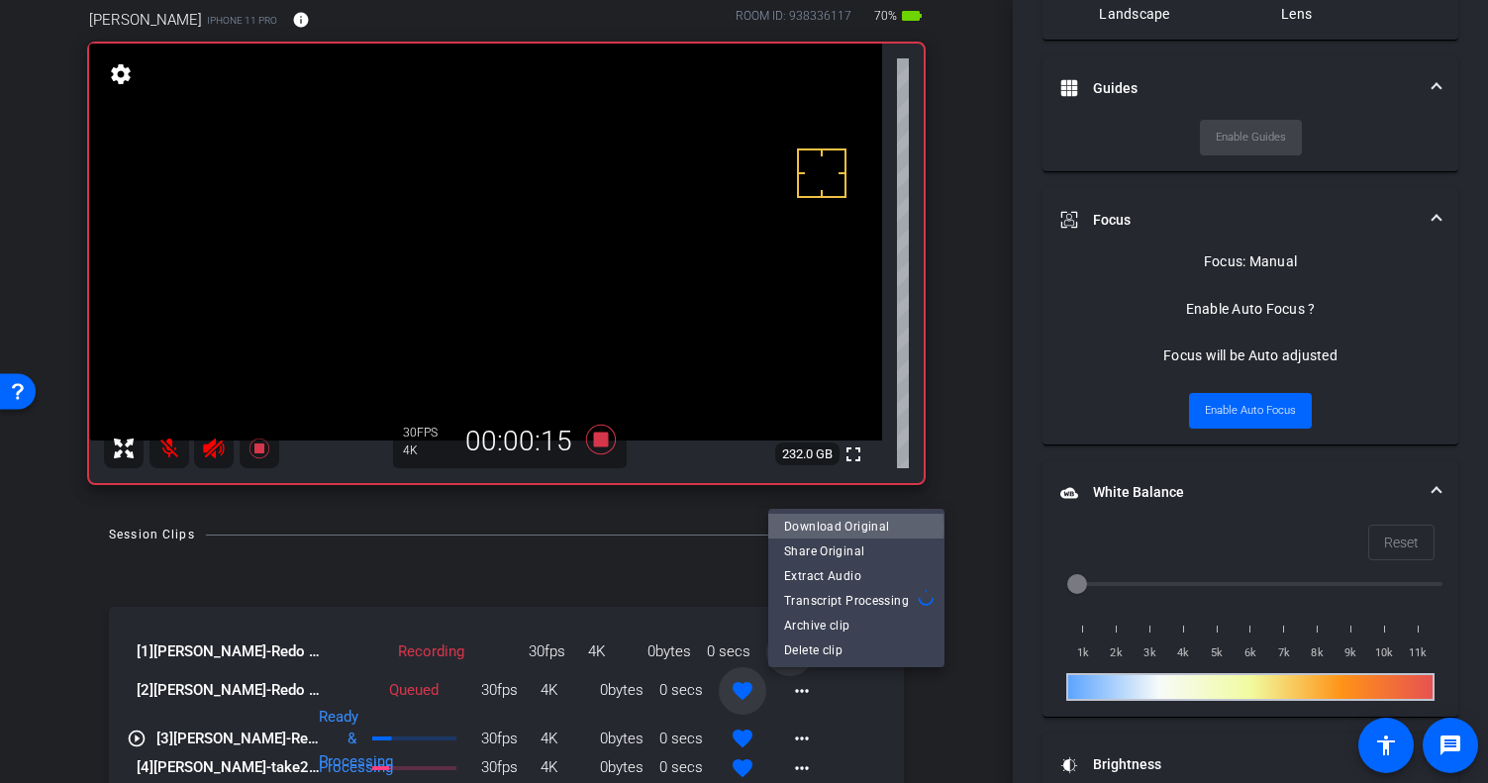
click at [821, 528] on span "Download Original" at bounding box center [856, 526] width 145 height 24
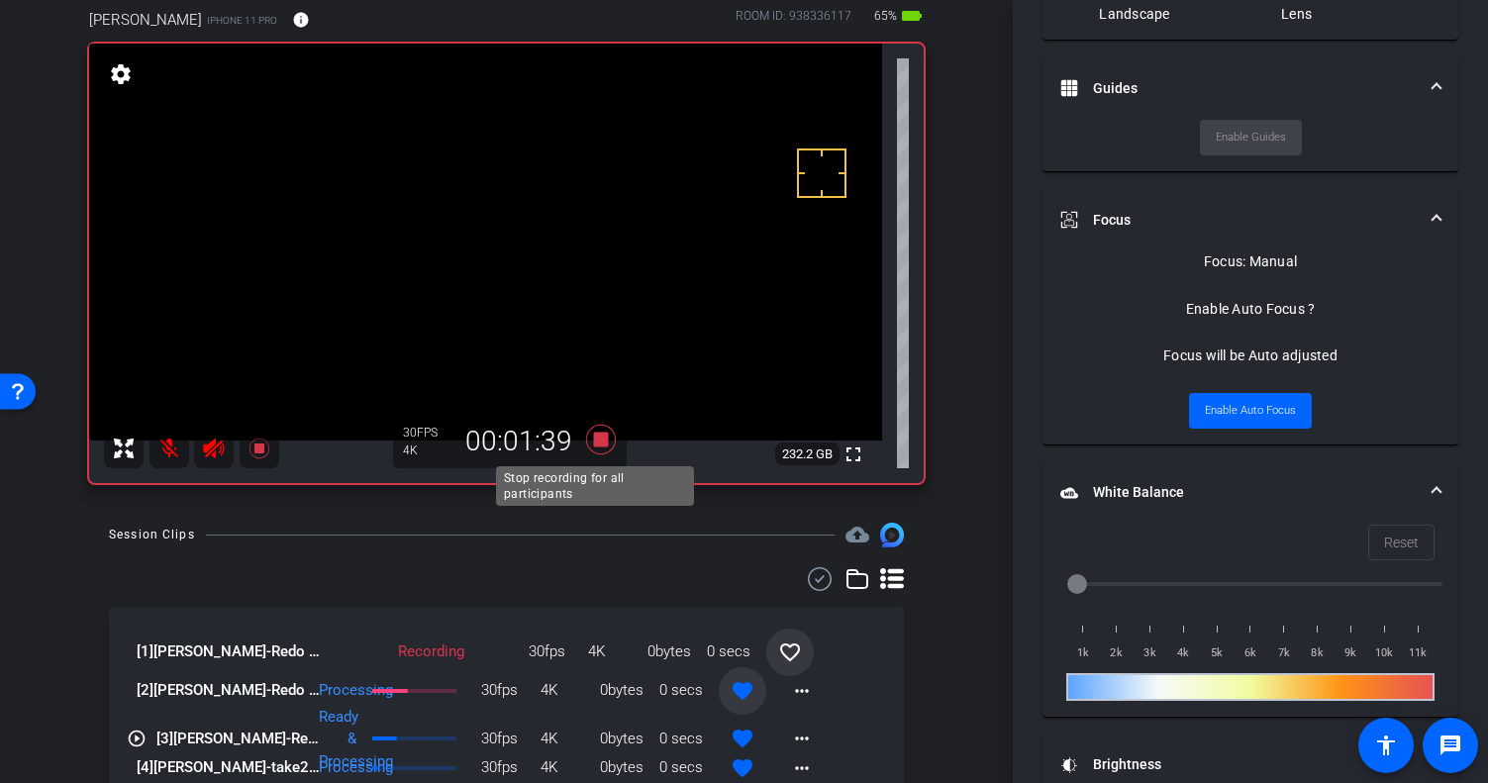
click at [589, 439] on icon at bounding box center [600, 440] width 30 height 30
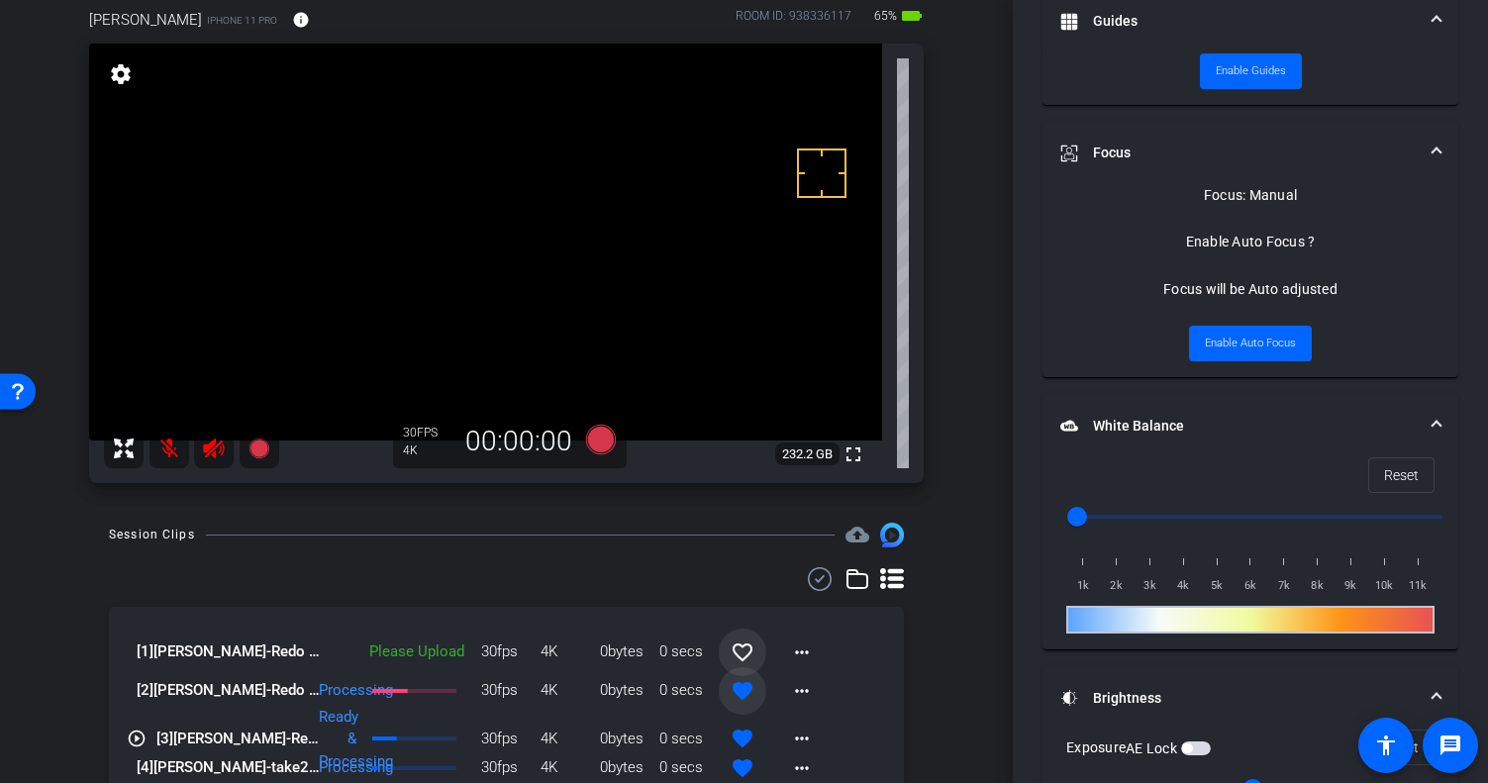
scroll to position [752, 0]
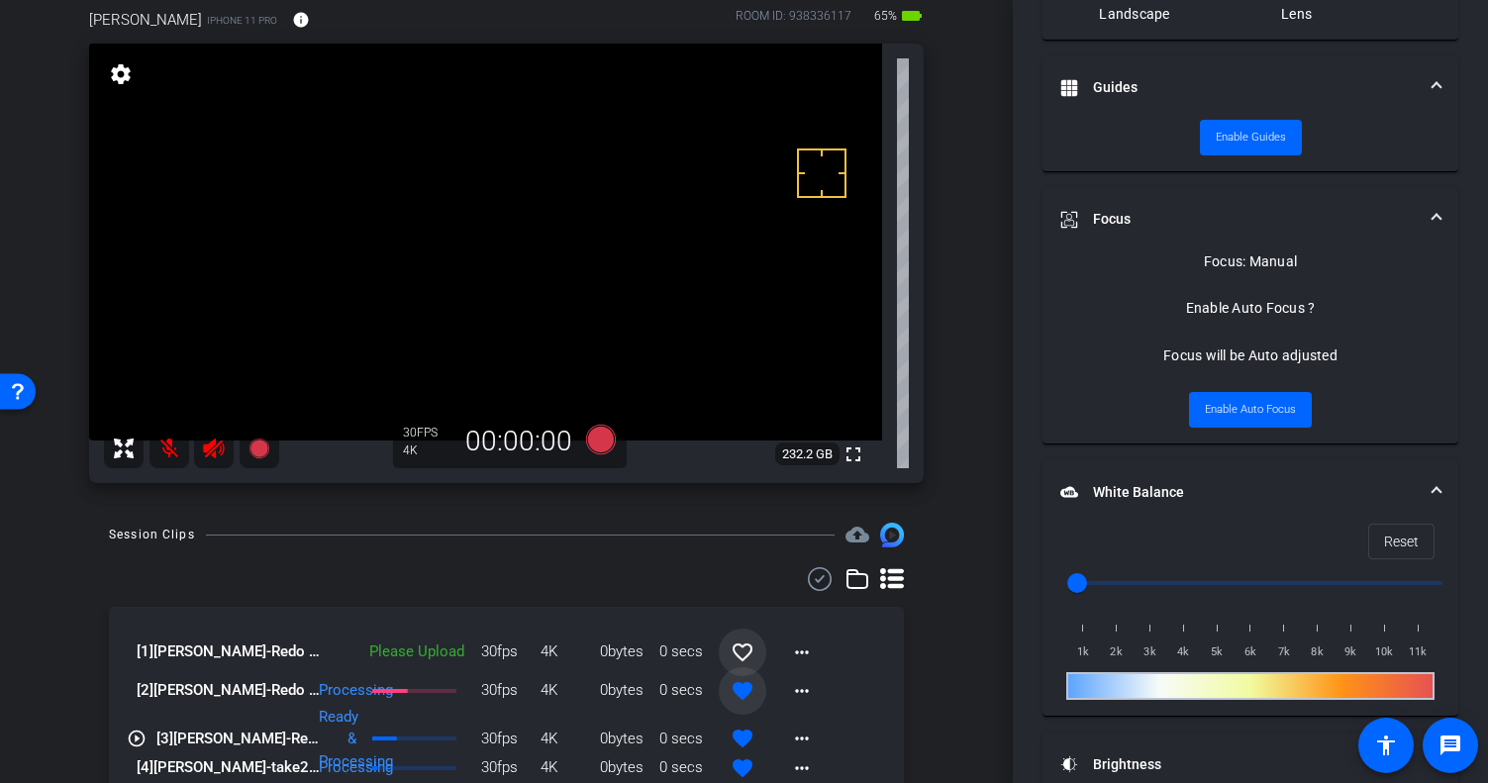
click at [732, 658] on mat-icon "favorite_border" at bounding box center [743, 653] width 24 height 24
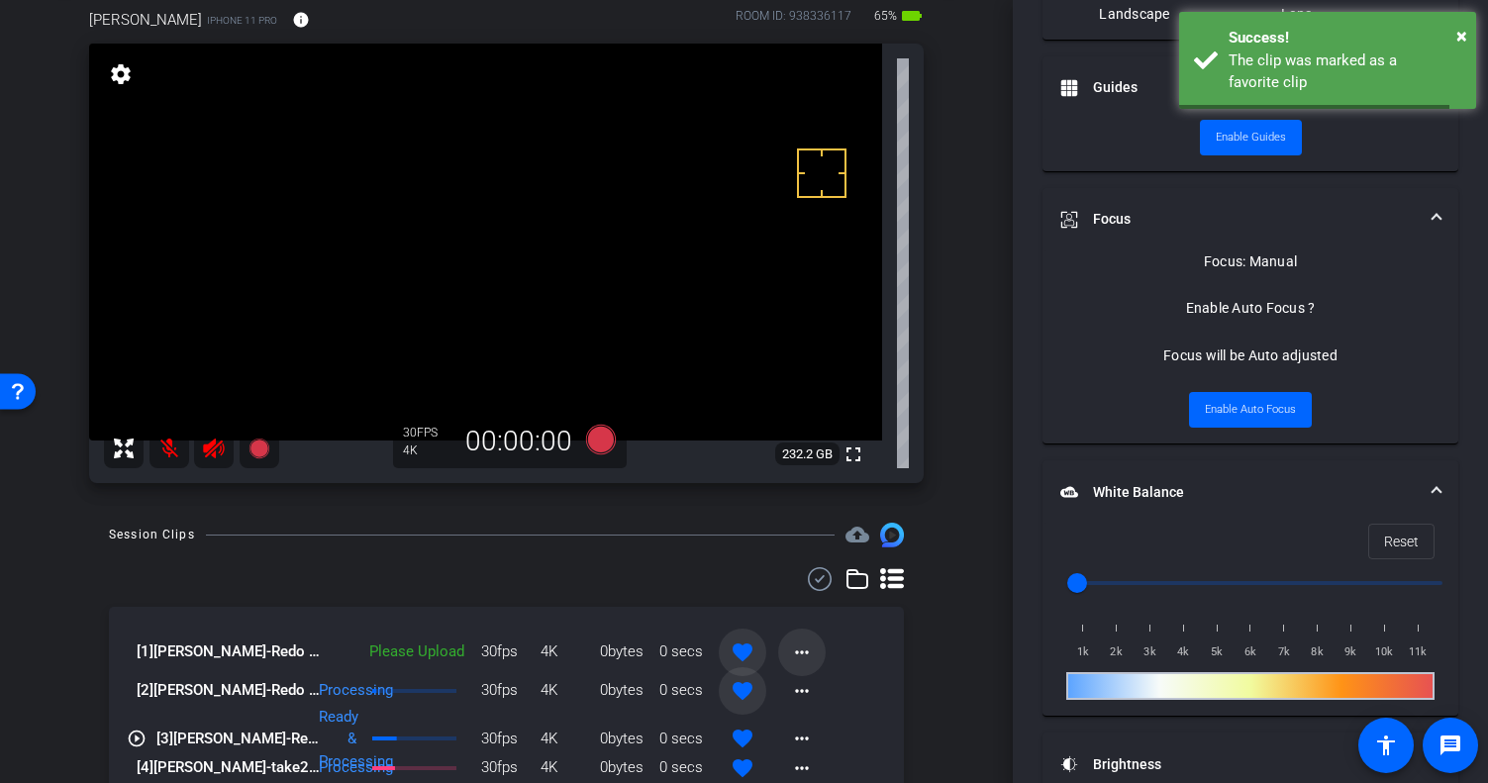
click at [778, 653] on span at bounding box center [802, 653] width 48 height 48
click at [812, 694] on span "Upload" at bounding box center [823, 693] width 79 height 24
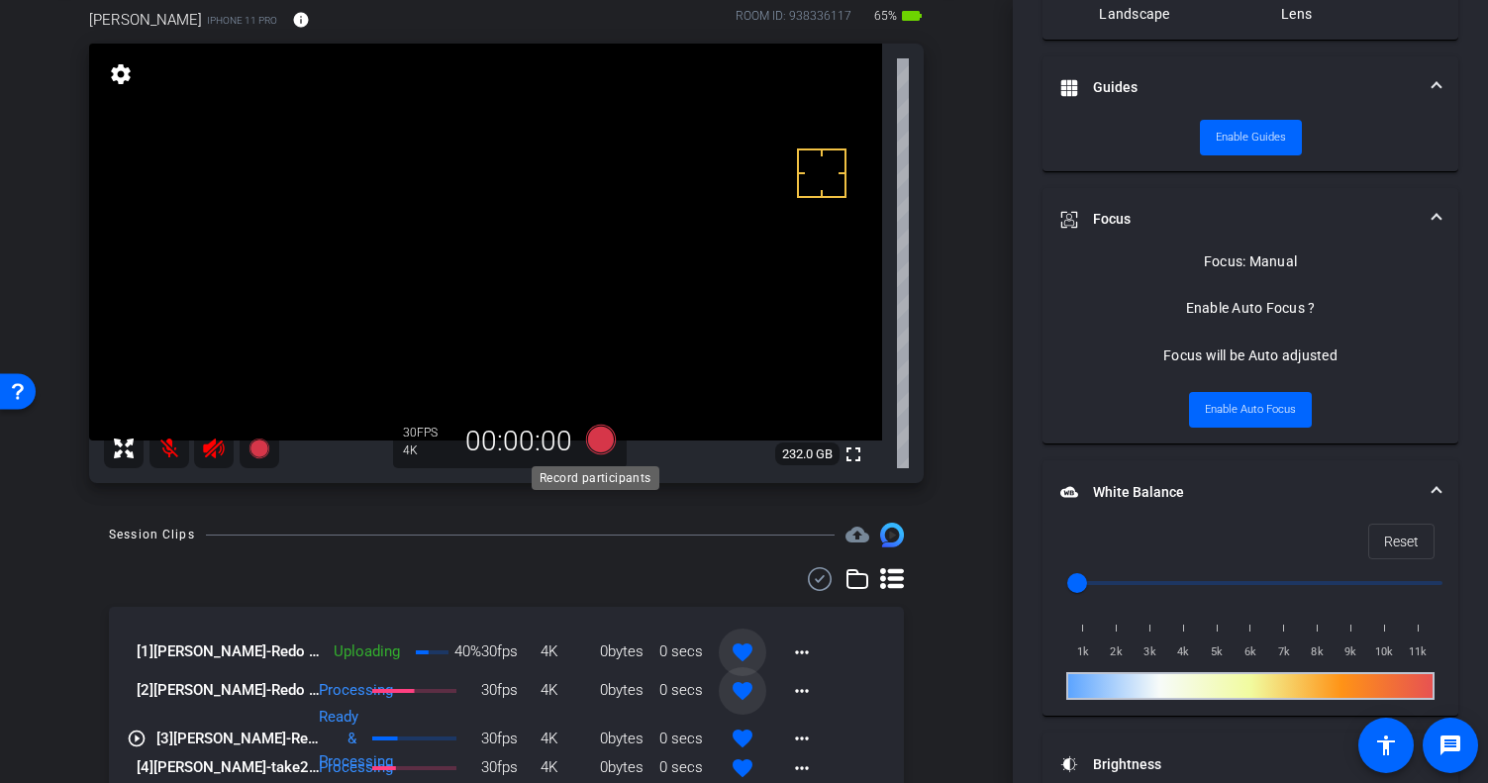
click at [593, 434] on icon at bounding box center [600, 440] width 30 height 30
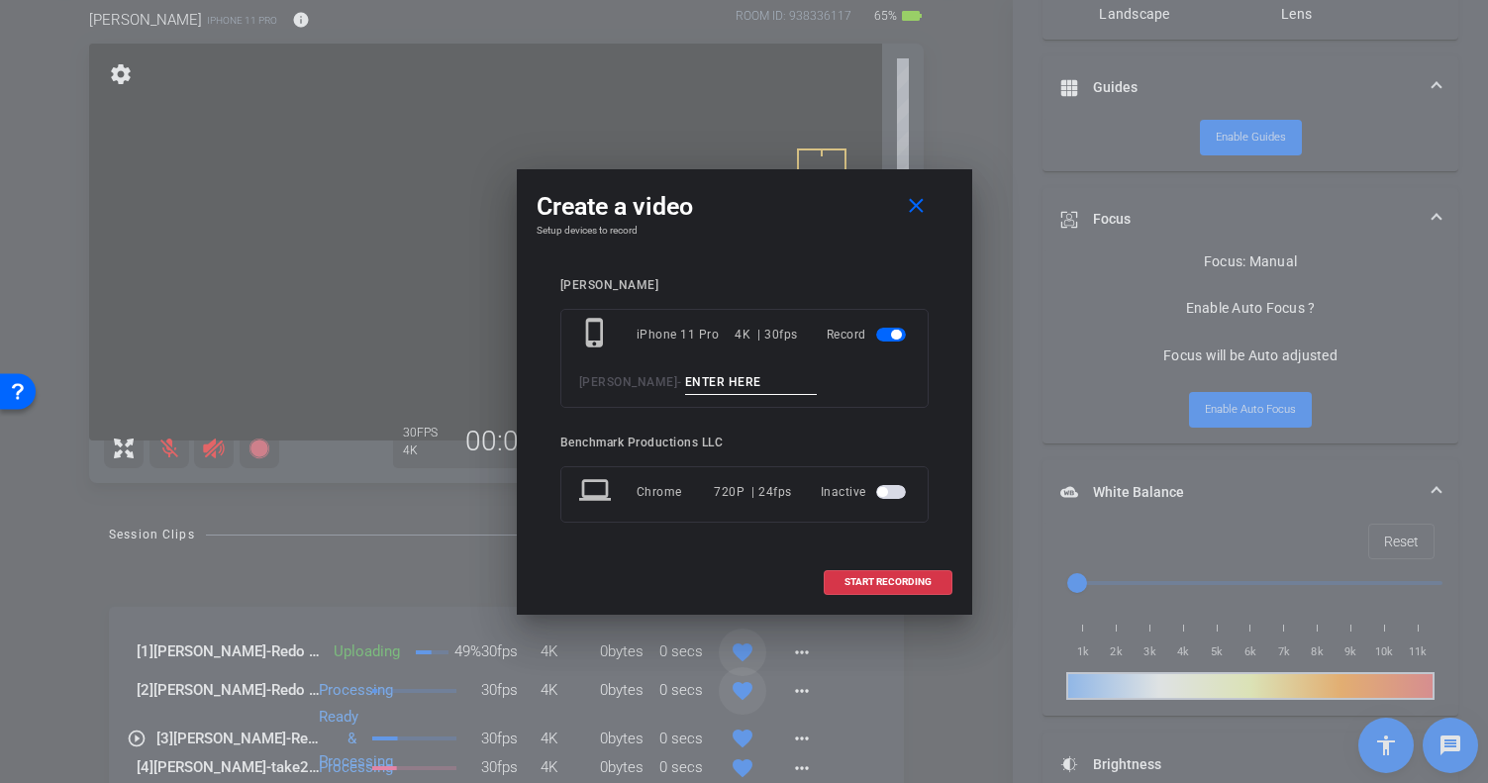
click at [685, 386] on input at bounding box center [751, 382] width 133 height 25
type input "S"
type input "Redo 10"
click at [874, 587] on span "START RECORDING" at bounding box center [888, 582] width 87 height 10
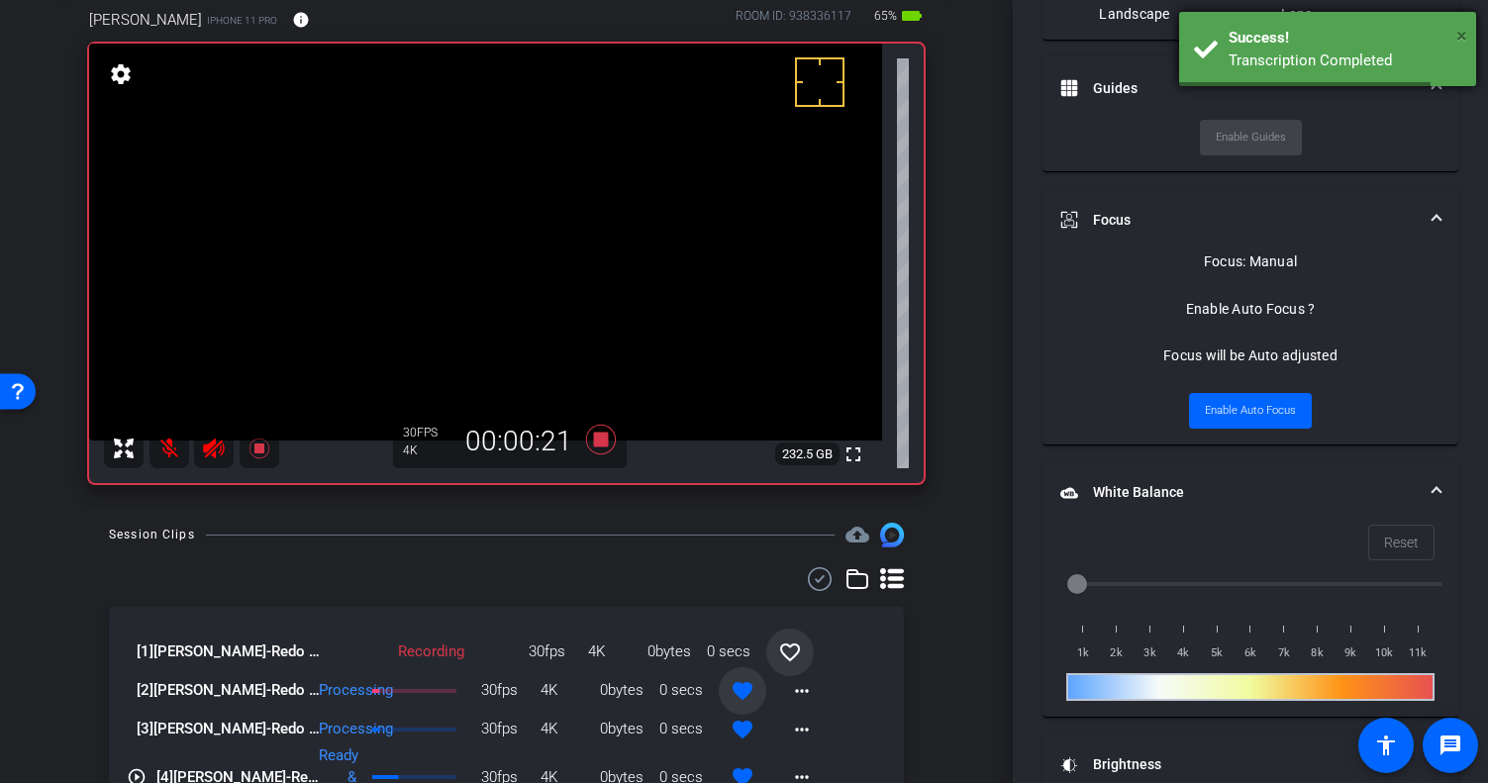
scroll to position [0, 0]
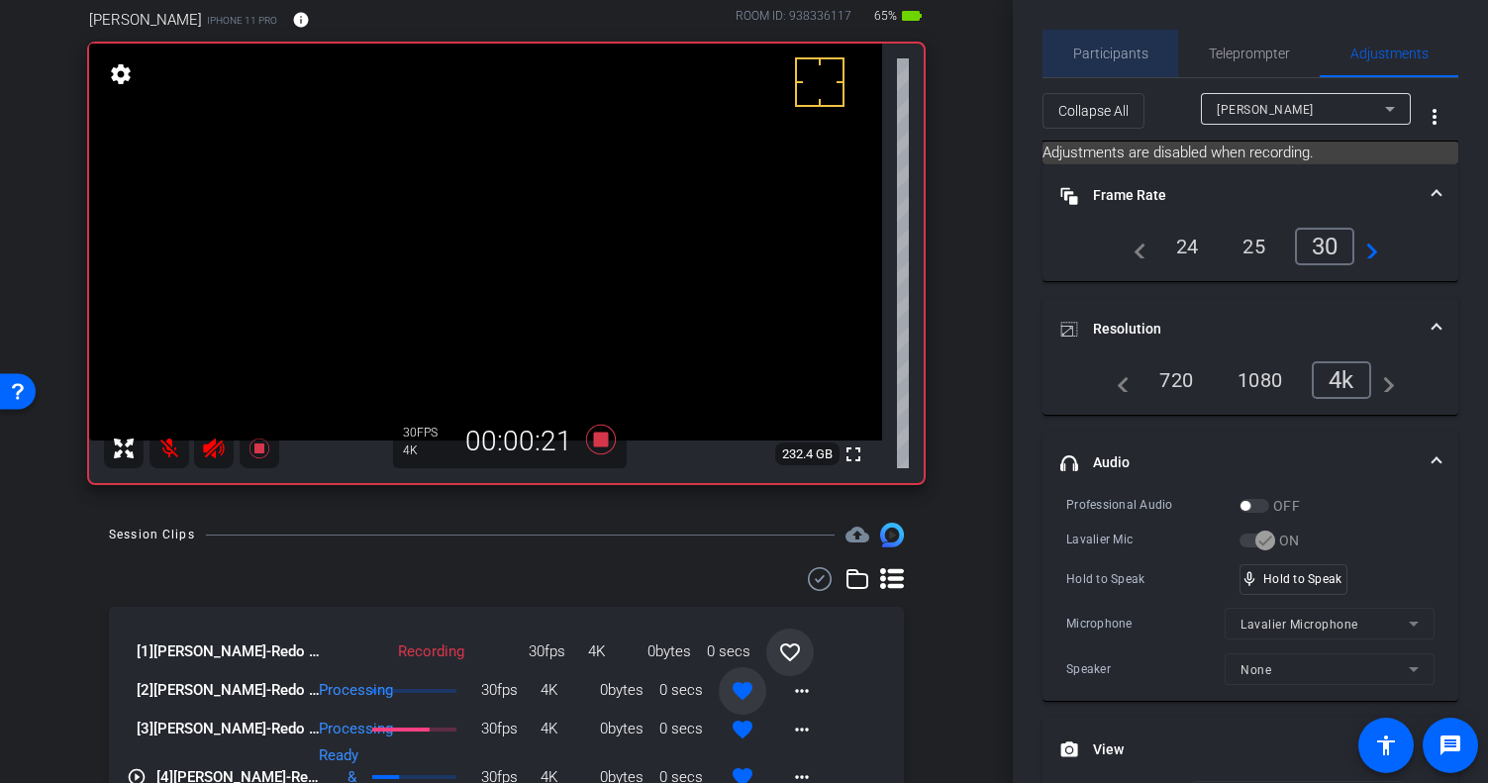
click at [1138, 51] on span "Participants" at bounding box center [1110, 54] width 75 height 14
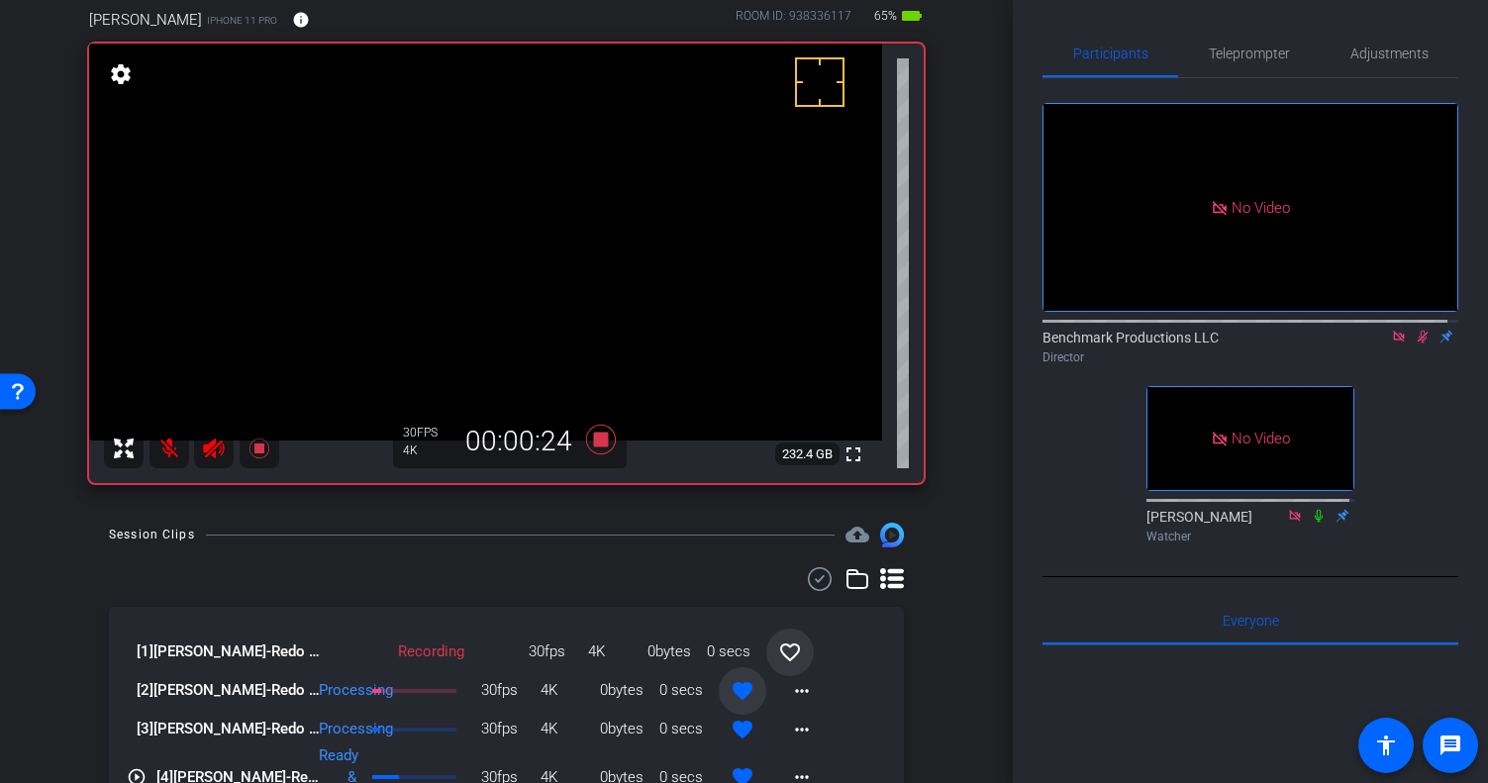
click at [1289, 331] on icon at bounding box center [1423, 337] width 11 height 13
click at [1289, 330] on icon at bounding box center [1423, 337] width 16 height 14
click at [1289, 39] on span "Adjustments" at bounding box center [1389, 54] width 78 height 48
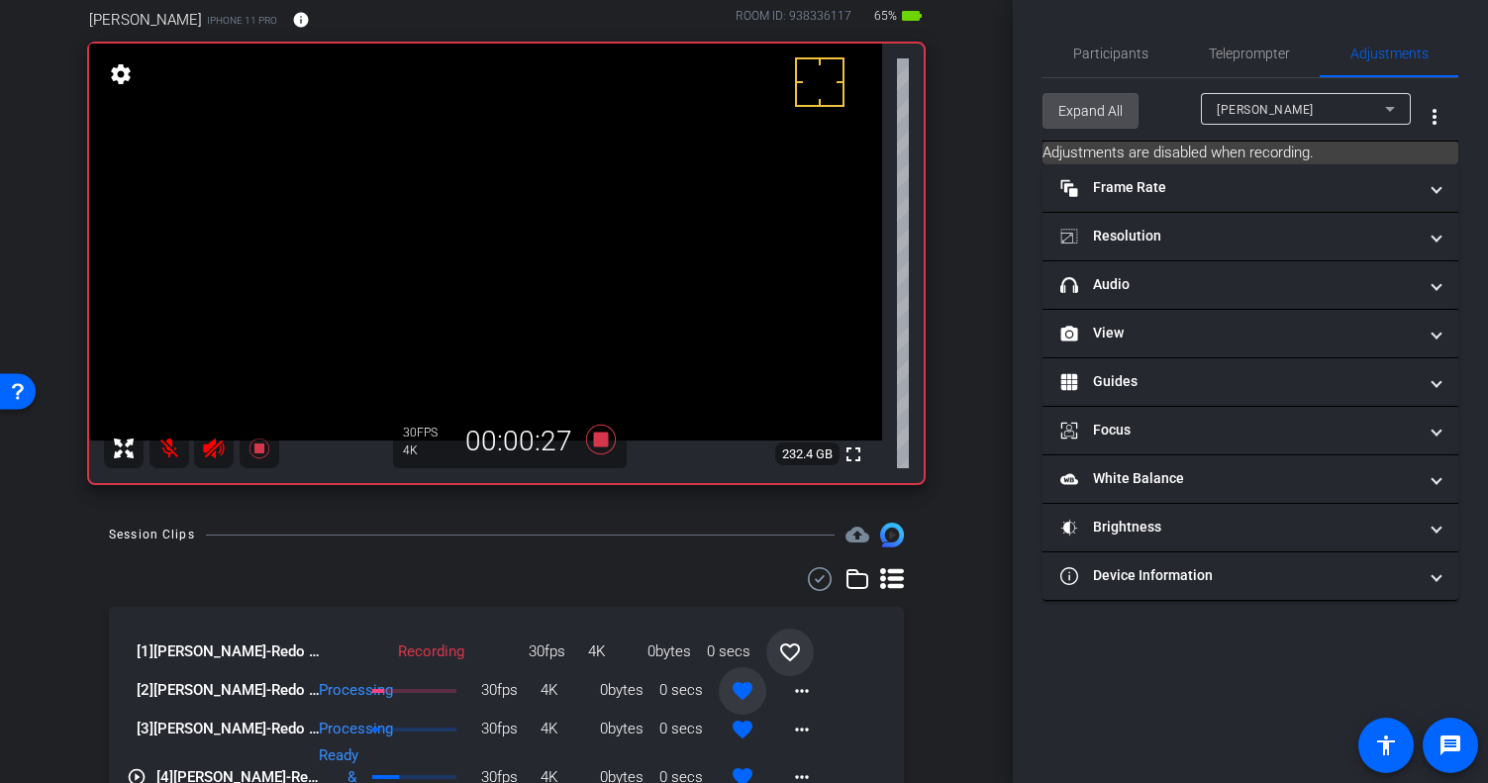
click at [1063, 107] on span "Expand All" at bounding box center [1090, 111] width 64 height 38
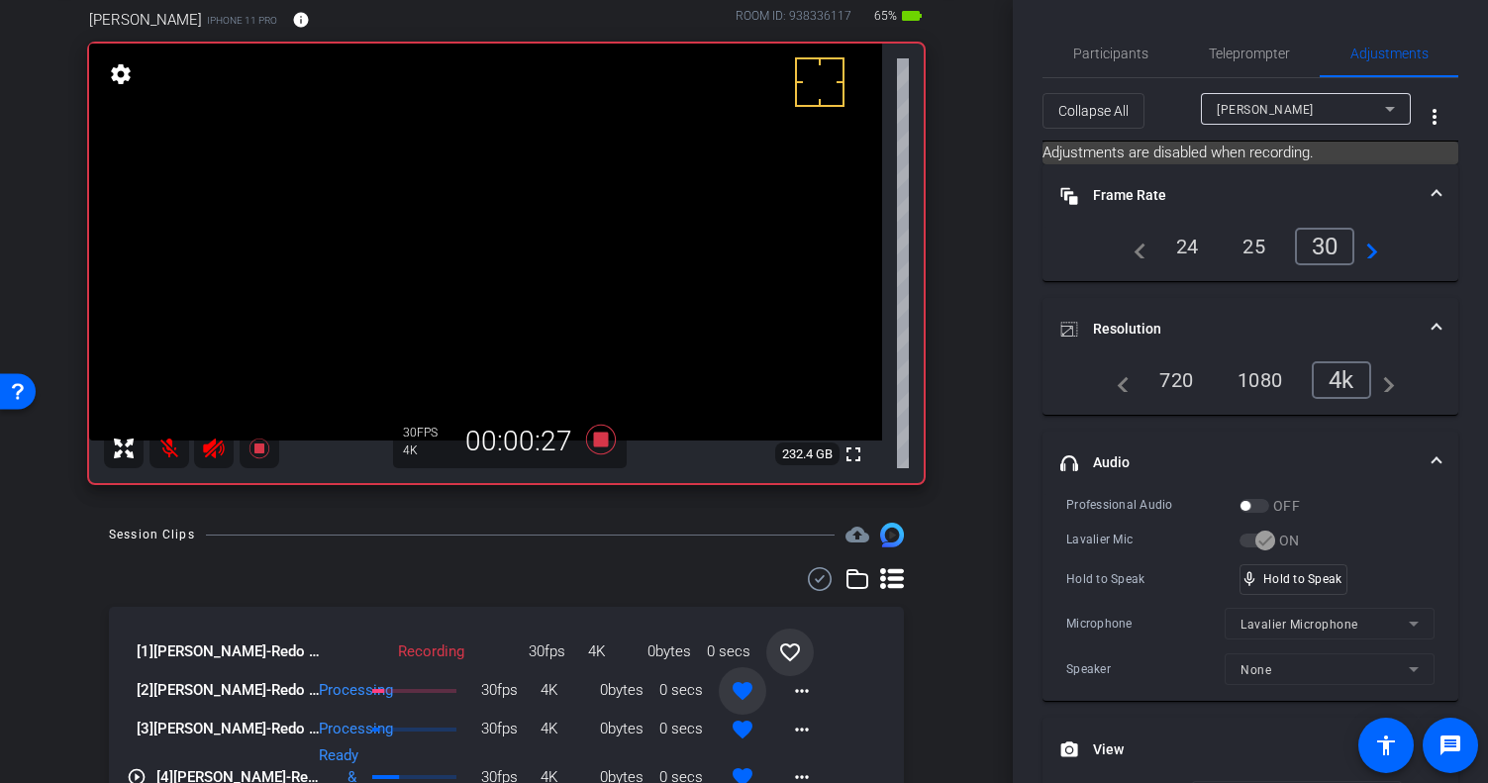
scroll to position [1318, 0]
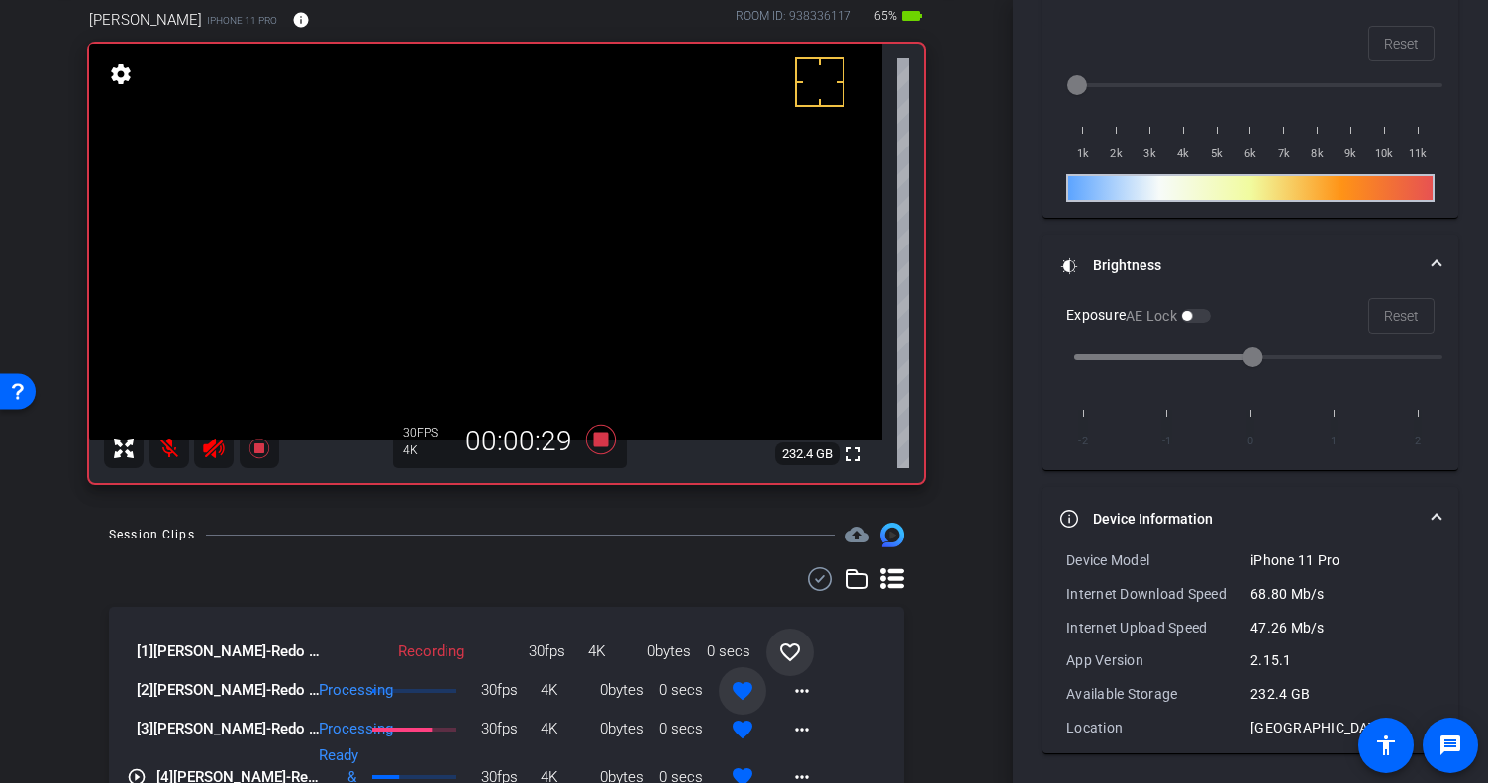
click at [1119, 525] on mat-panel-title "Device Information" at bounding box center [1238, 519] width 356 height 21
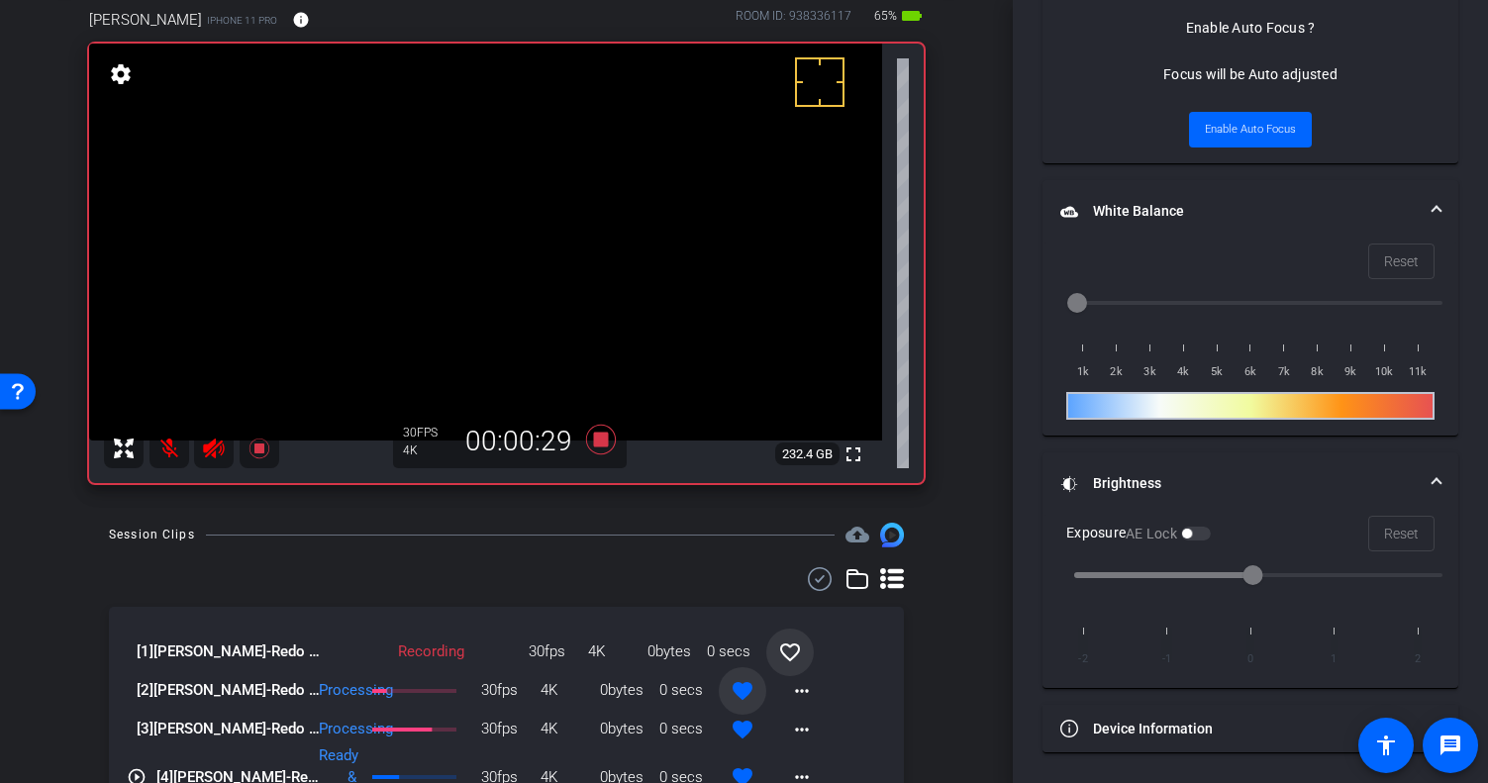
scroll to position [1099, 0]
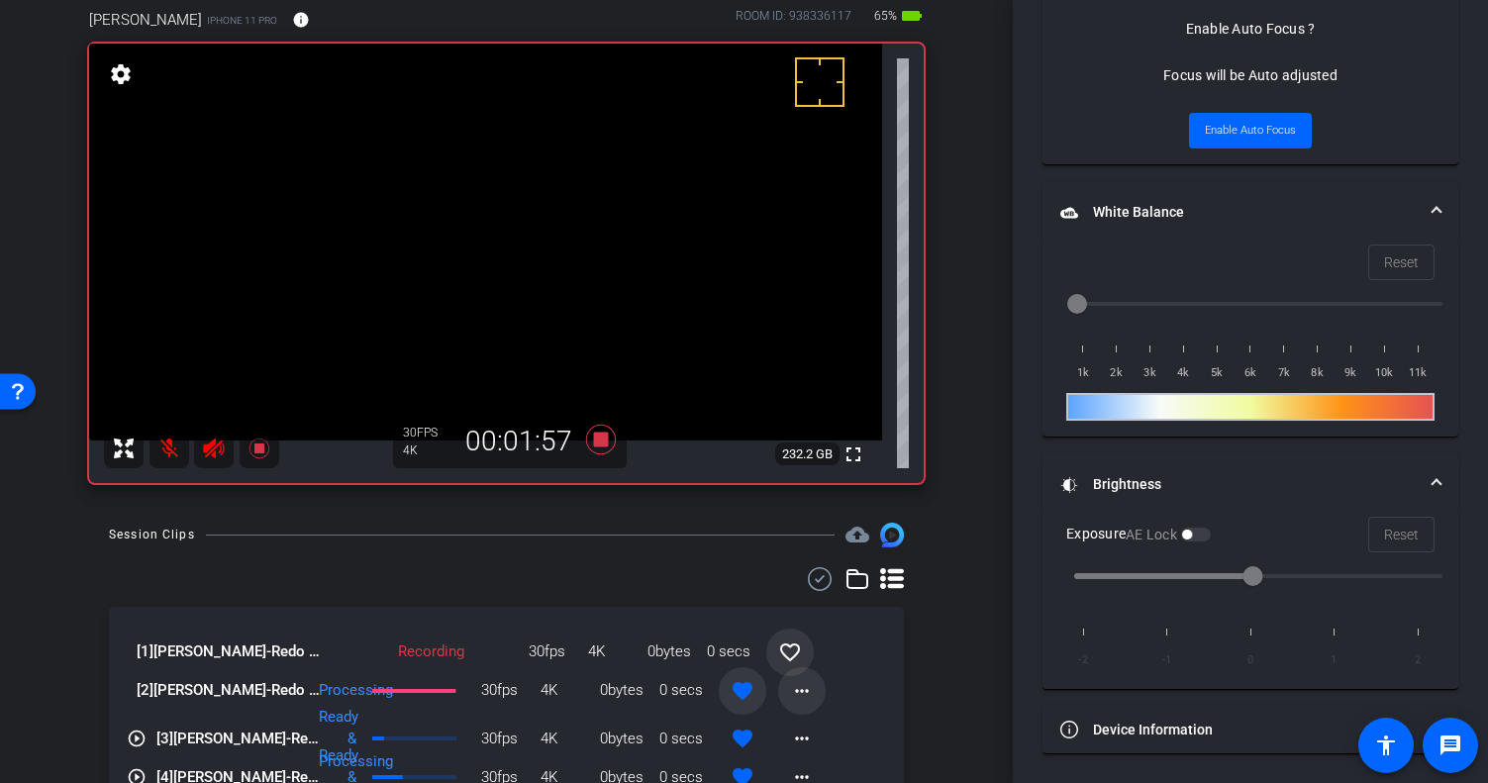
click at [778, 687] on span at bounding box center [802, 691] width 48 height 48
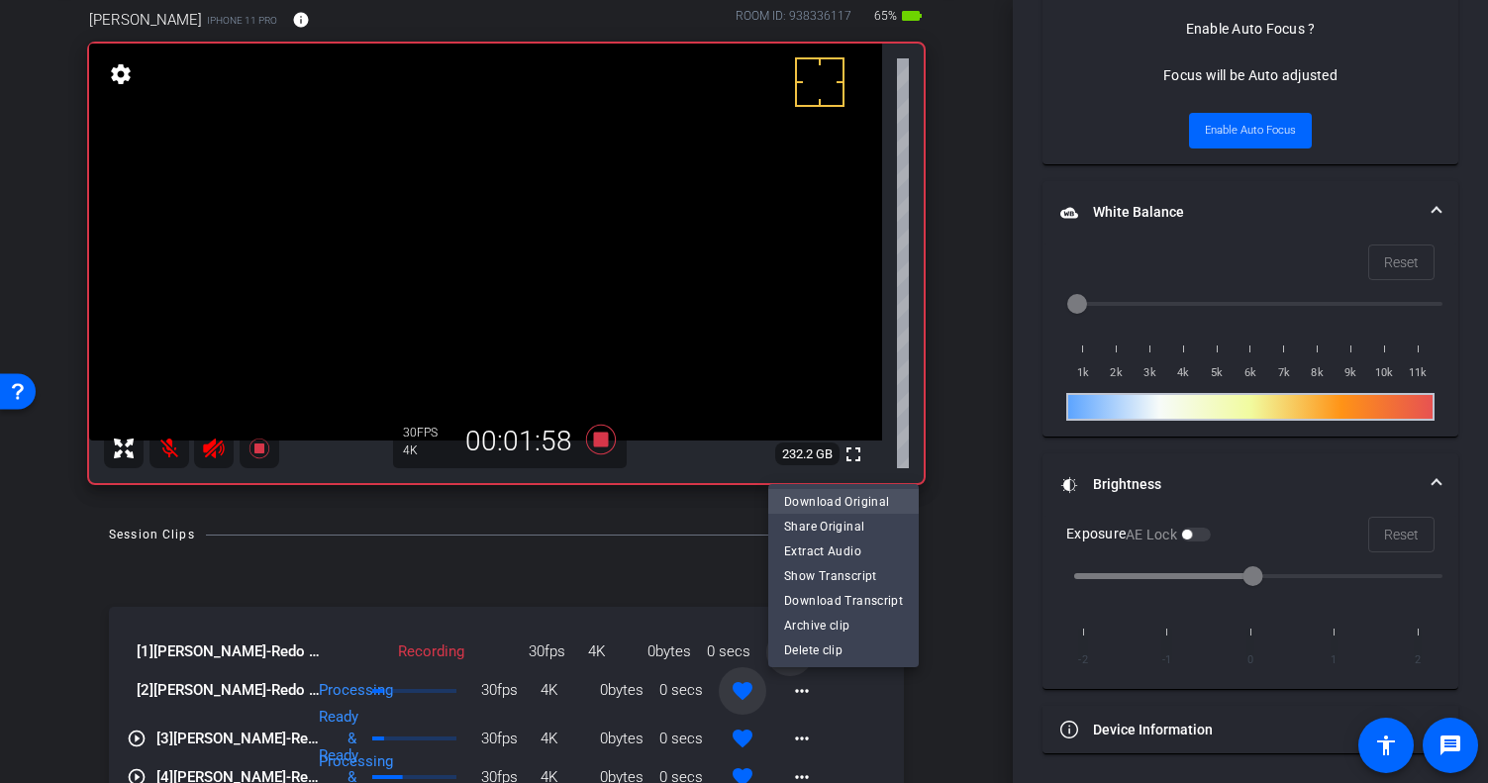
click at [823, 502] on span "Download Original" at bounding box center [843, 501] width 119 height 24
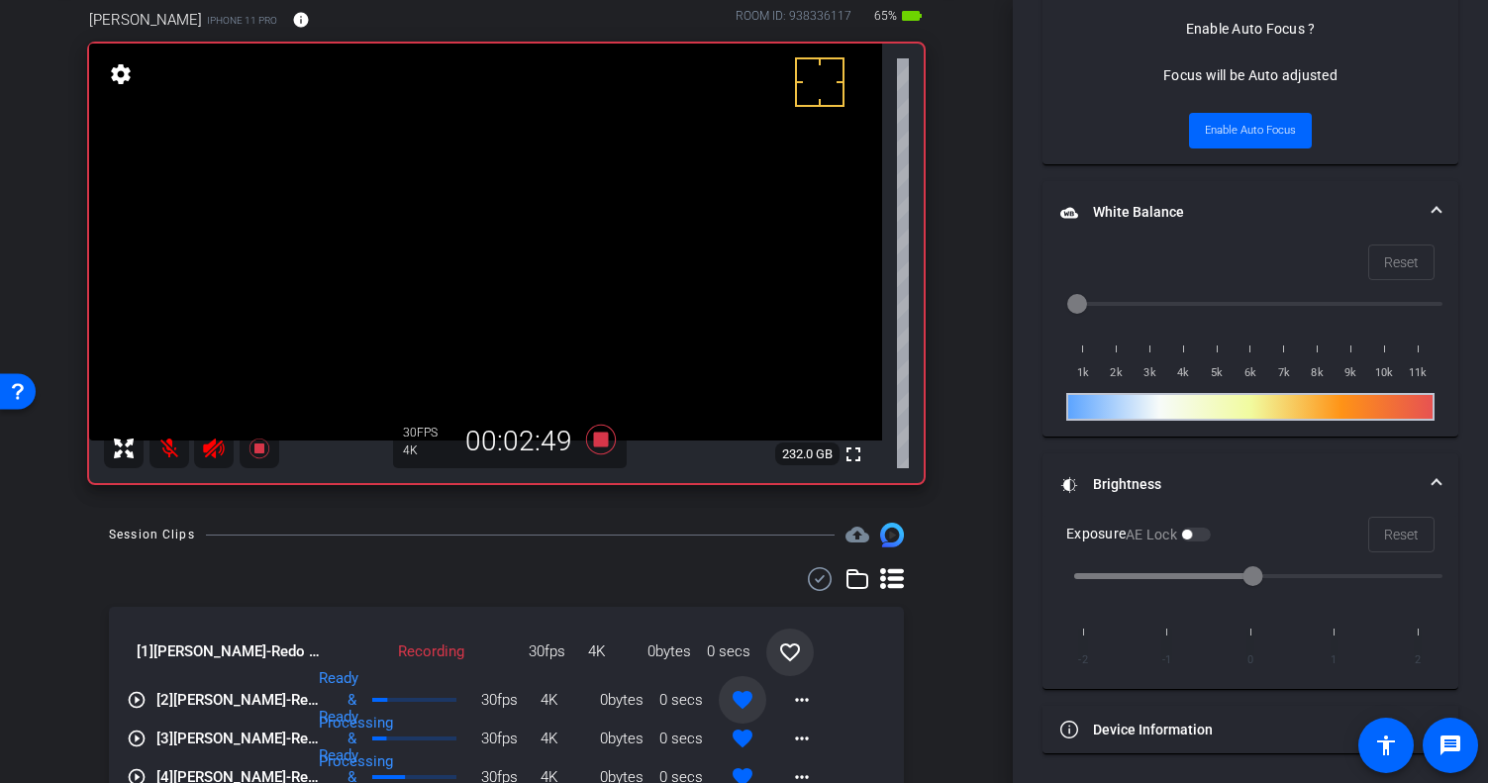
click at [587, 438] on icon at bounding box center [600, 440] width 30 height 30
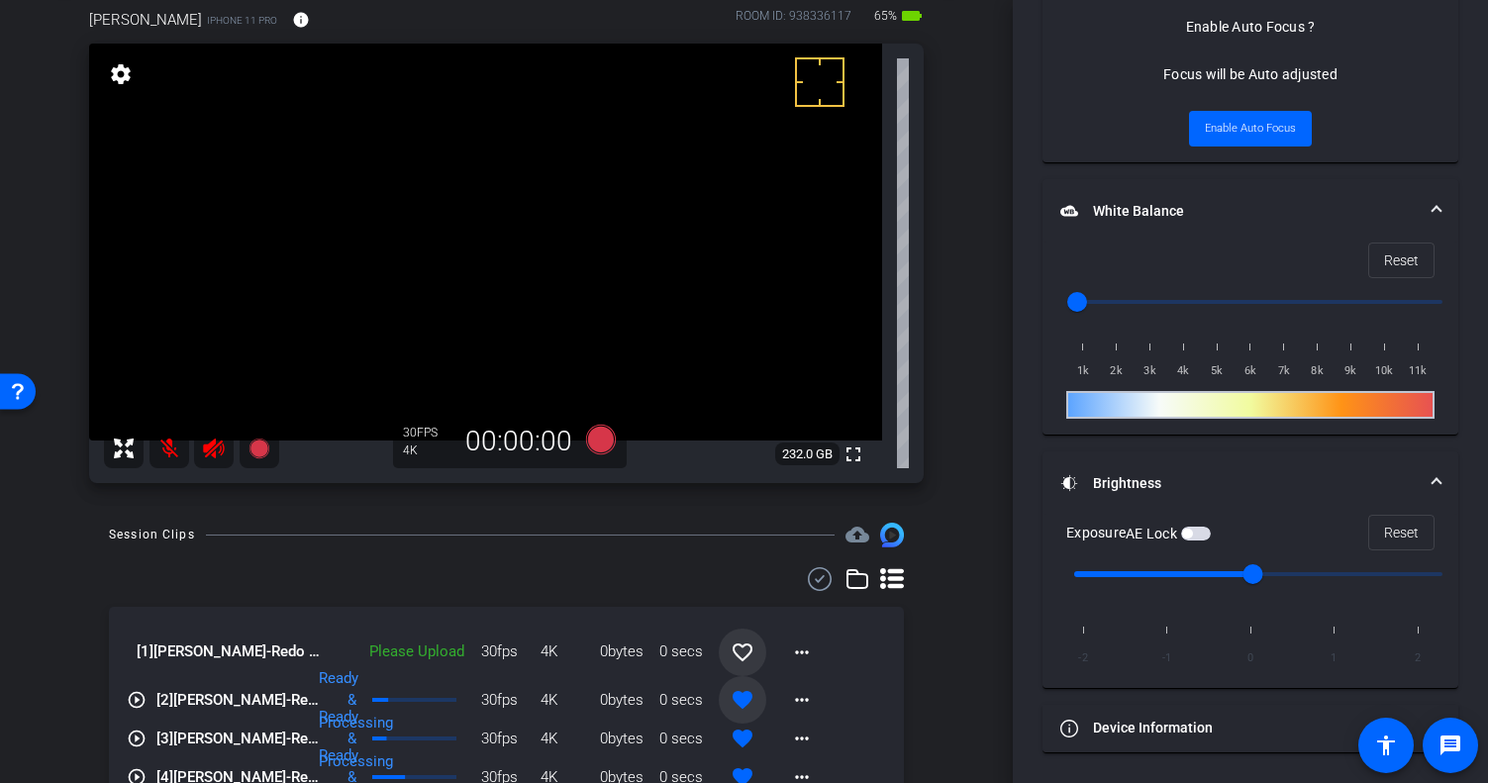
scroll to position [1033, 0]
click at [731, 646] on mat-icon "favorite_border" at bounding box center [743, 653] width 24 height 24
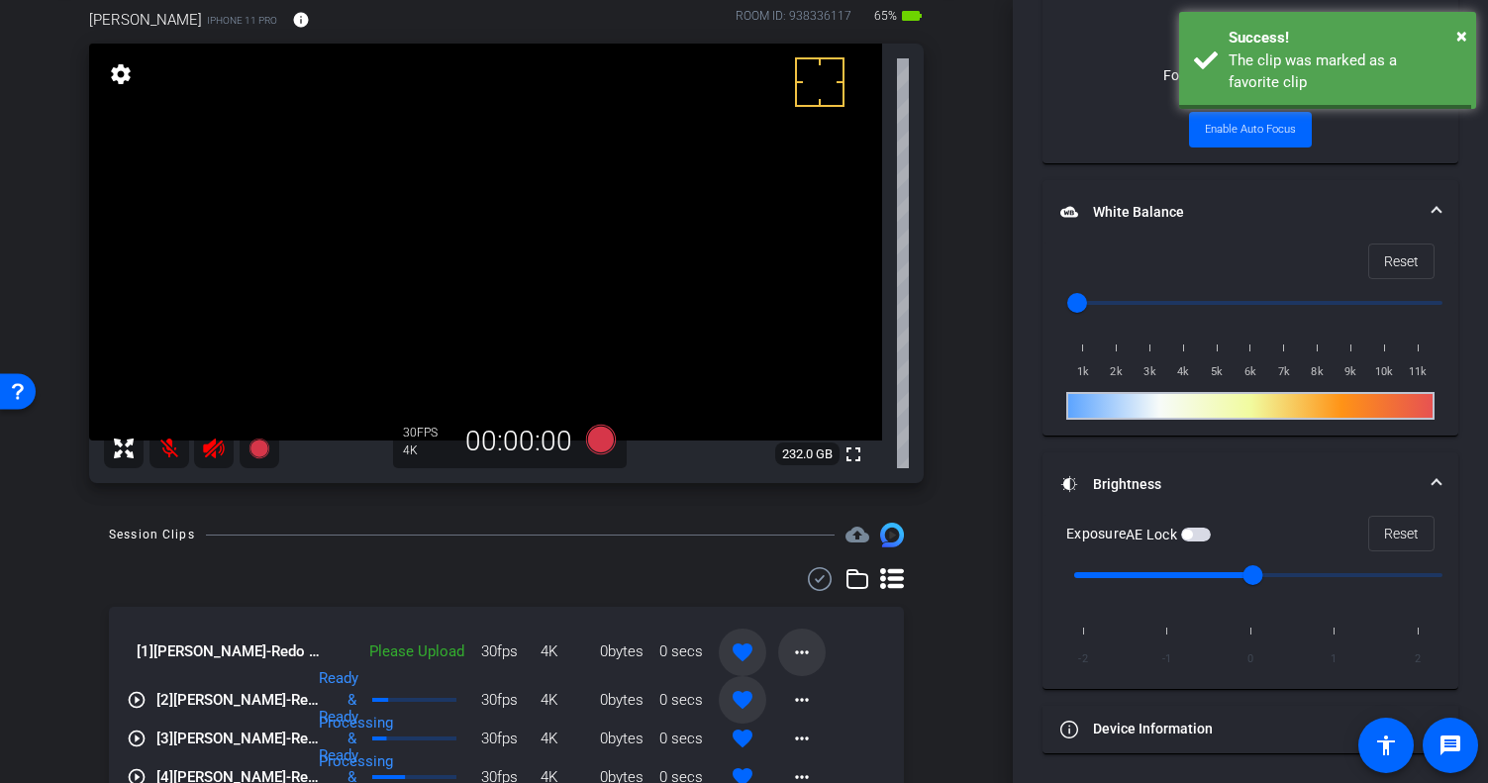
click at [790, 650] on mat-icon "more_horiz" at bounding box center [802, 653] width 24 height 24
click at [818, 689] on span "Upload" at bounding box center [823, 693] width 79 height 24
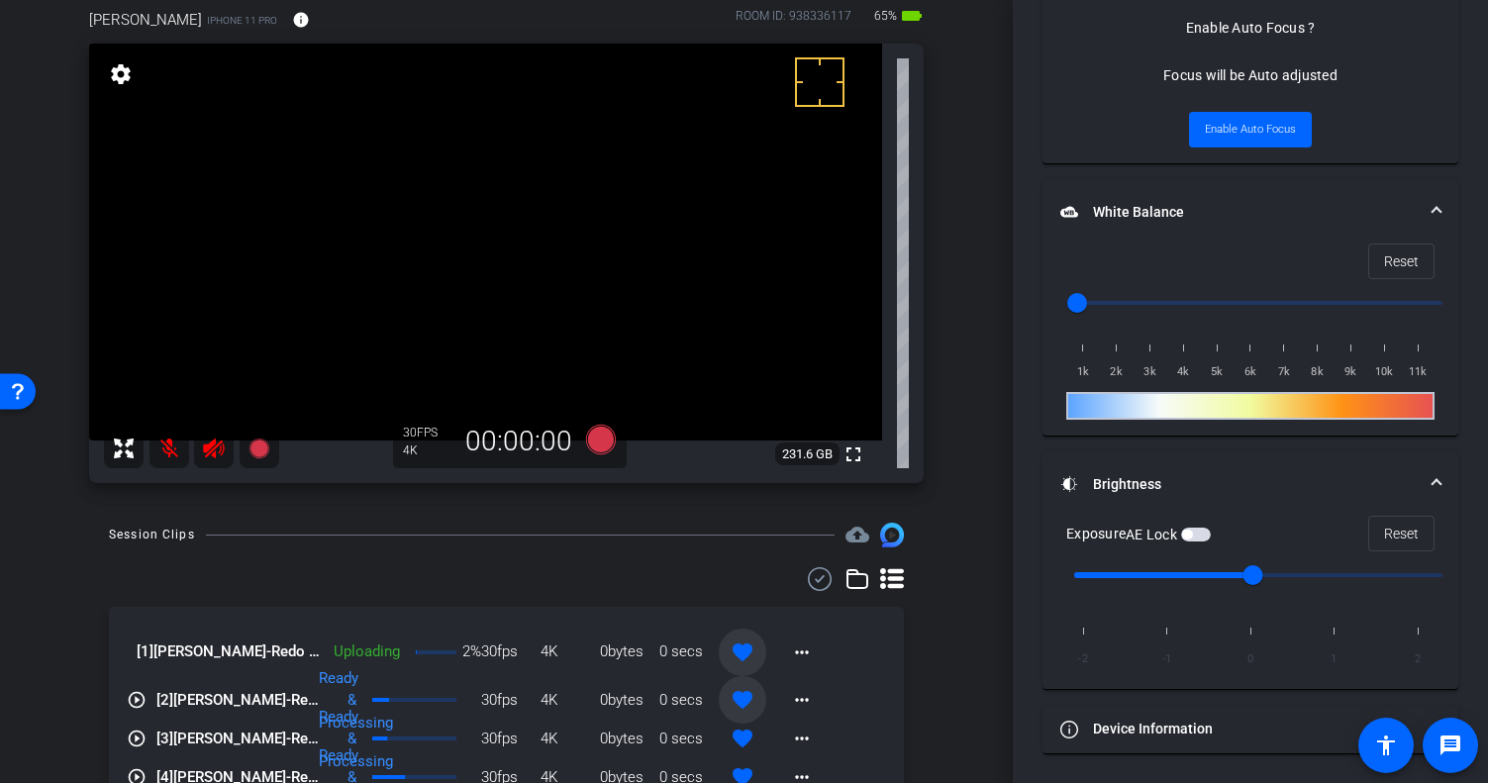
click at [924, 648] on div "Session Clips cloud_upload [1] [PERSON_NAME]-Redo 10-2025-10-08-10-23-17-860-0 …" at bounding box center [507, 749] width 914 height 452
click at [592, 444] on icon at bounding box center [600, 440] width 30 height 30
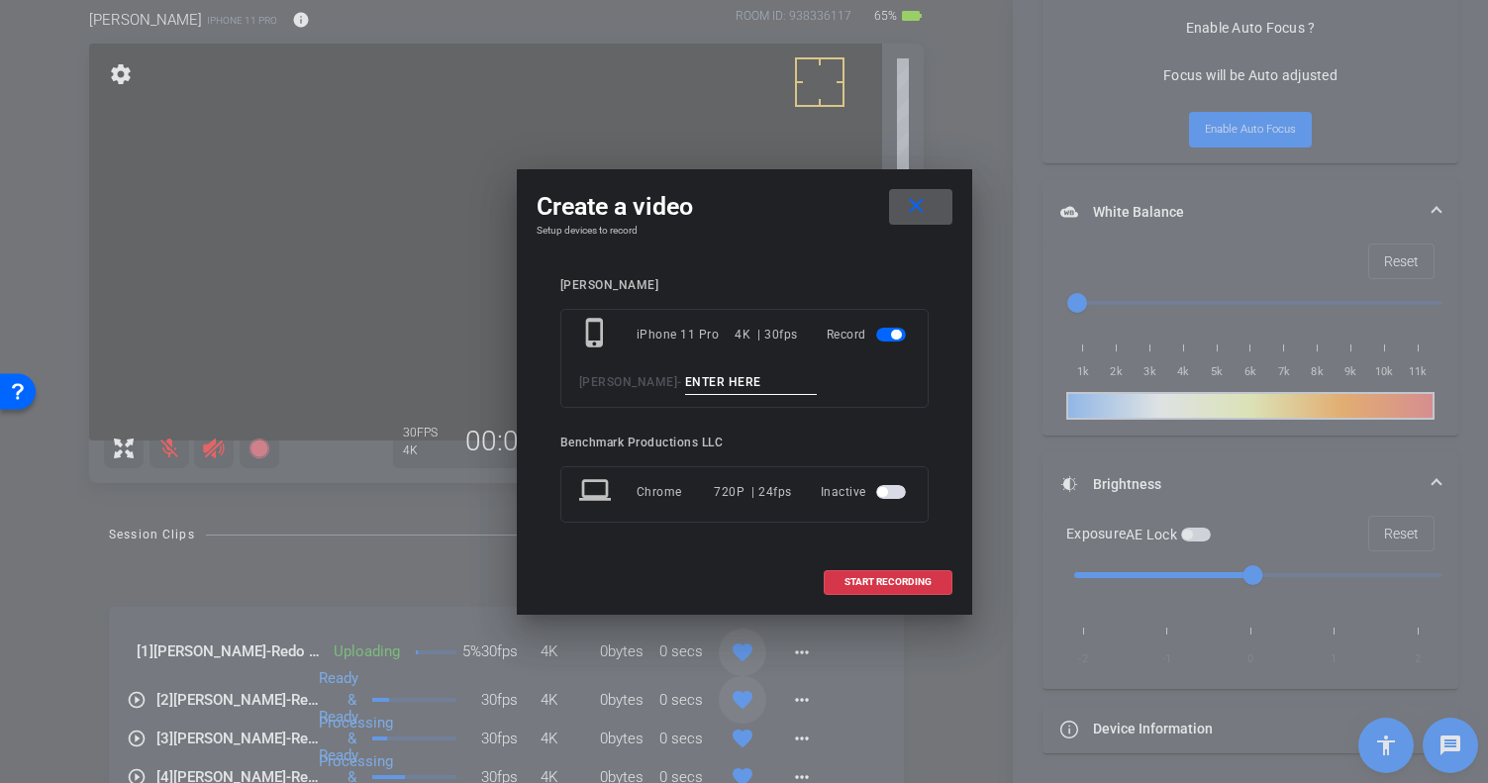
click at [700, 378] on input at bounding box center [751, 382] width 133 height 25
type input "Redo 12"
paste input "Redo 12"
type input "Redo 12"
click at [925, 586] on span "START RECORDING" at bounding box center [888, 582] width 87 height 10
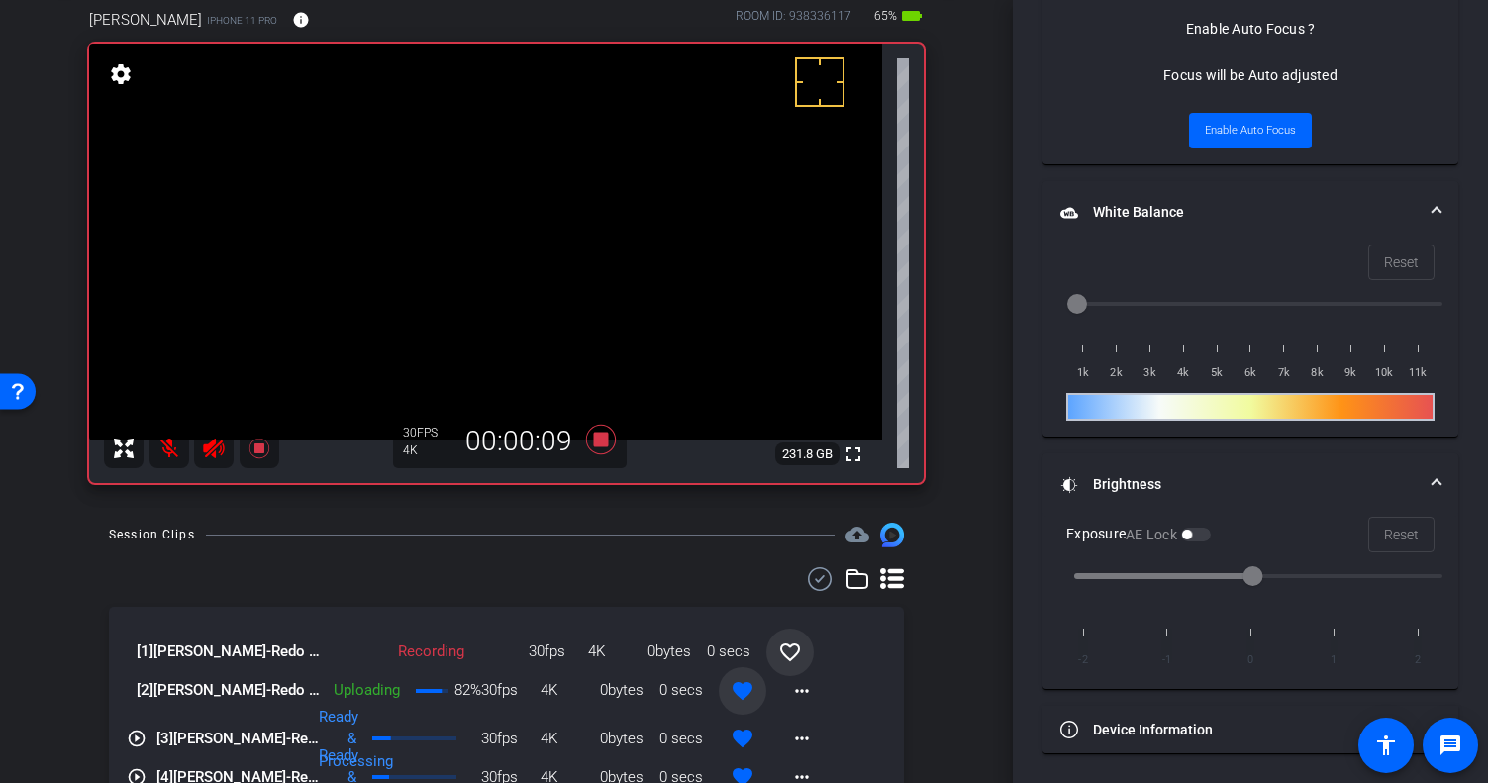
scroll to position [10, 0]
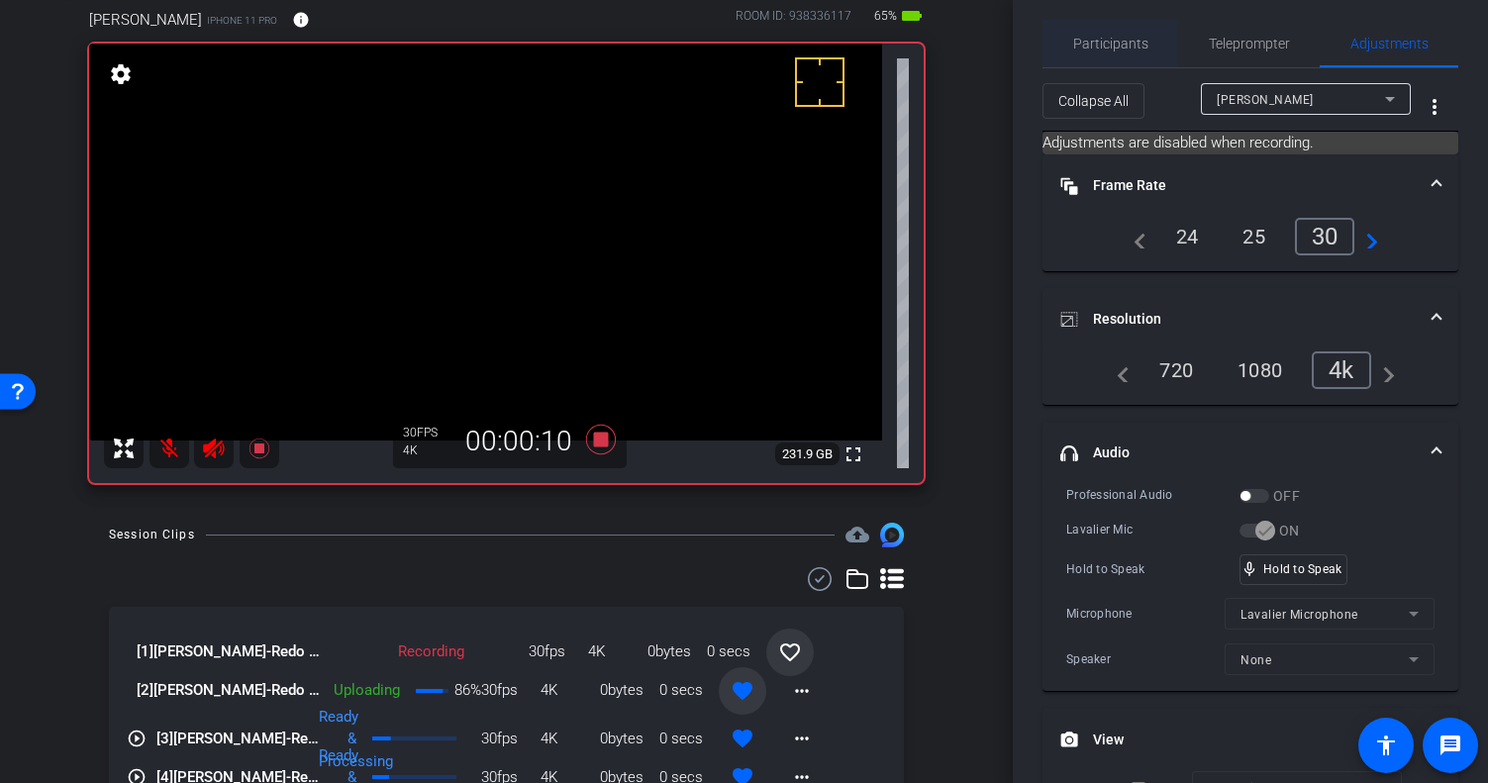
click at [1109, 41] on span "Participants" at bounding box center [1110, 44] width 75 height 14
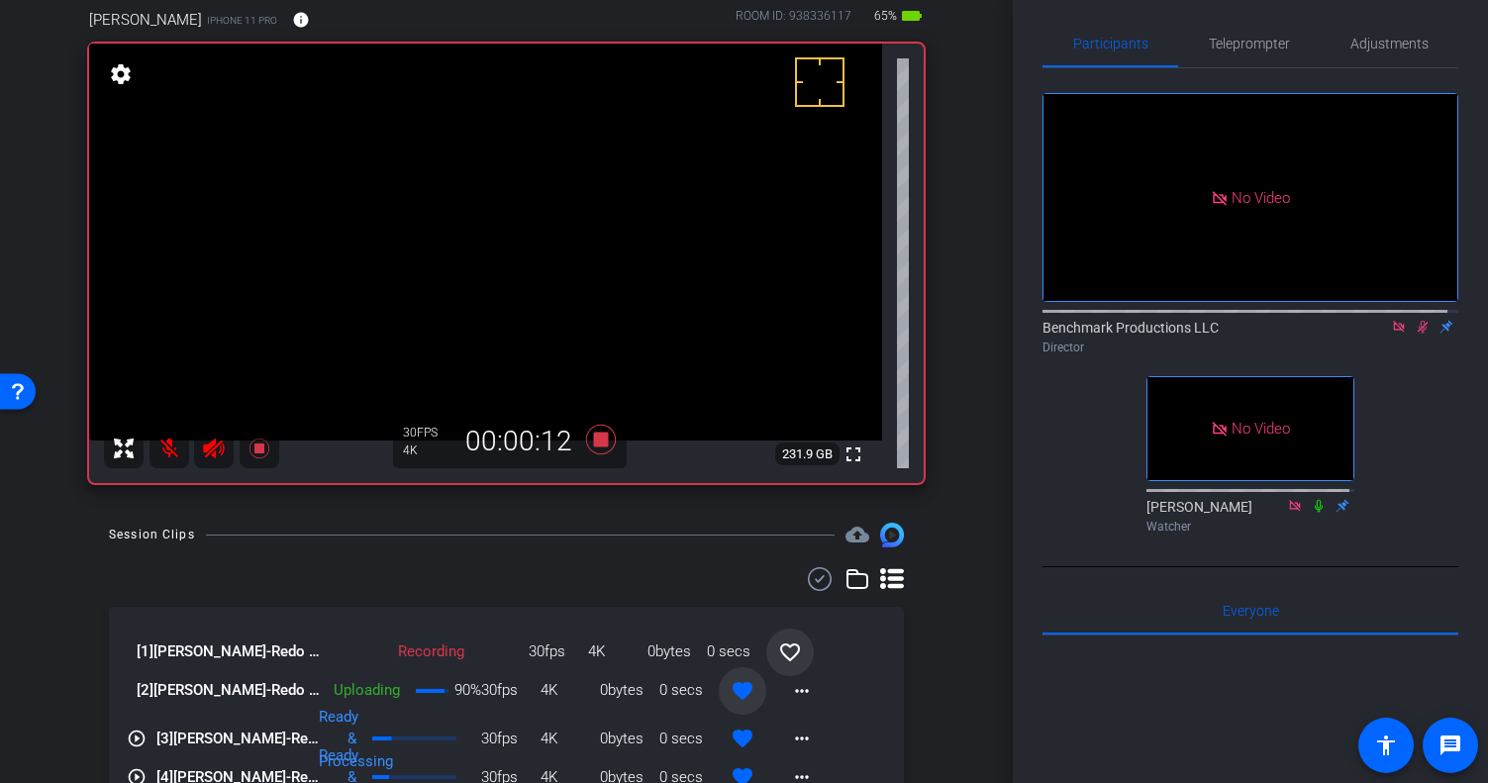
click at [1289, 320] on icon at bounding box center [1423, 327] width 16 height 14
click at [1289, 38] on span "Adjustments" at bounding box center [1389, 44] width 78 height 14
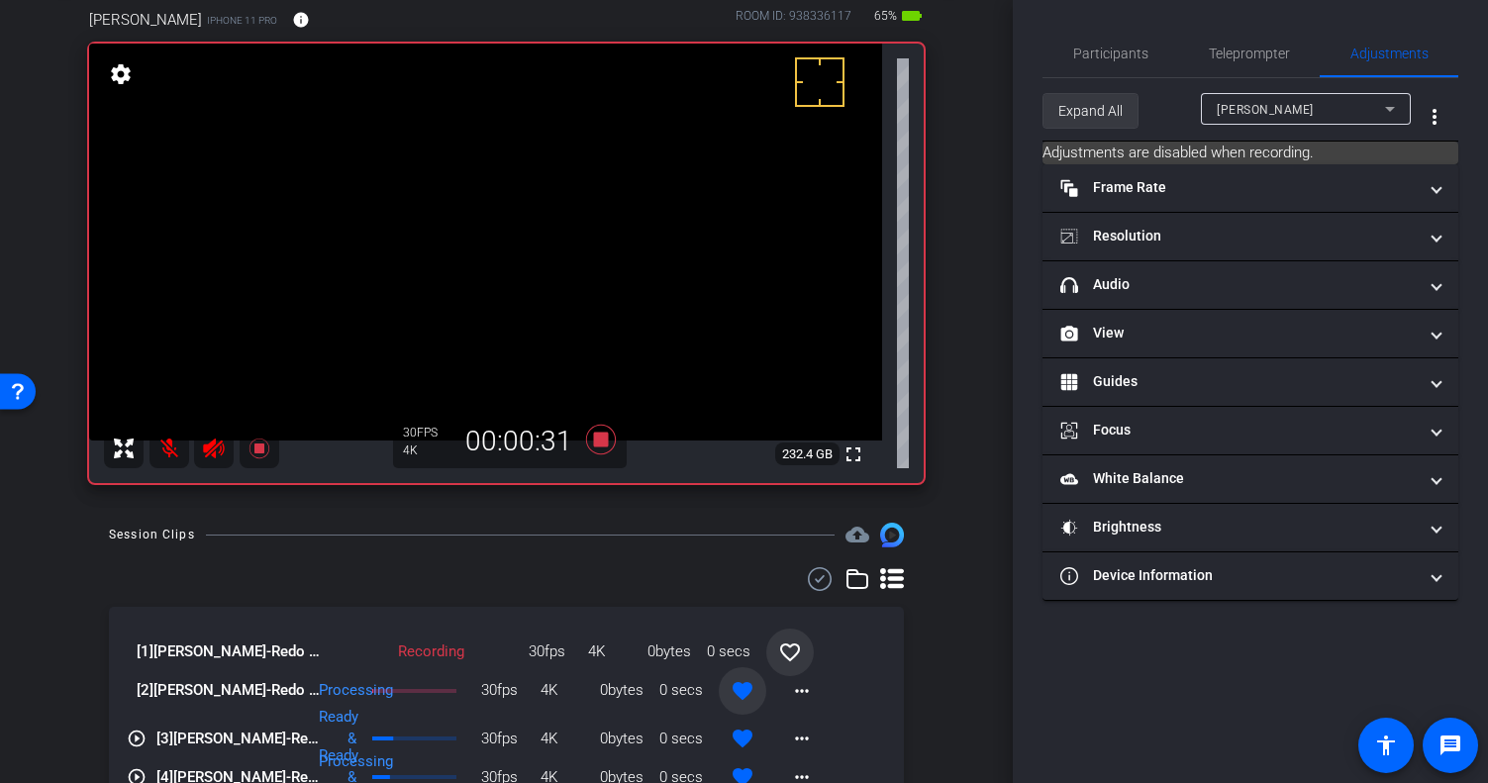
click at [1057, 103] on span at bounding box center [1091, 111] width 94 height 48
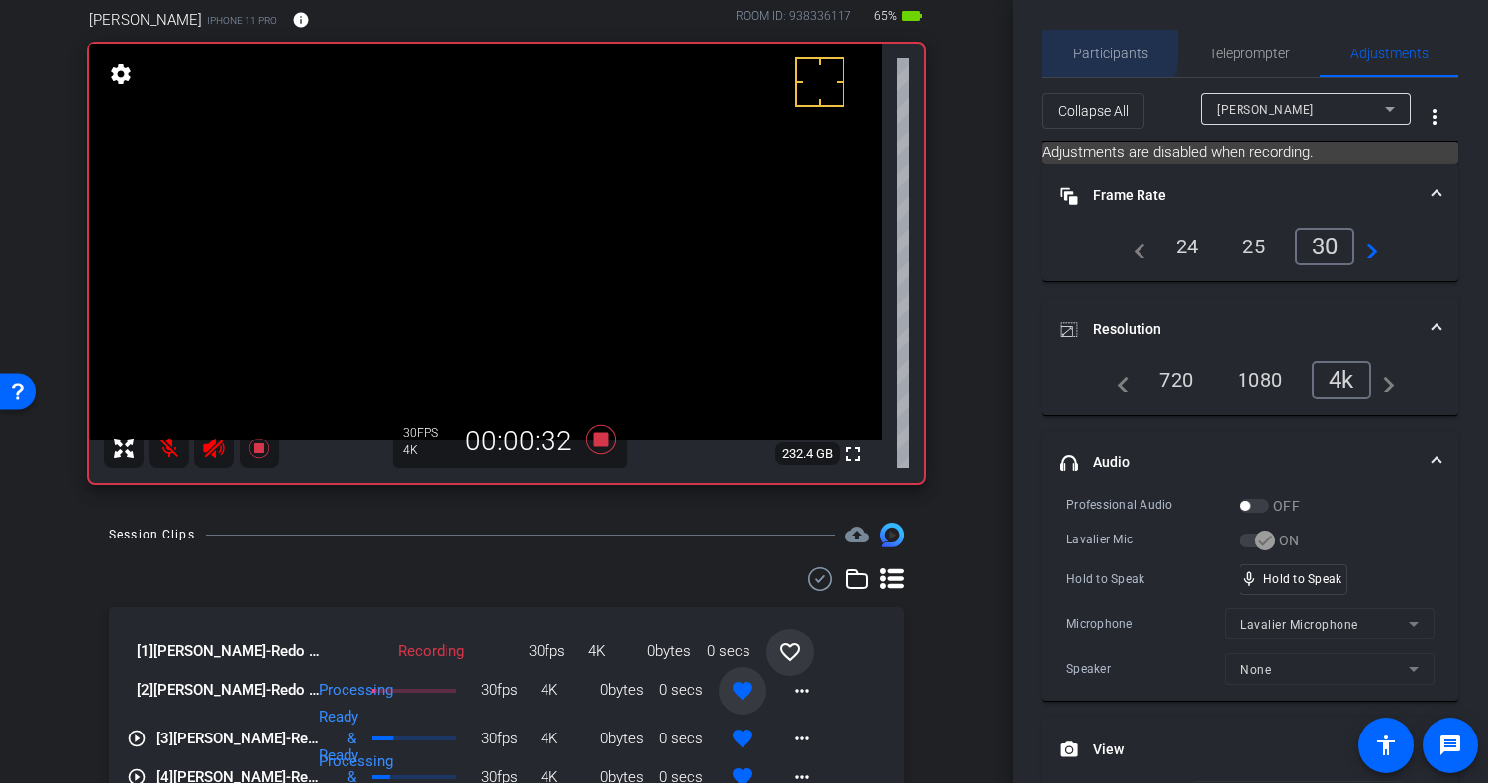
click at [1080, 42] on span "Participants" at bounding box center [1110, 54] width 75 height 48
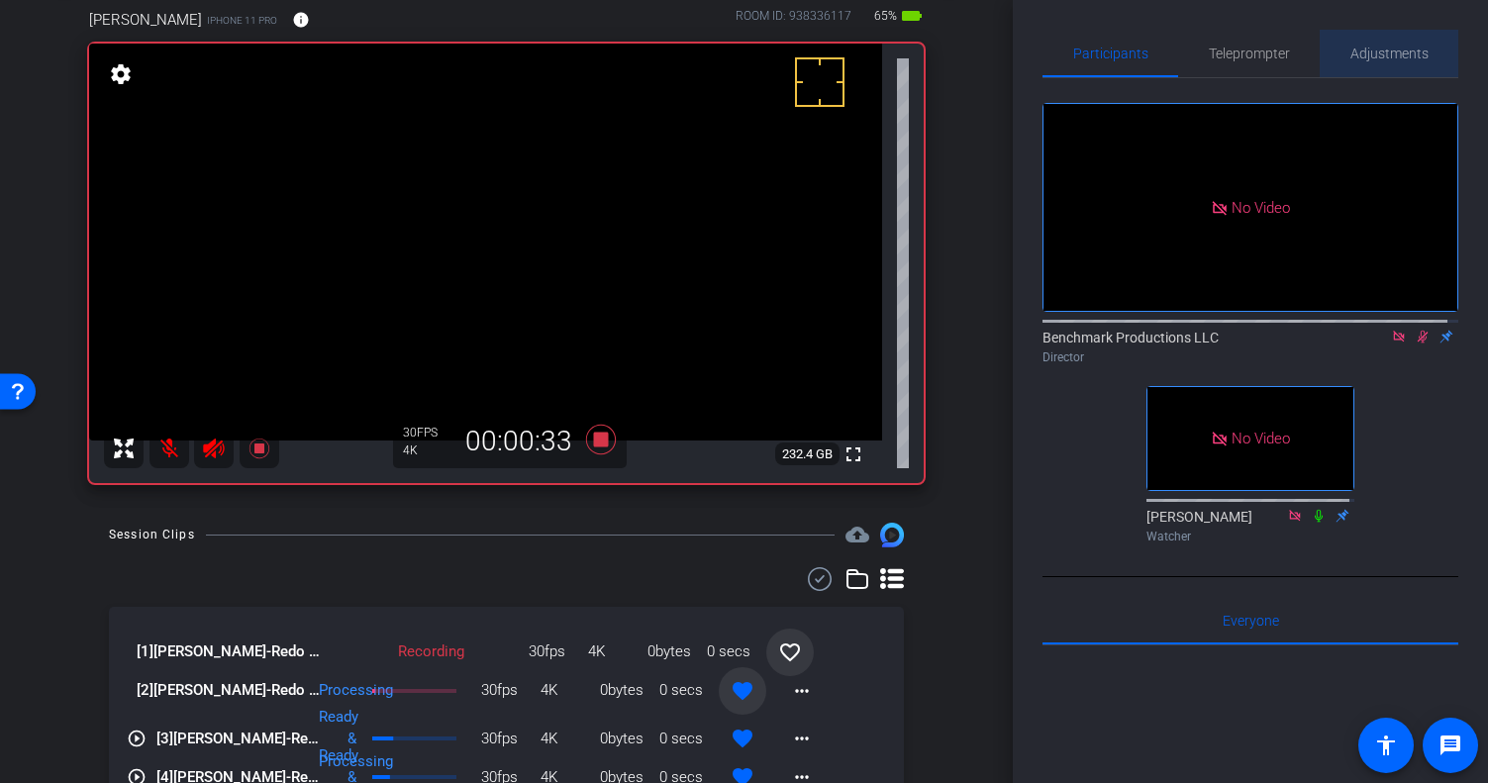
click at [1289, 44] on div "Adjustments" at bounding box center [1389, 54] width 139 height 48
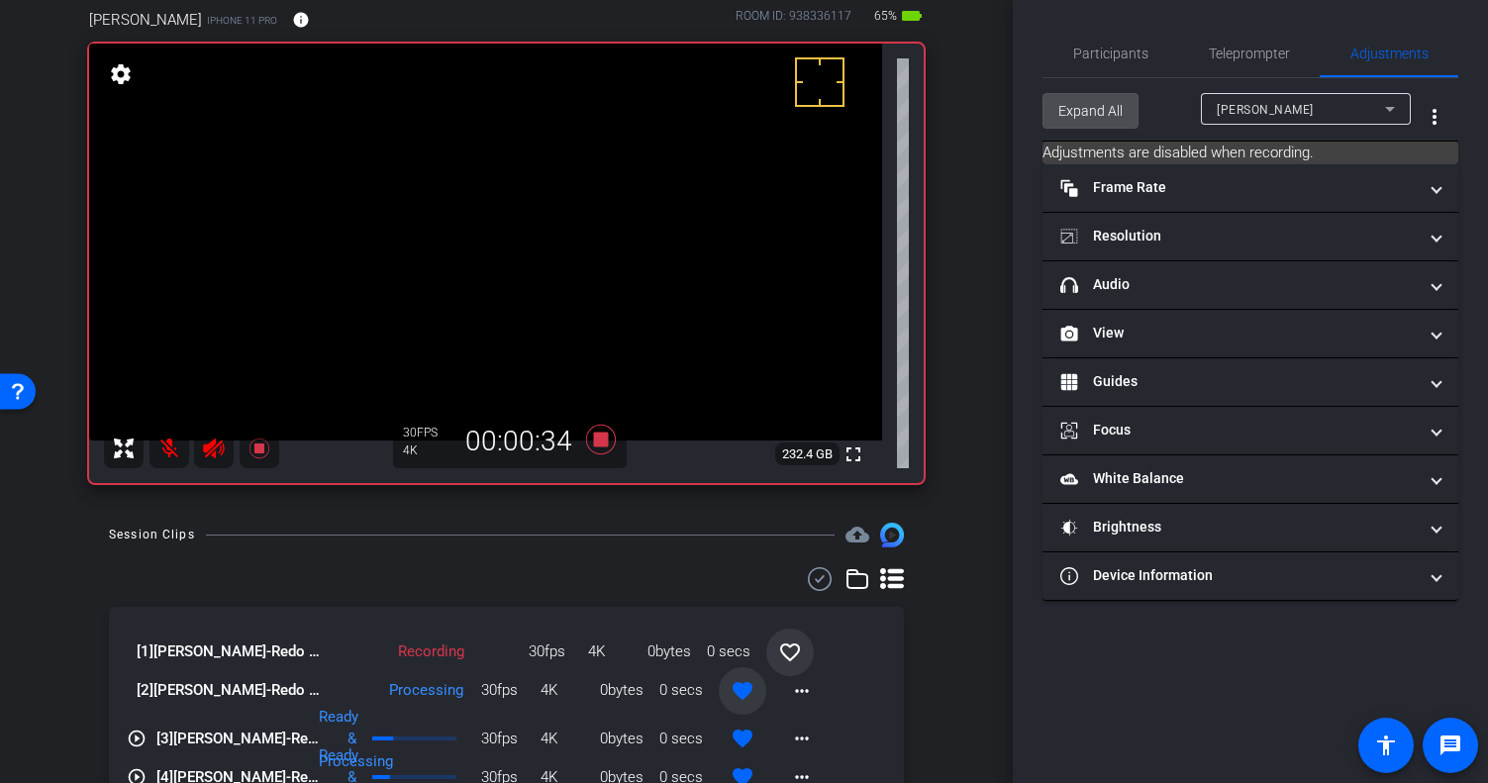
click at [1065, 108] on span "Expand All" at bounding box center [1090, 111] width 64 height 38
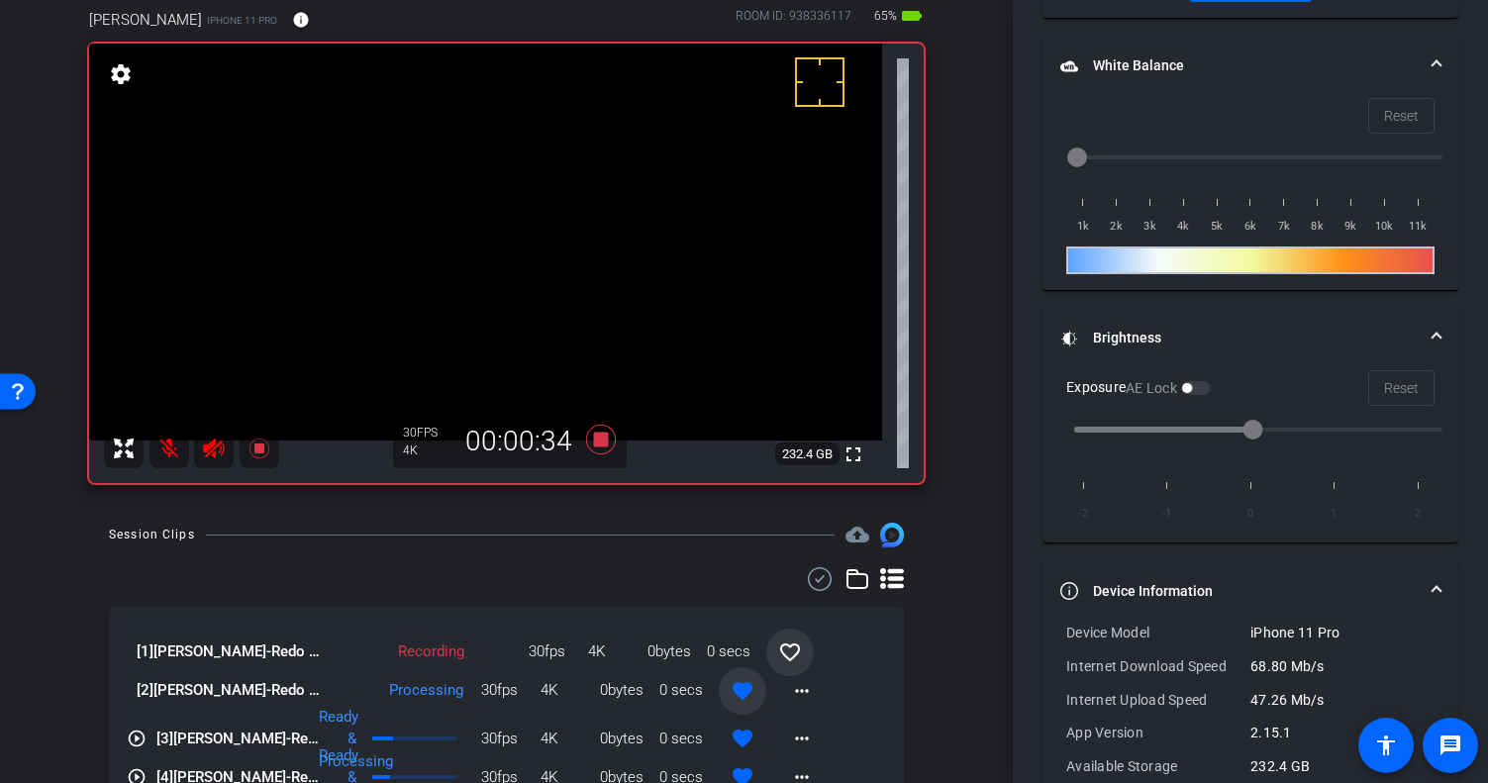
scroll to position [1318, 0]
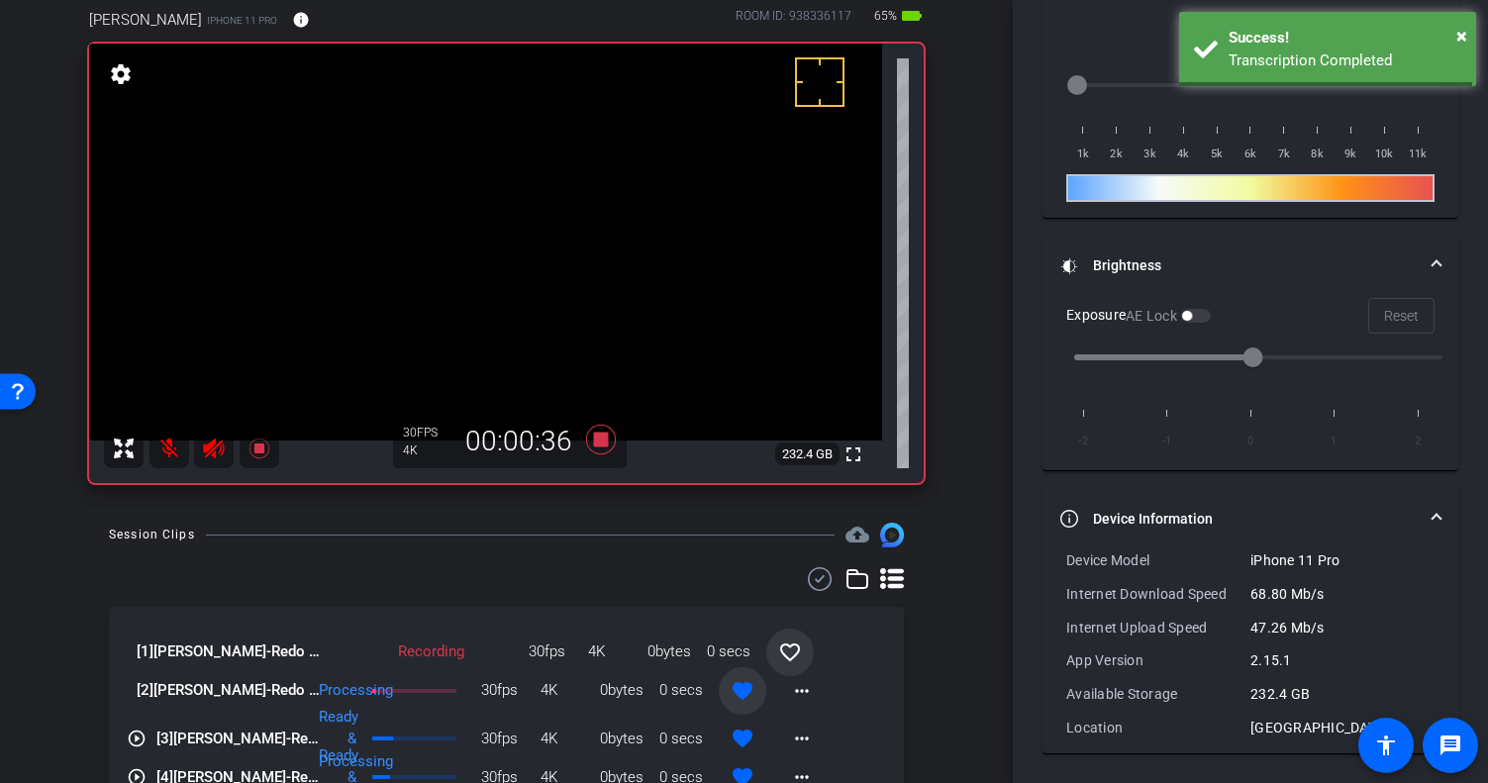
click at [1138, 514] on mat-panel-title "Device Information" at bounding box center [1238, 519] width 356 height 21
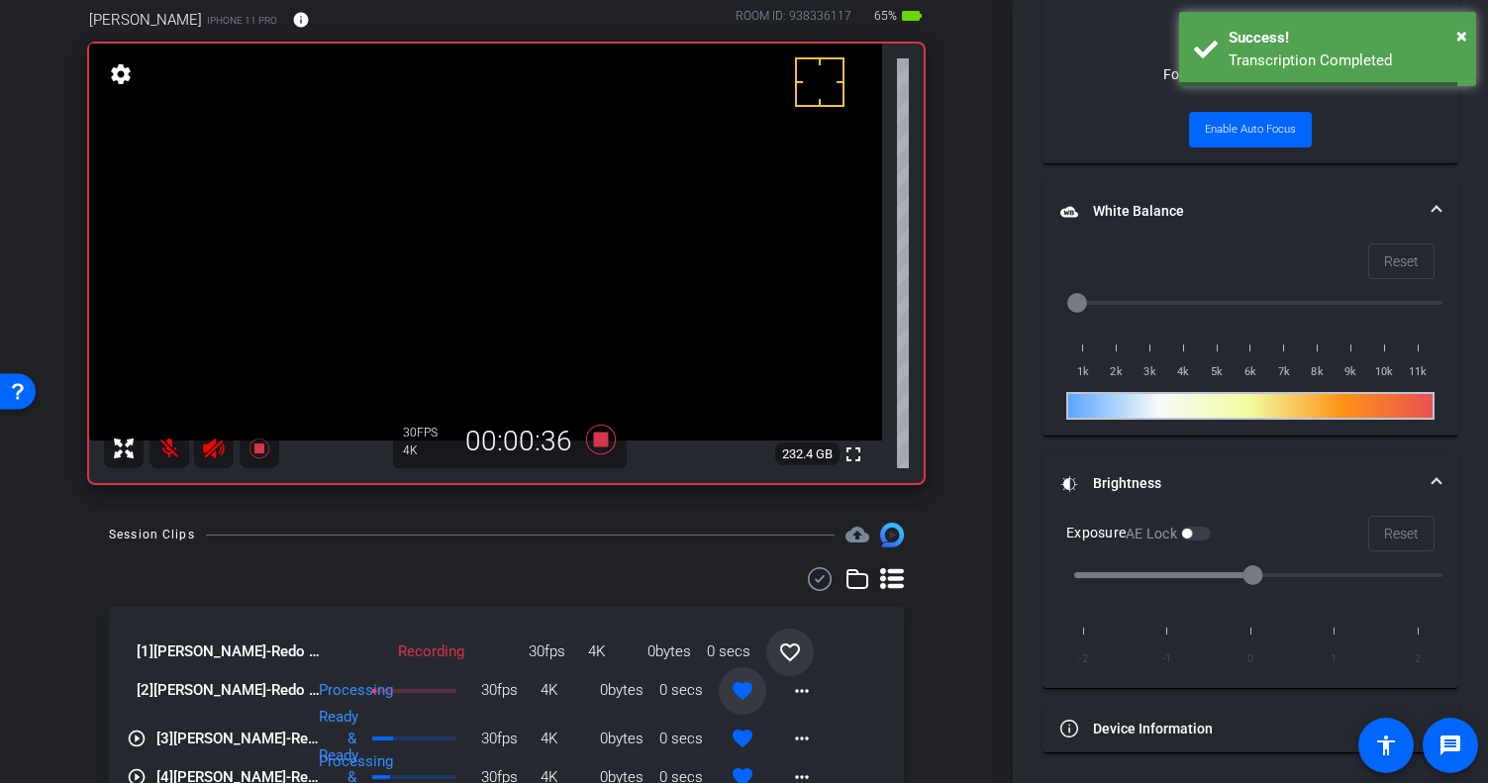
scroll to position [1099, 0]
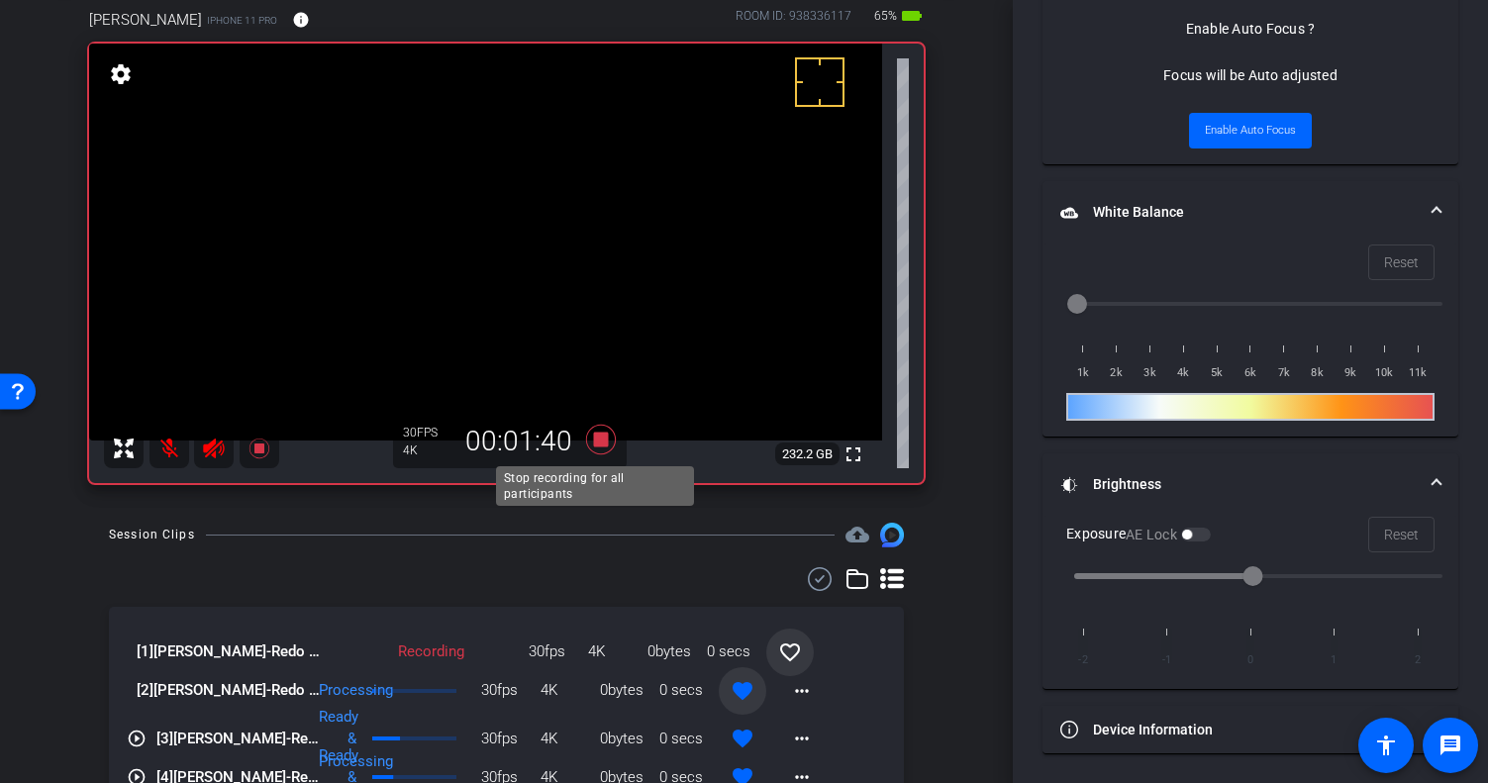
click at [593, 444] on icon at bounding box center [600, 440] width 30 height 30
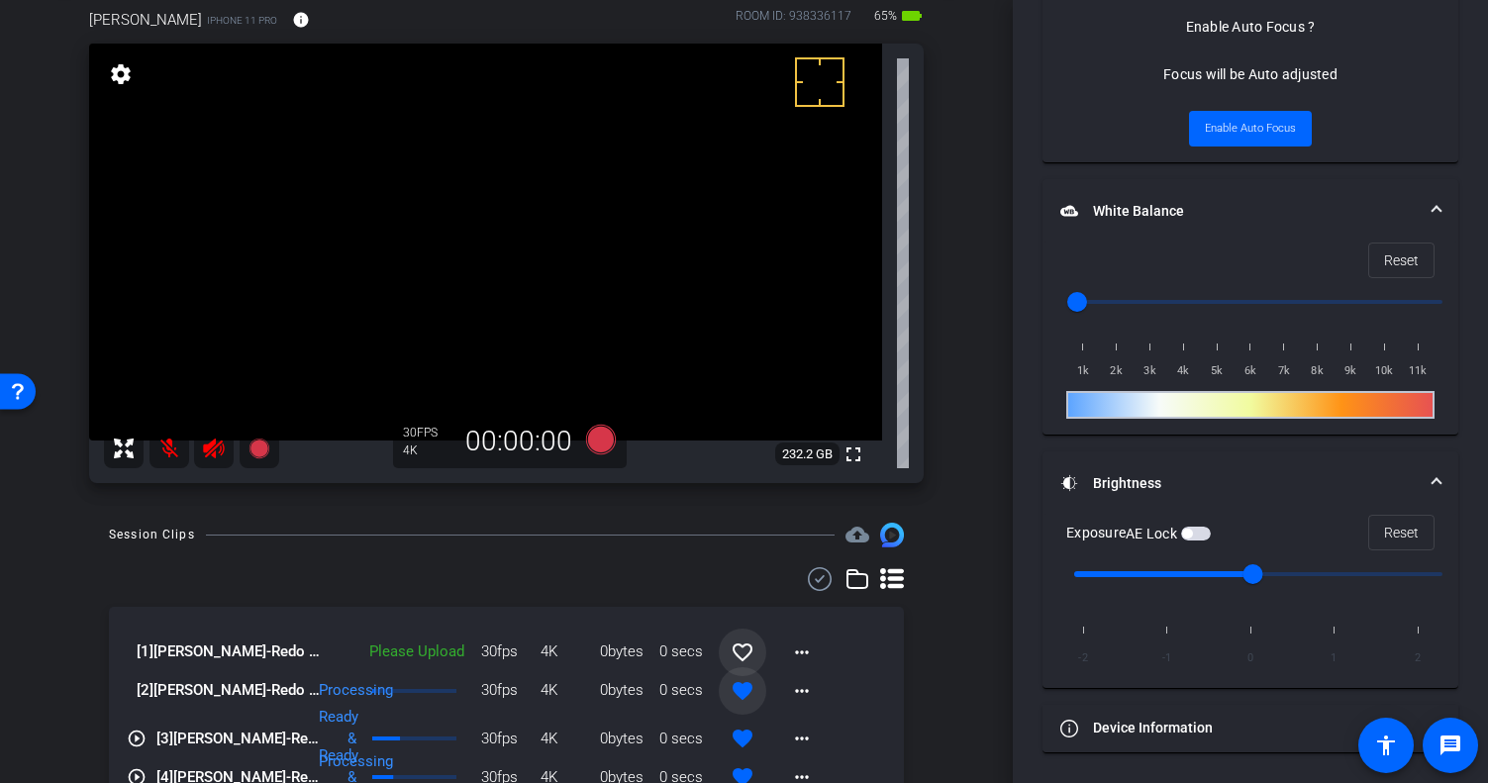
scroll to position [1033, 0]
click at [744, 657] on span at bounding box center [743, 653] width 48 height 48
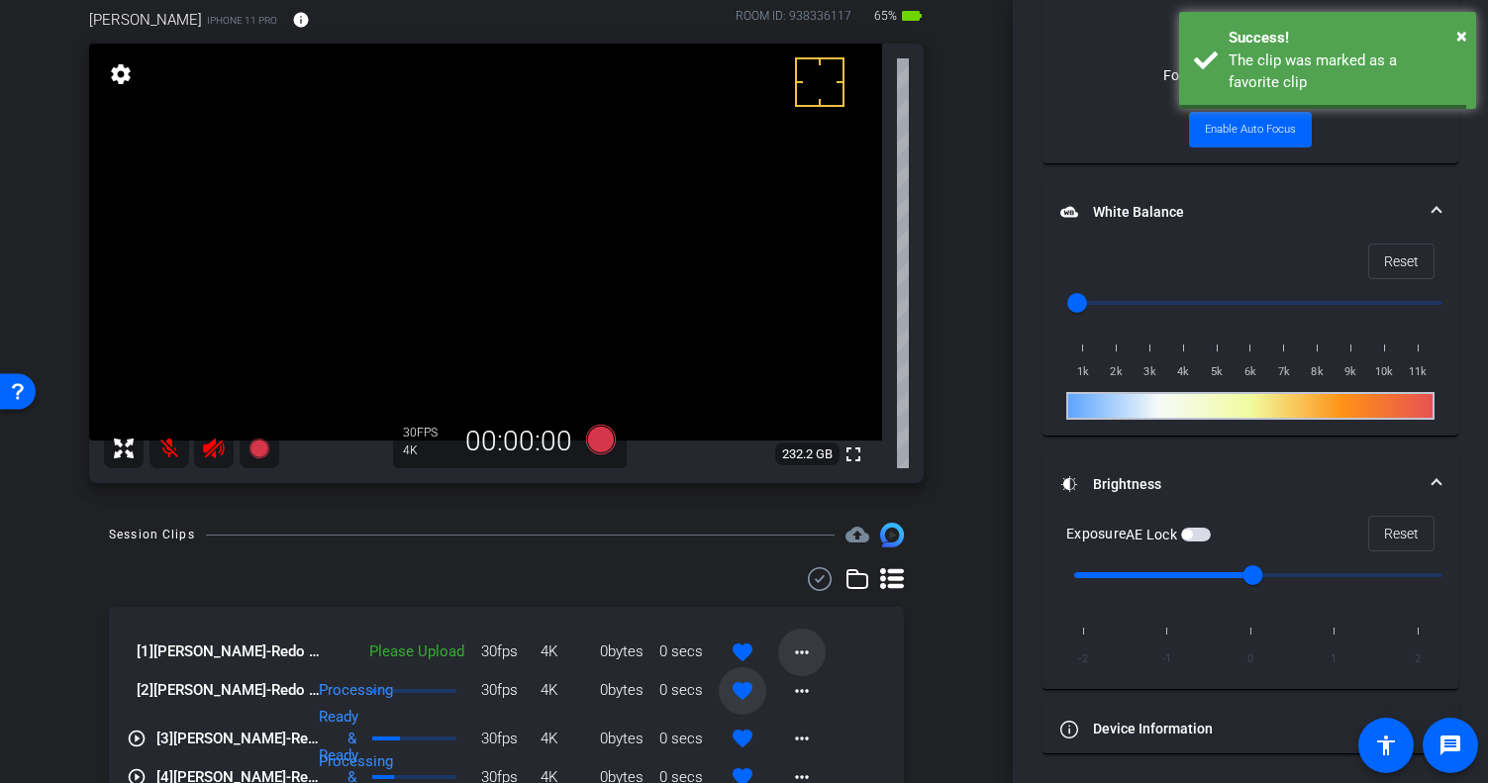
click at [790, 658] on mat-icon "more_horiz" at bounding box center [802, 653] width 24 height 24
click at [818, 687] on span "Upload" at bounding box center [823, 693] width 79 height 24
click at [790, 693] on mat-icon "more_horiz" at bounding box center [802, 691] width 24 height 24
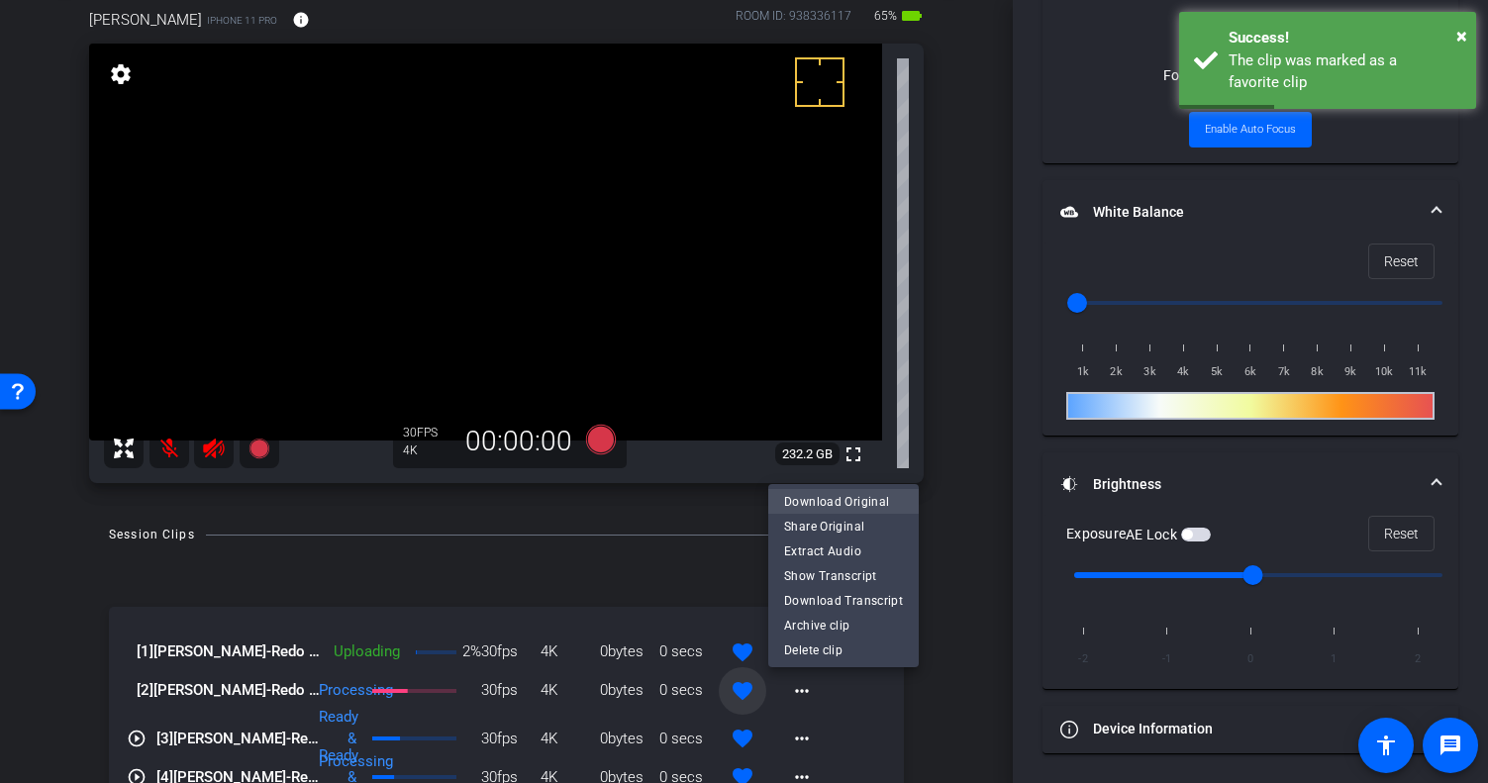
click at [845, 497] on span "Download Original" at bounding box center [843, 501] width 119 height 24
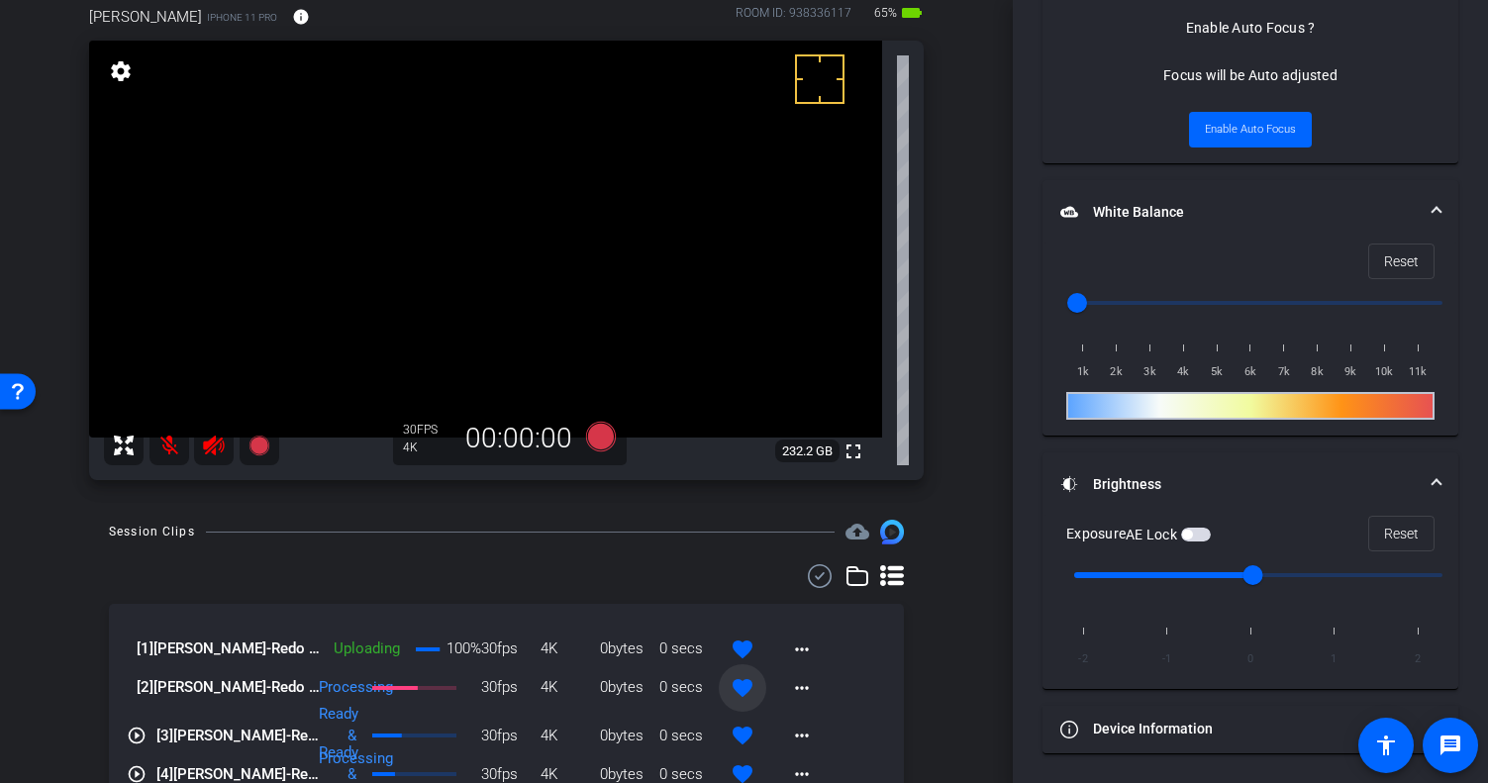
scroll to position [149, 0]
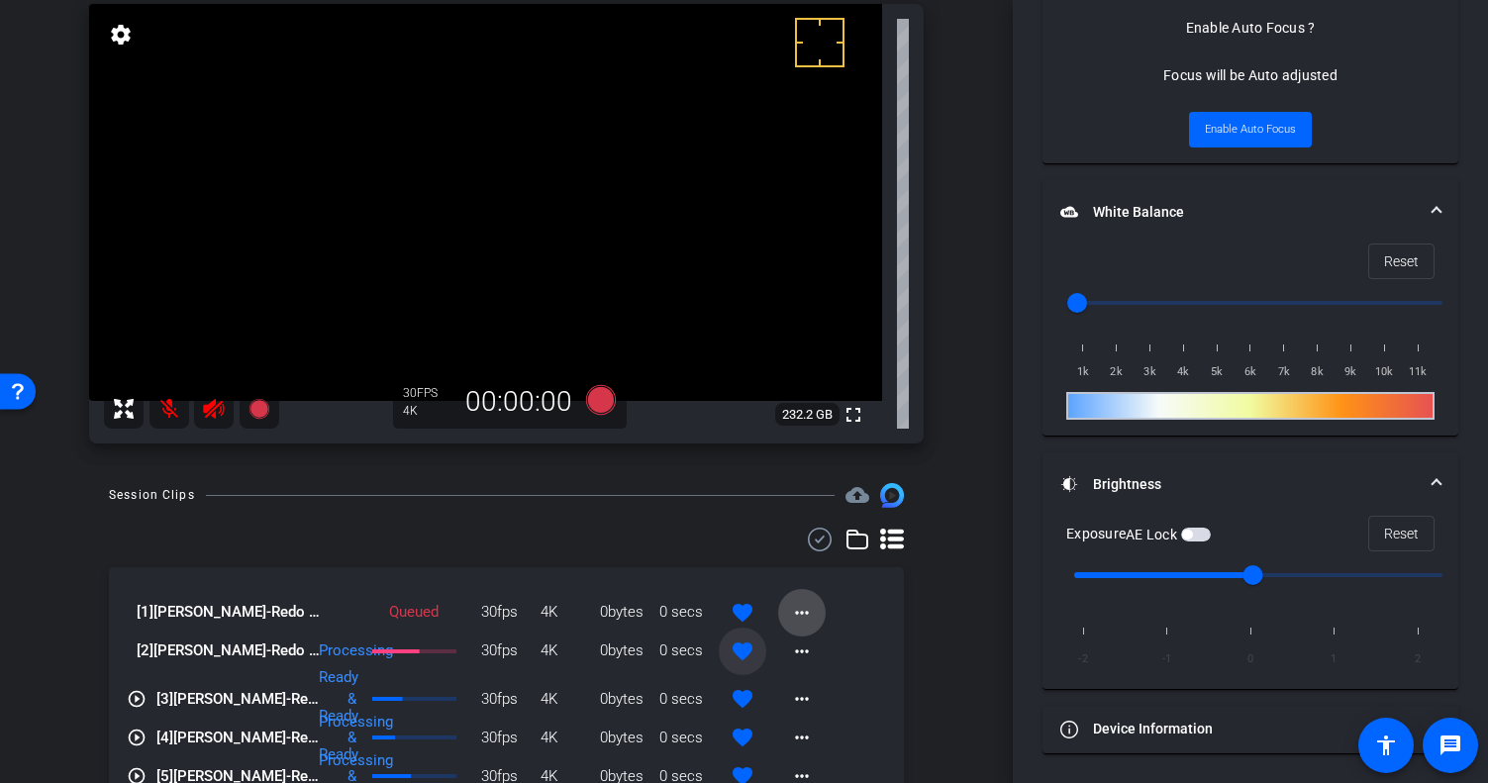
click at [788, 626] on span at bounding box center [802, 613] width 48 height 48
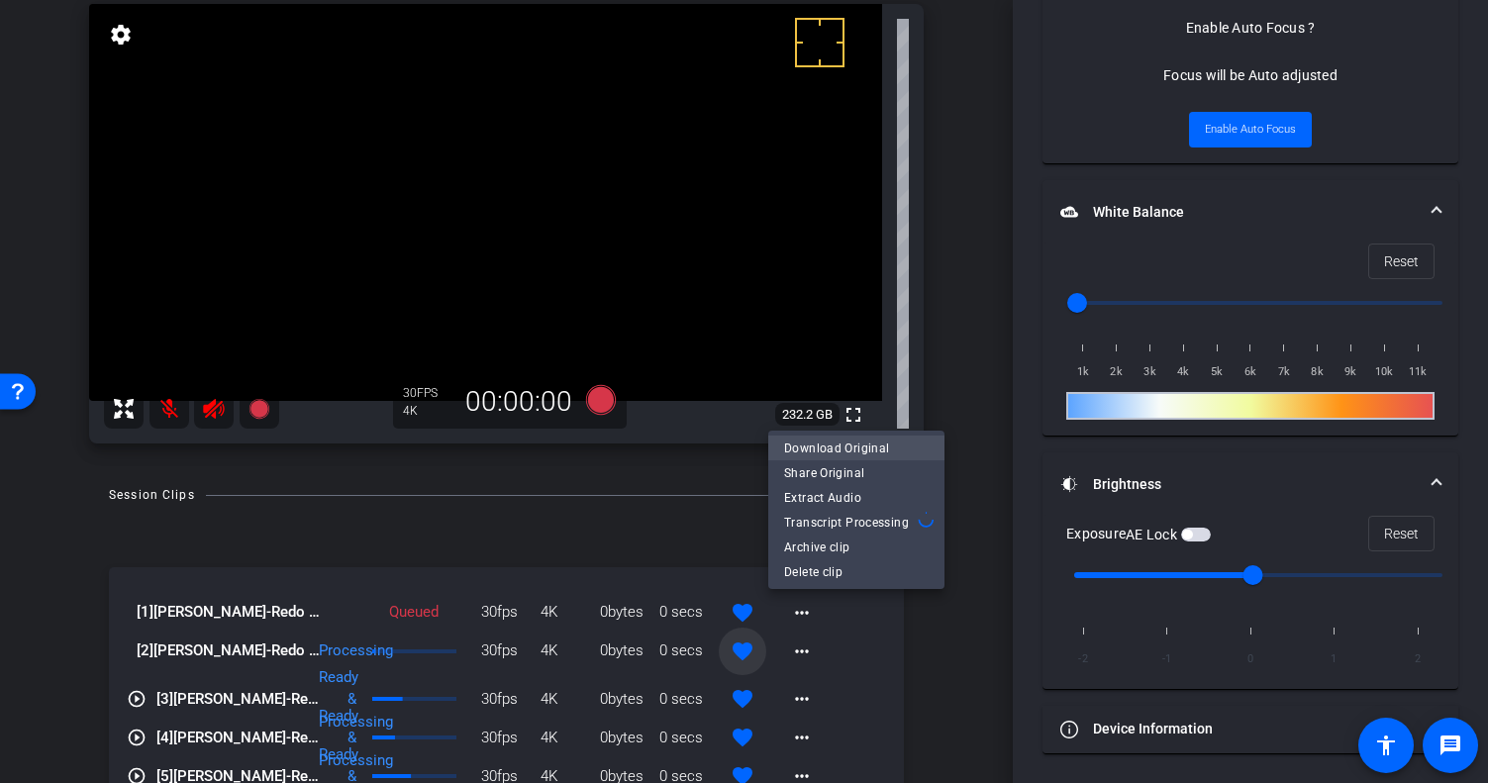
click at [840, 449] on span "Download Original" at bounding box center [856, 448] width 145 height 24
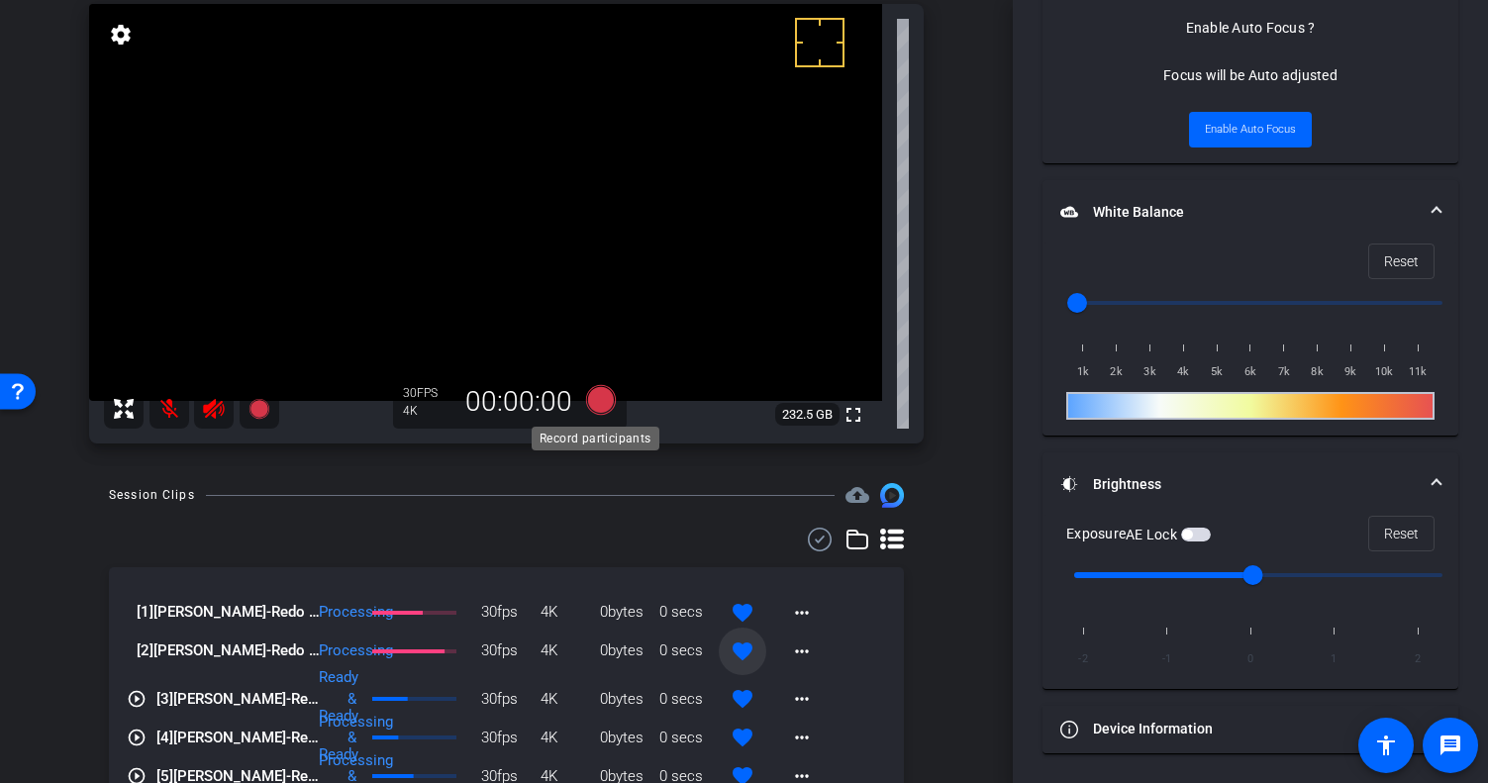
click at [595, 392] on icon at bounding box center [600, 400] width 30 height 30
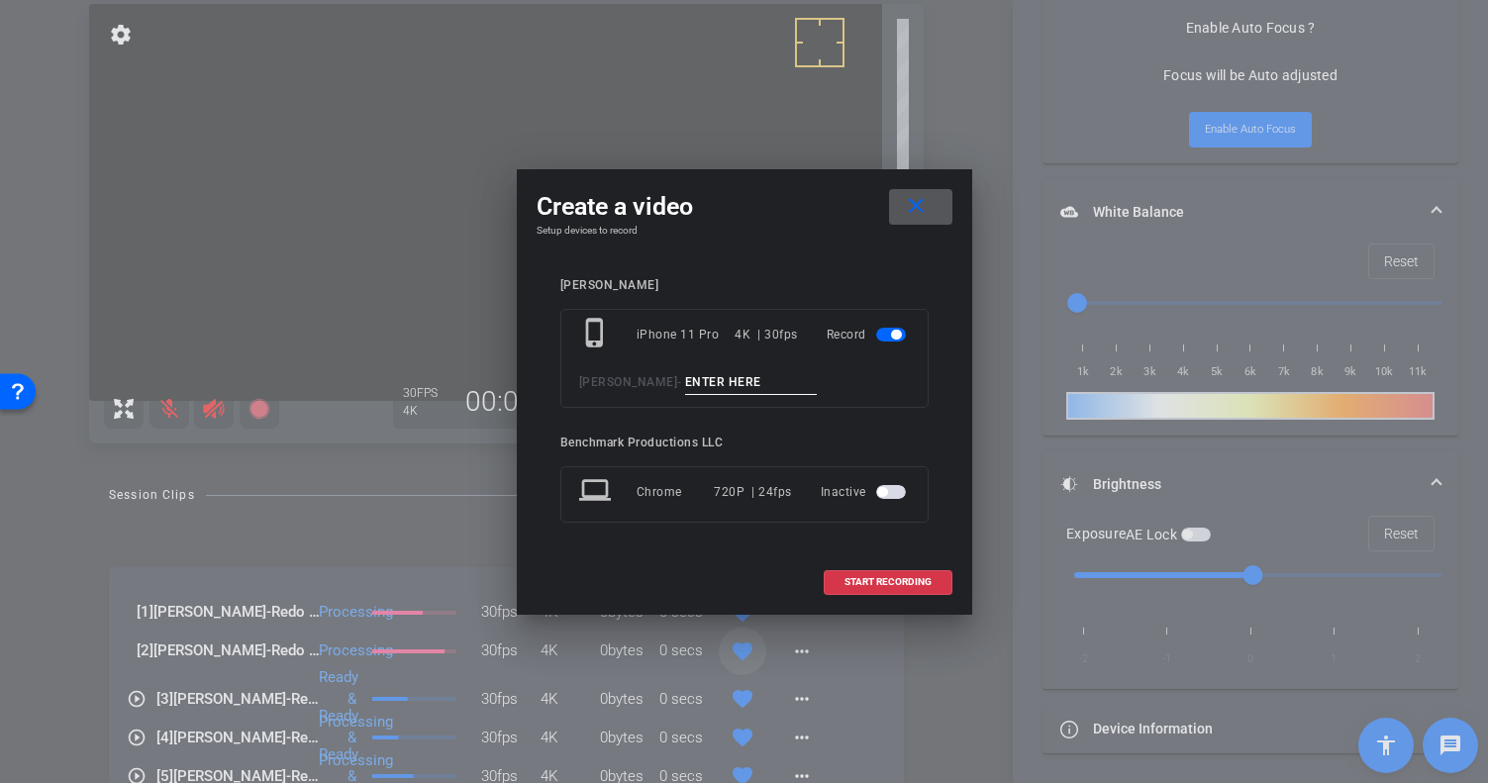
click at [719, 386] on input at bounding box center [751, 382] width 133 height 25
type input "redo end"
click at [916, 572] on span at bounding box center [888, 582] width 127 height 48
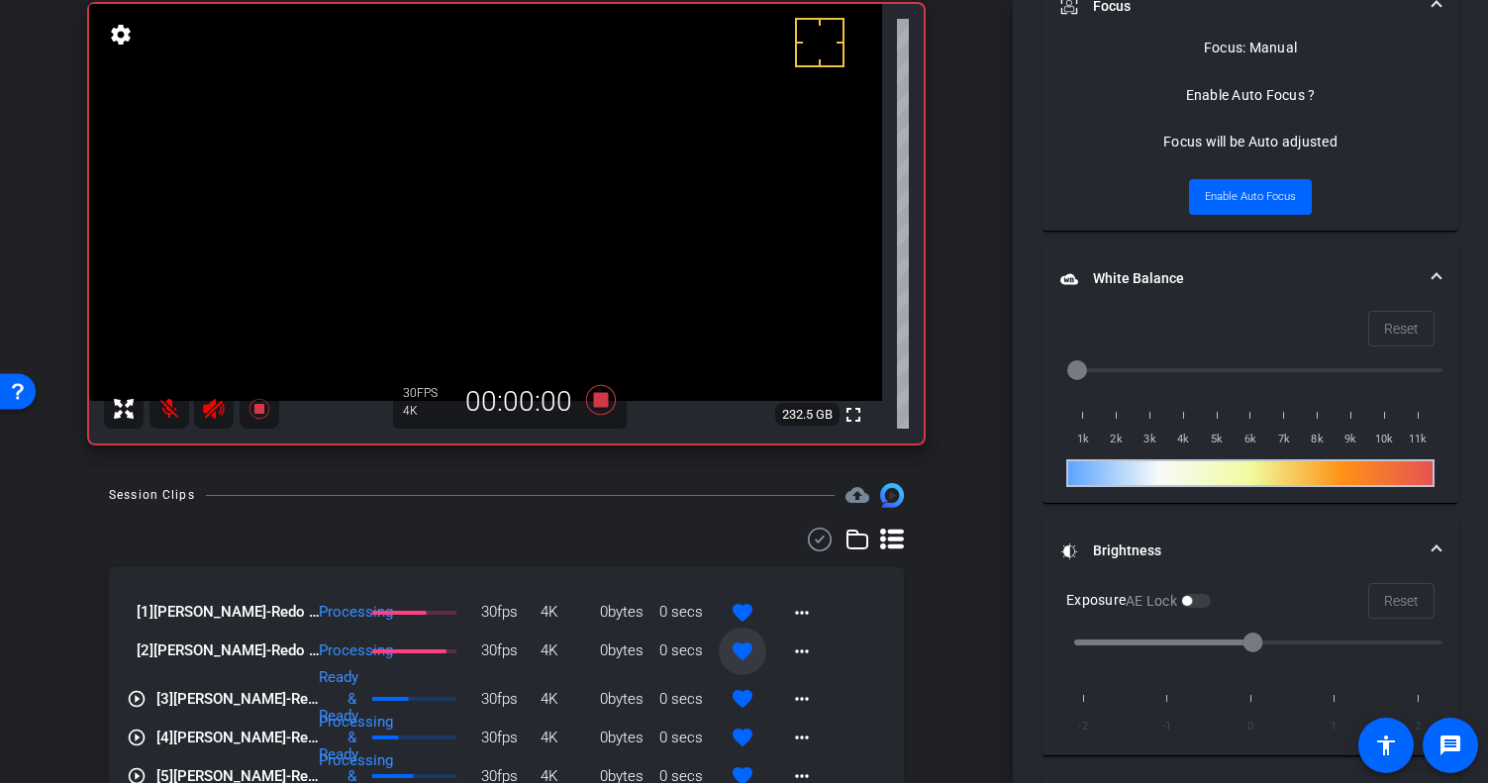
scroll to position [1099, 0]
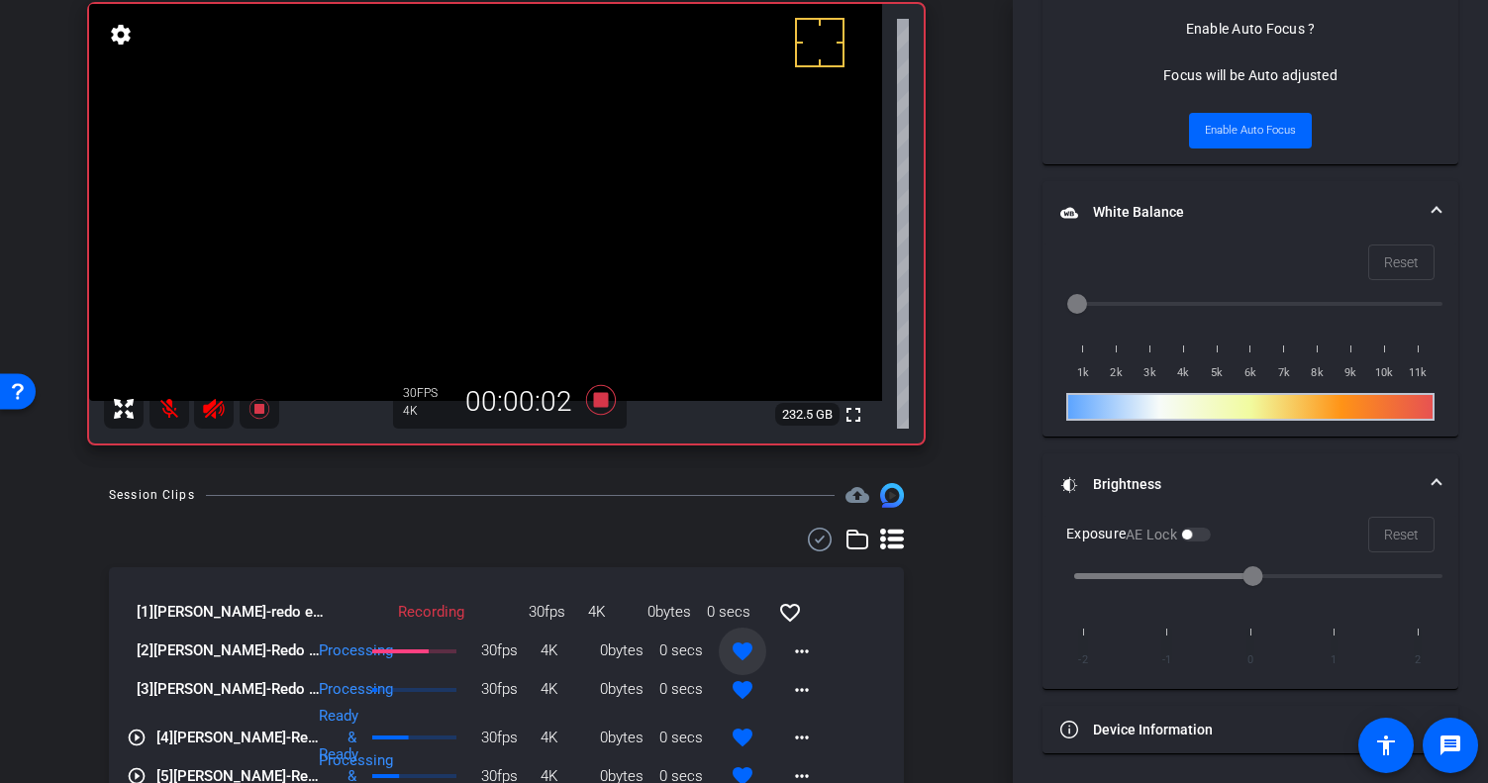
click at [159, 403] on mat-icon at bounding box center [169, 409] width 40 height 40
click at [174, 413] on mat-icon at bounding box center [169, 409] width 40 height 40
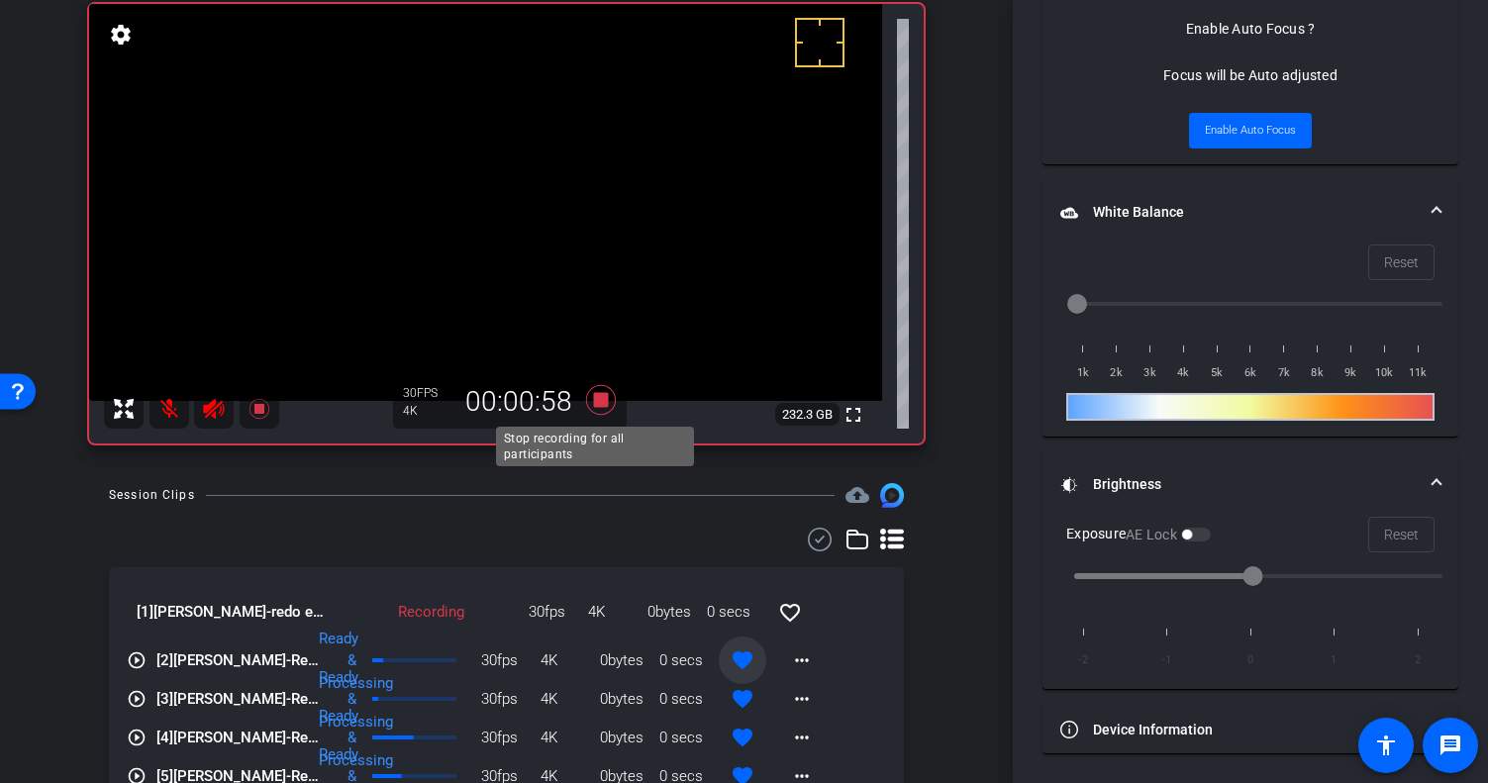
click at [590, 400] on icon at bounding box center [600, 400] width 30 height 30
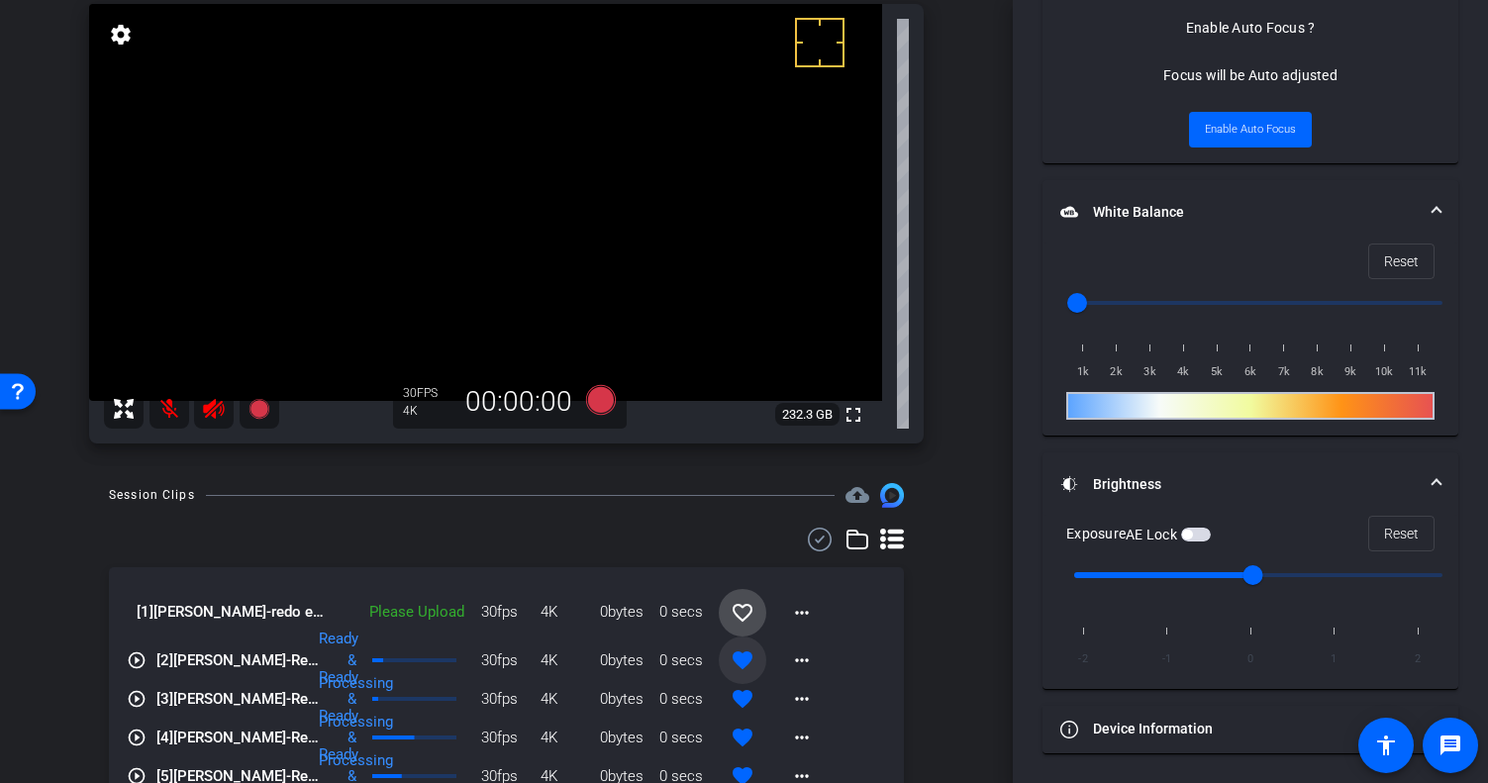
click at [732, 608] on mat-icon "favorite_border" at bounding box center [743, 613] width 24 height 24
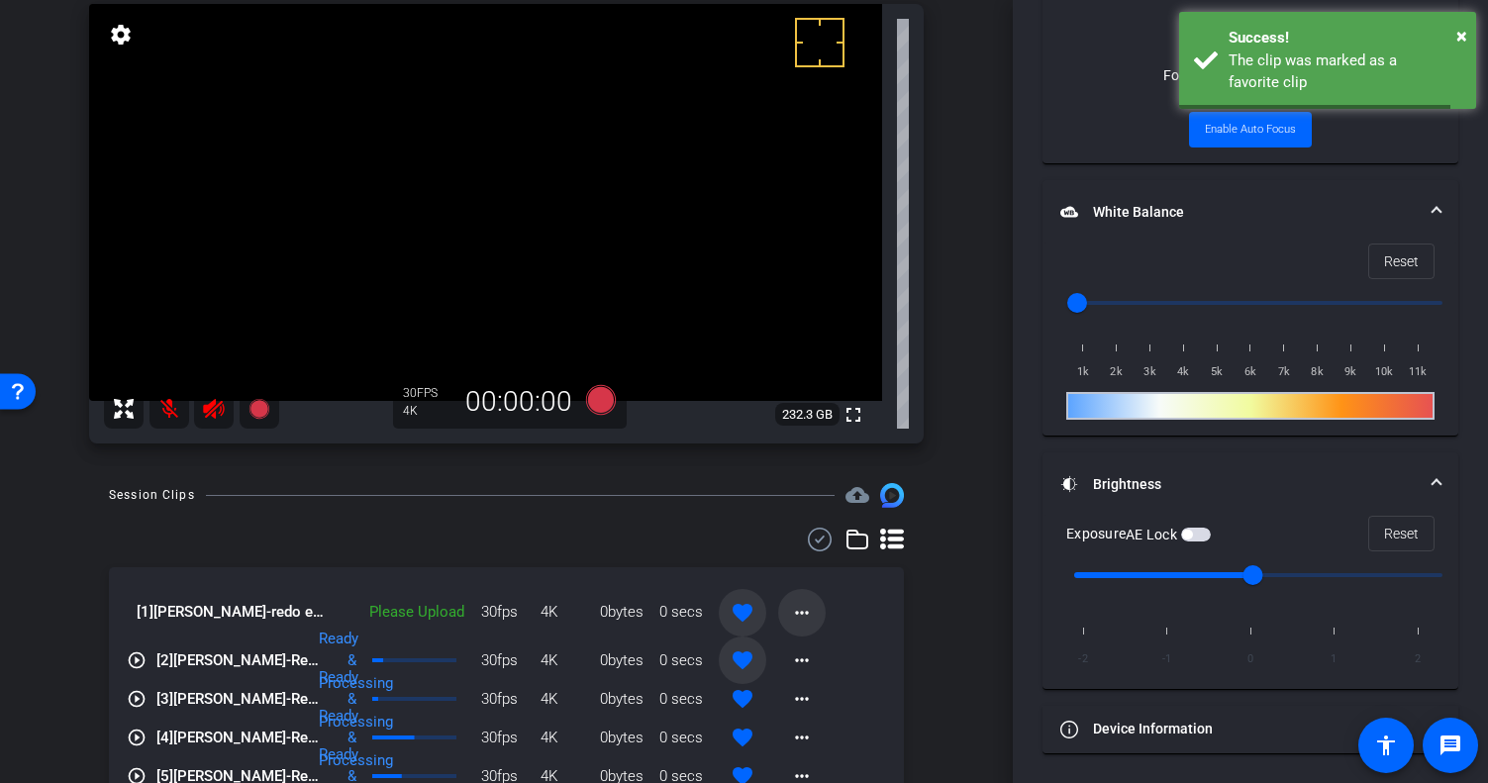
click at [791, 610] on mat-icon "more_horiz" at bounding box center [802, 613] width 24 height 24
click at [806, 650] on span "Upload" at bounding box center [823, 654] width 79 height 24
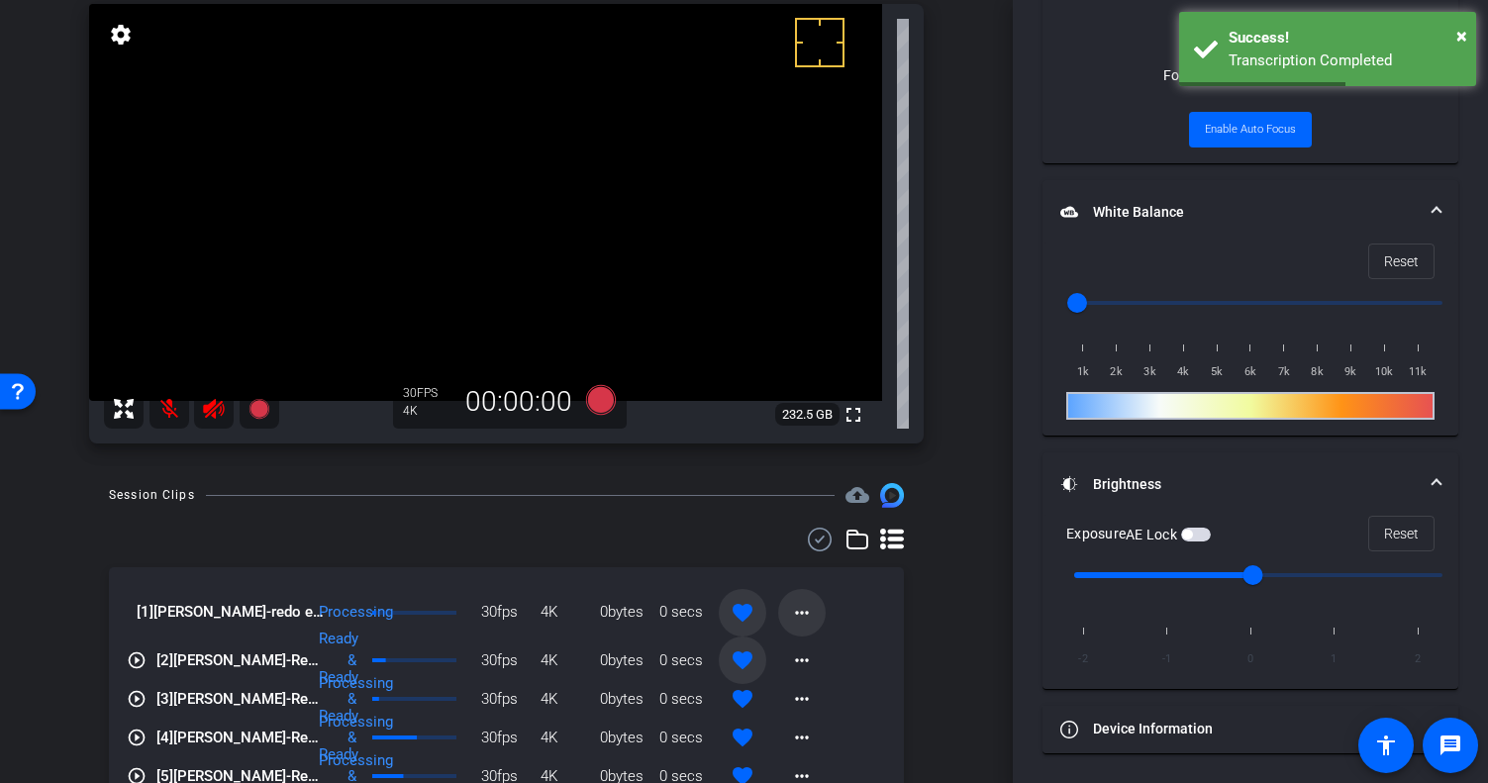
click at [792, 607] on mat-icon "more_horiz" at bounding box center [802, 613] width 24 height 24
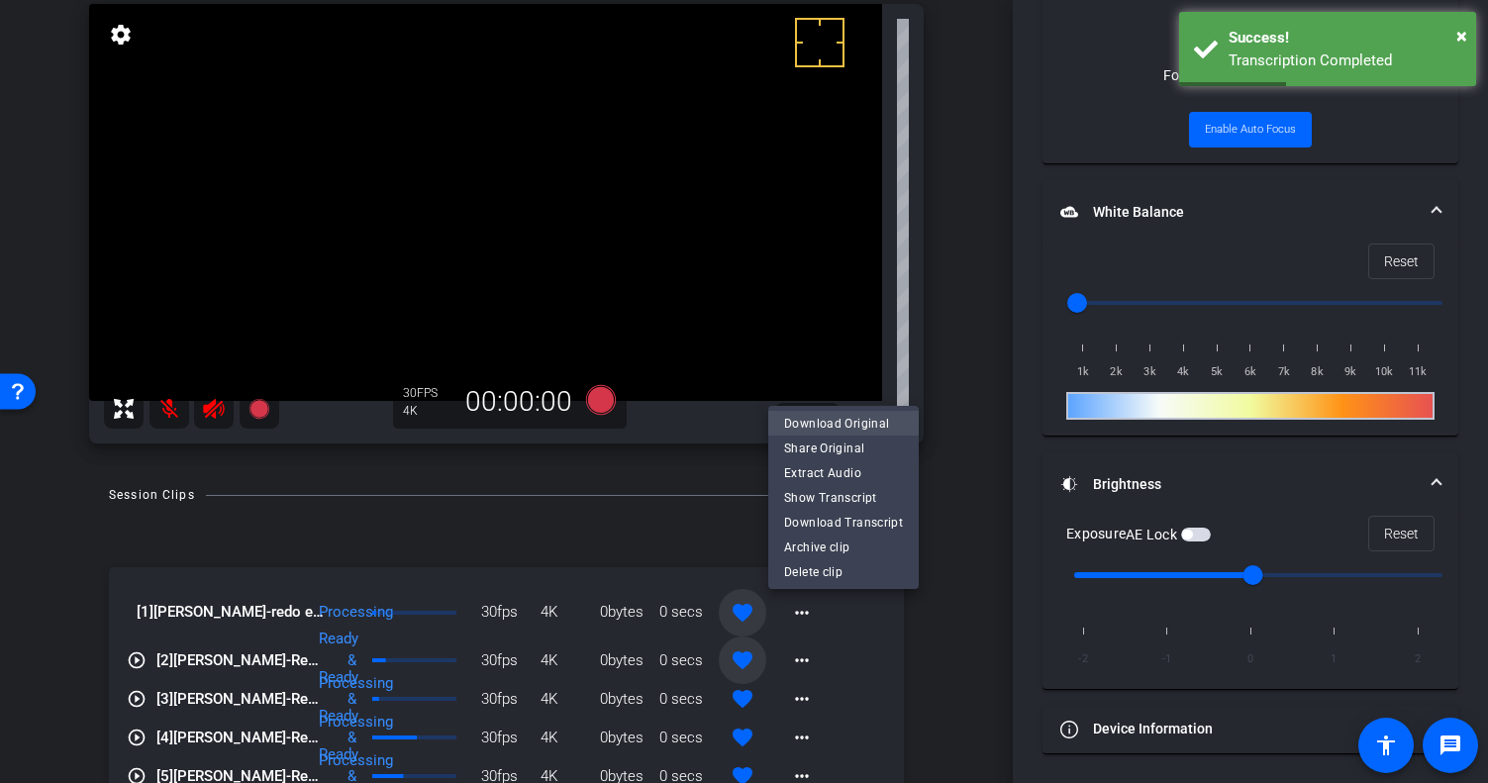
click at [837, 420] on span "Download Original" at bounding box center [843, 423] width 119 height 24
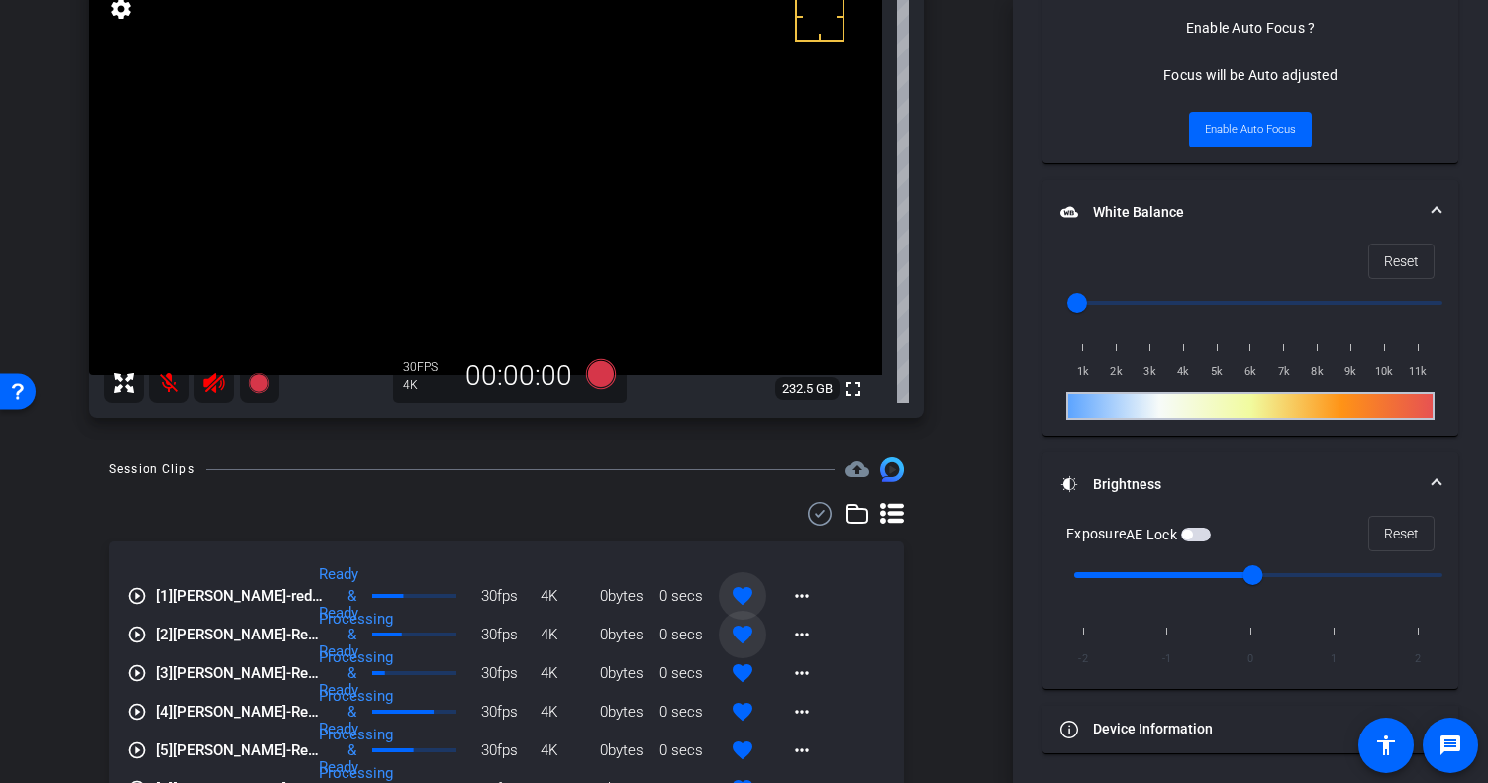
scroll to position [139, 0]
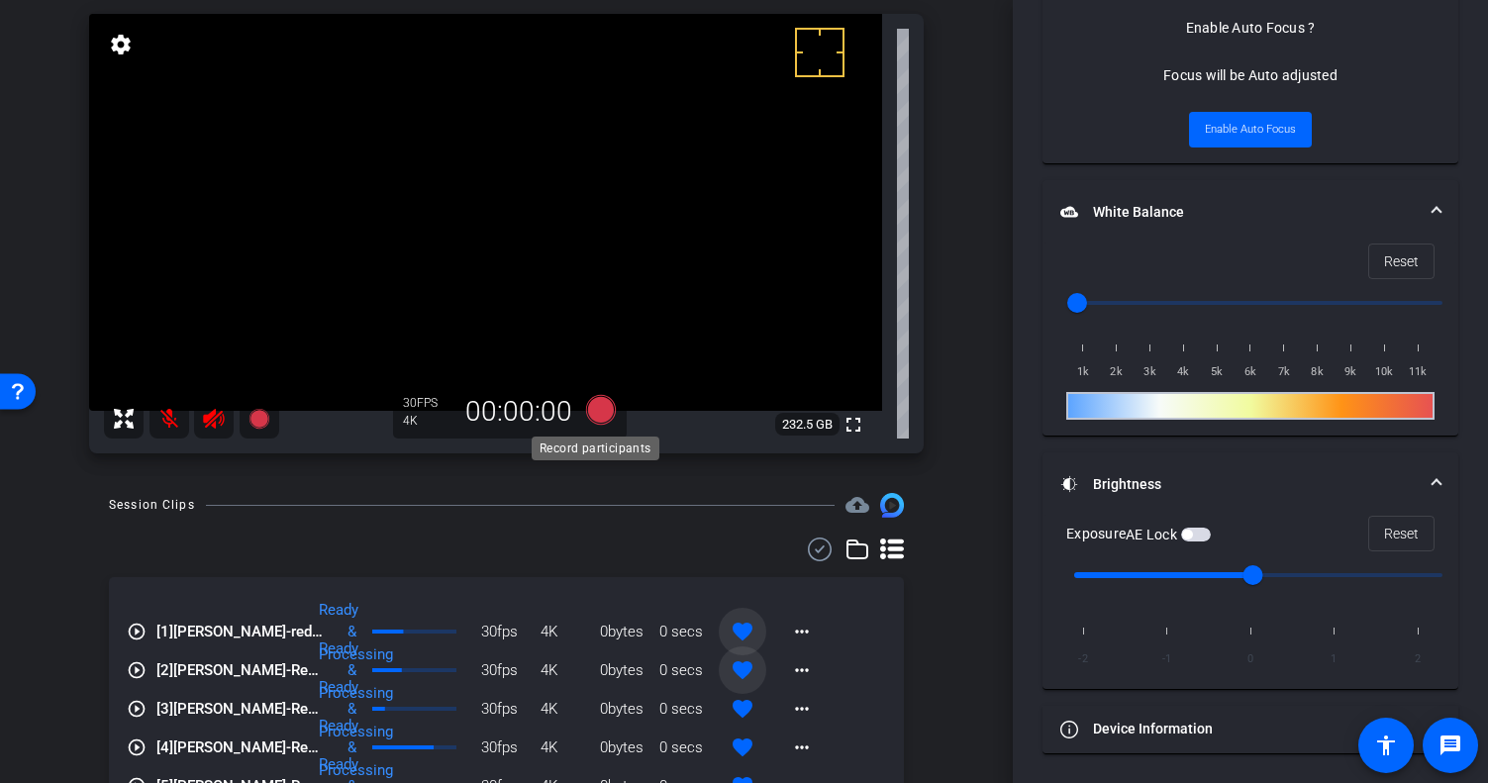
click at [600, 417] on icon at bounding box center [600, 410] width 30 height 30
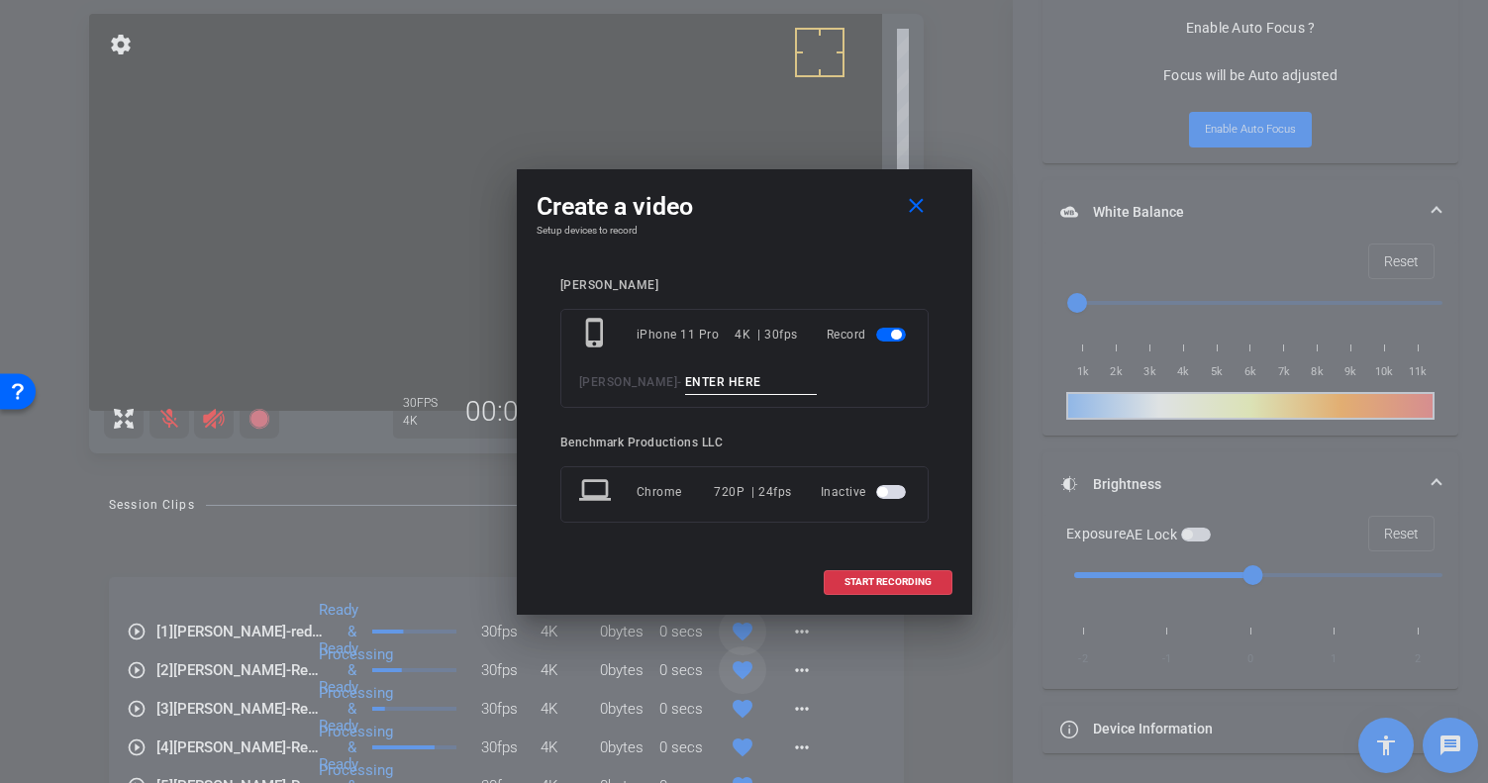
click at [685, 393] on input at bounding box center [751, 382] width 133 height 25
type input "YT1"
click at [877, 583] on span "START RECORDING" at bounding box center [888, 582] width 87 height 10
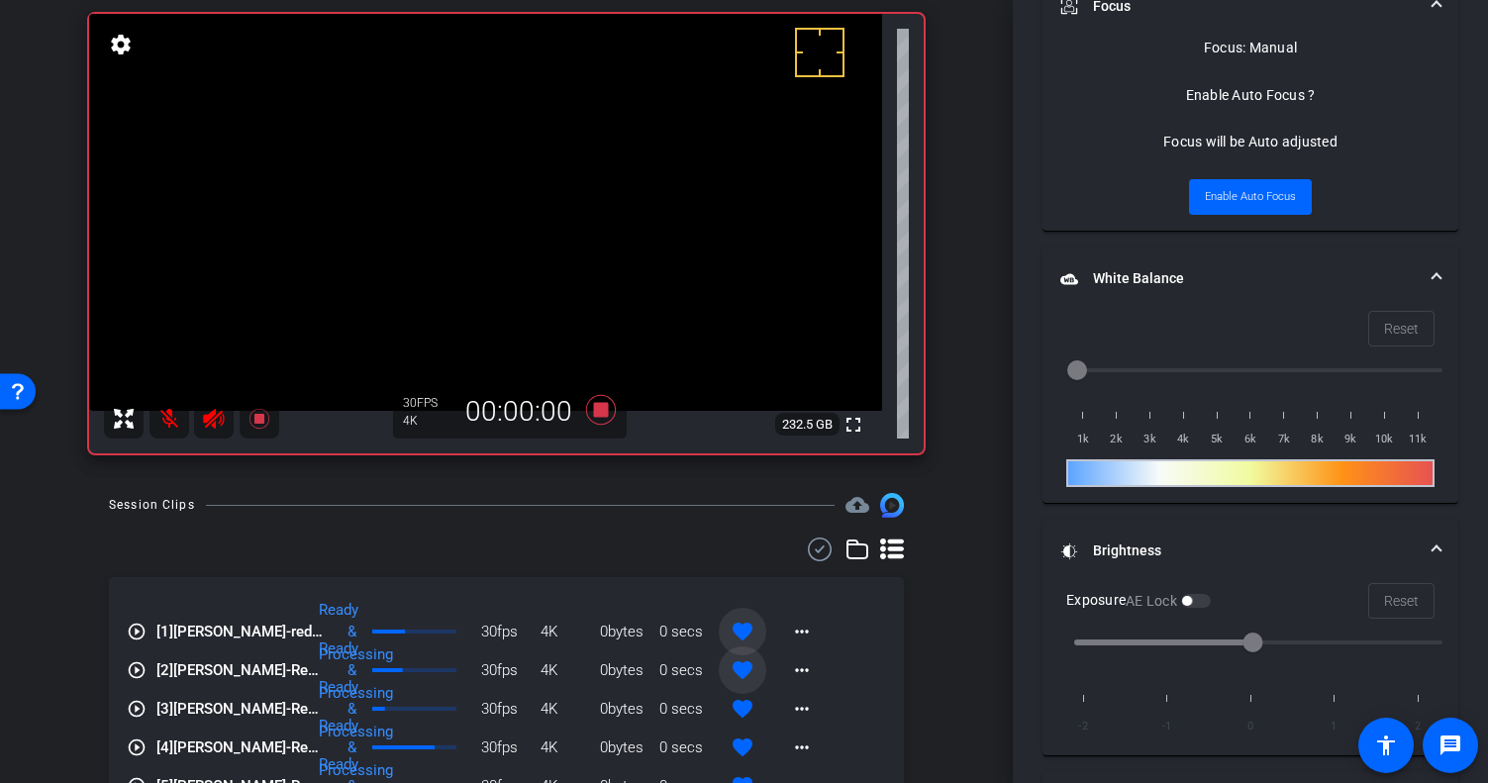
scroll to position [1099, 0]
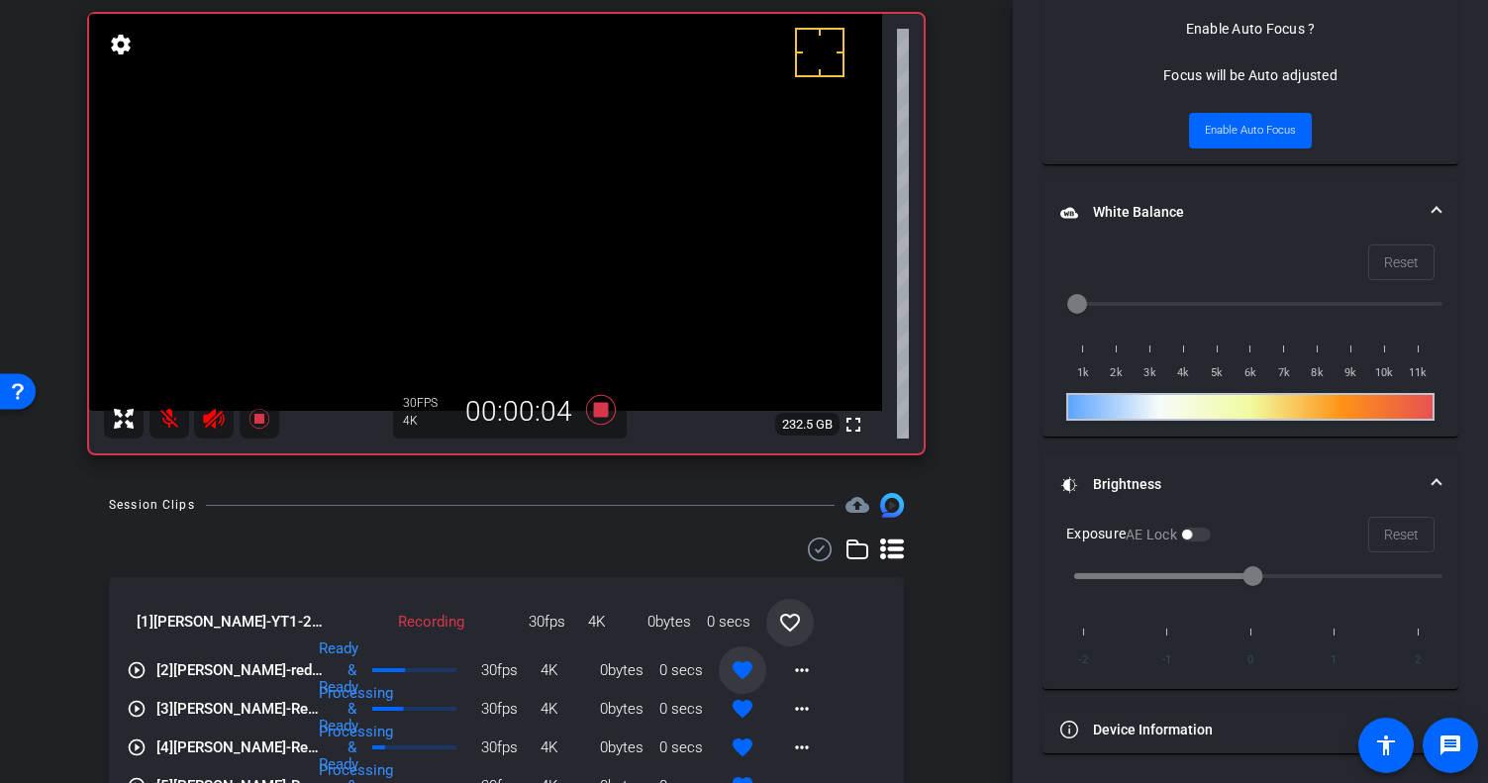
click at [177, 423] on mat-icon at bounding box center [169, 419] width 40 height 40
click at [597, 412] on icon at bounding box center [600, 410] width 30 height 30
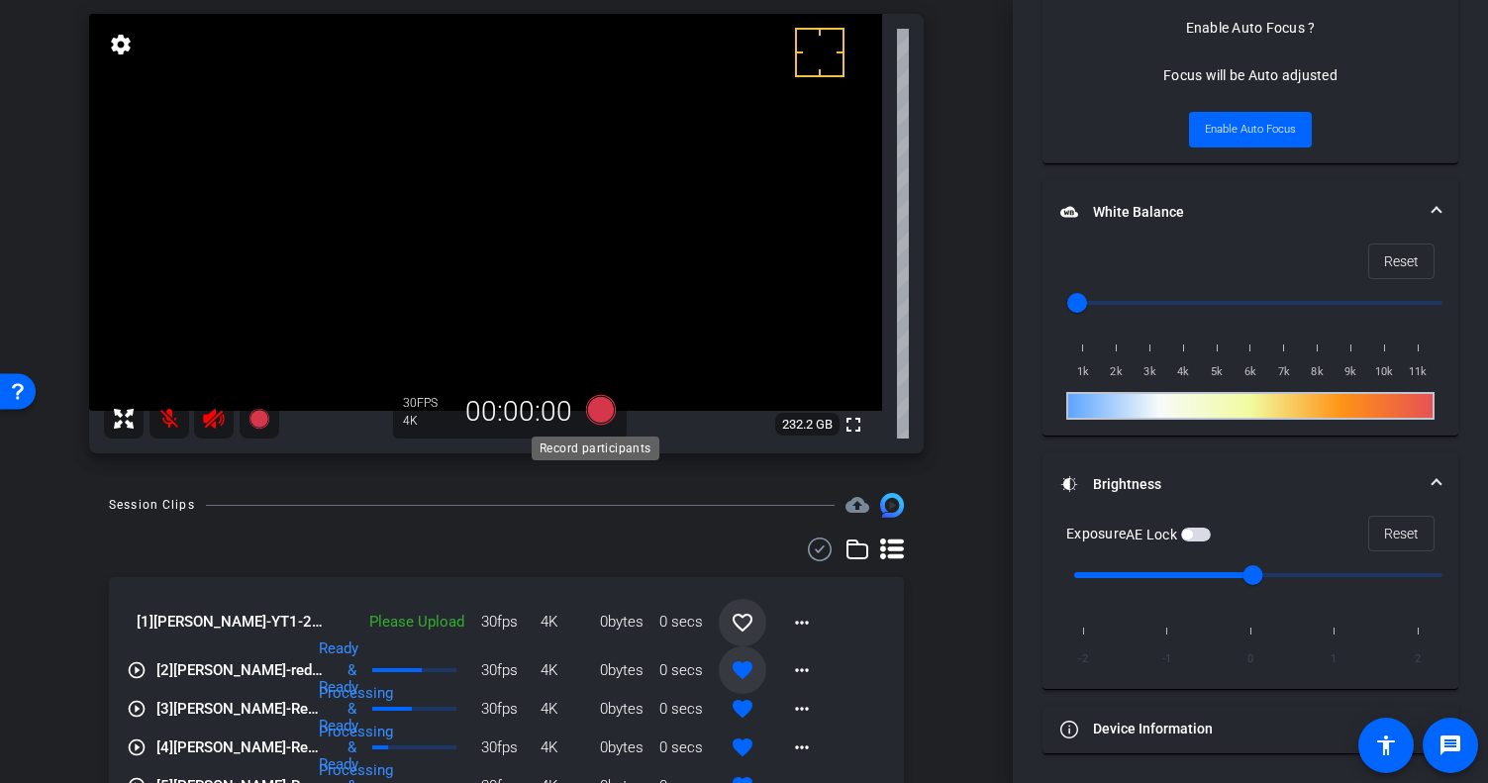
click at [586, 424] on icon at bounding box center [601, 410] width 48 height 36
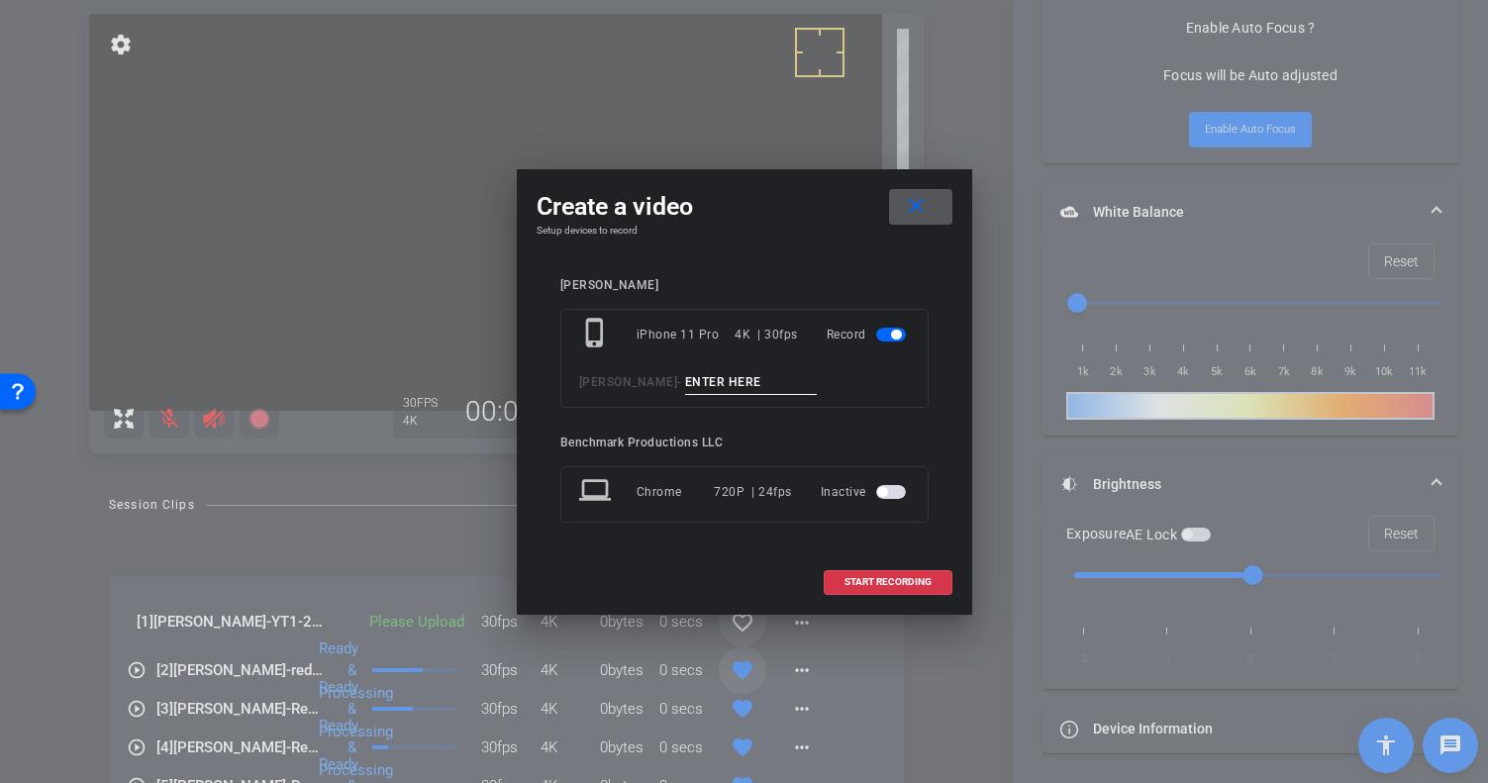
click at [685, 379] on input at bounding box center [751, 382] width 133 height 25
type input "YT2"
click at [896, 577] on span "START RECORDING" at bounding box center [888, 582] width 87 height 10
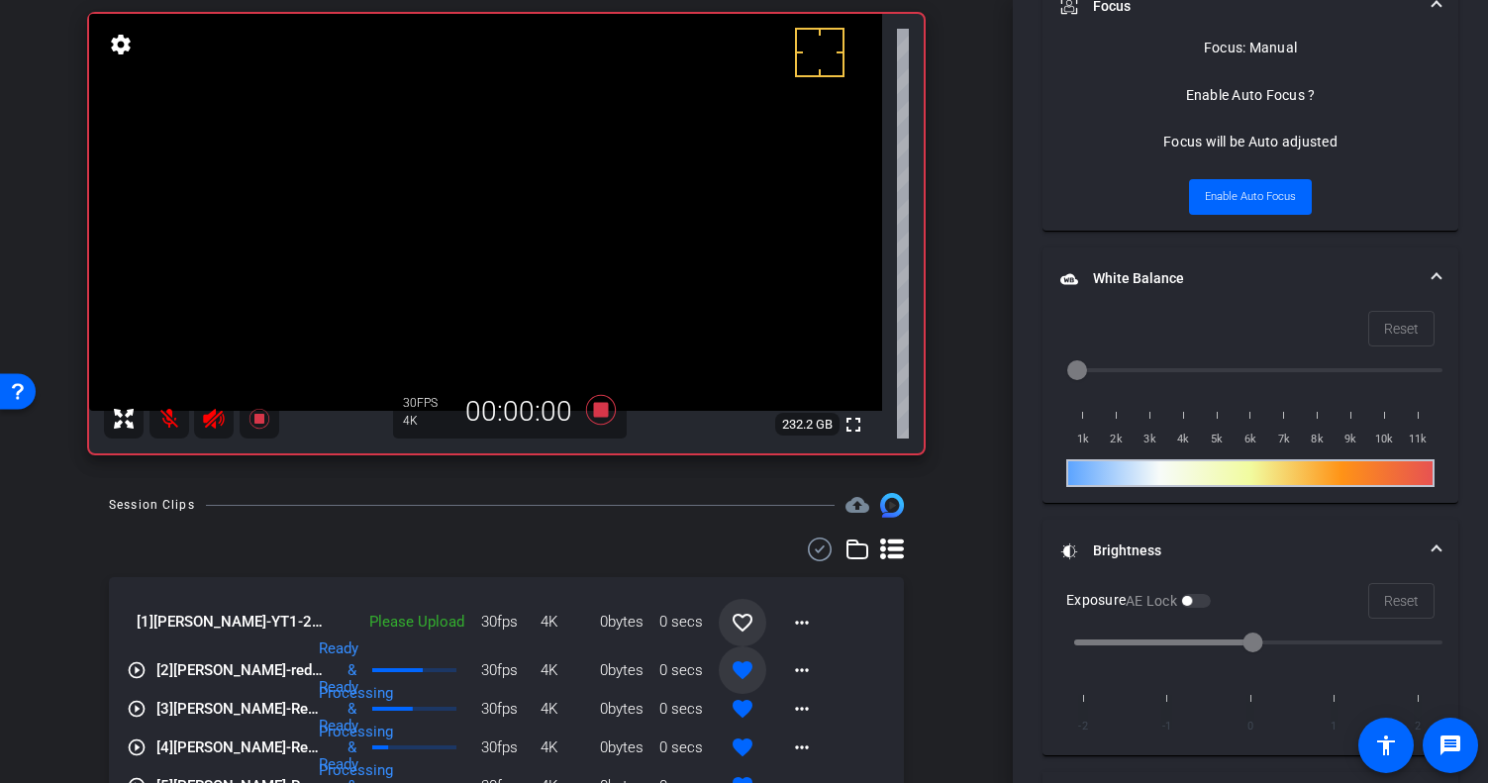
scroll to position [1099, 0]
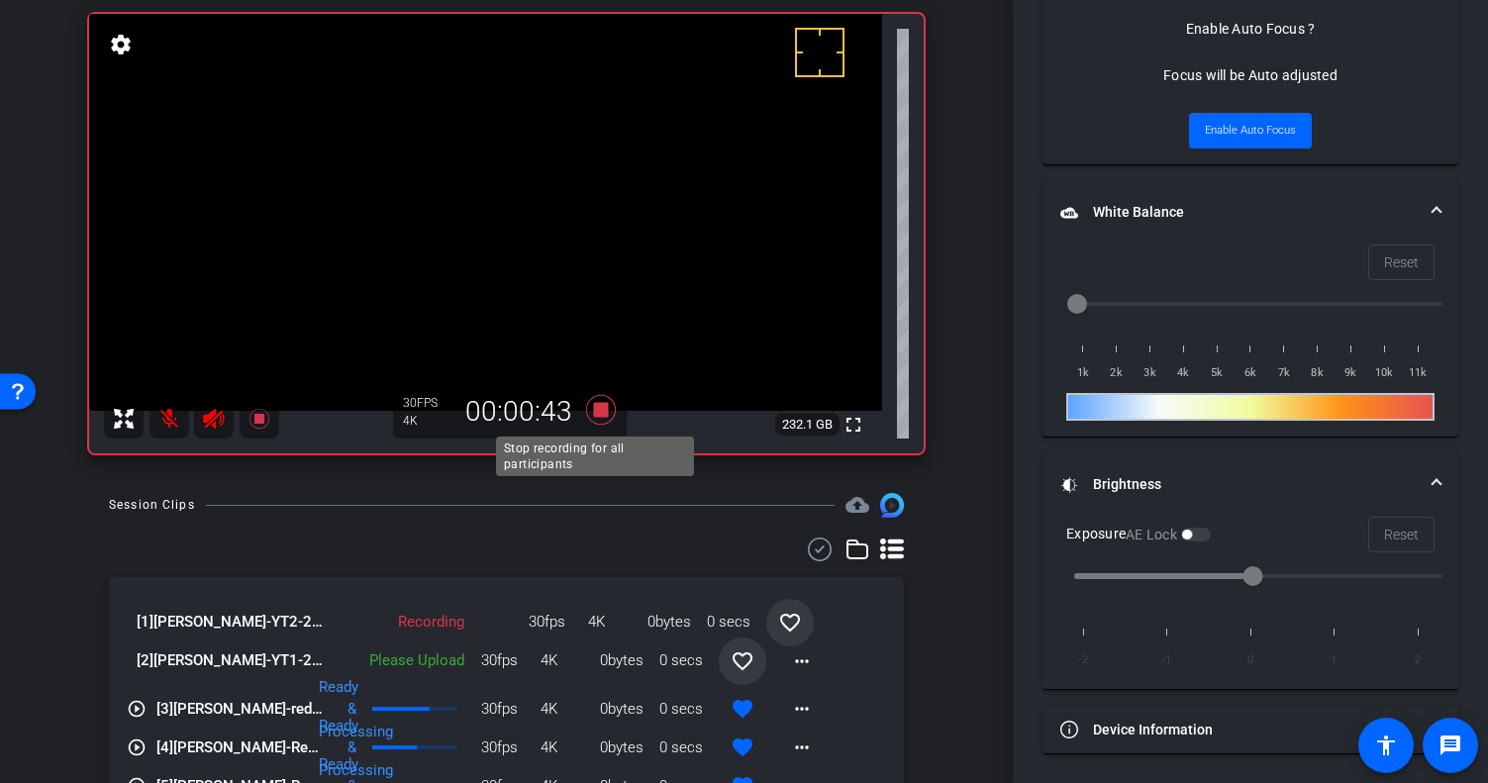
click at [594, 404] on icon at bounding box center [600, 410] width 30 height 30
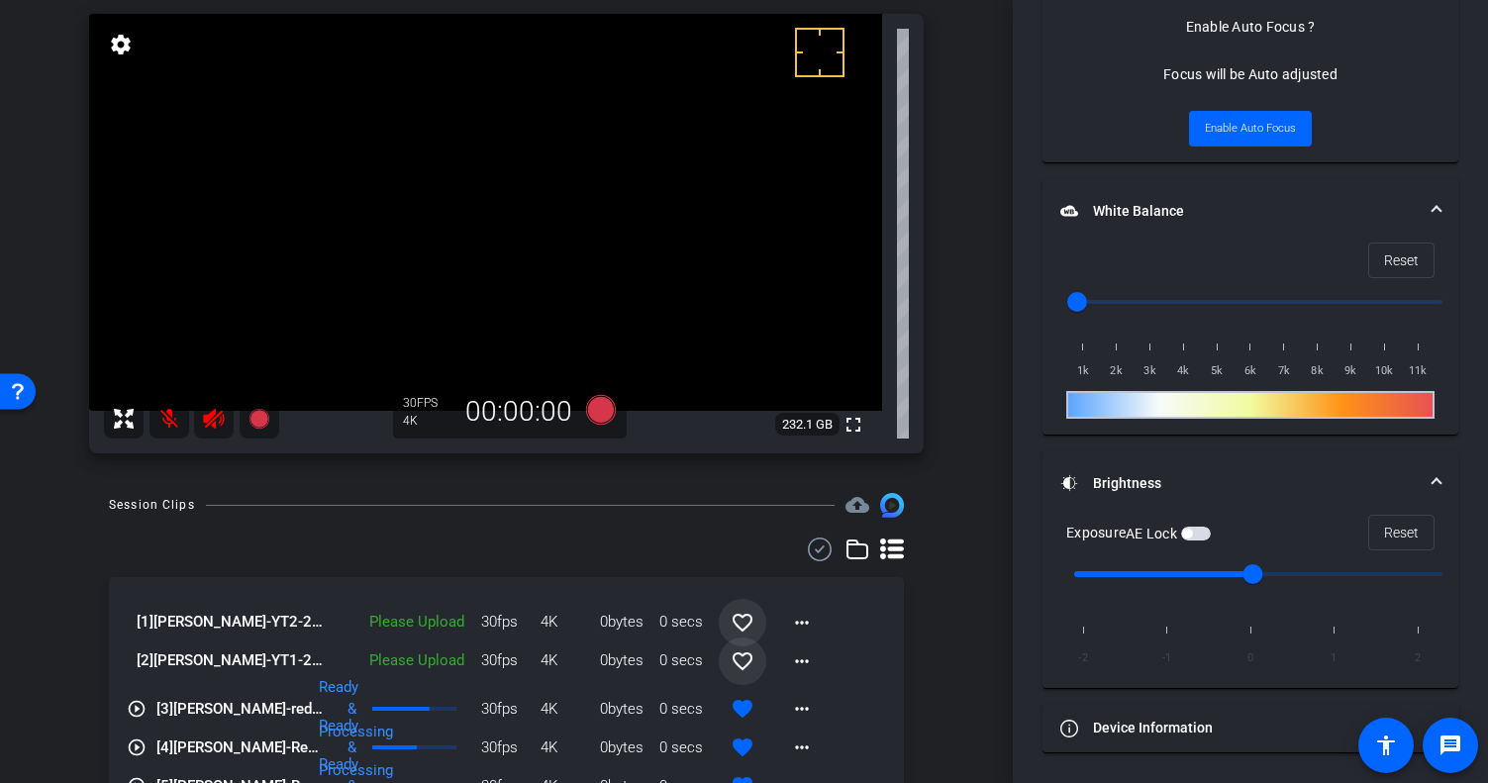
scroll to position [1033, 0]
click at [731, 630] on mat-icon "favorite_border" at bounding box center [743, 623] width 24 height 24
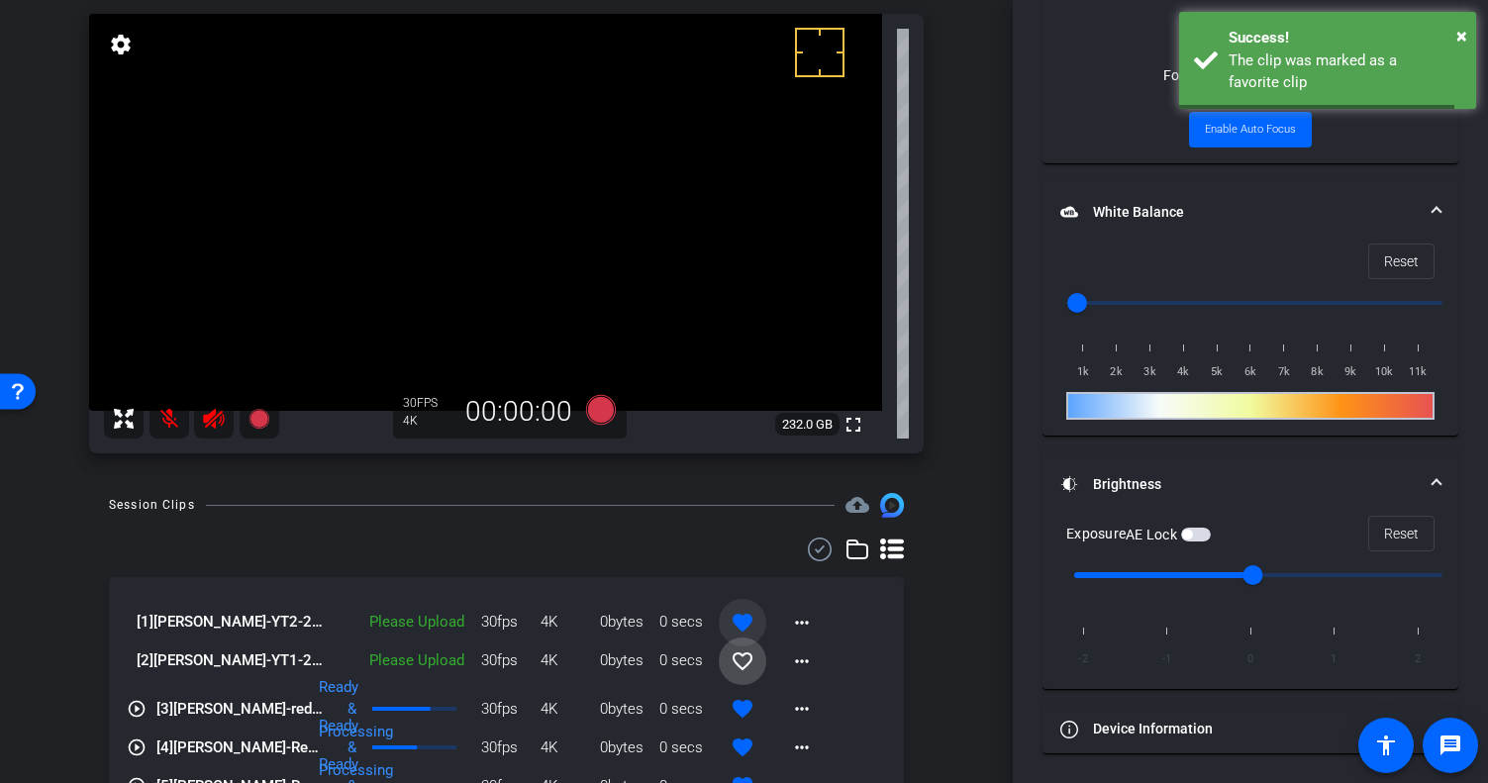
click at [731, 660] on mat-icon "favorite_border" at bounding box center [743, 661] width 24 height 24
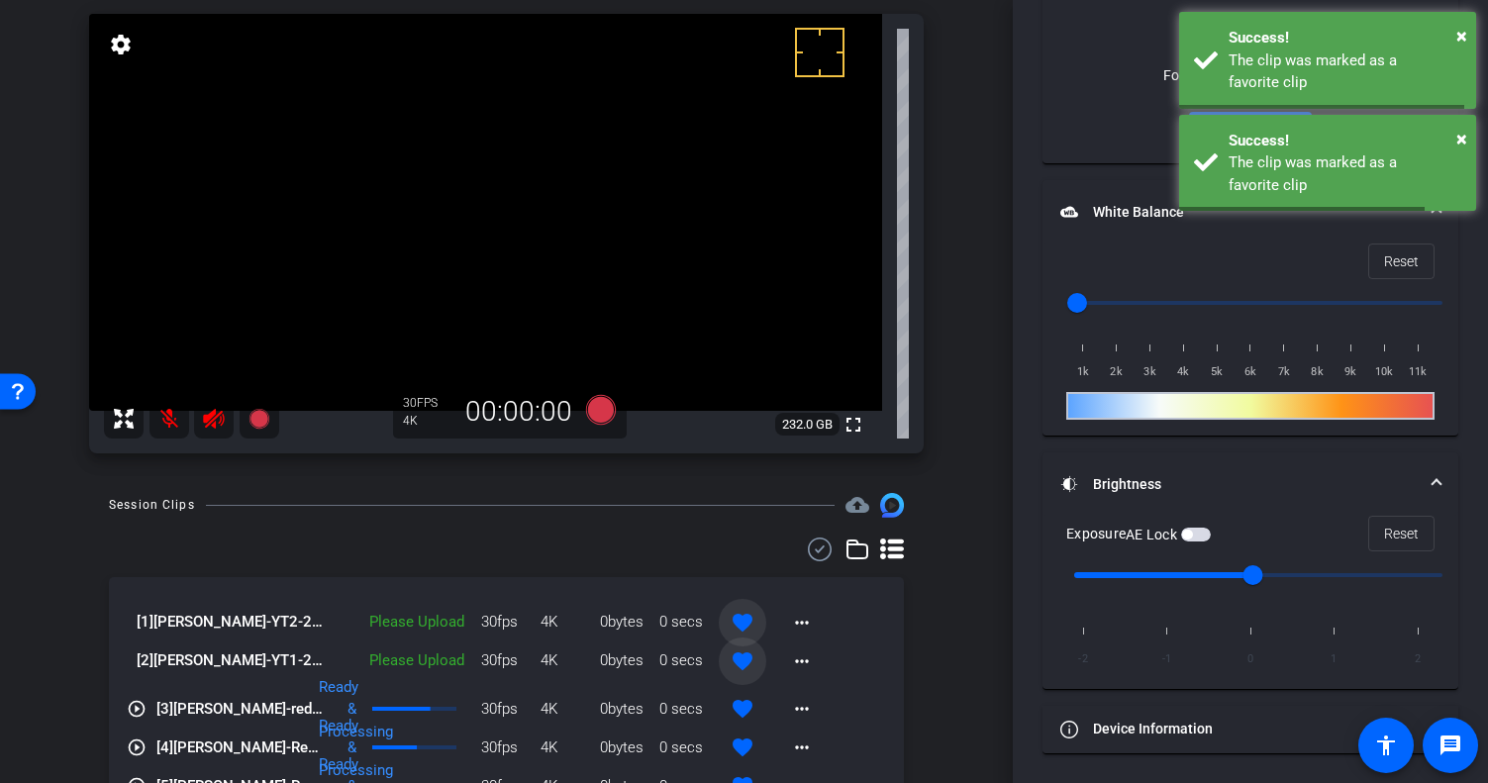
click at [737, 664] on mat-icon "favorite" at bounding box center [743, 661] width 24 height 24
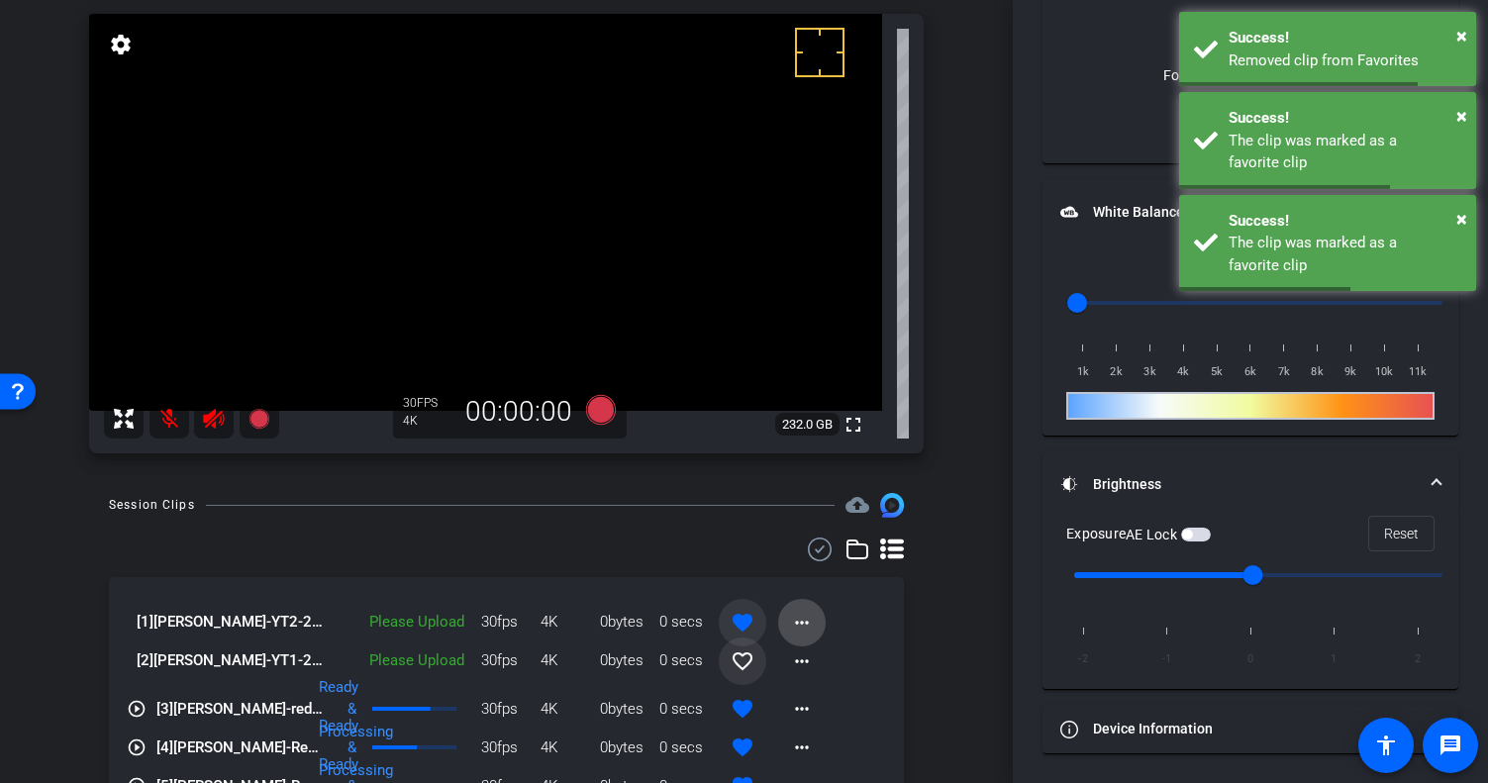
click at [794, 625] on mat-icon "more_horiz" at bounding box center [802, 623] width 24 height 24
click at [816, 666] on span "Upload" at bounding box center [823, 663] width 79 height 24
click at [792, 654] on mat-icon "more_horiz" at bounding box center [802, 661] width 24 height 24
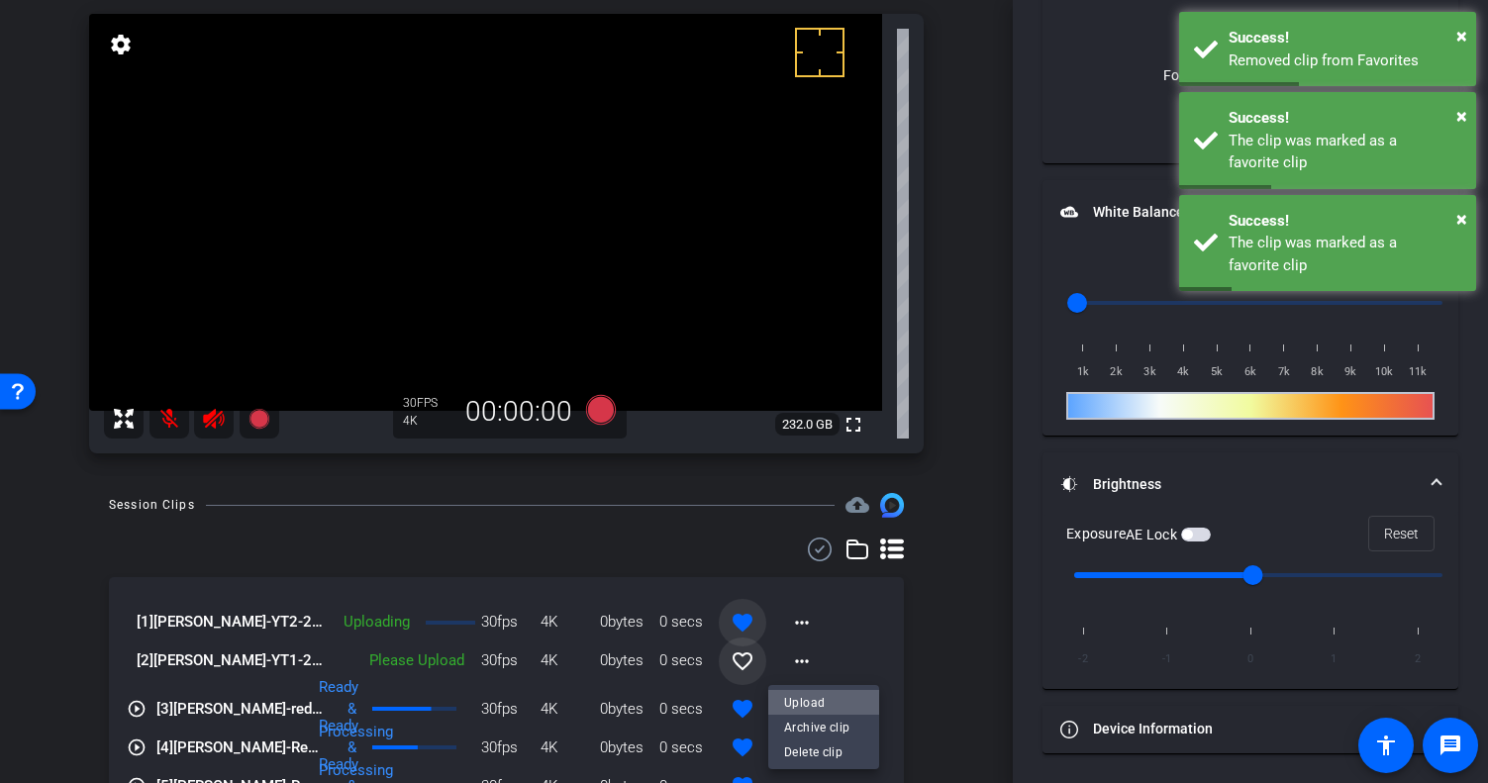
click at [800, 694] on span "Upload" at bounding box center [823, 702] width 79 height 24
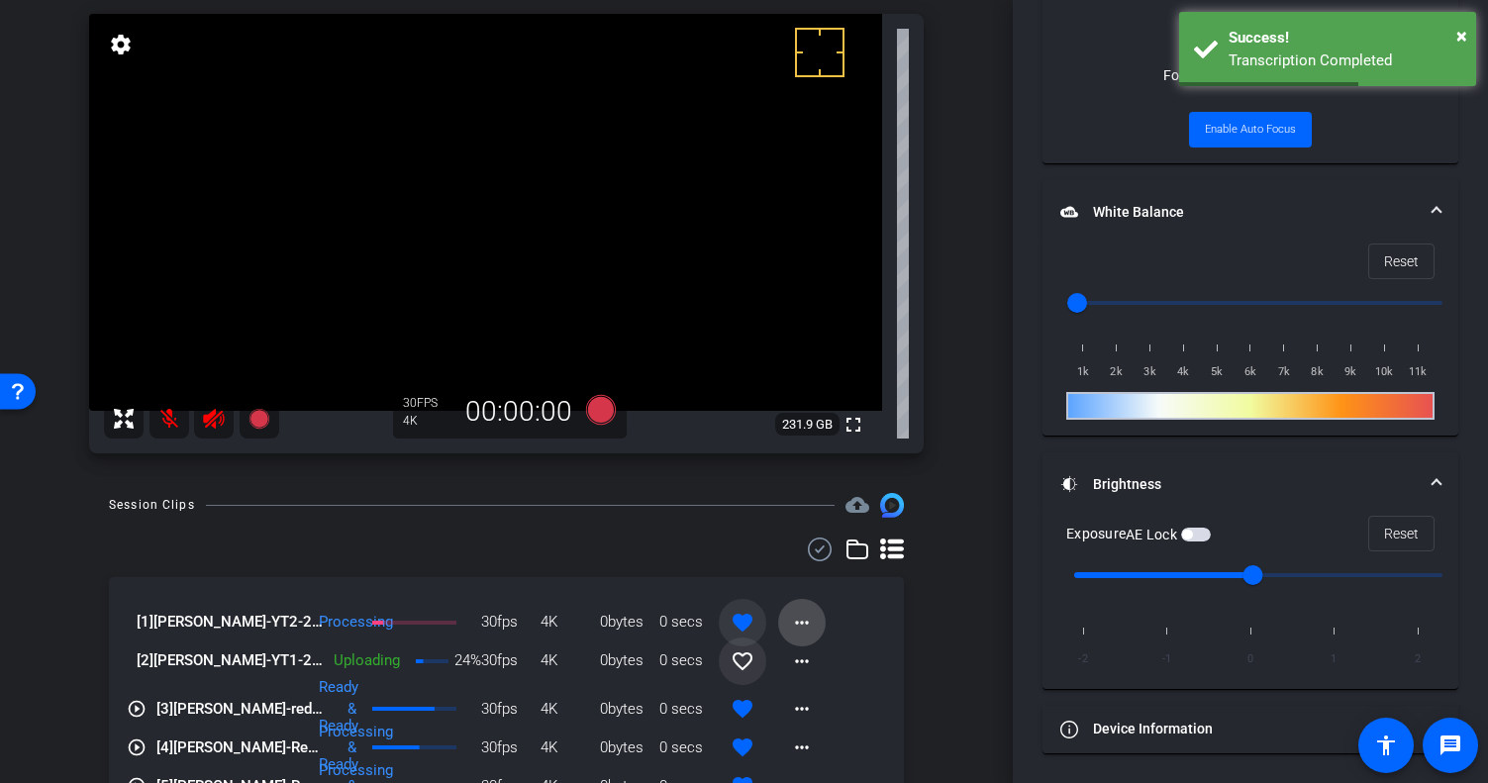
click at [790, 625] on mat-icon "more_horiz" at bounding box center [802, 623] width 24 height 24
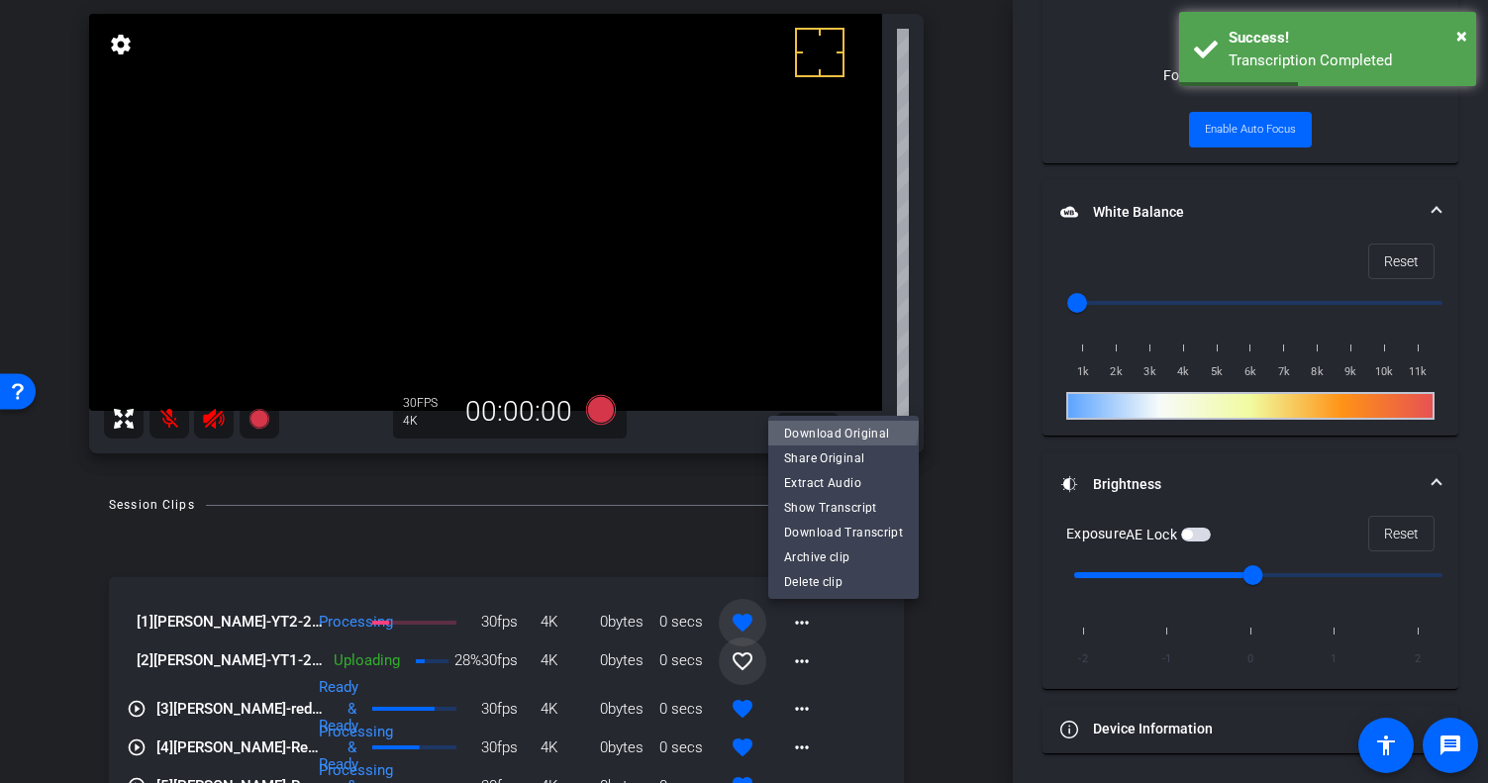
click at [842, 425] on span "Download Original" at bounding box center [843, 433] width 119 height 24
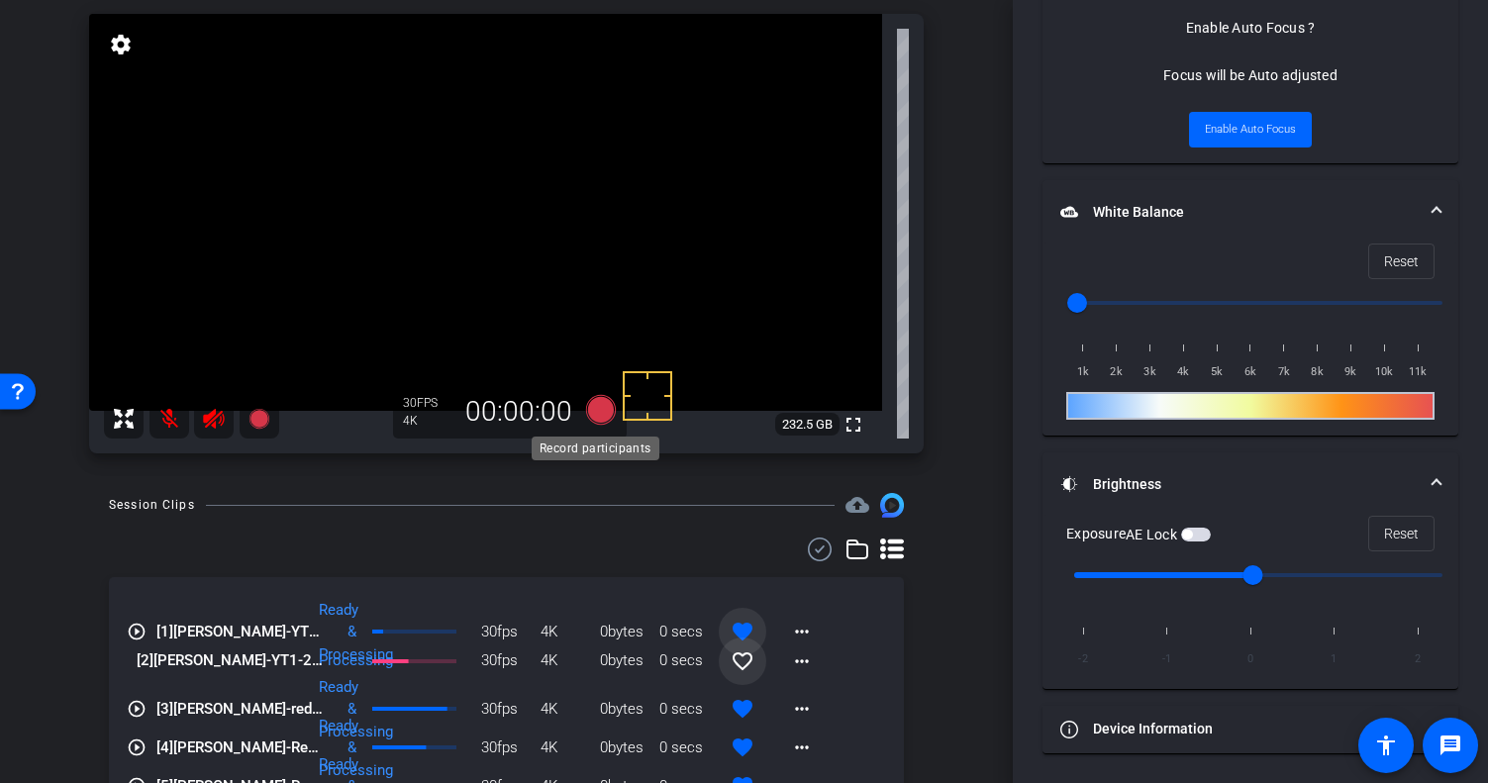
click at [612, 415] on icon at bounding box center [601, 410] width 48 height 36
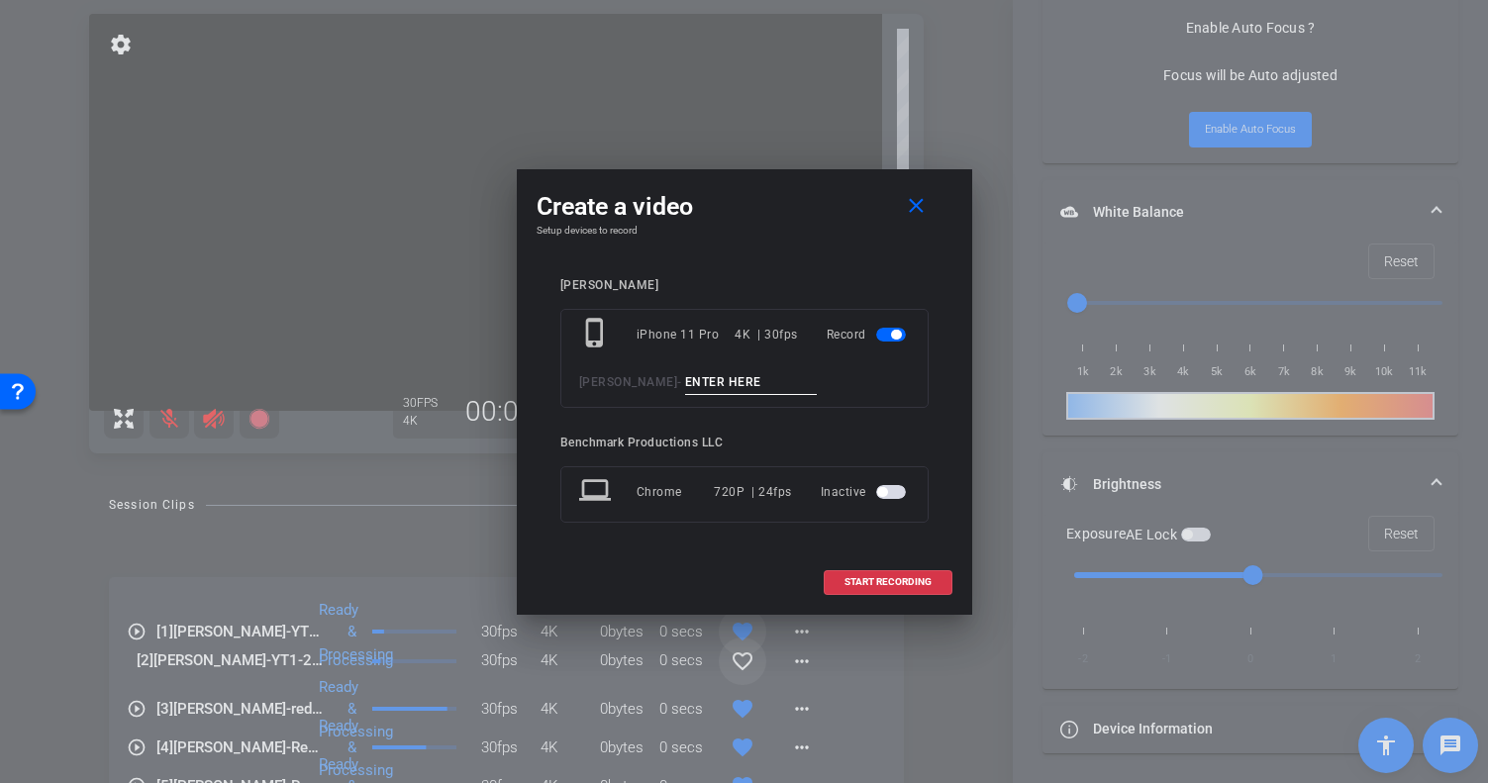
click at [685, 377] on input at bounding box center [751, 382] width 133 height 25
type input "smile"
click at [874, 579] on span "START RECORDING" at bounding box center [888, 582] width 87 height 10
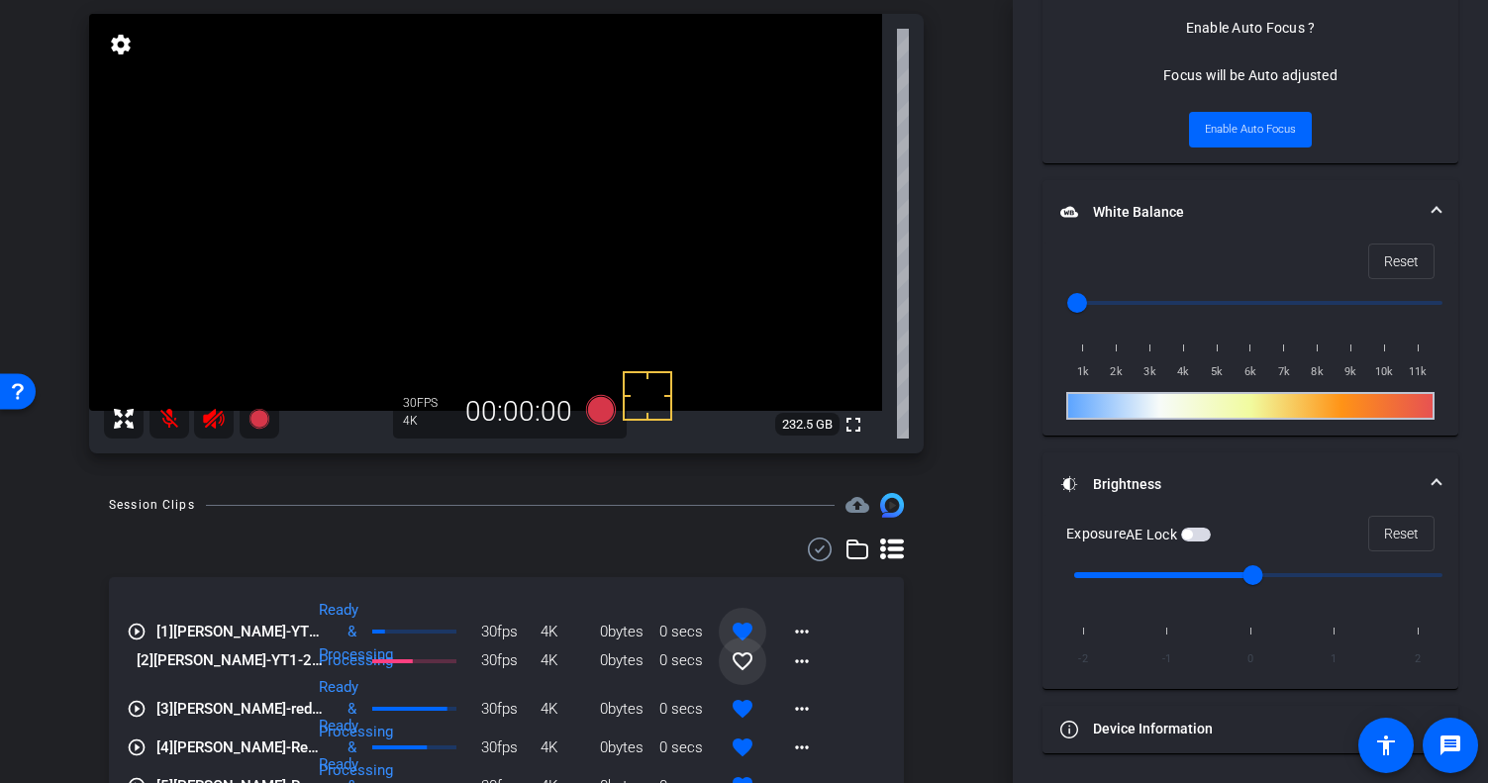
scroll to position [1099, 0]
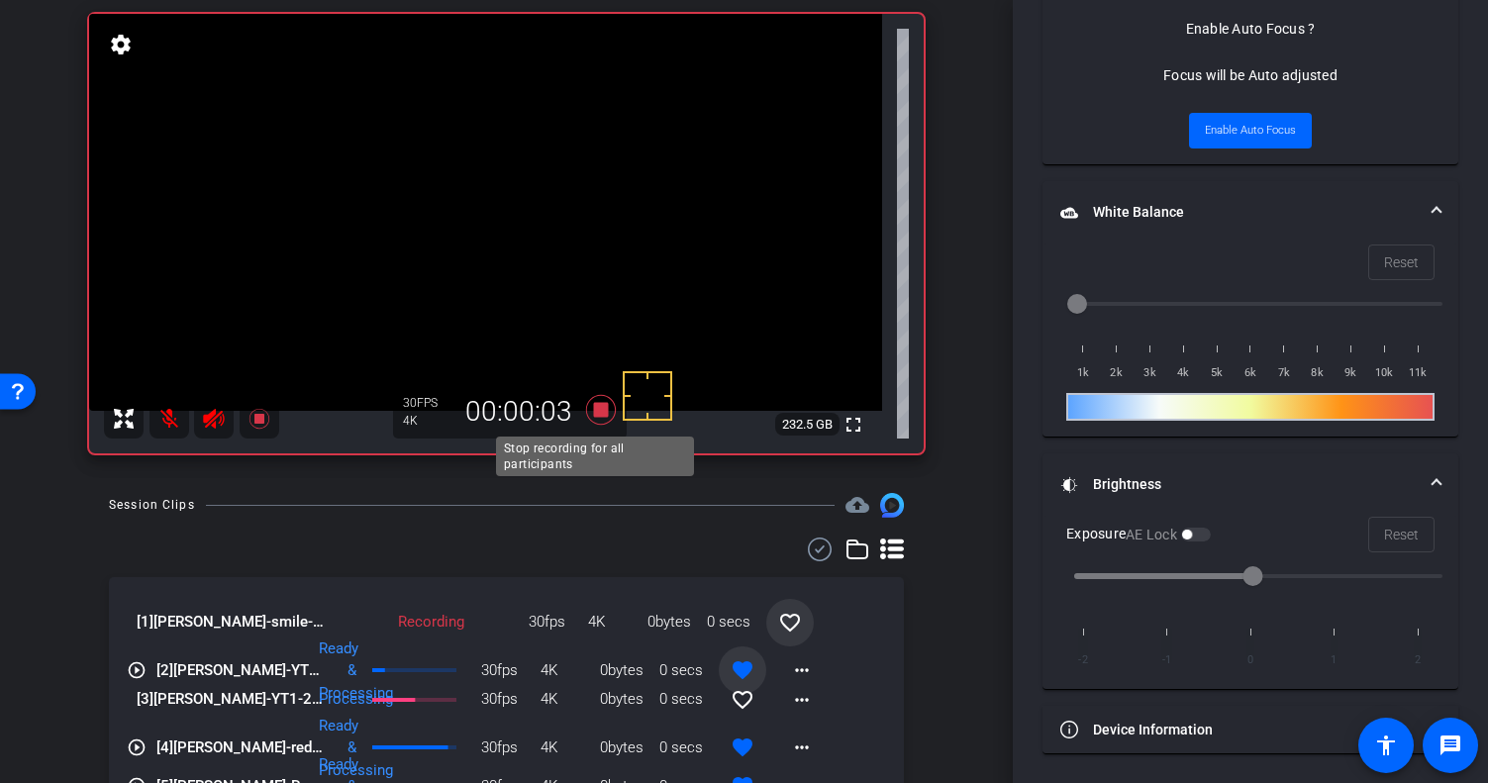
click at [600, 415] on icon at bounding box center [600, 410] width 30 height 30
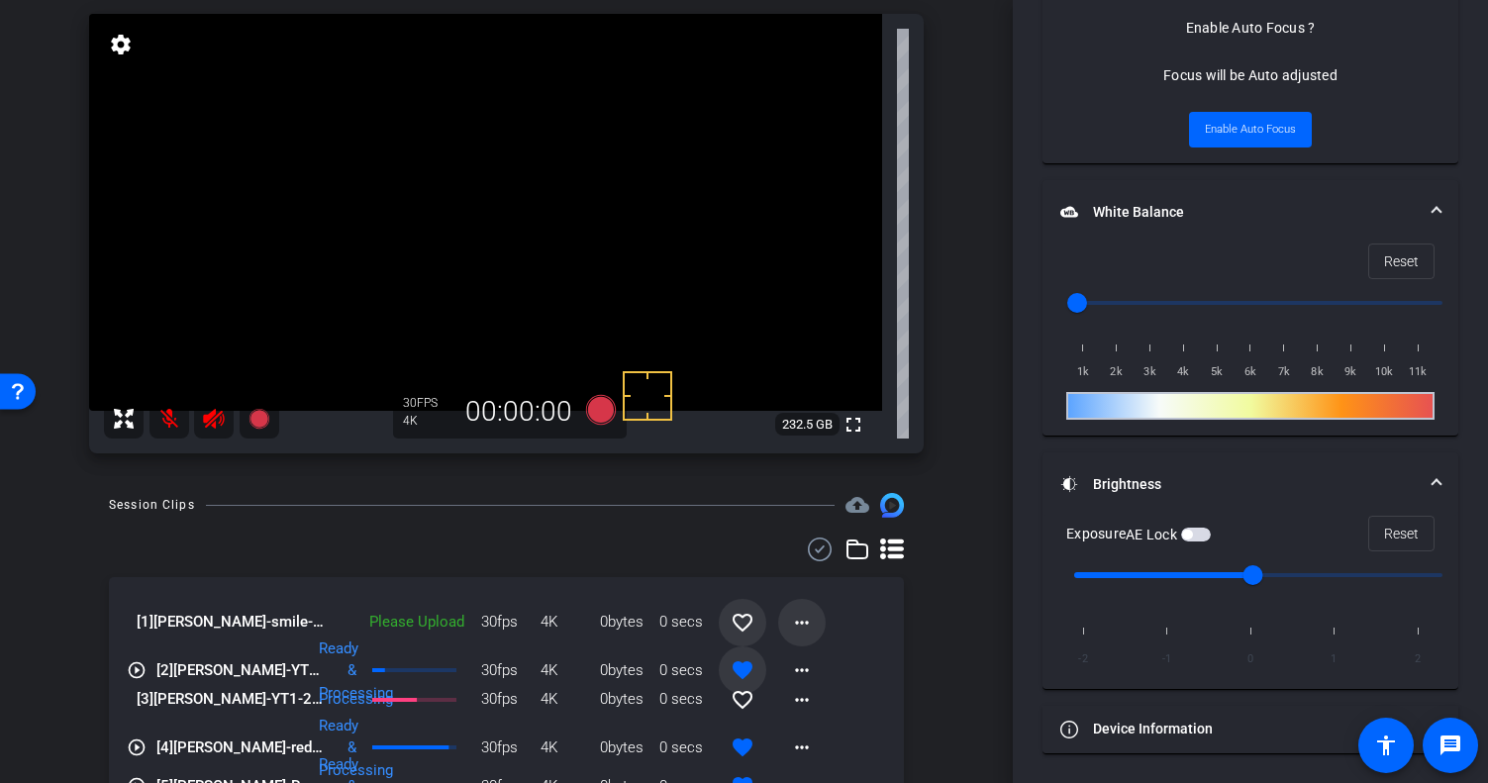
click at [804, 622] on span at bounding box center [802, 623] width 48 height 48
click at [827, 668] on span "Upload" at bounding box center [823, 663] width 79 height 24
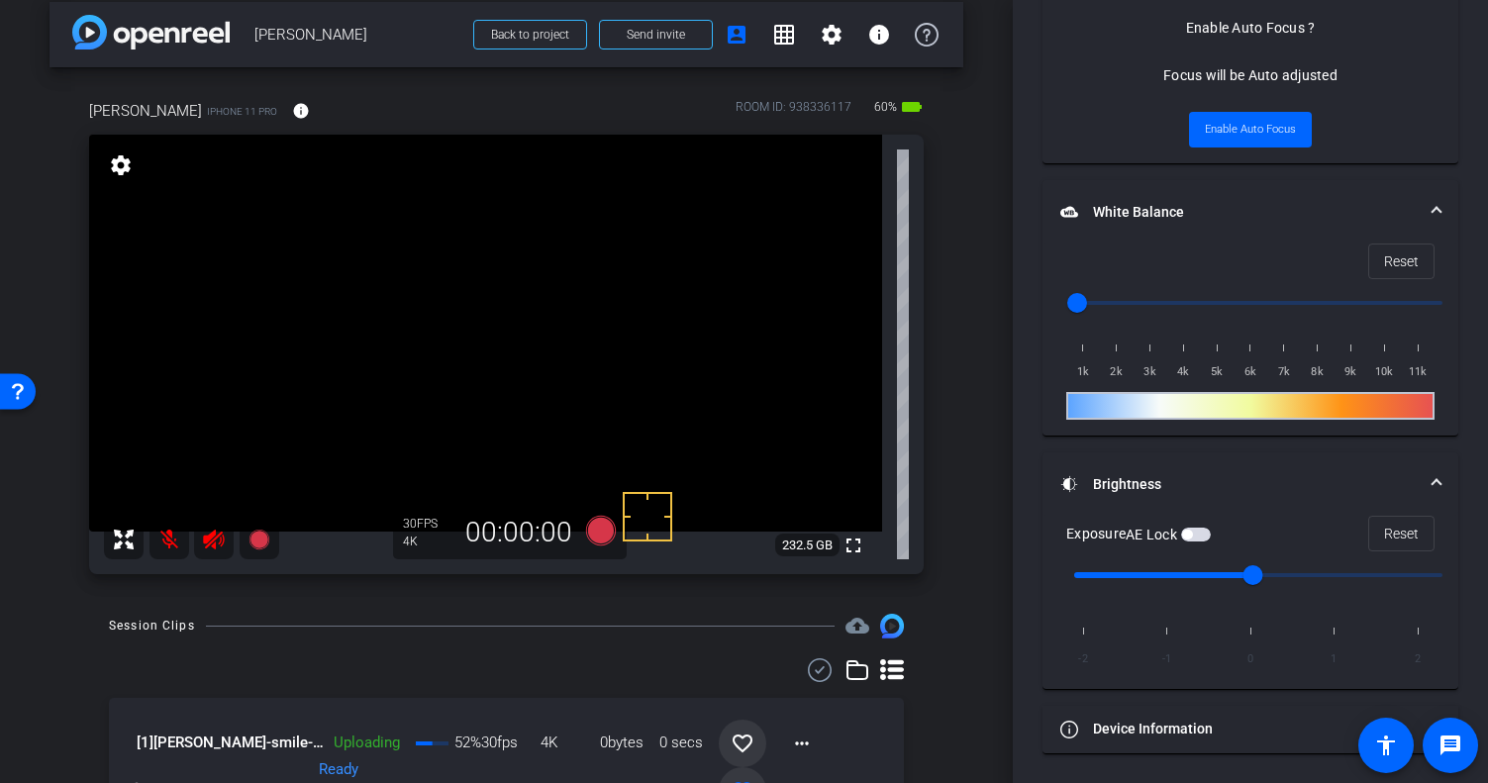
scroll to position [205, 0]
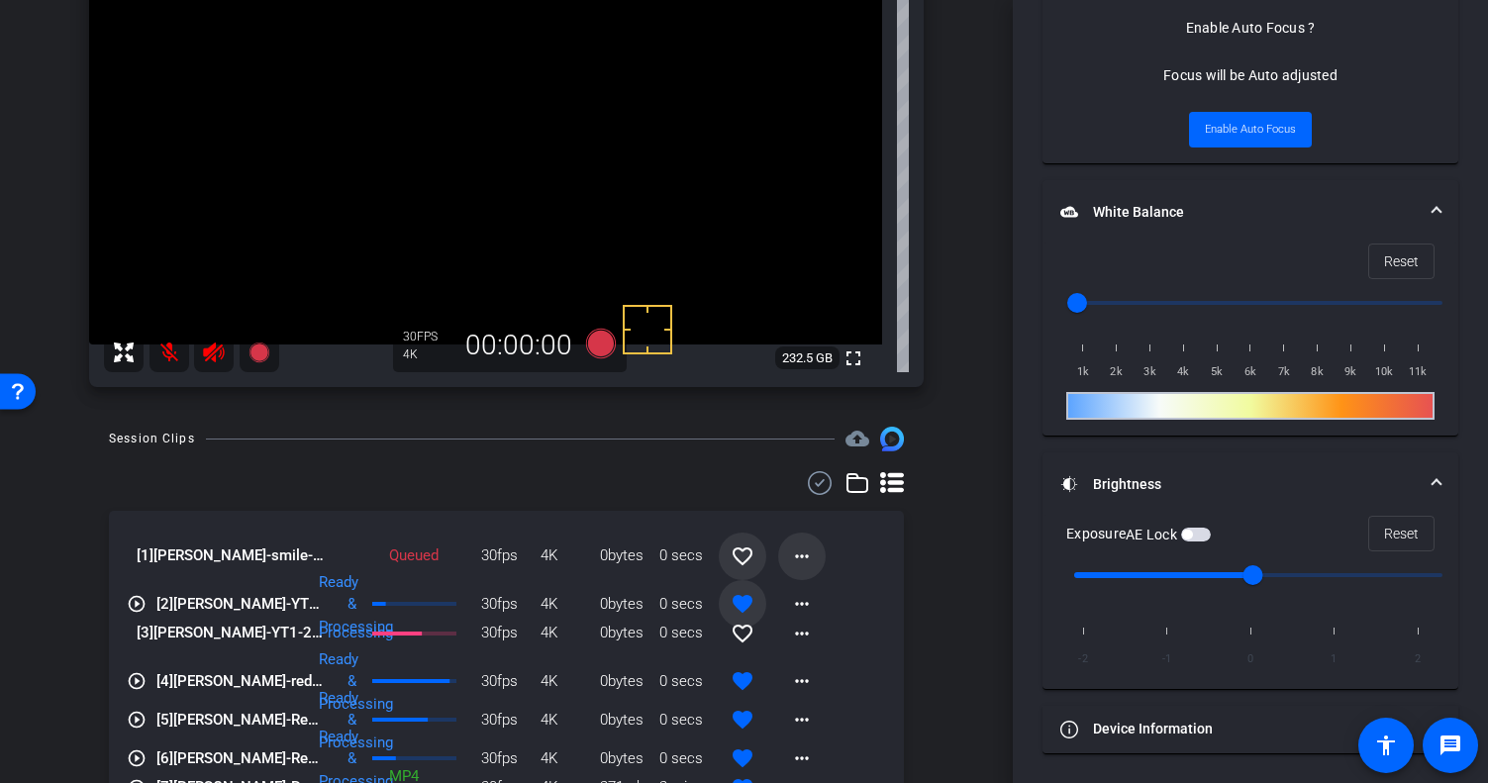
click at [794, 549] on mat-icon "more_horiz" at bounding box center [802, 557] width 24 height 24
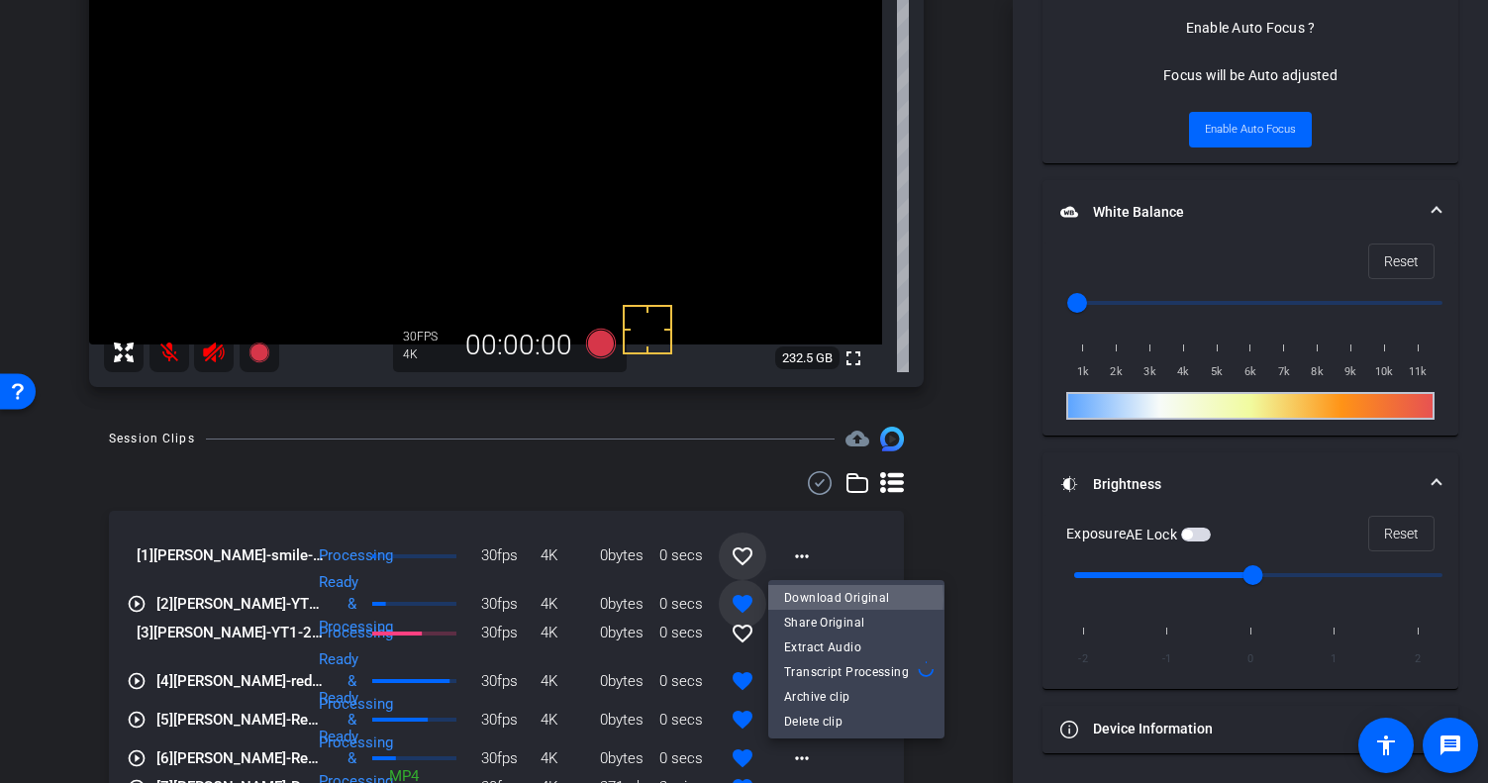
click at [807, 599] on span "Download Original" at bounding box center [856, 597] width 145 height 24
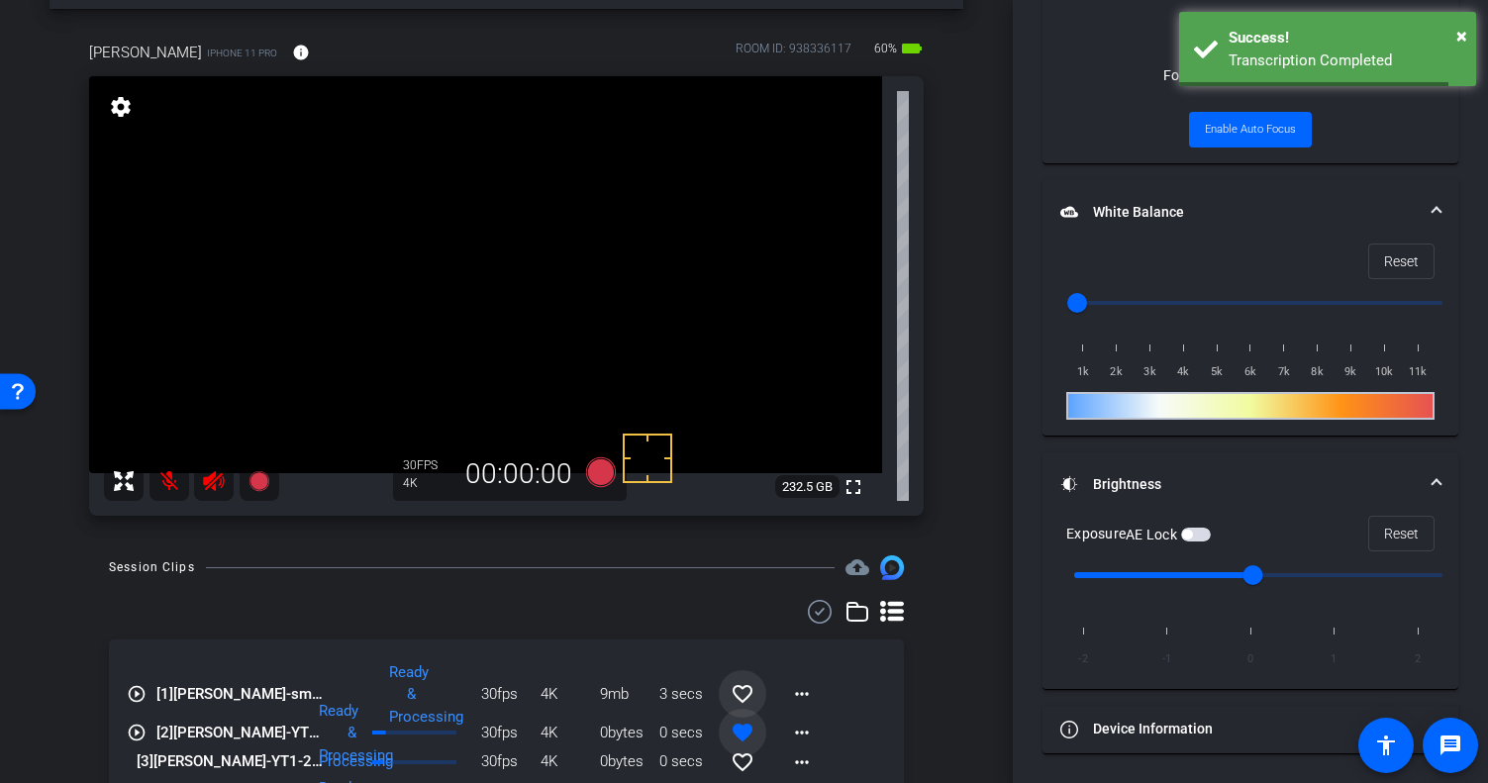
scroll to position [81, 0]
